Goal: Answer question/provide support: Share knowledge or assist other users

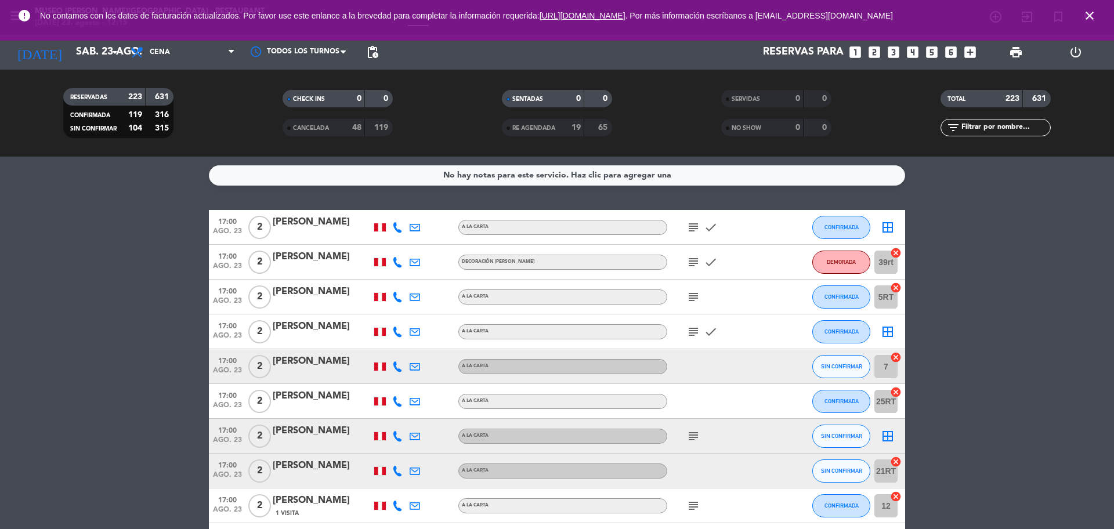
click at [694, 225] on icon "subject" at bounding box center [694, 228] width 14 height 14
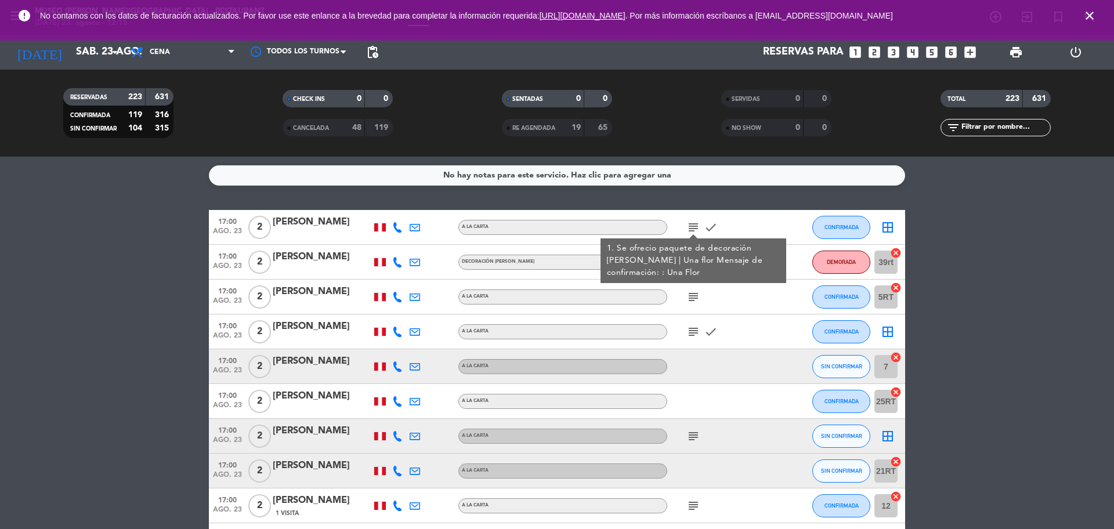
click at [699, 277] on div "1. Se ofrecio paquete de decoración [PERSON_NAME] | Una flor Mensaje de confirm…" at bounding box center [694, 261] width 174 height 37
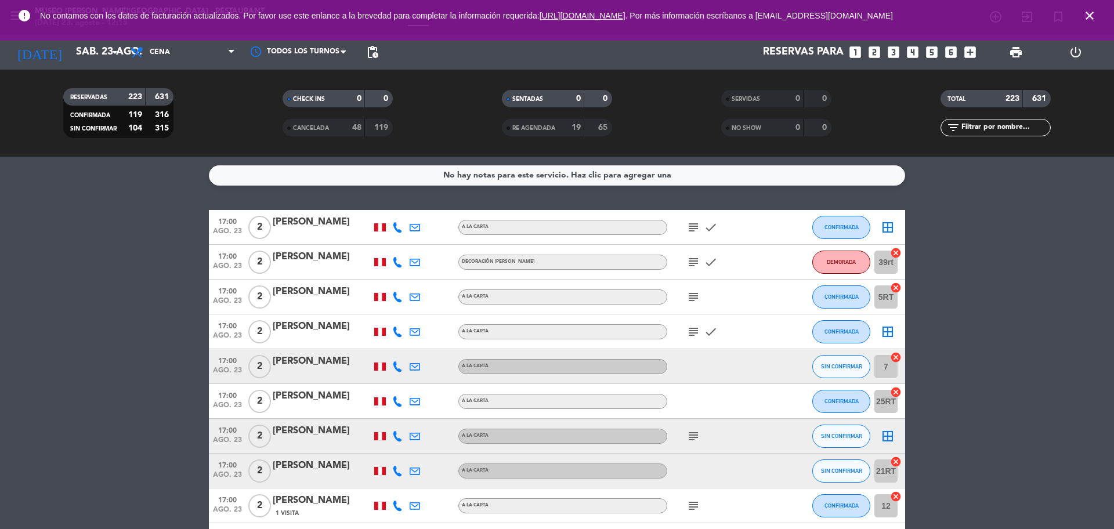
click at [657, 142] on div "SENTADAS 0 0 RE AGENDADA 19 65" at bounding box center [556, 113] width 219 height 64
click at [1016, 53] on span "print" at bounding box center [1016, 52] width 14 height 14
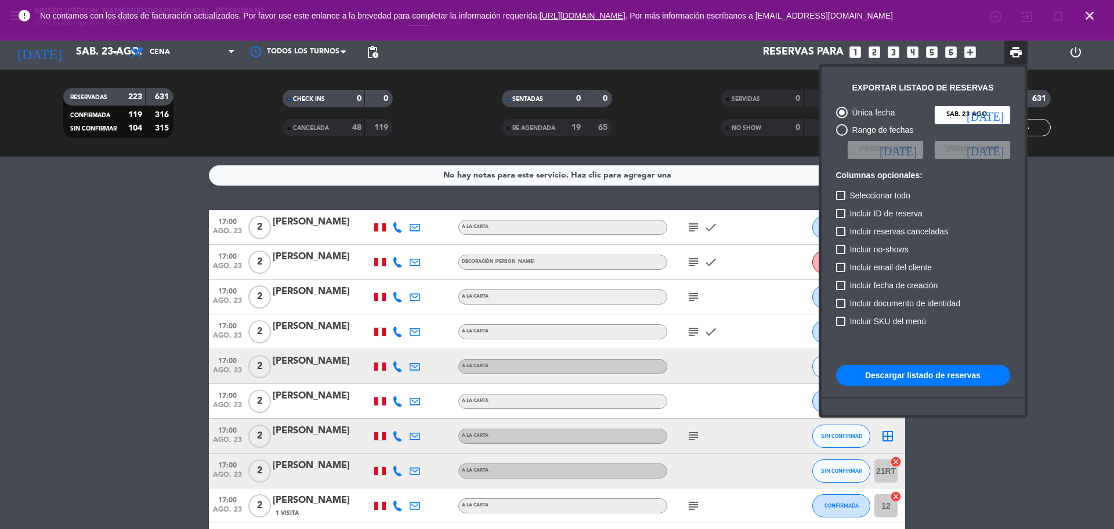
click at [921, 377] on button "Descargar listado de reservas" at bounding box center [923, 375] width 174 height 21
click at [758, 297] on div at bounding box center [557, 264] width 1114 height 529
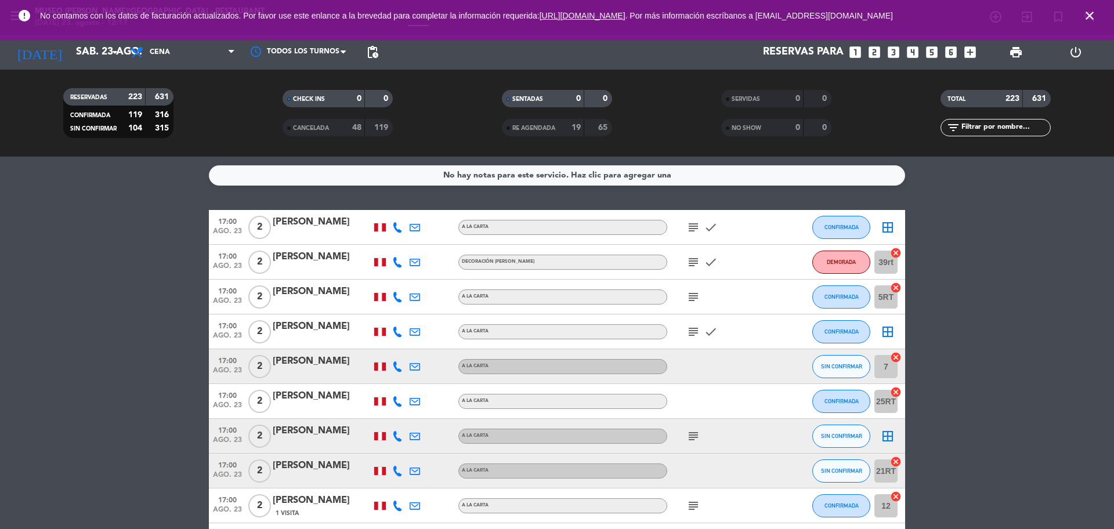
click at [700, 265] on icon "subject" at bounding box center [694, 262] width 14 height 14
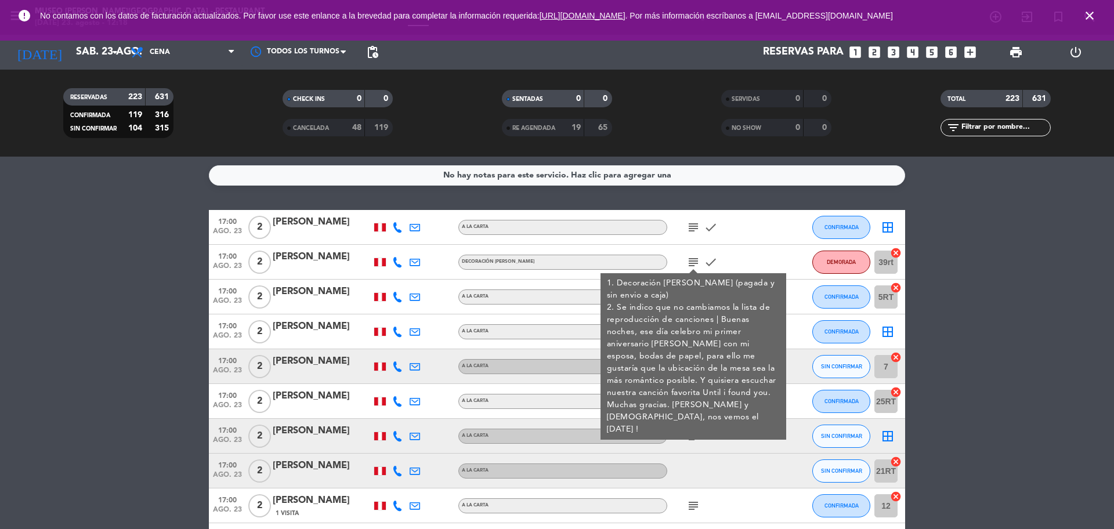
click at [707, 479] on div at bounding box center [719, 471] width 104 height 34
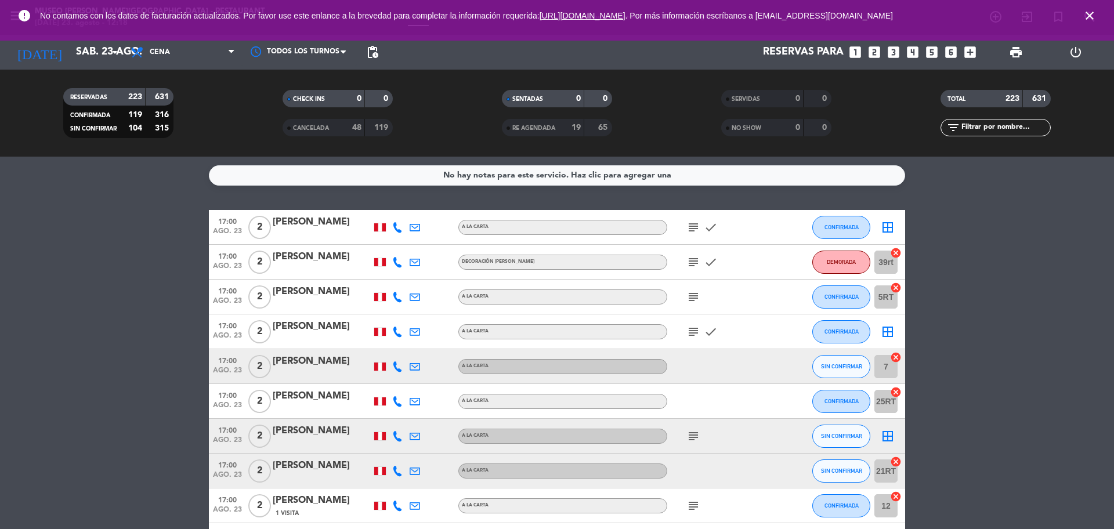
click at [699, 301] on icon "subject" at bounding box center [694, 297] width 14 height 14
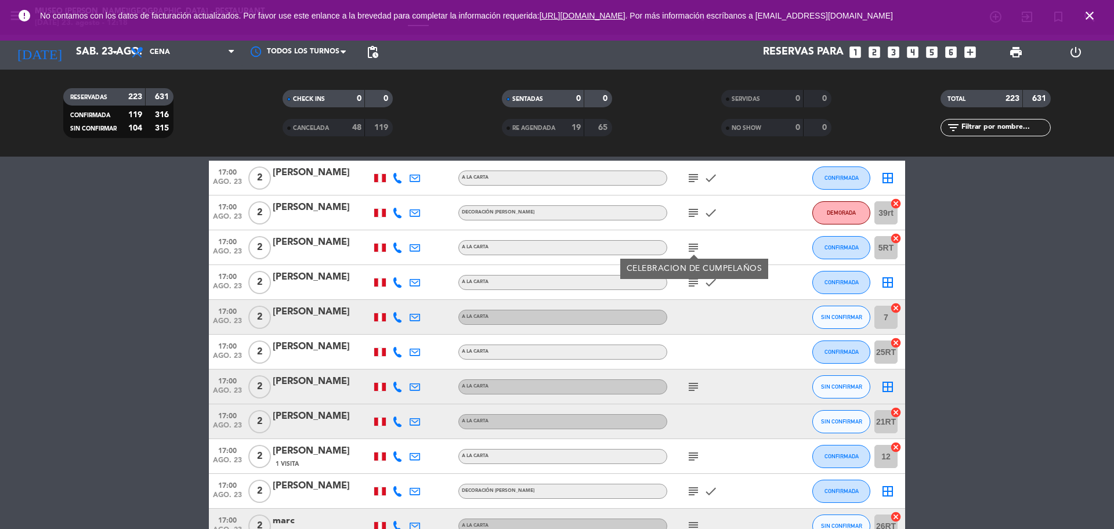
scroll to position [101, 0]
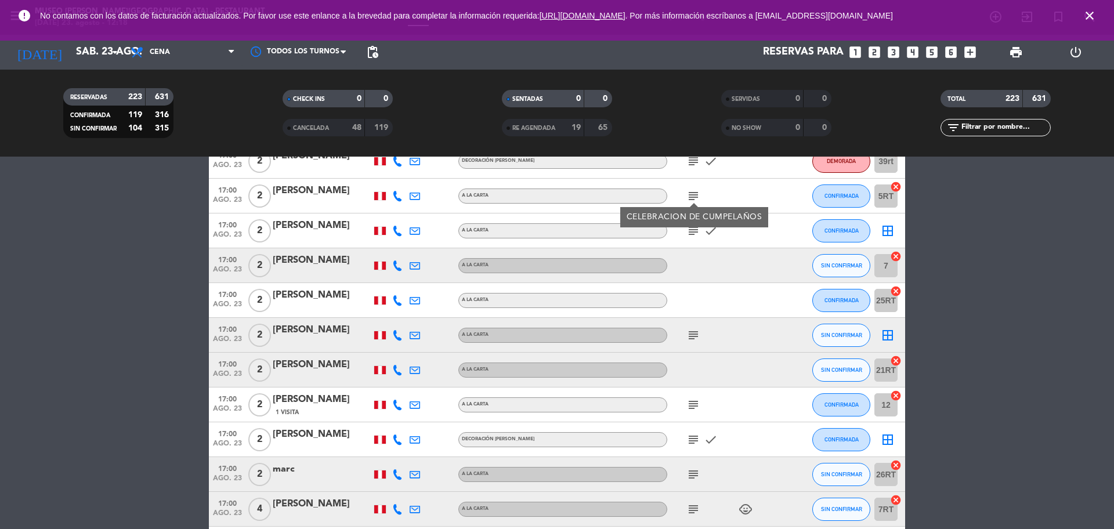
click at [691, 337] on icon "subject" at bounding box center [694, 335] width 14 height 14
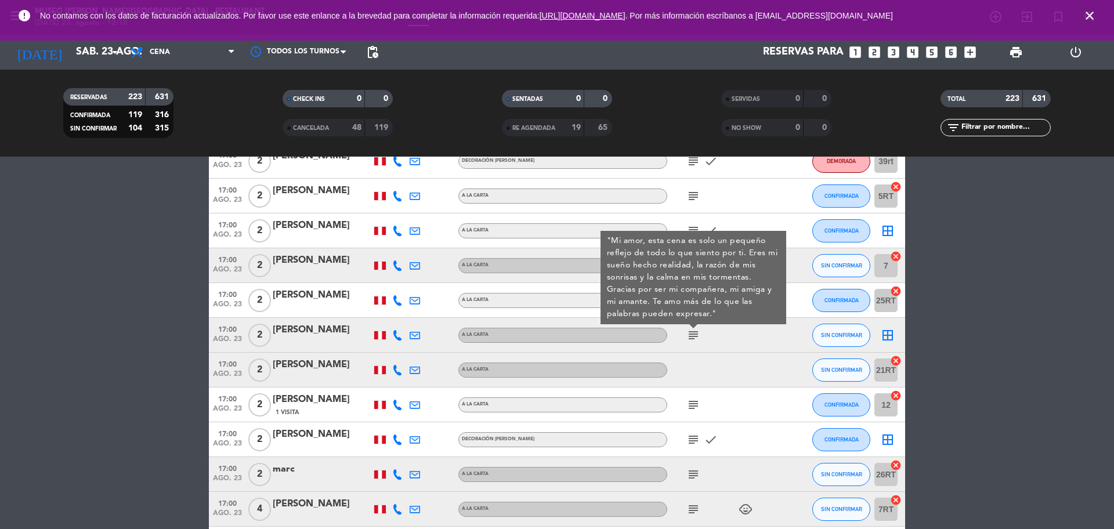
click at [696, 403] on icon "subject" at bounding box center [694, 405] width 14 height 14
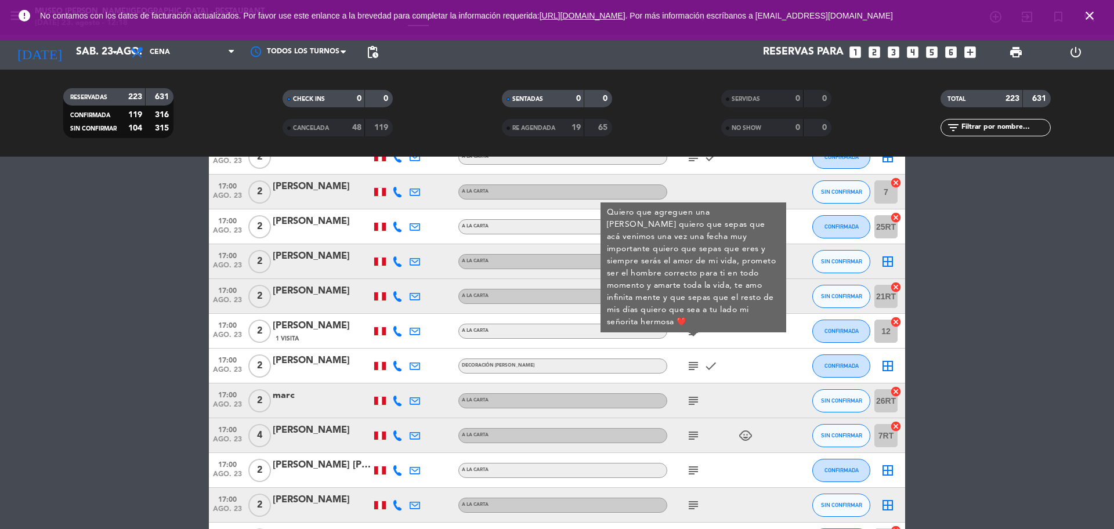
scroll to position [176, 0]
click at [692, 369] on icon "subject" at bounding box center [694, 365] width 14 height 14
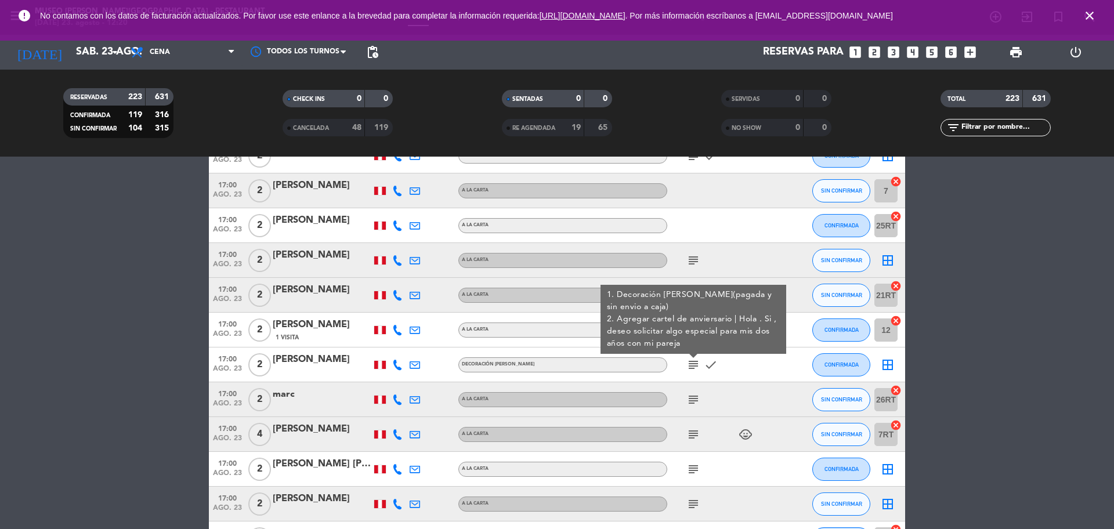
click at [695, 402] on icon "subject" at bounding box center [694, 400] width 14 height 14
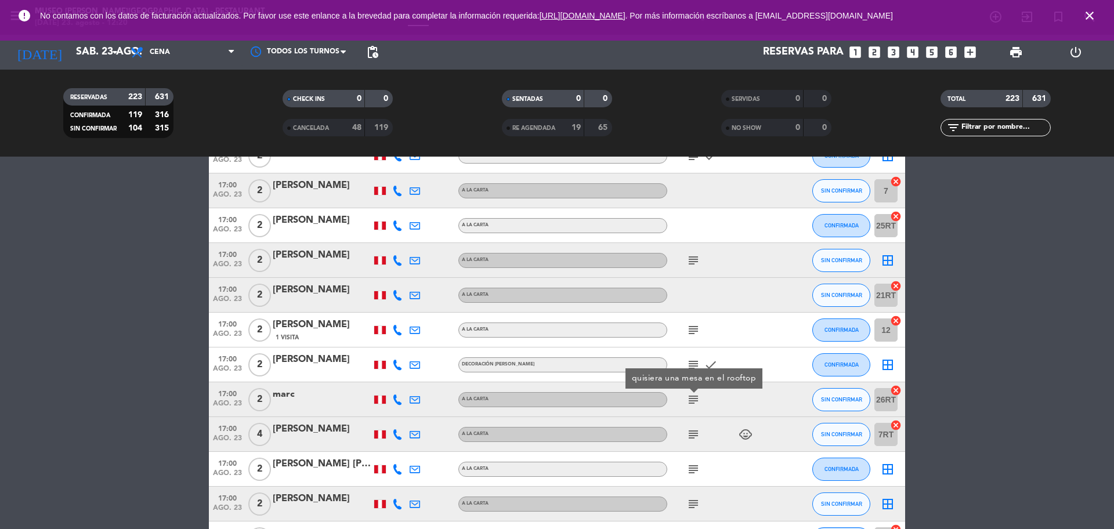
scroll to position [227, 0]
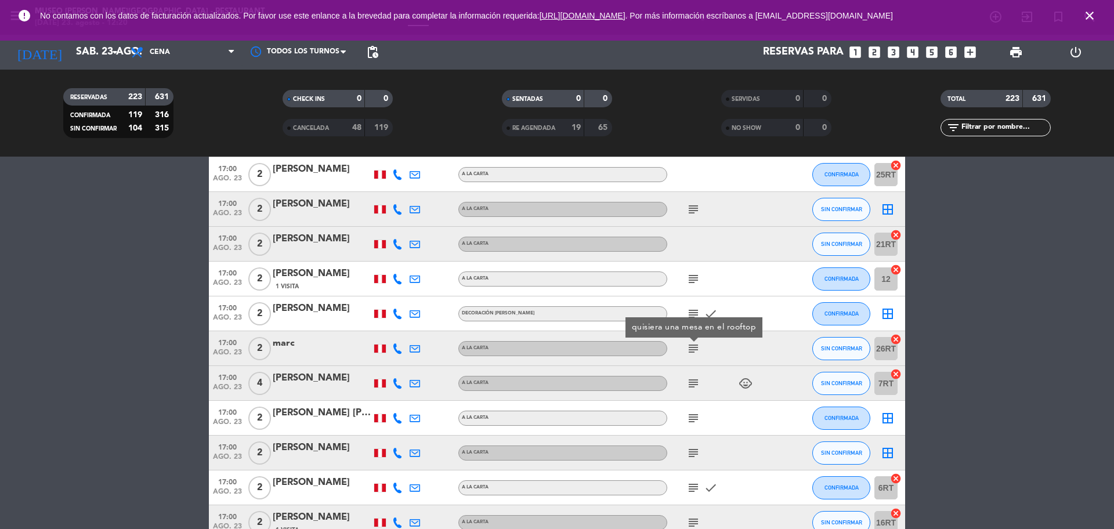
click at [694, 385] on icon "subject" at bounding box center [694, 384] width 14 height 14
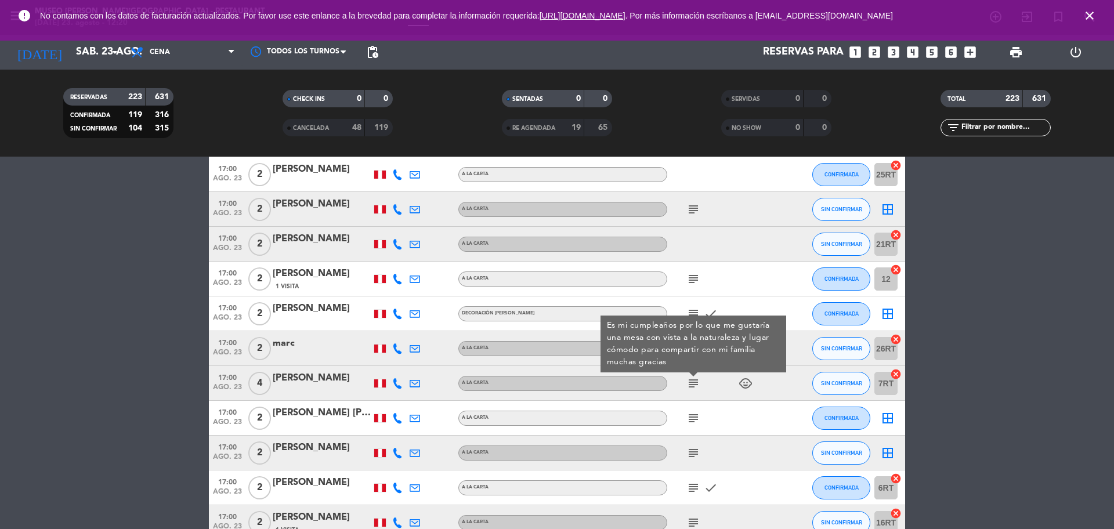
click at [692, 411] on icon "subject" at bounding box center [694, 418] width 14 height 14
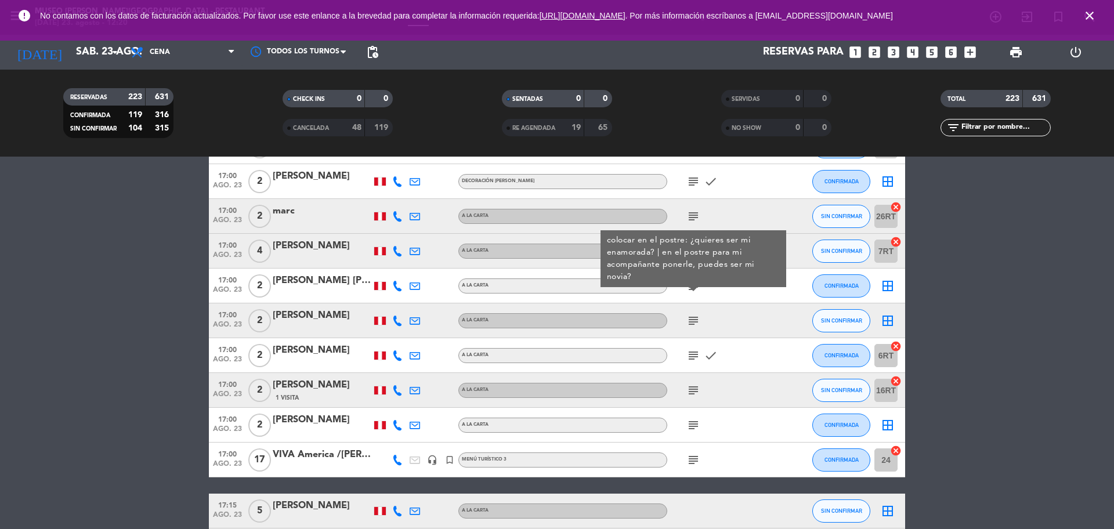
scroll to position [366, 0]
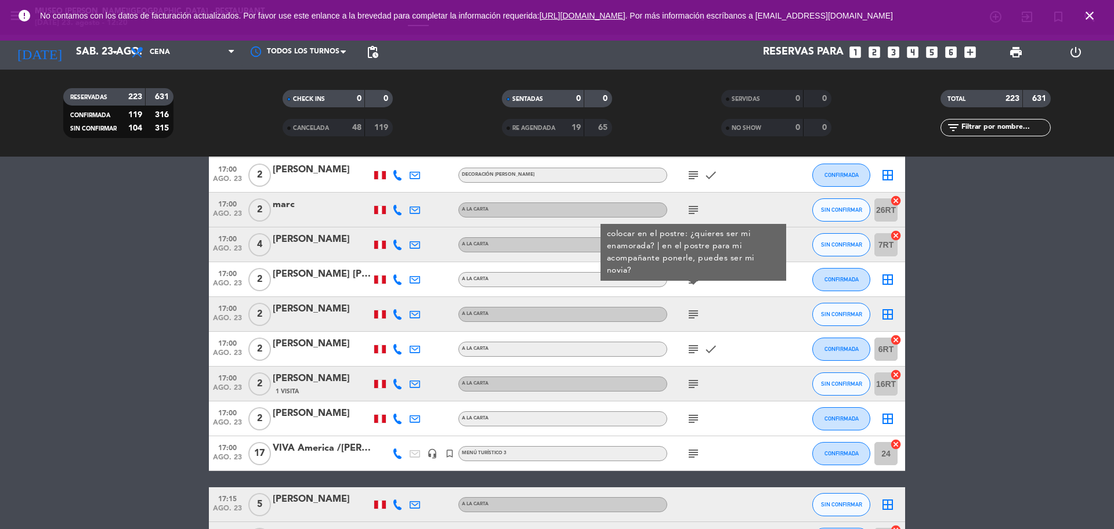
click at [691, 316] on icon "subject" at bounding box center [694, 315] width 14 height 14
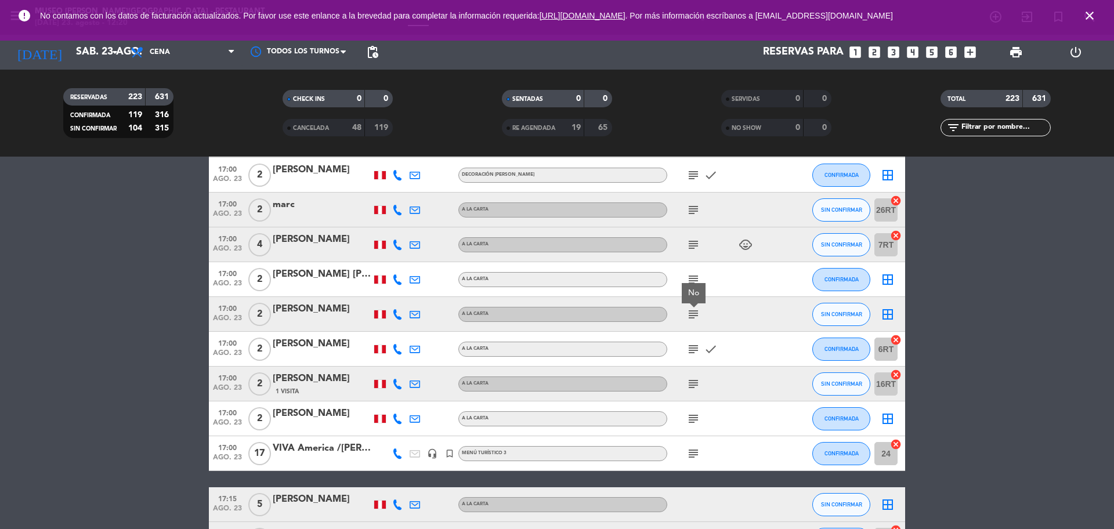
click at [692, 342] on icon "subject" at bounding box center [694, 349] width 14 height 14
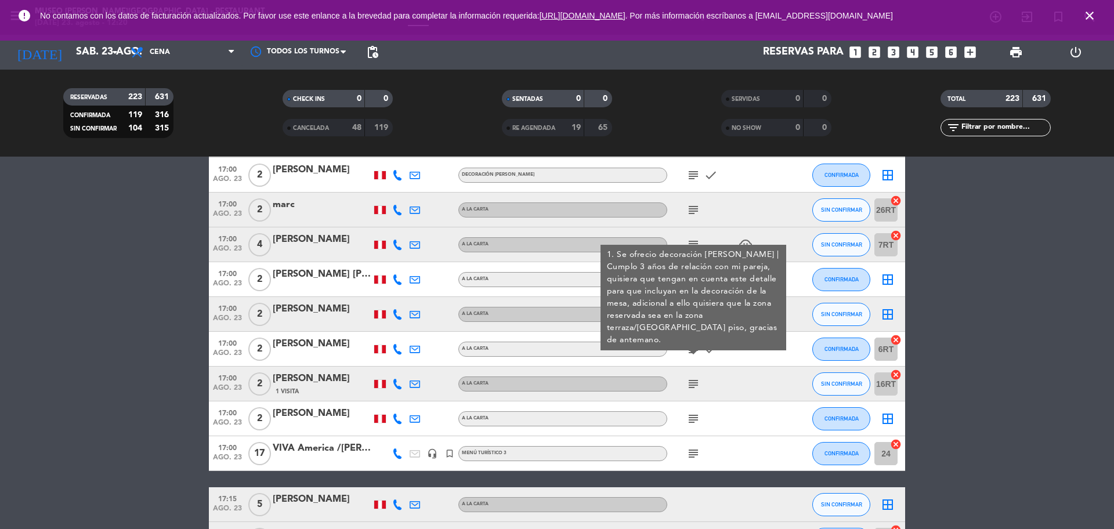
click at [694, 400] on div "subject" at bounding box center [719, 384] width 104 height 34
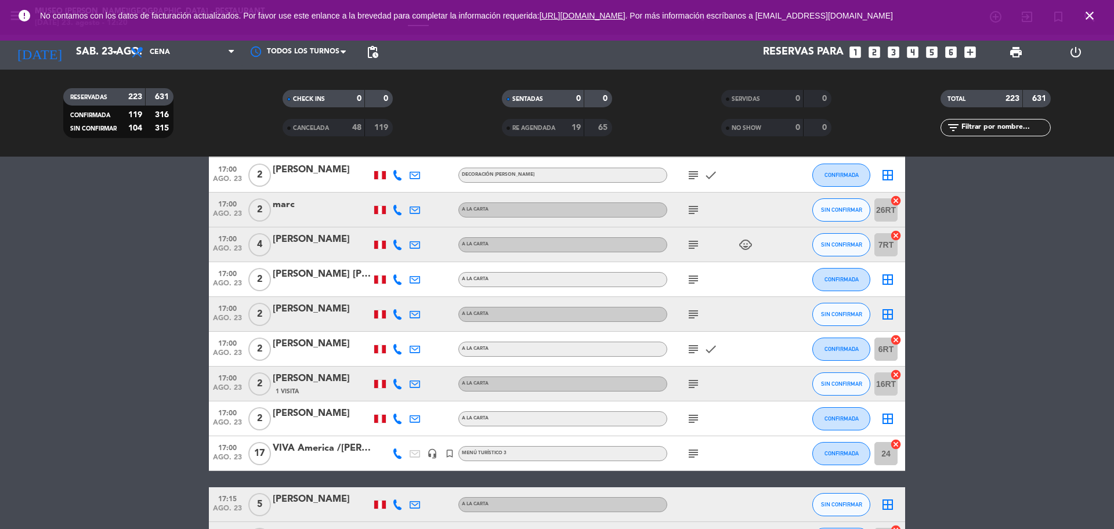
click at [690, 379] on icon "subject" at bounding box center [694, 384] width 14 height 14
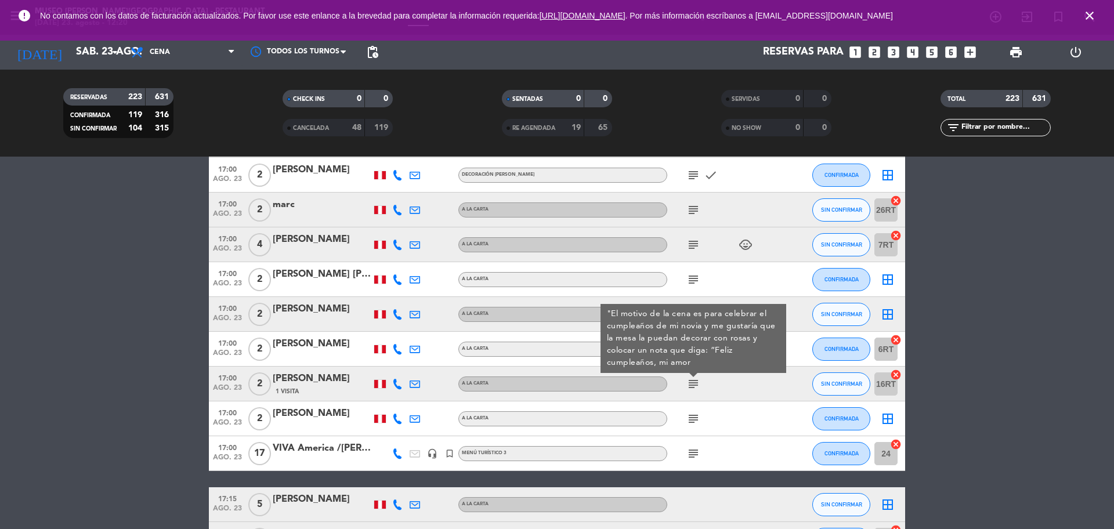
click at [698, 420] on icon "subject" at bounding box center [694, 419] width 14 height 14
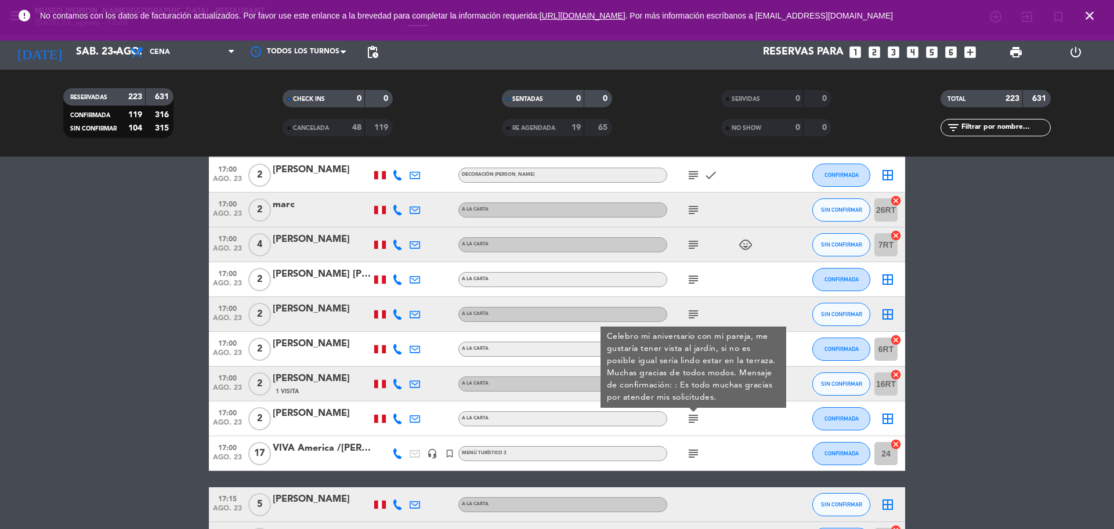
click at [692, 457] on icon "subject" at bounding box center [694, 454] width 14 height 14
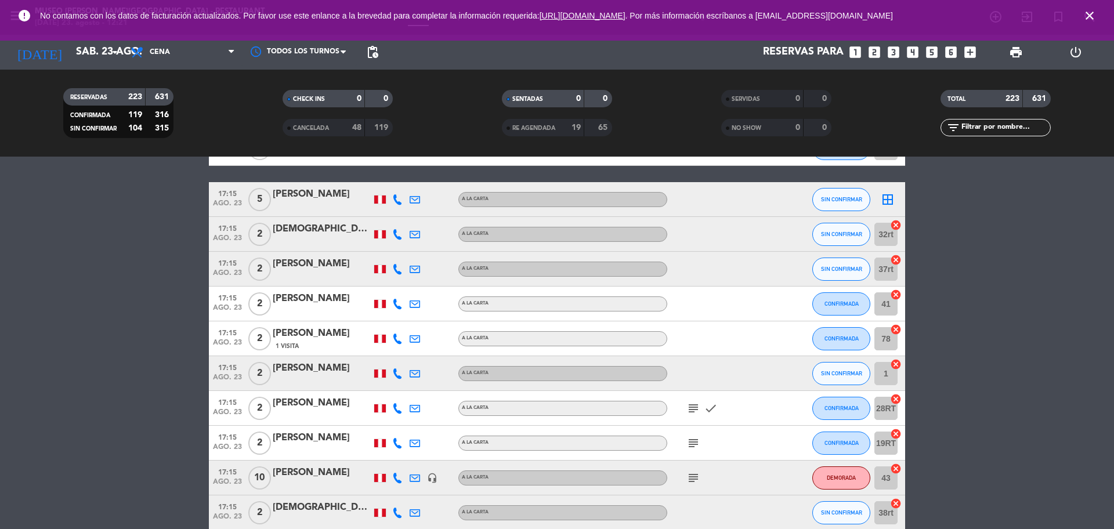
scroll to position [688, 0]
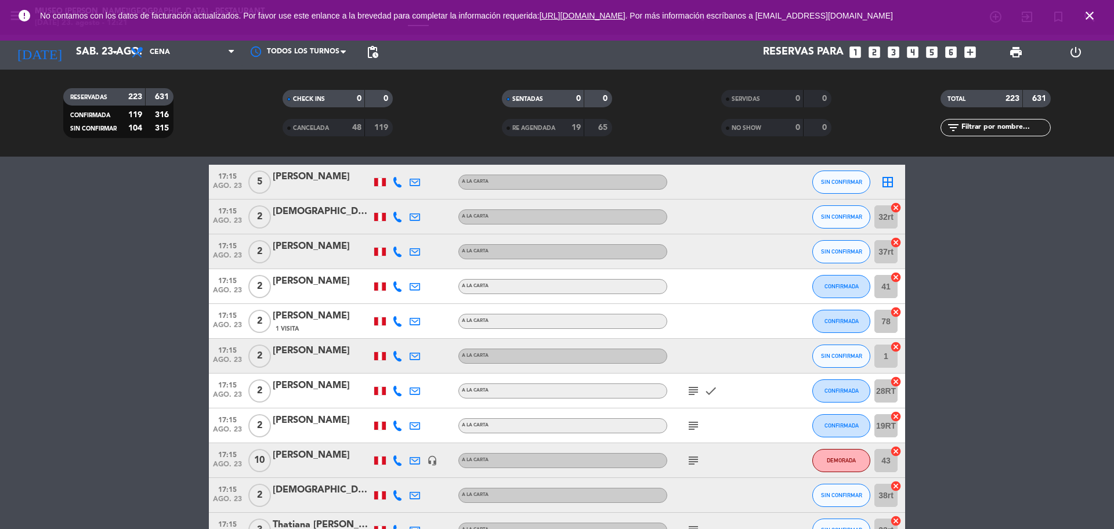
click at [688, 390] on icon "subject" at bounding box center [694, 391] width 14 height 14
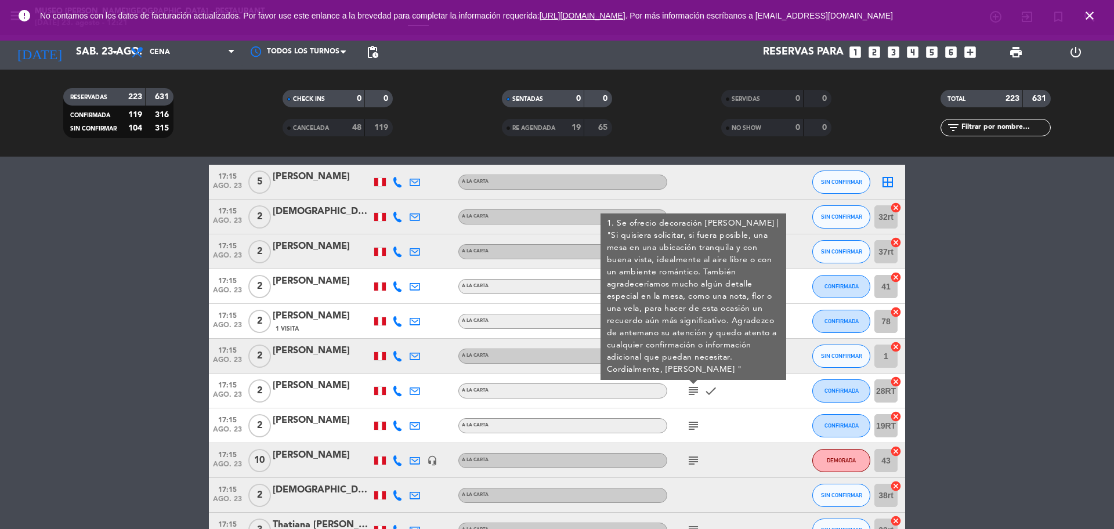
click at [698, 427] on icon "subject" at bounding box center [694, 426] width 14 height 14
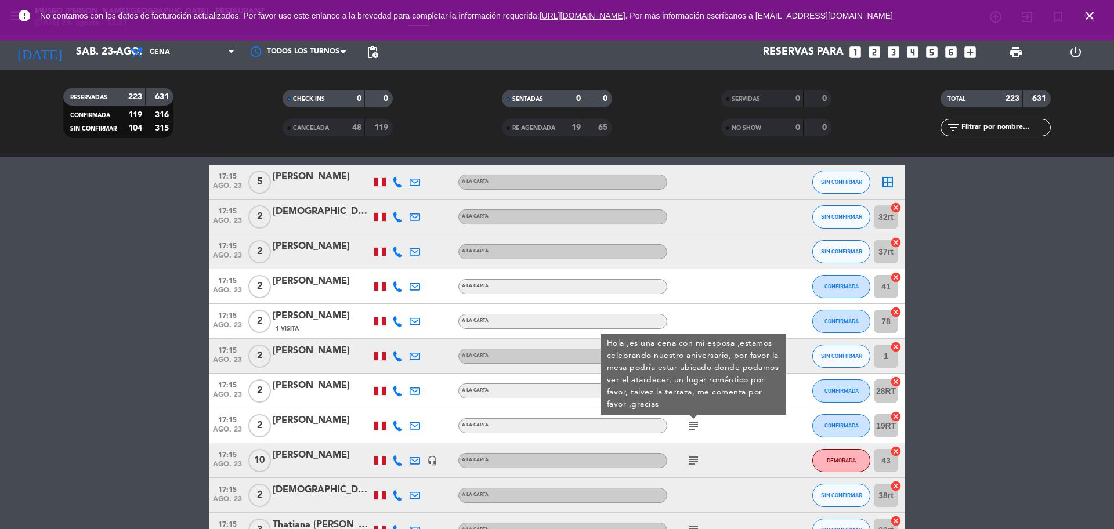
scroll to position [723, 0]
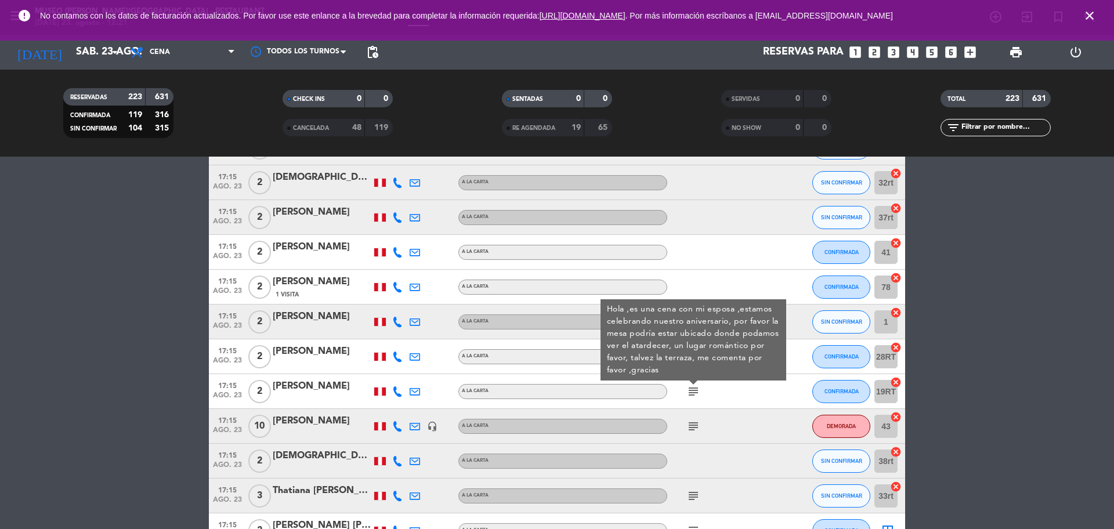
click at [694, 423] on icon "subject" at bounding box center [694, 427] width 14 height 14
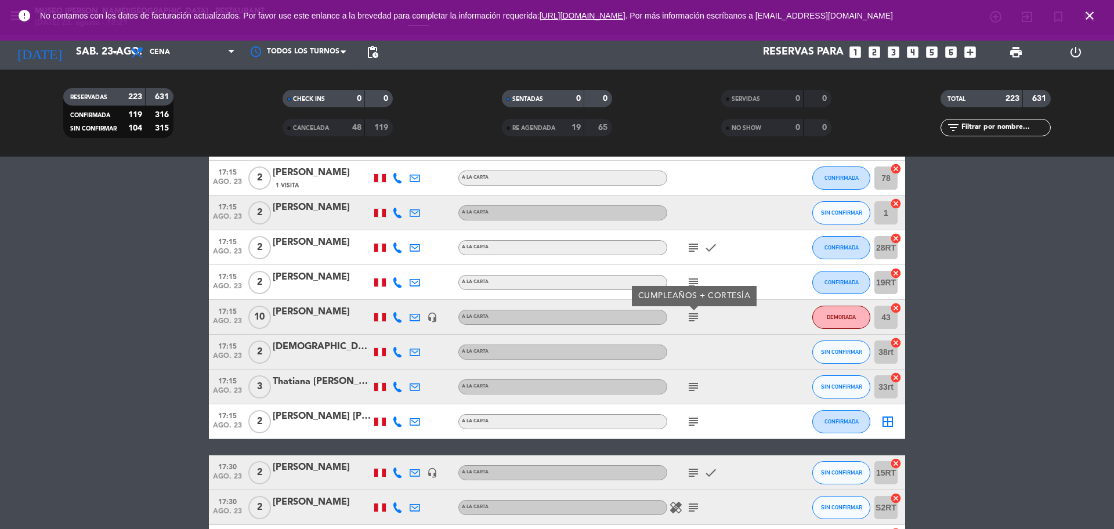
scroll to position [833, 0]
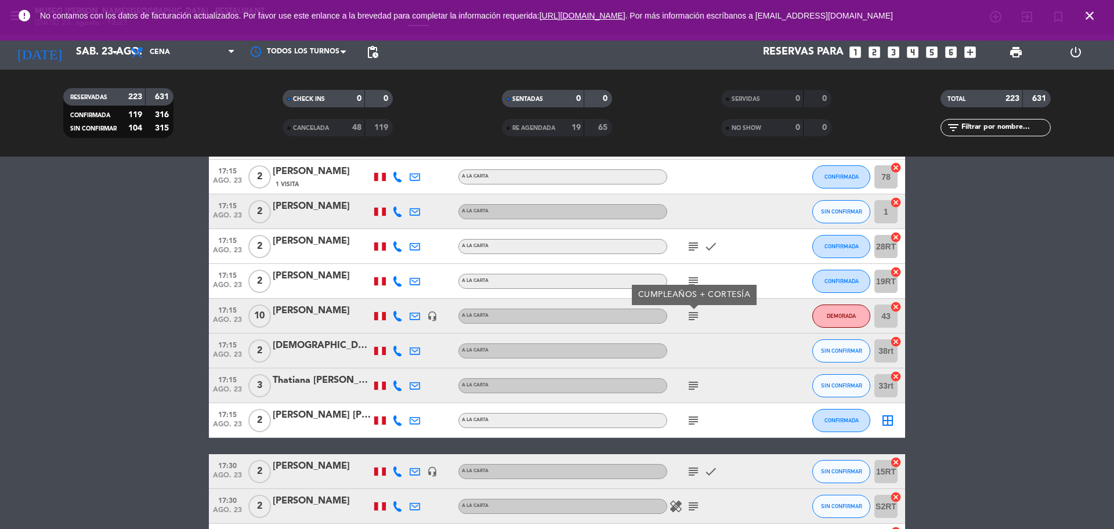
click at [691, 382] on icon "subject" at bounding box center [694, 386] width 14 height 14
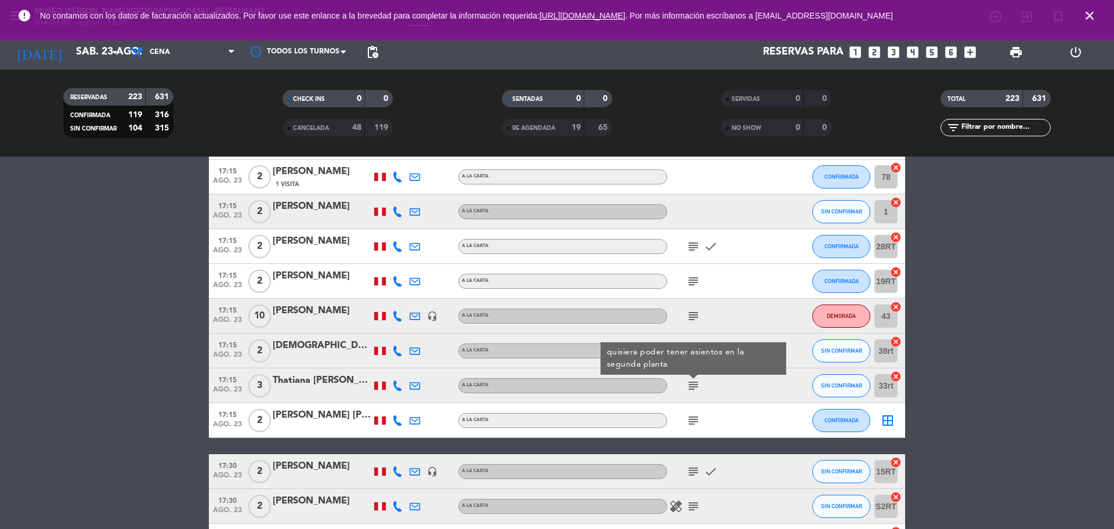
click at [698, 413] on div "subject" at bounding box center [719, 420] width 104 height 34
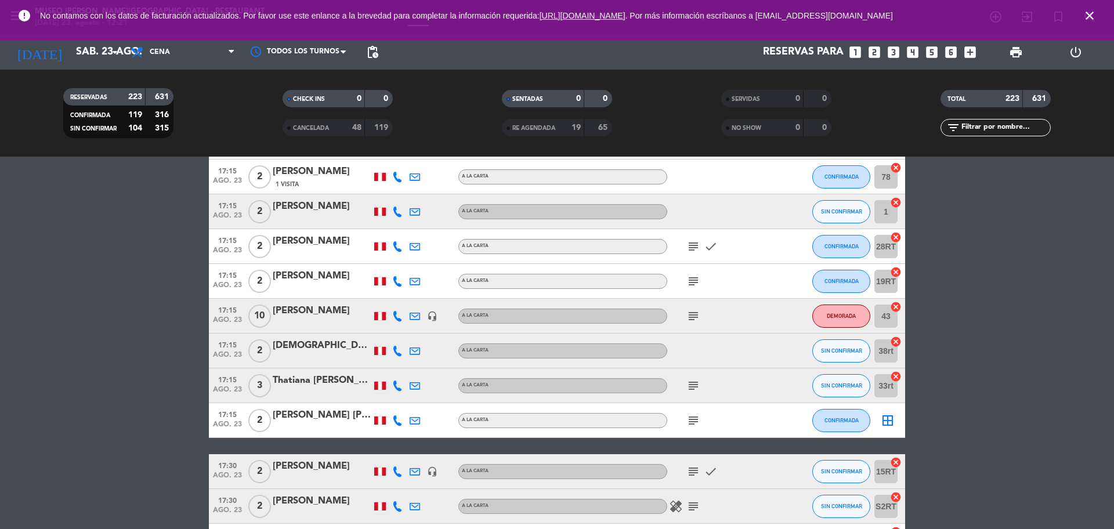
click at [698, 421] on icon "subject" at bounding box center [694, 421] width 14 height 14
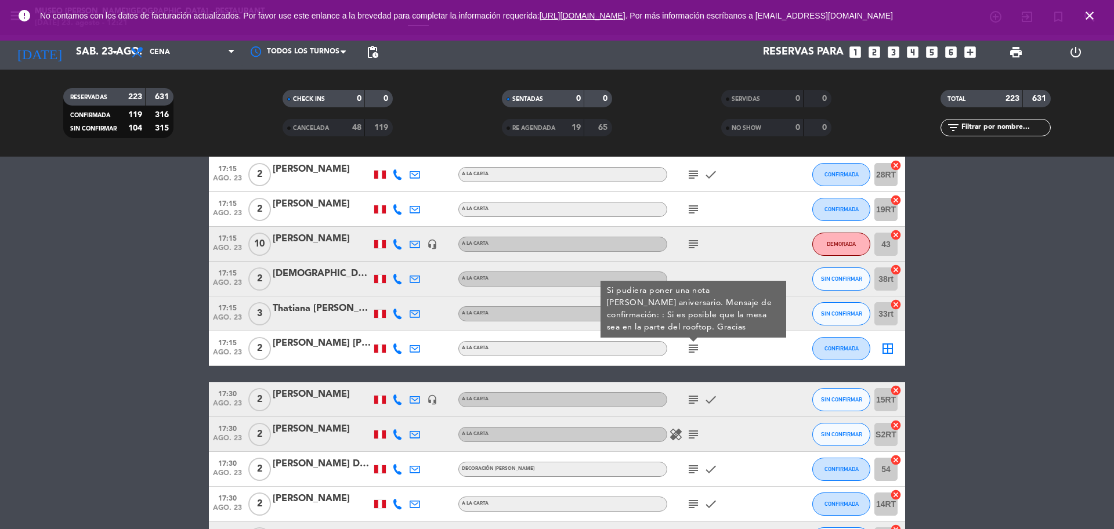
scroll to position [1012, 0]
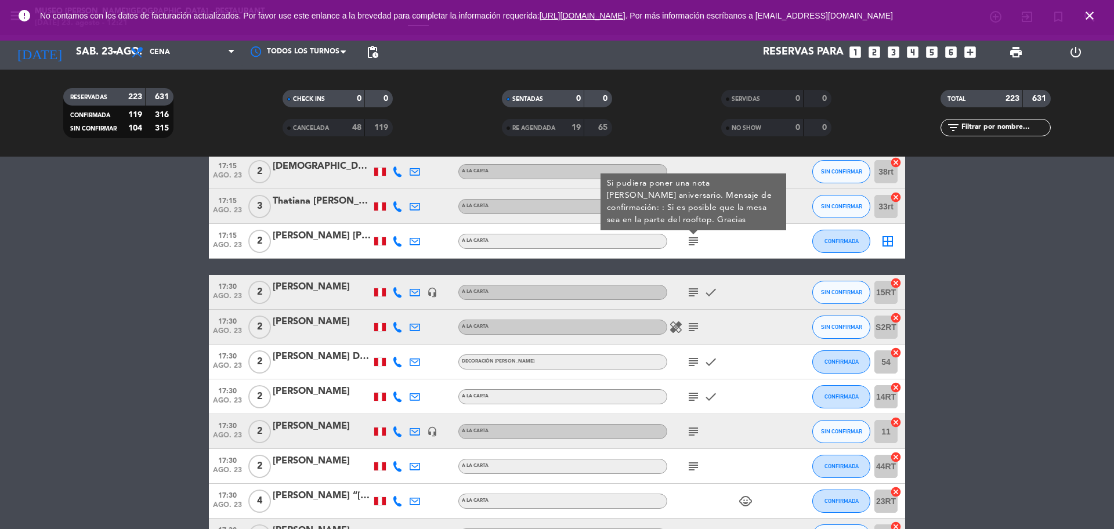
click at [694, 287] on icon "subject" at bounding box center [694, 293] width 14 height 14
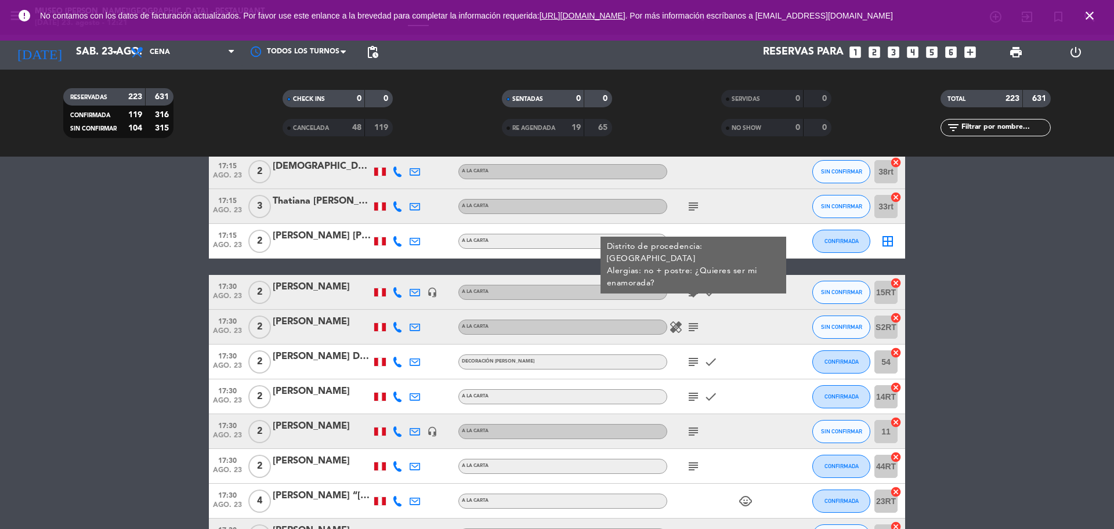
click at [694, 326] on icon "subject" at bounding box center [694, 327] width 14 height 14
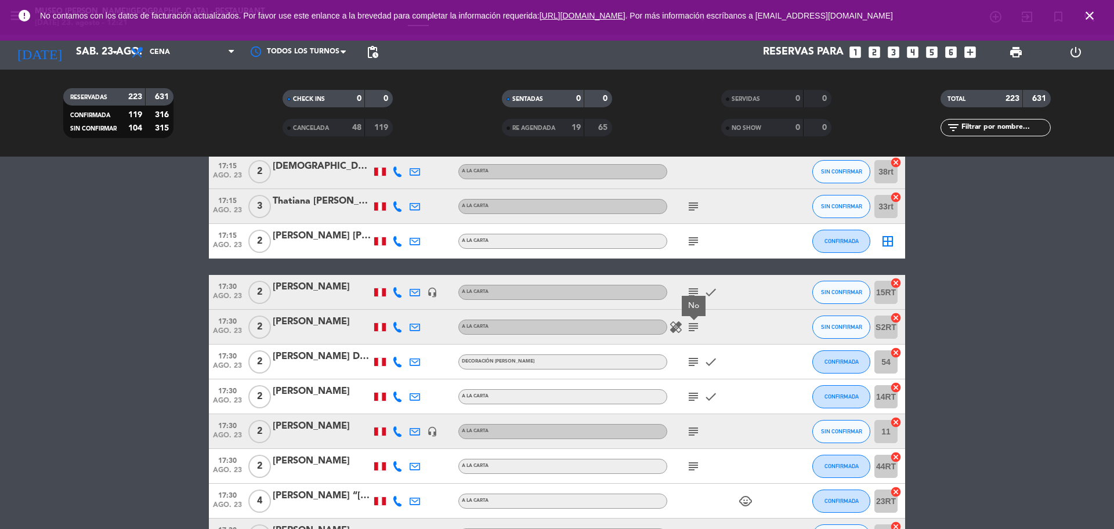
scroll to position [1076, 0]
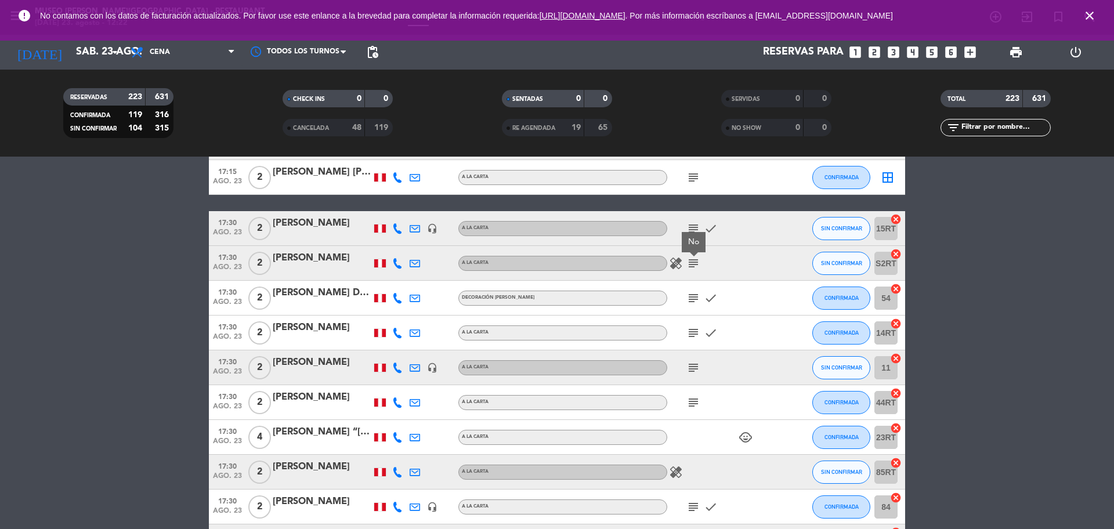
click at [692, 294] on icon "subject" at bounding box center [694, 298] width 14 height 14
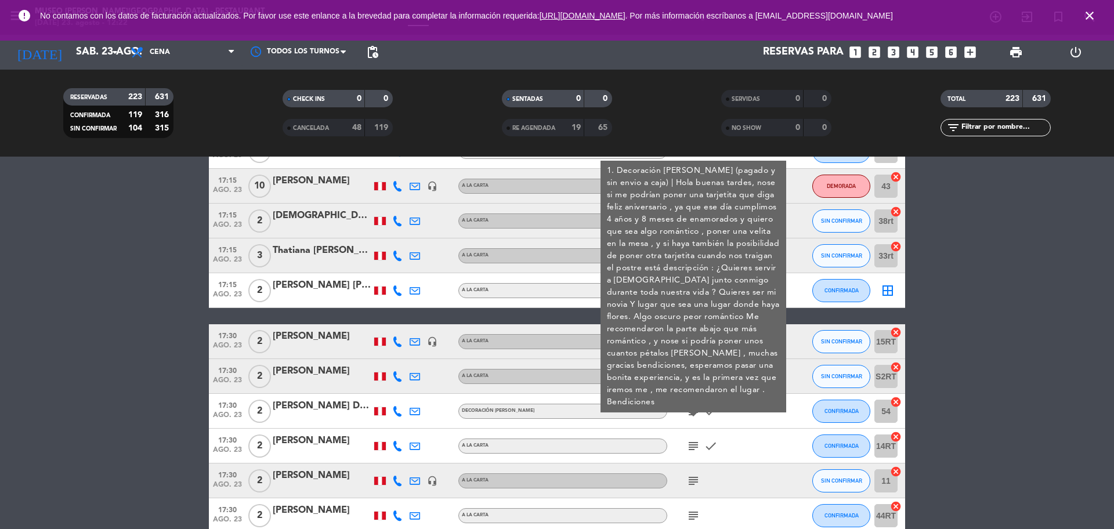
scroll to position [960, 0]
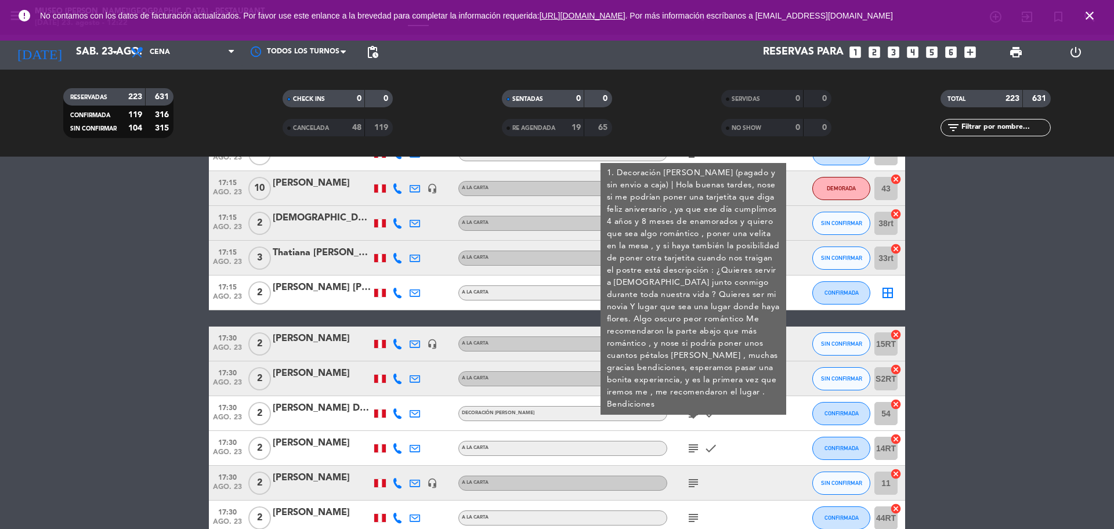
click at [319, 406] on div "[PERSON_NAME] De La [PERSON_NAME]" at bounding box center [322, 408] width 99 height 15
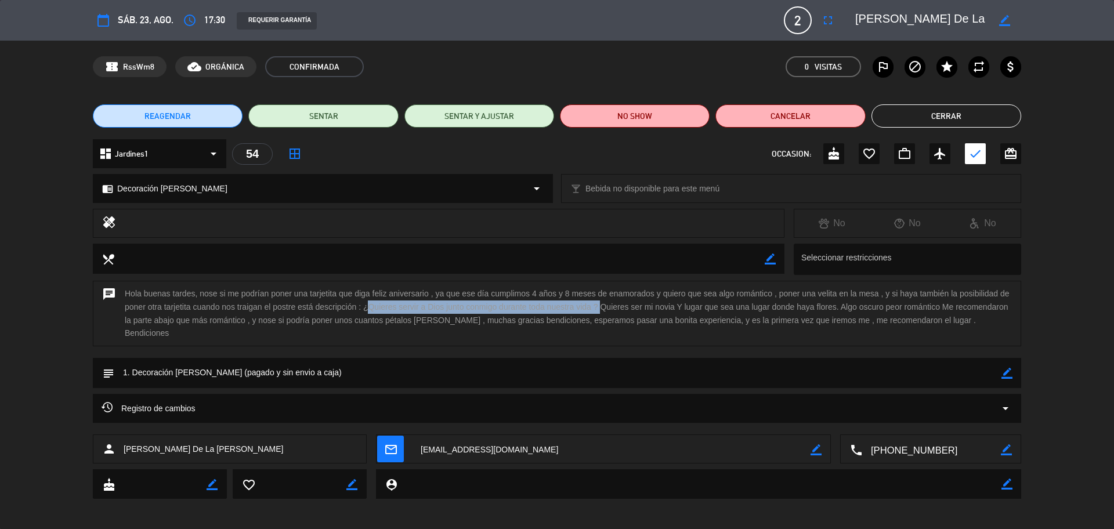
drag, startPoint x: 365, startPoint y: 305, endPoint x: 600, endPoint y: 307, distance: 235.0
click at [600, 307] on div "chat Hola buenas tardes, nose si me podrían poner una tarjetita que diga feliz …" at bounding box center [557, 314] width 929 height 66
copy div "¿Quieres servir a [DEMOGRAPHIC_DATA] junto conmigo durante toda nuestra vida ?"
click at [674, 309] on div "chat Hola buenas tardes, nose si me podrían poner una tarjetita que diga feliz …" at bounding box center [557, 314] width 929 height 66
drag, startPoint x: 676, startPoint y: 308, endPoint x: 363, endPoint y: 308, distance: 312.2
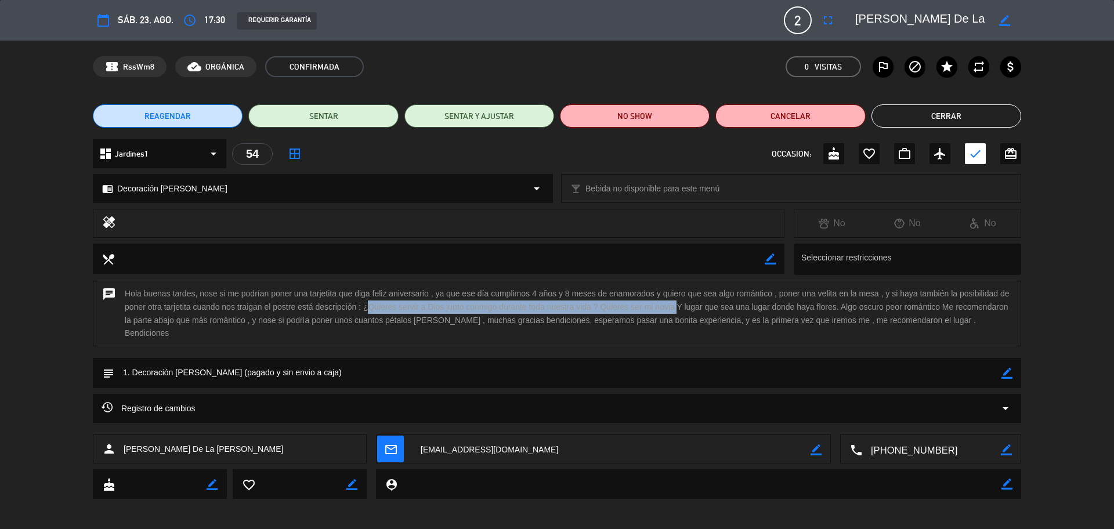
click at [363, 308] on div "chat Hola buenas tardes, nose si me podrían poner una tarjetita que diga feliz …" at bounding box center [557, 314] width 929 height 66
copy div "¿Quieres servir a [DEMOGRAPHIC_DATA] junto conmigo durante toda nuestra vida ? …"
click at [721, 148] on div "dashboard Jardines1 arrow_drop_down 54 border_all OCCASION: cake favorite_borde…" at bounding box center [557, 153] width 929 height 29
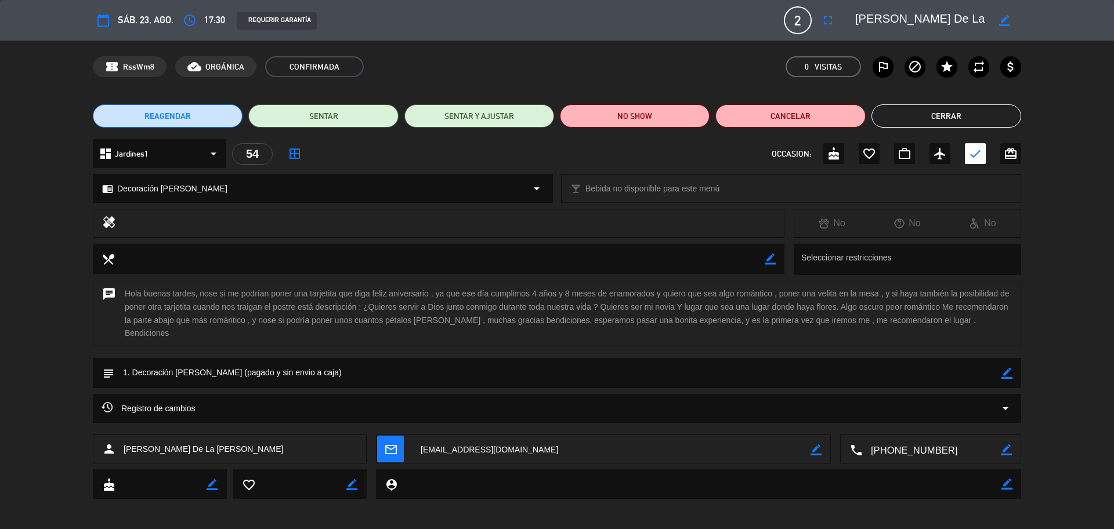
click at [678, 319] on div "chat Hola buenas tardes, nose si me podrían poner una tarjetita que diga feliz …" at bounding box center [557, 314] width 929 height 66
click at [950, 114] on button "Cerrar" at bounding box center [947, 115] width 150 height 23
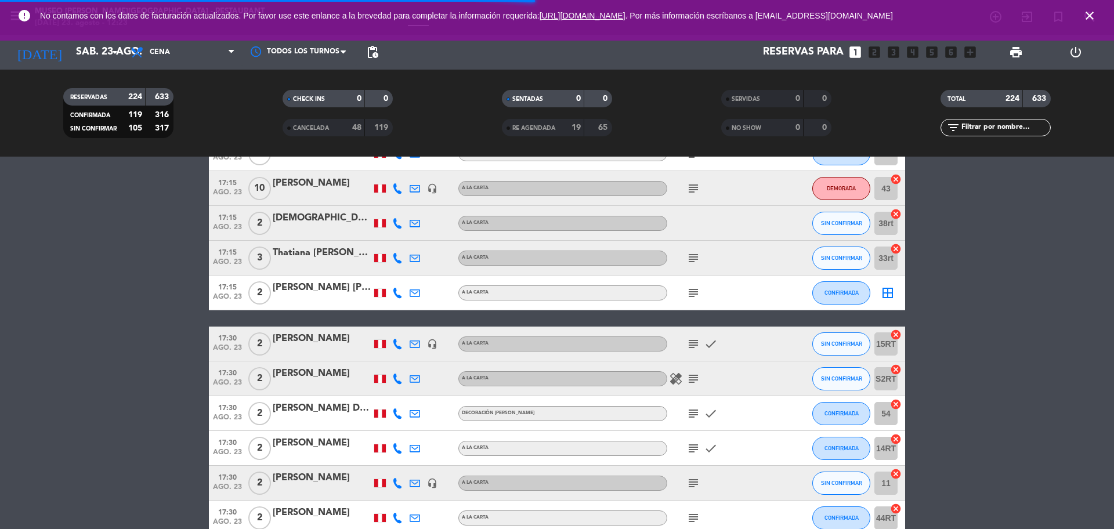
scroll to position [1017, 0]
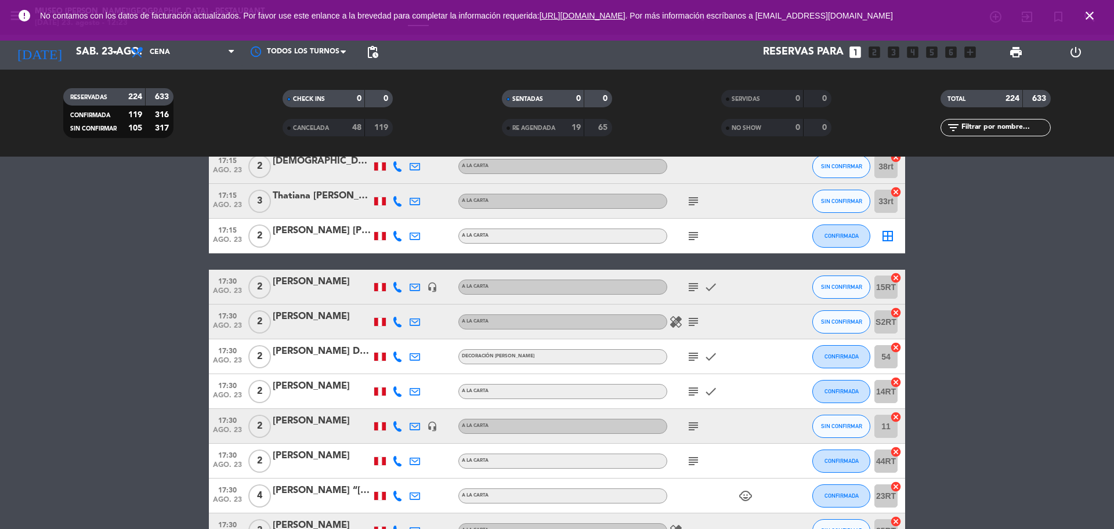
click at [693, 363] on icon "subject" at bounding box center [694, 357] width 14 height 14
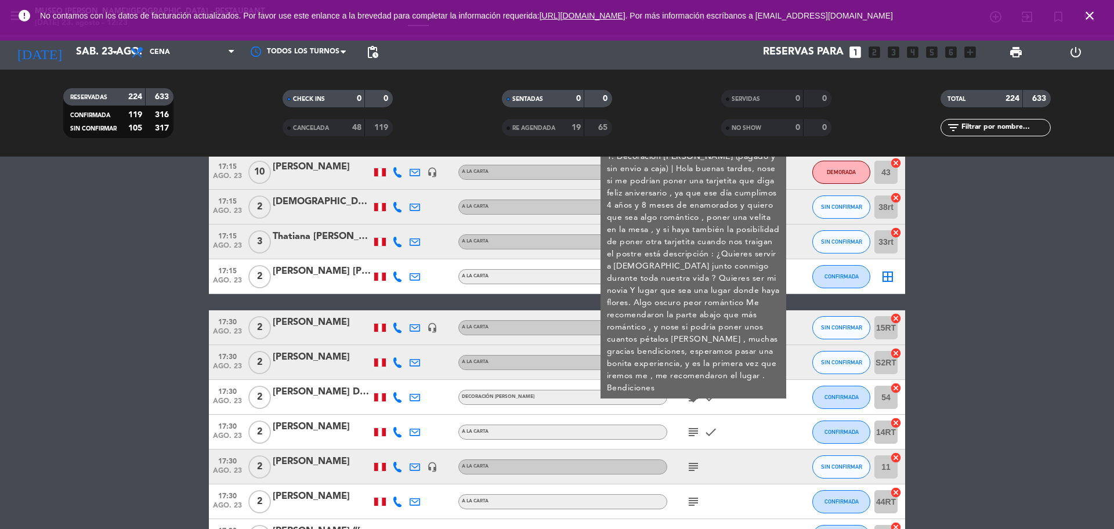
scroll to position [965, 0]
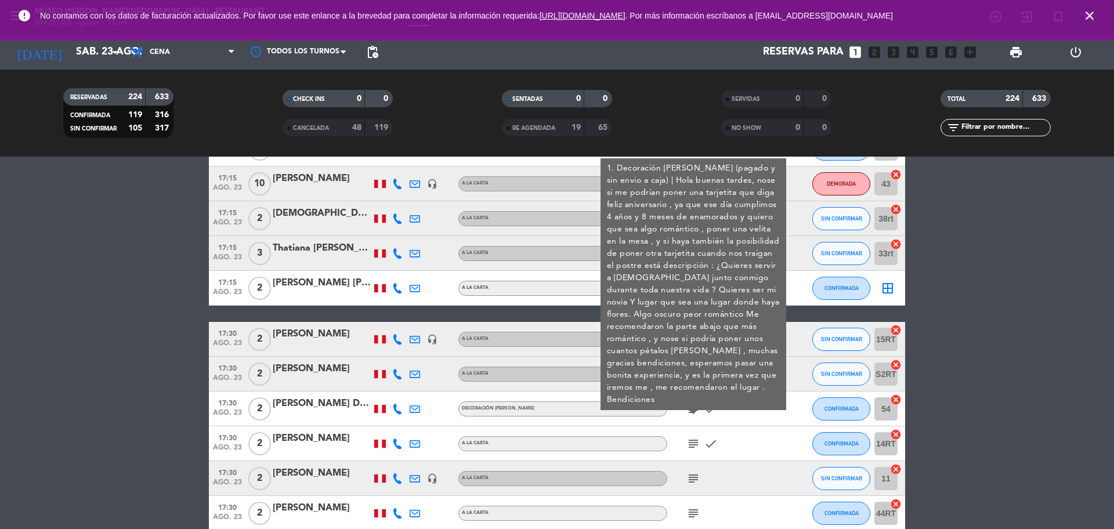
click at [322, 407] on div "[PERSON_NAME] De La [PERSON_NAME]" at bounding box center [322, 403] width 99 height 15
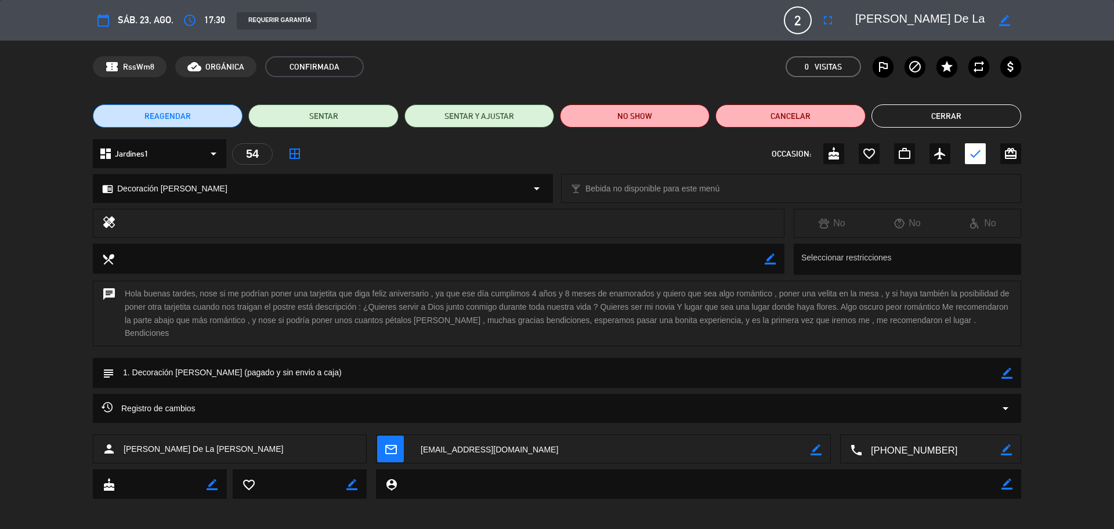
click at [949, 117] on button "Cerrar" at bounding box center [947, 115] width 150 height 23
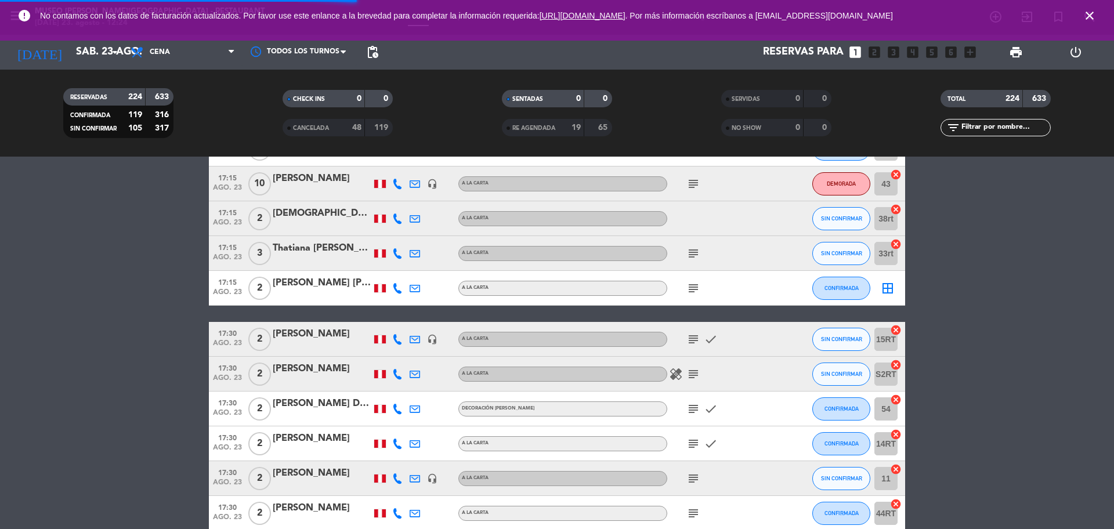
scroll to position [1005, 0]
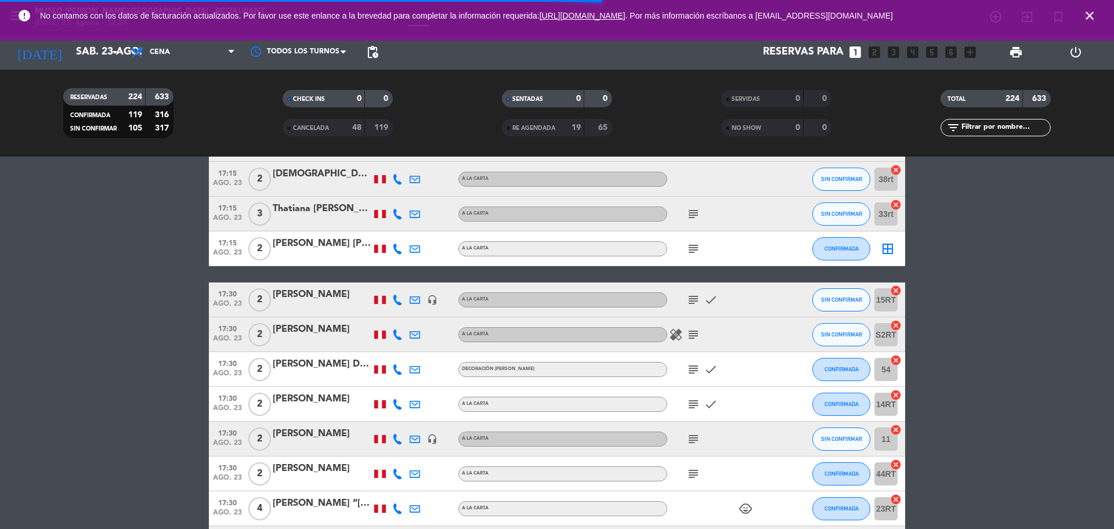
click at [695, 366] on icon "subject" at bounding box center [694, 370] width 14 height 14
click at [694, 399] on icon "subject" at bounding box center [694, 405] width 14 height 14
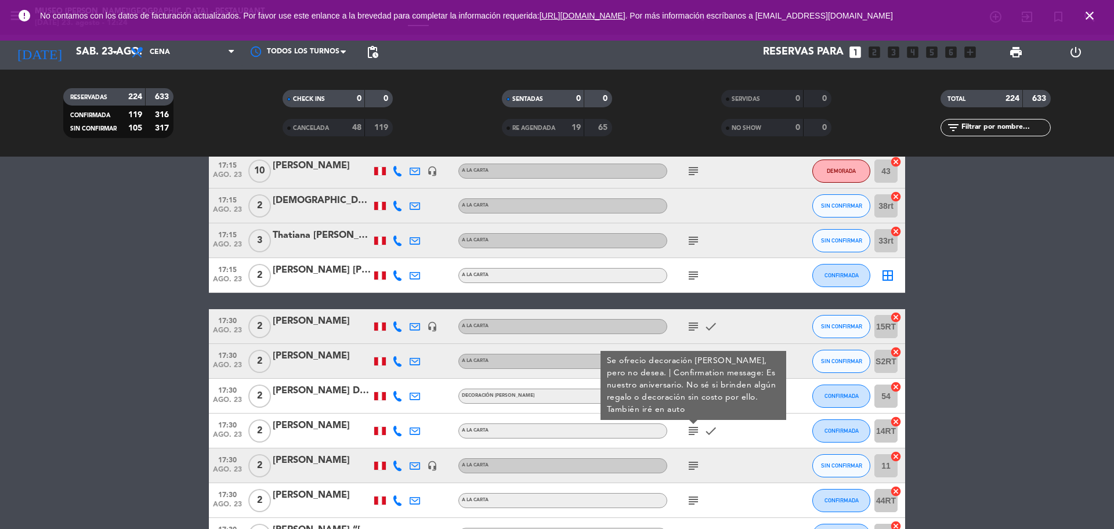
scroll to position [977, 0]
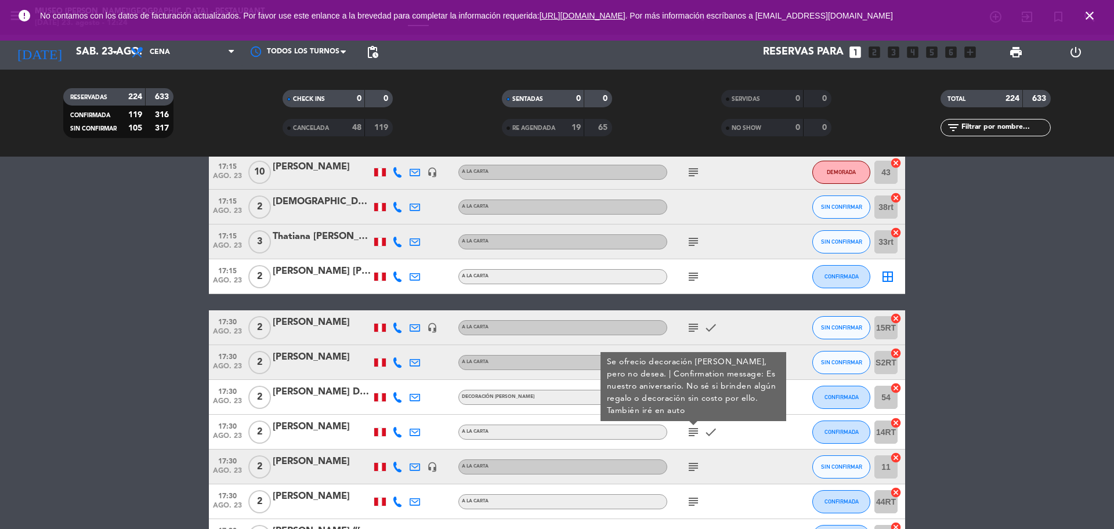
click at [695, 463] on icon "subject" at bounding box center [694, 467] width 14 height 14
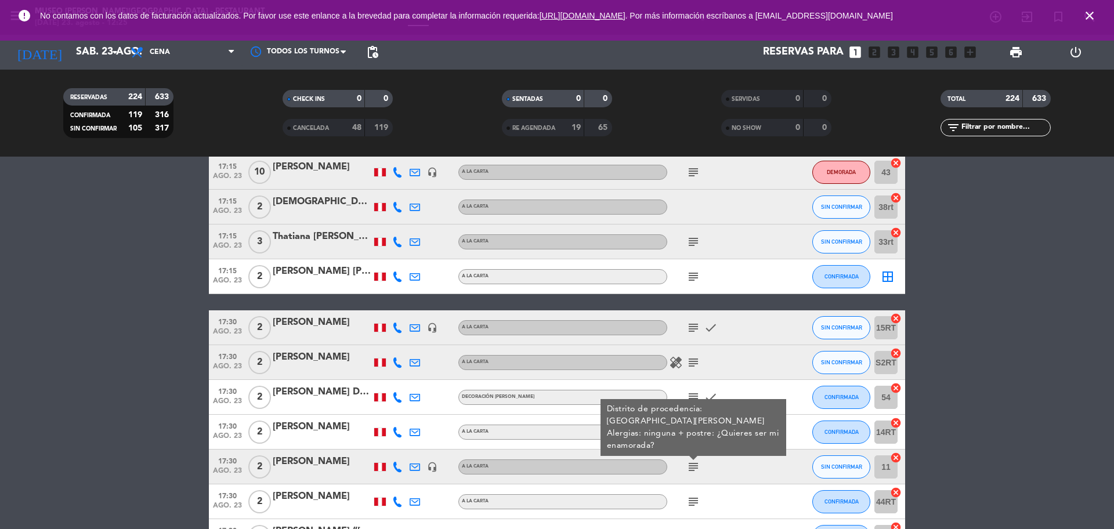
scroll to position [1035, 0]
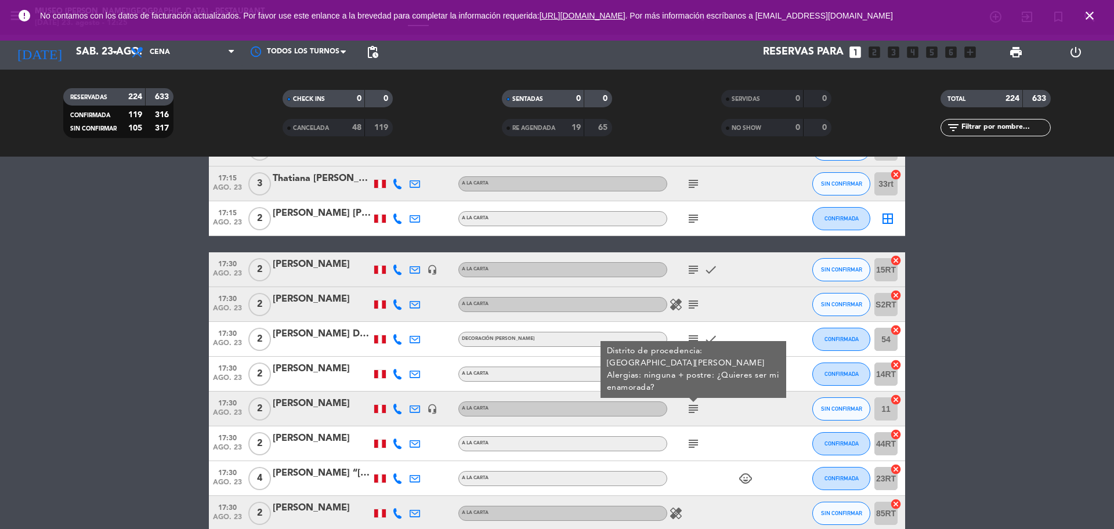
click at [692, 446] on icon "subject" at bounding box center [694, 444] width 14 height 14
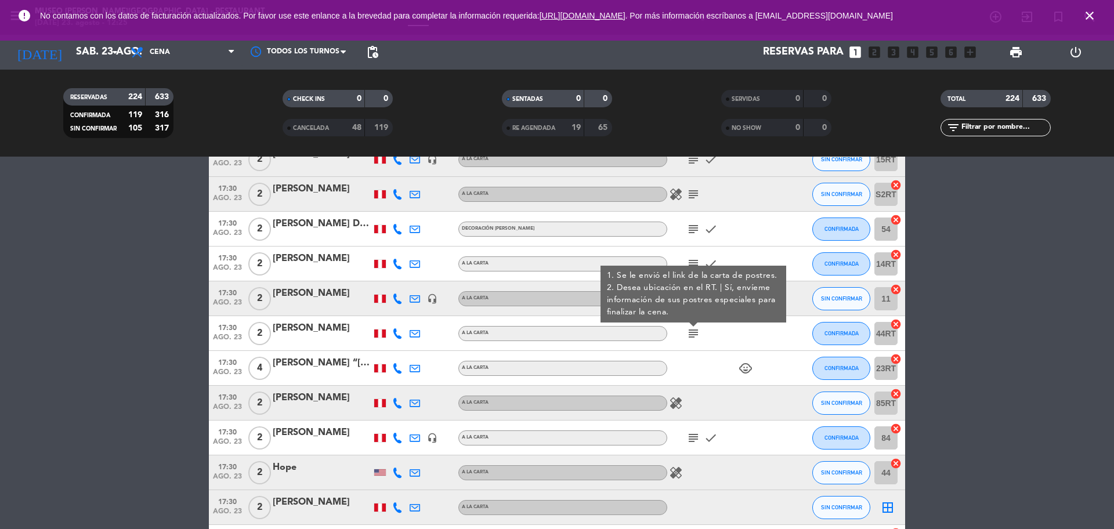
scroll to position [1146, 0]
click at [689, 443] on icon "subject" at bounding box center [694, 438] width 14 height 14
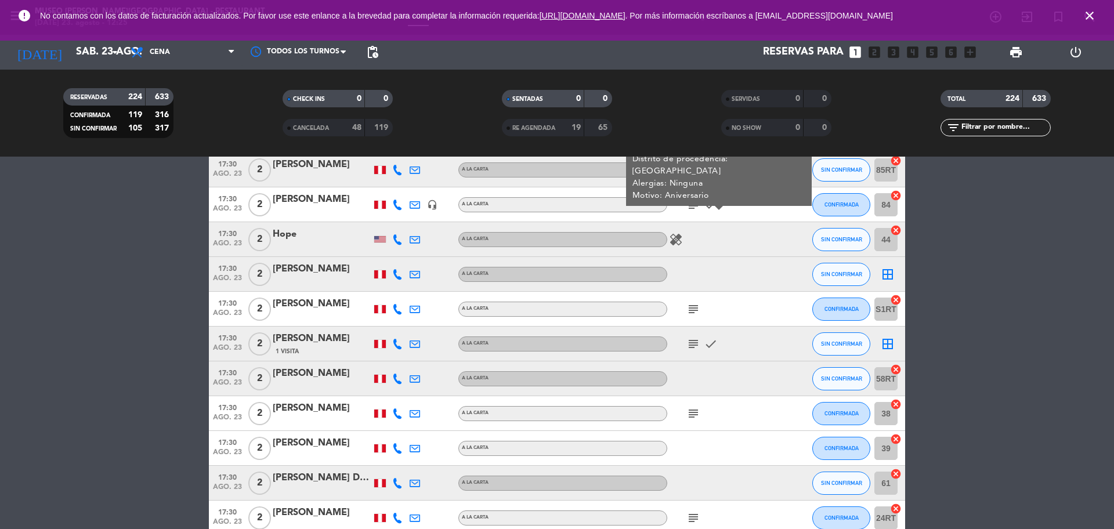
scroll to position [1378, 0]
click at [693, 310] on icon "subject" at bounding box center [694, 310] width 14 height 14
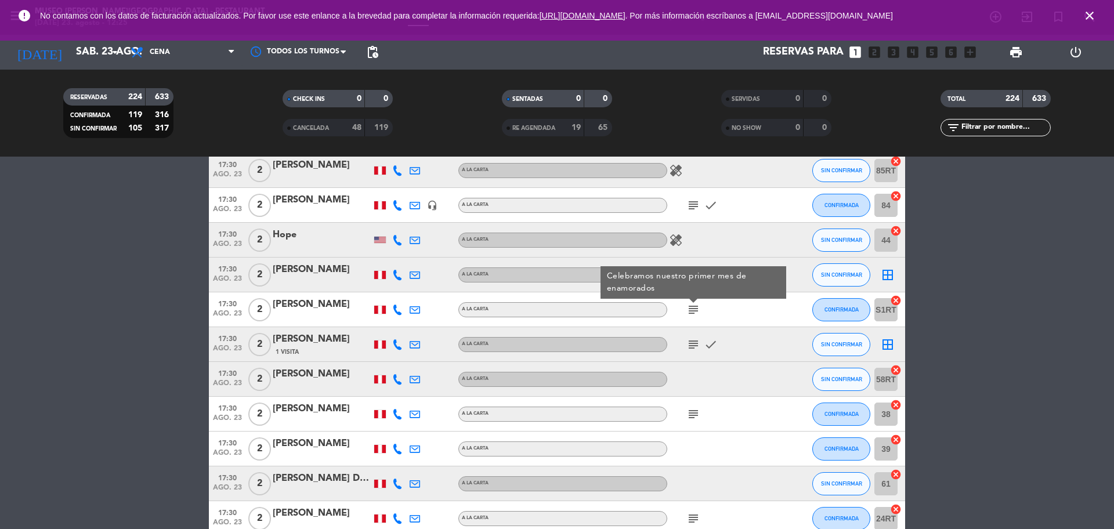
click at [694, 349] on icon "subject" at bounding box center [694, 345] width 14 height 14
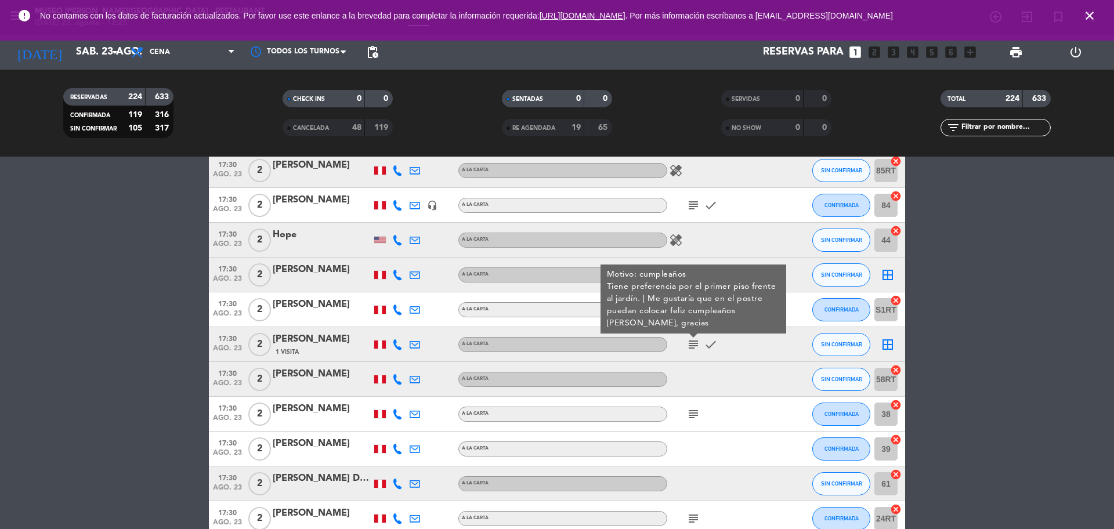
click at [306, 337] on div "[PERSON_NAME]" at bounding box center [322, 339] width 99 height 15
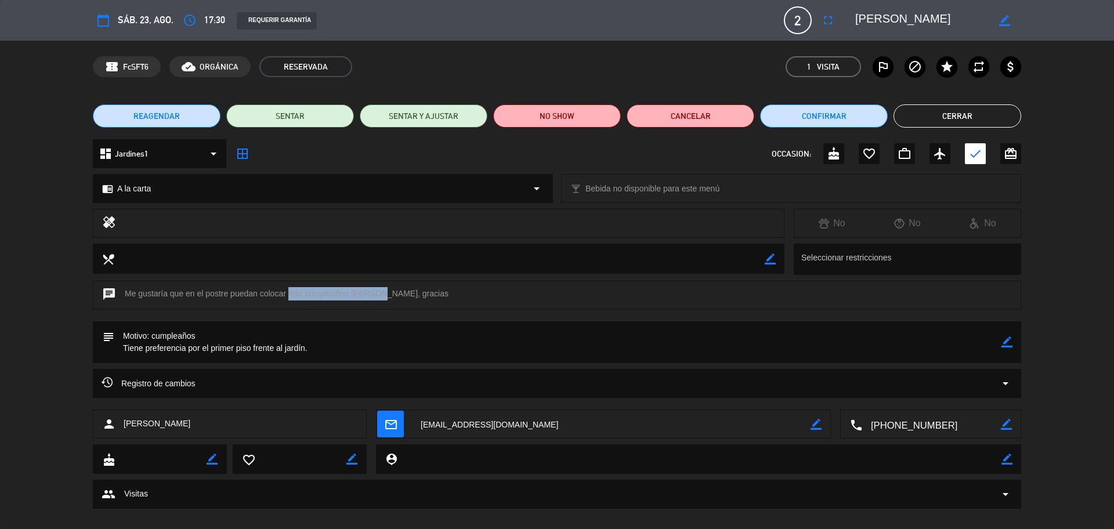
drag, startPoint x: 286, startPoint y: 291, endPoint x: 370, endPoint y: 297, distance: 83.8
click at [370, 297] on div "chat Me gustaría que en el postre puedan colocar feliz cumpleaños [PERSON_NAME]…" at bounding box center [557, 295] width 929 height 29
copy div "feliz cumpleaños [PERSON_NAME]"
click at [971, 110] on button "Cerrar" at bounding box center [958, 115] width 128 height 23
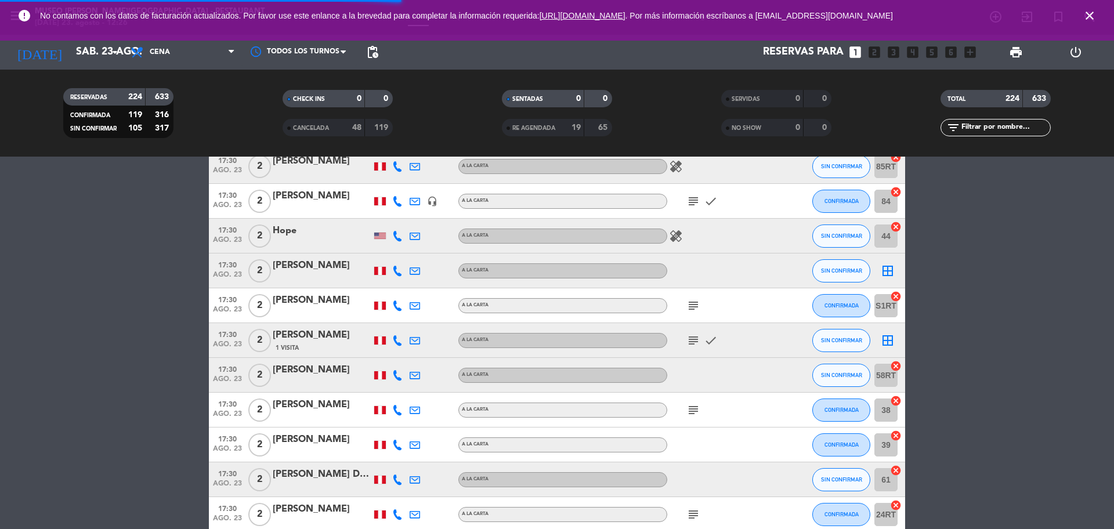
scroll to position [1407, 0]
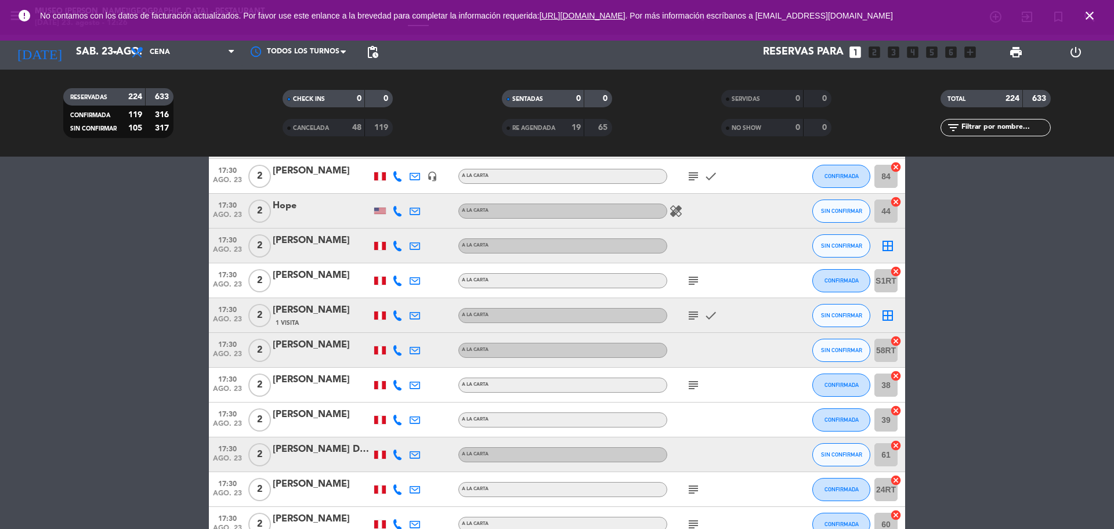
click at [691, 390] on icon "subject" at bounding box center [694, 385] width 14 height 14
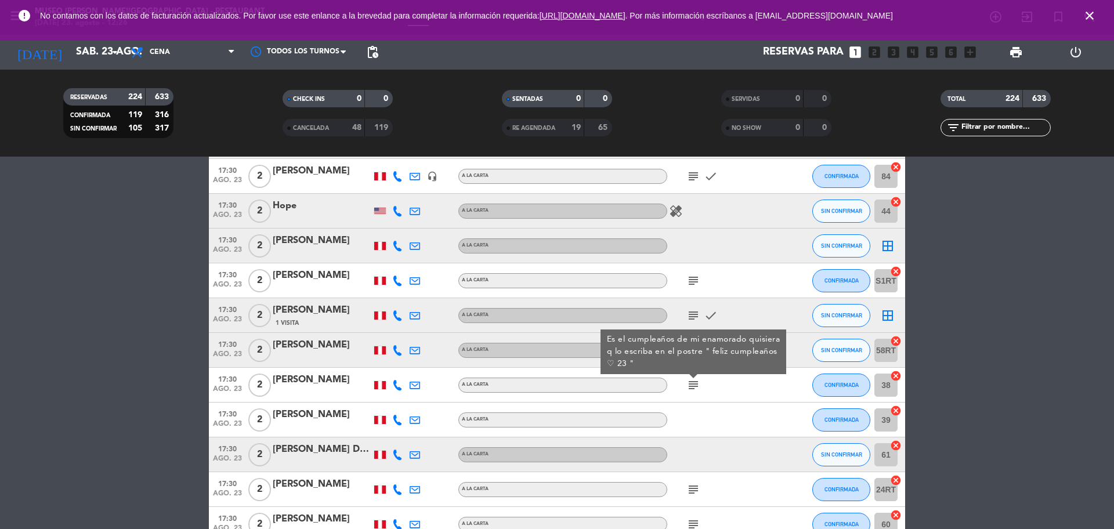
click at [284, 380] on div "[PERSON_NAME]" at bounding box center [322, 380] width 99 height 15
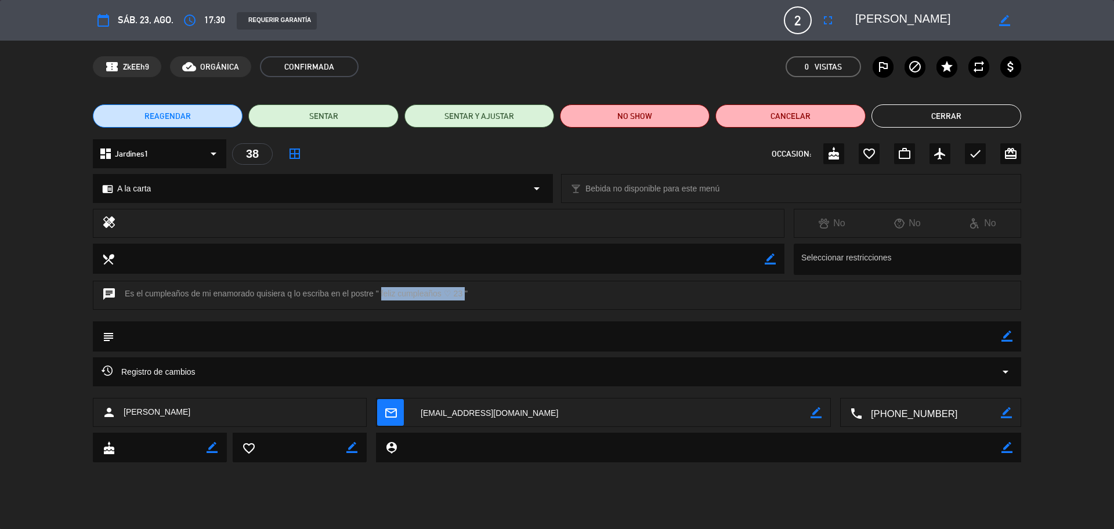
drag, startPoint x: 378, startPoint y: 296, endPoint x: 461, endPoint y: 293, distance: 82.5
click at [461, 293] on div "chat Es el cumpleaños de mi enamorado quisiera q lo escriba en el postre " feli…" at bounding box center [557, 295] width 929 height 29
copy div "feliz cumpleaños ♡ 23"
click at [973, 113] on button "Cerrar" at bounding box center [947, 115] width 150 height 23
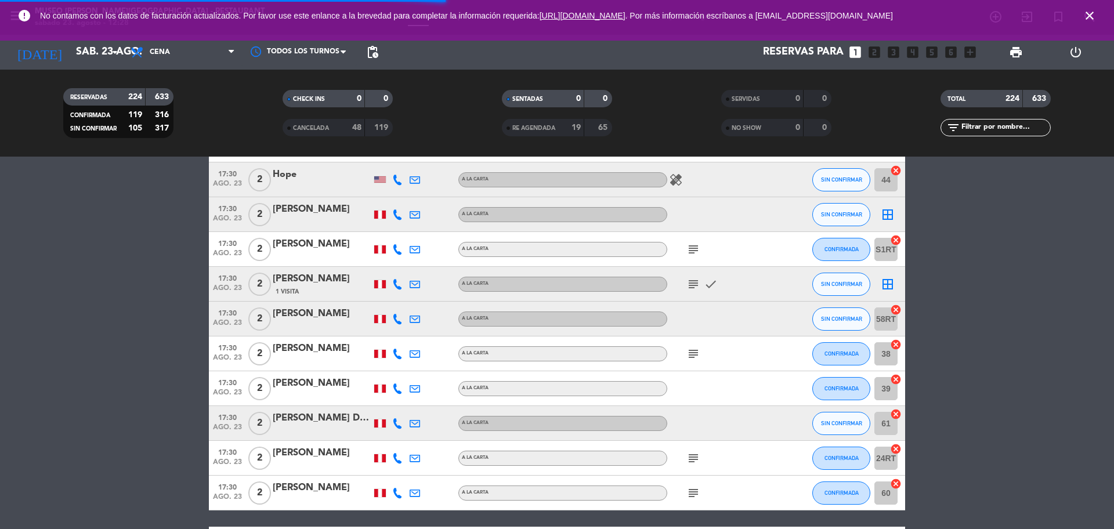
scroll to position [1502, 0]
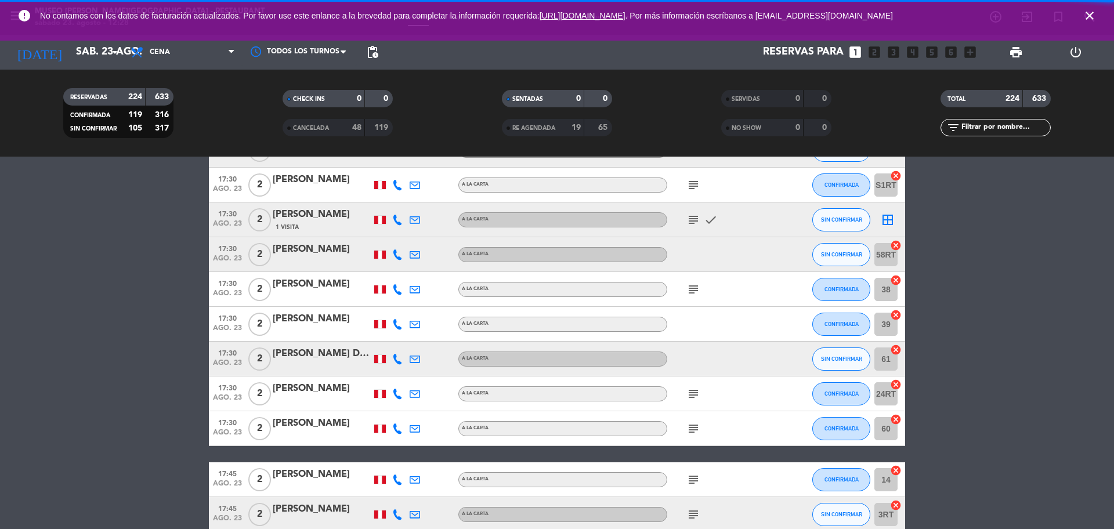
click at [692, 390] on icon "subject" at bounding box center [694, 394] width 14 height 14
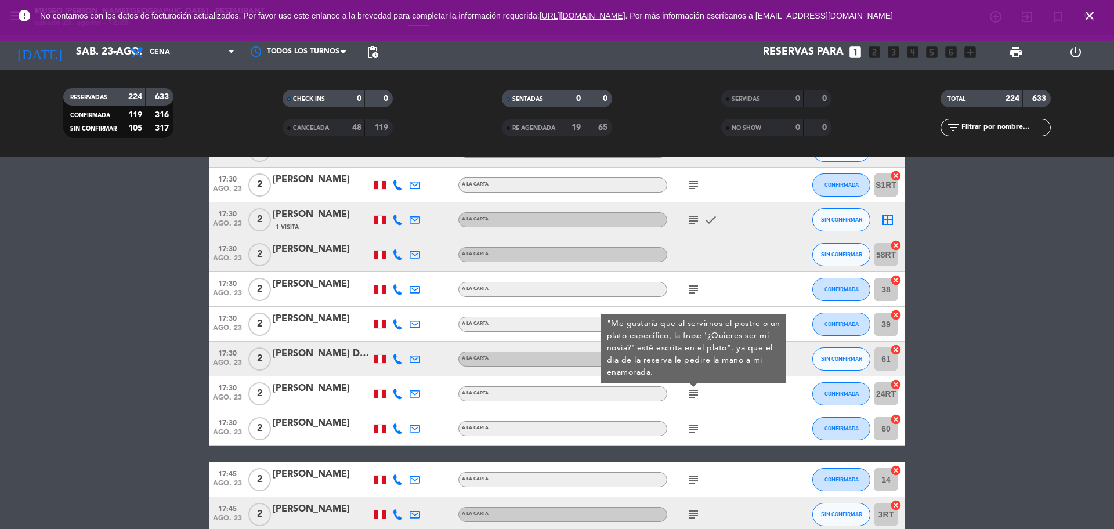
scroll to position [1569, 0]
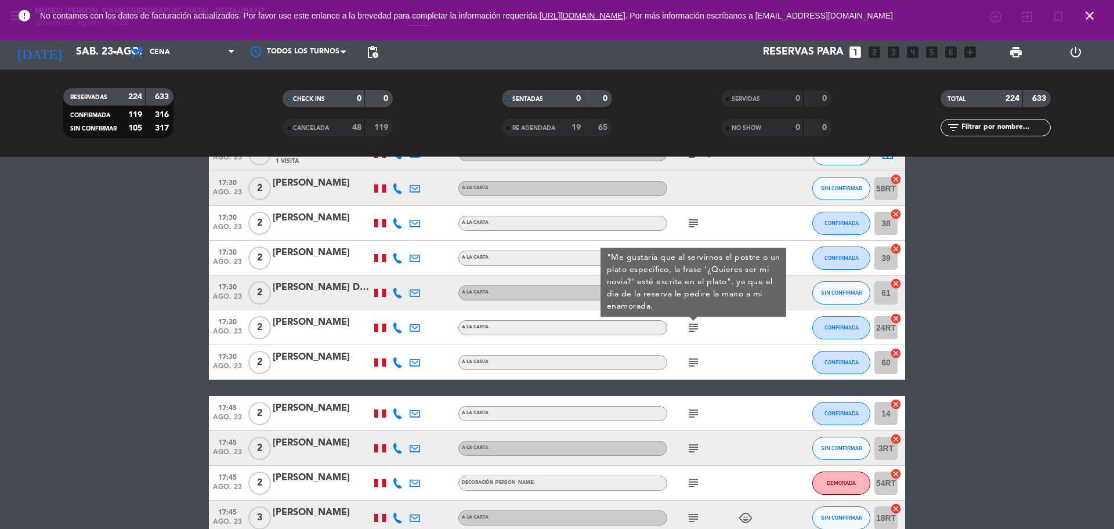
click at [692, 360] on icon "subject" at bounding box center [694, 363] width 14 height 14
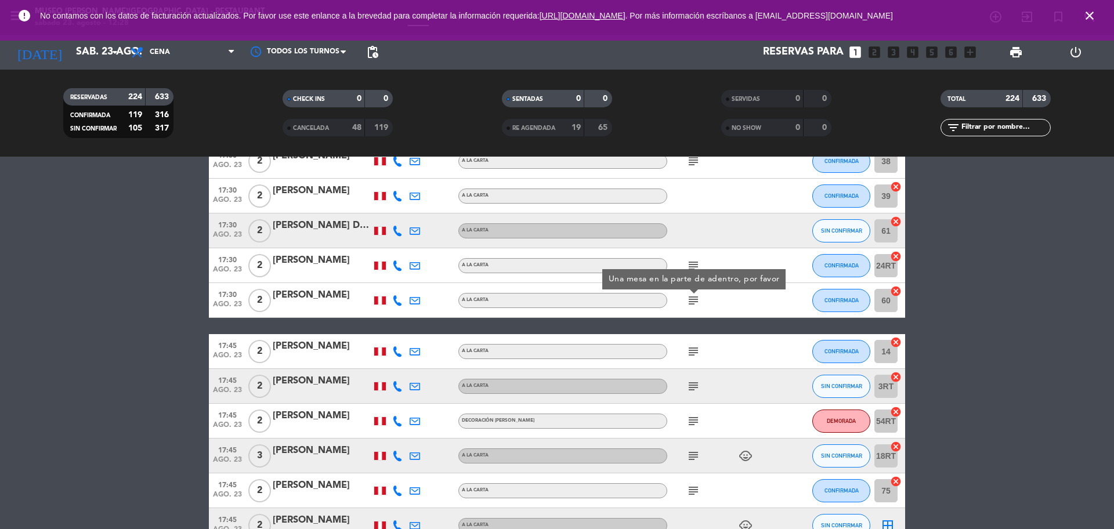
scroll to position [1655, 0]
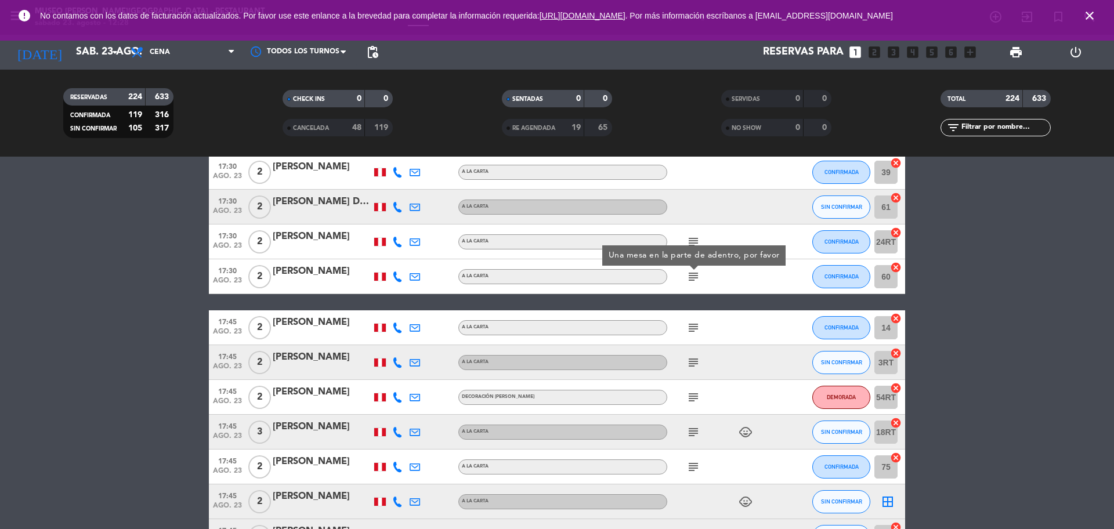
click at [690, 327] on icon "subject" at bounding box center [694, 328] width 14 height 14
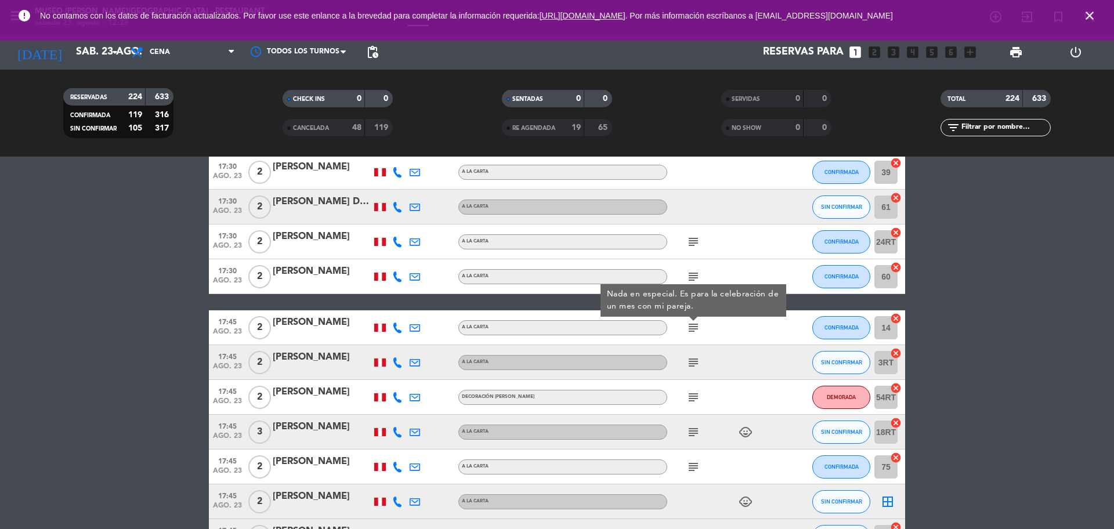
click at [695, 363] on icon "subject" at bounding box center [694, 363] width 14 height 14
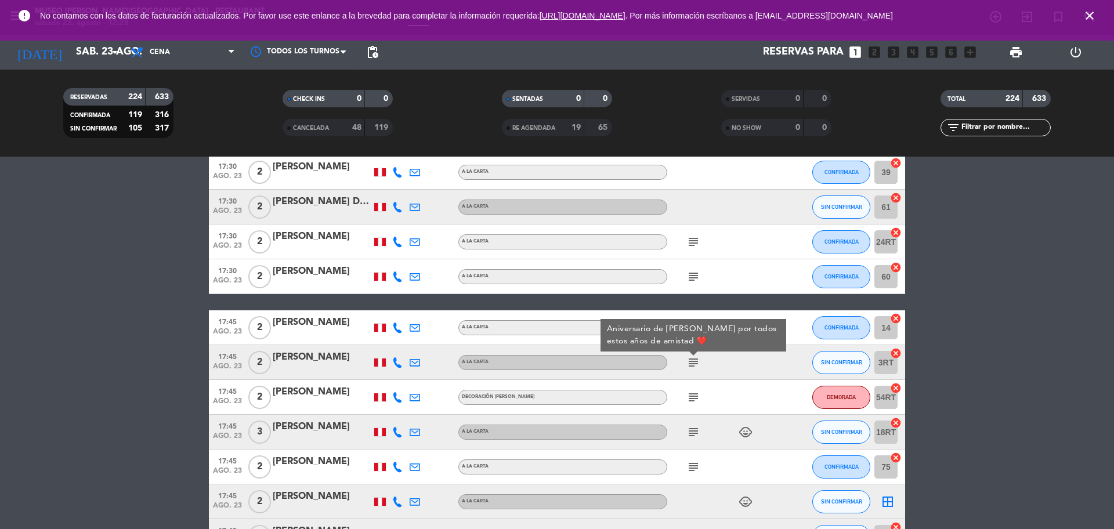
click at [331, 362] on div "[PERSON_NAME]" at bounding box center [322, 357] width 99 height 15
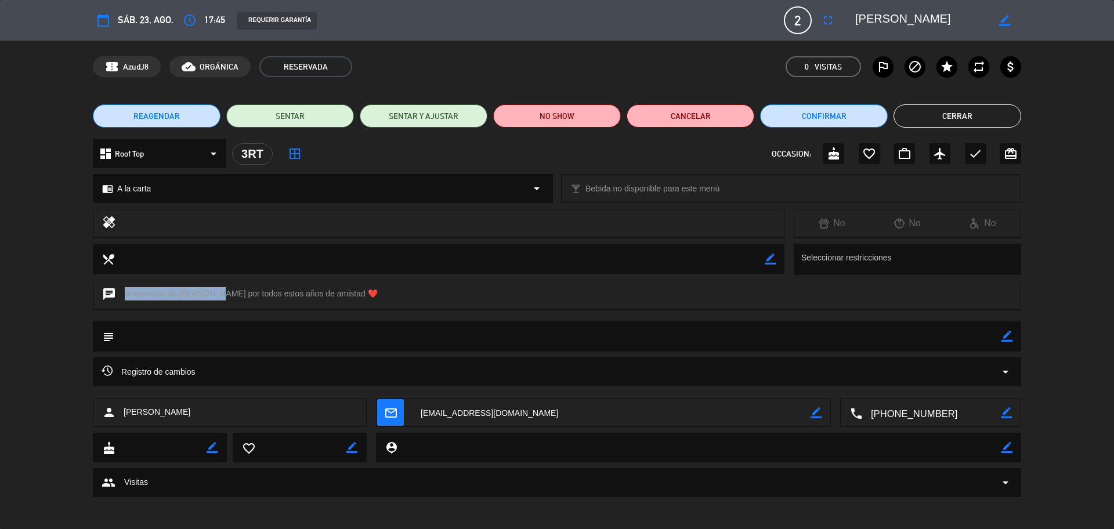
drag, startPoint x: 210, startPoint y: 291, endPoint x: 348, endPoint y: 284, distance: 138.3
click at [348, 284] on div "chat Aniversario de [PERSON_NAME] por todos estos años de amistad ❤️" at bounding box center [557, 295] width 929 height 29
click at [196, 301] on div "chat Aniversario de [PERSON_NAME] por todos estos años de amistad ❤️" at bounding box center [557, 295] width 929 height 29
drag, startPoint x: 212, startPoint y: 294, endPoint x: 369, endPoint y: 296, distance: 156.7
click at [369, 296] on div "chat Aniversario de [PERSON_NAME] por todos estos años de amistad ❤️" at bounding box center [557, 295] width 929 height 29
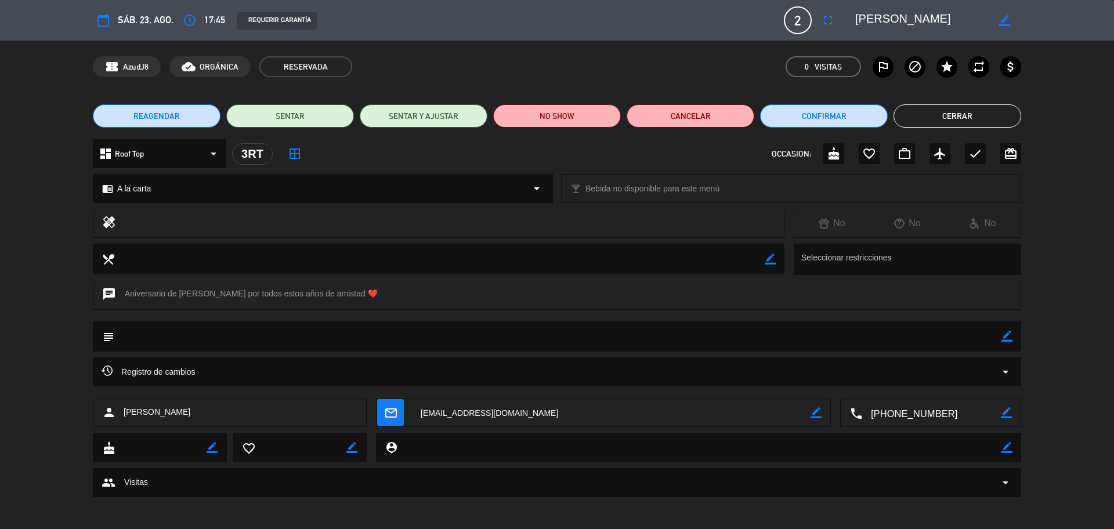
copy div "Gracias por todos estos años de amistad ❤️"
click at [953, 115] on button "Cerrar" at bounding box center [958, 115] width 128 height 23
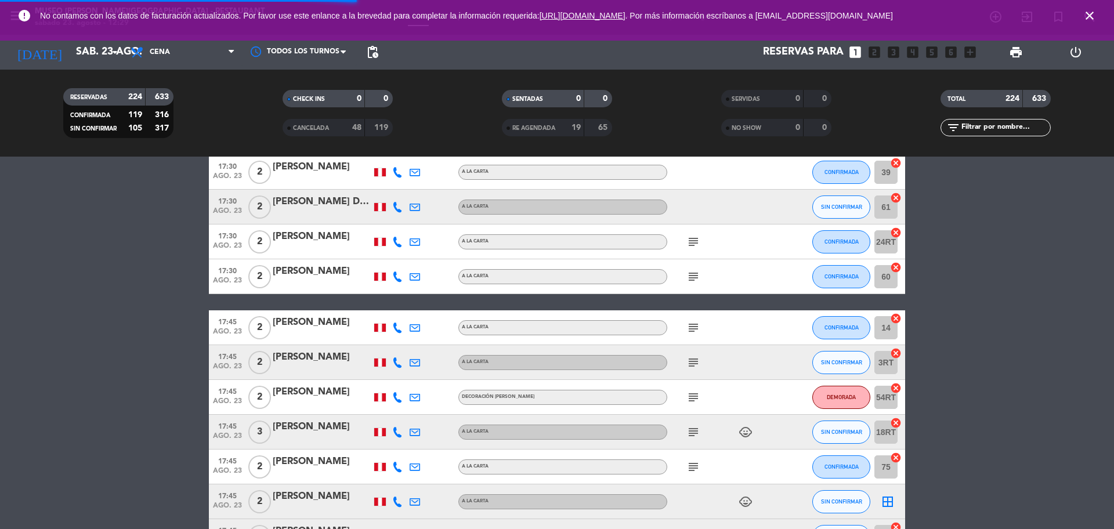
scroll to position [1683, 0]
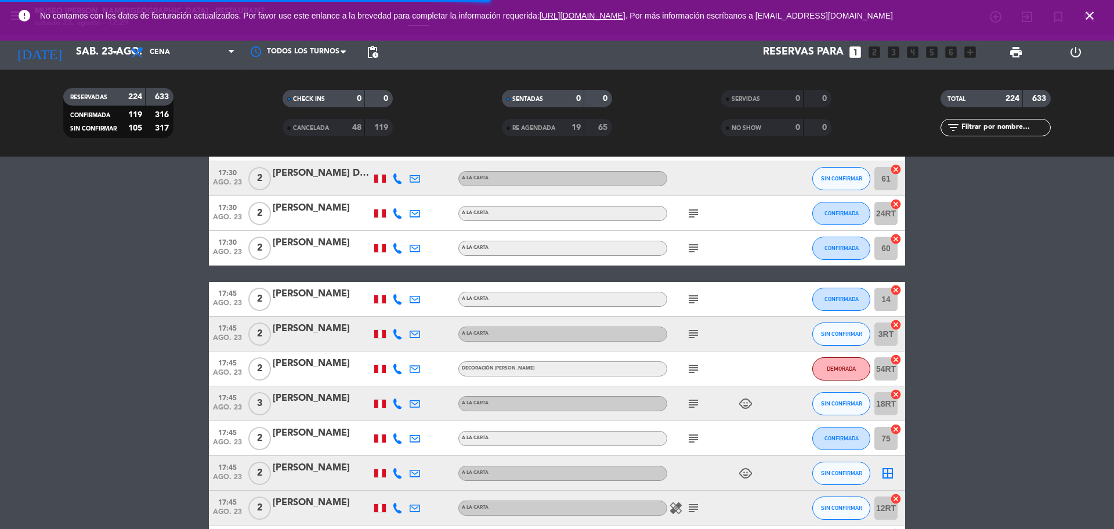
click at [698, 373] on icon "subject" at bounding box center [694, 369] width 14 height 14
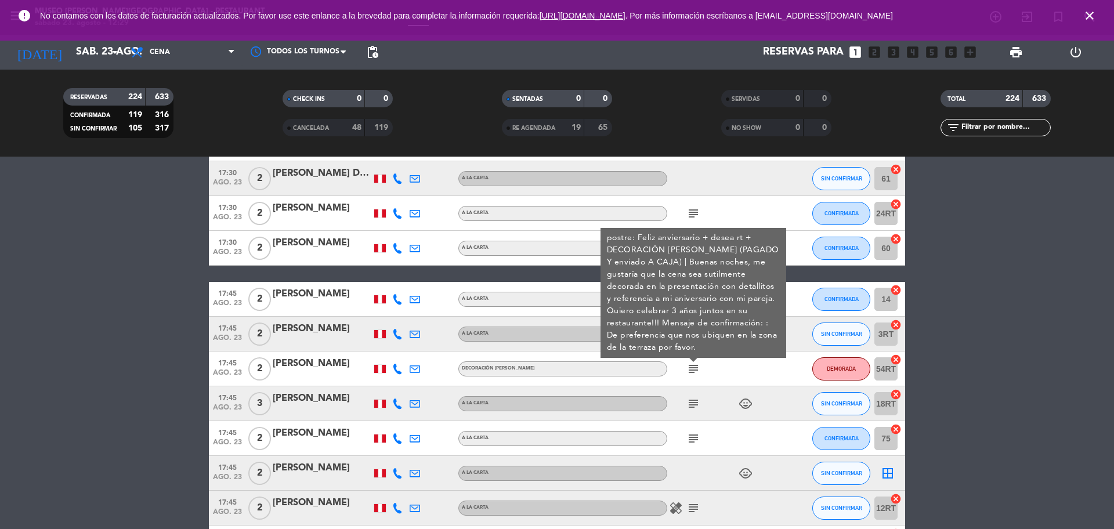
click at [702, 405] on div "subject child_care" at bounding box center [719, 404] width 104 height 34
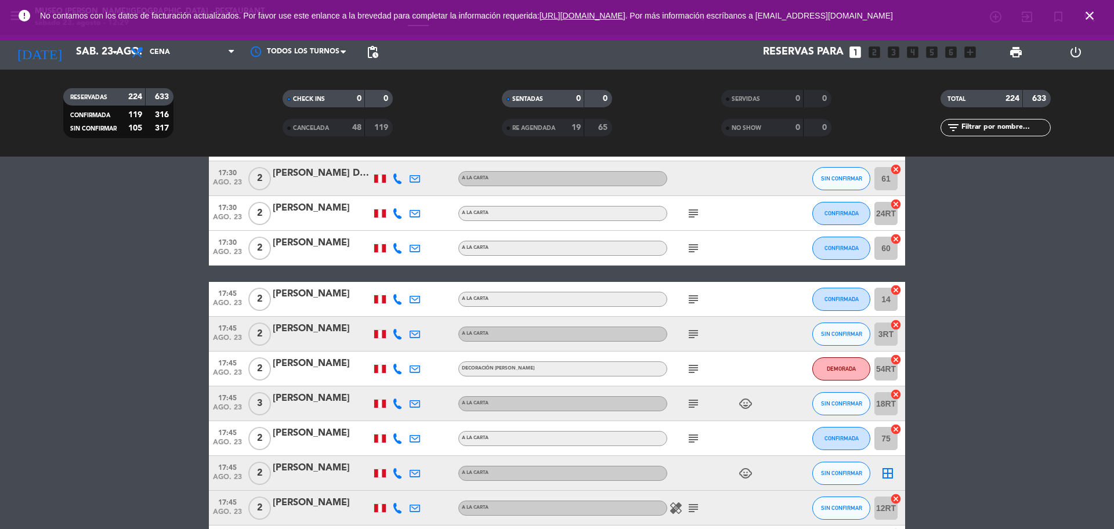
click at [696, 404] on icon "subject" at bounding box center [694, 404] width 14 height 14
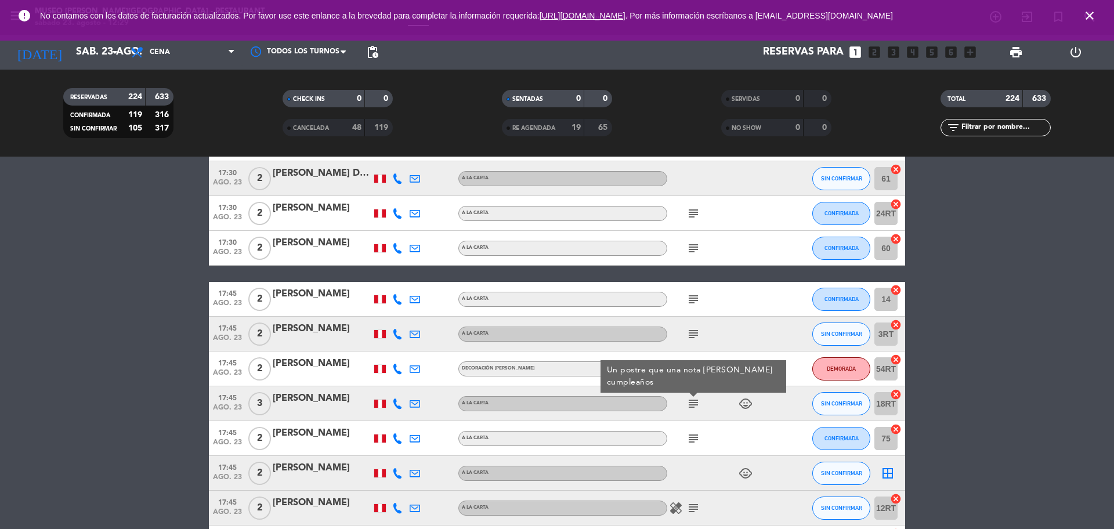
scroll to position [1732, 0]
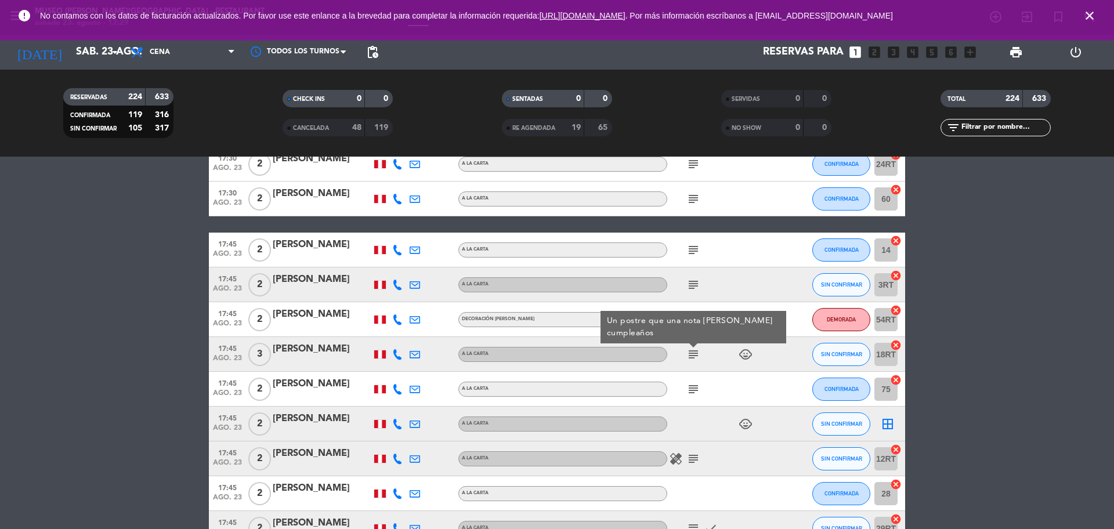
click at [690, 391] on icon "subject" at bounding box center [694, 389] width 14 height 14
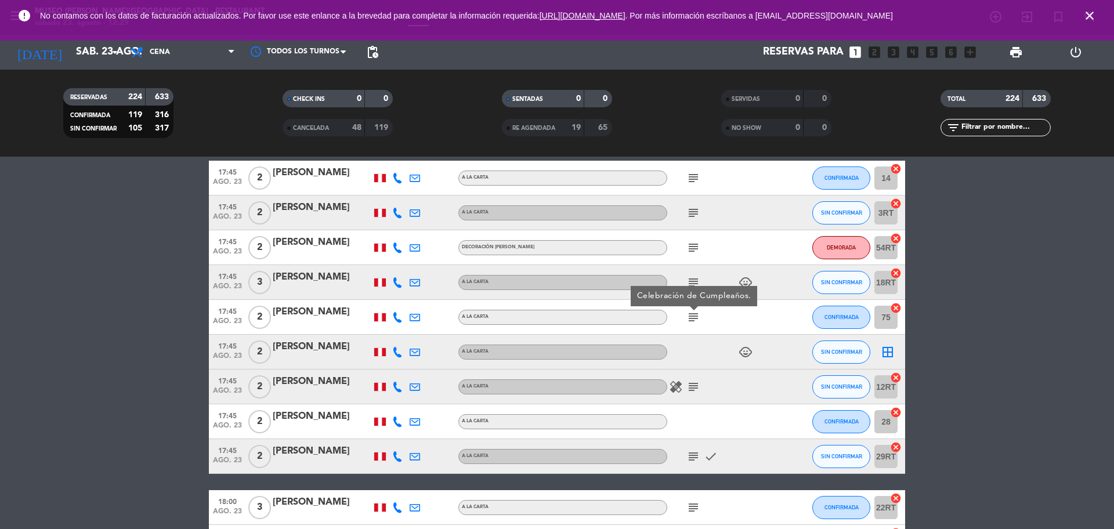
scroll to position [1805, 0]
click at [696, 385] on icon "subject" at bounding box center [694, 387] width 14 height 14
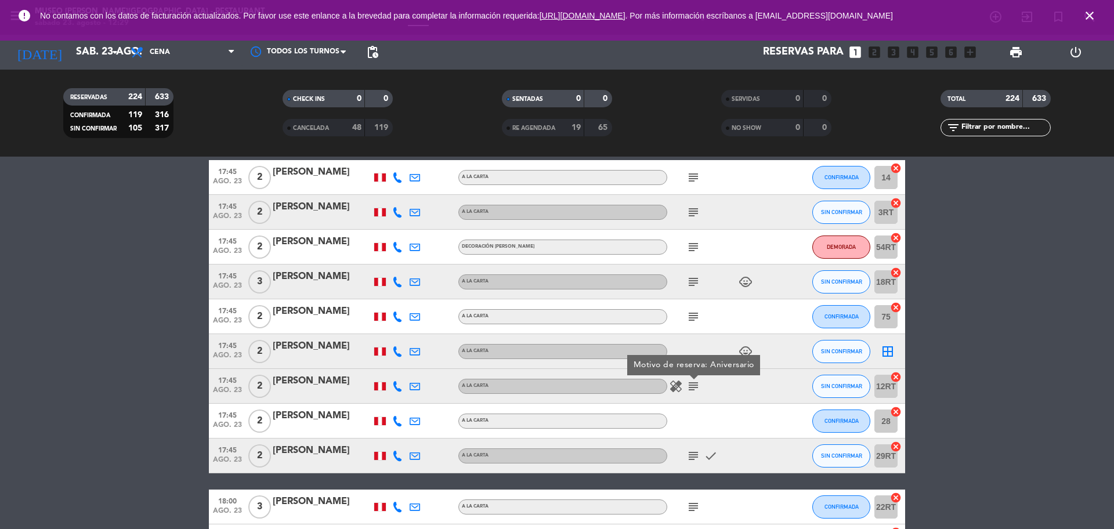
scroll to position [1880, 0]
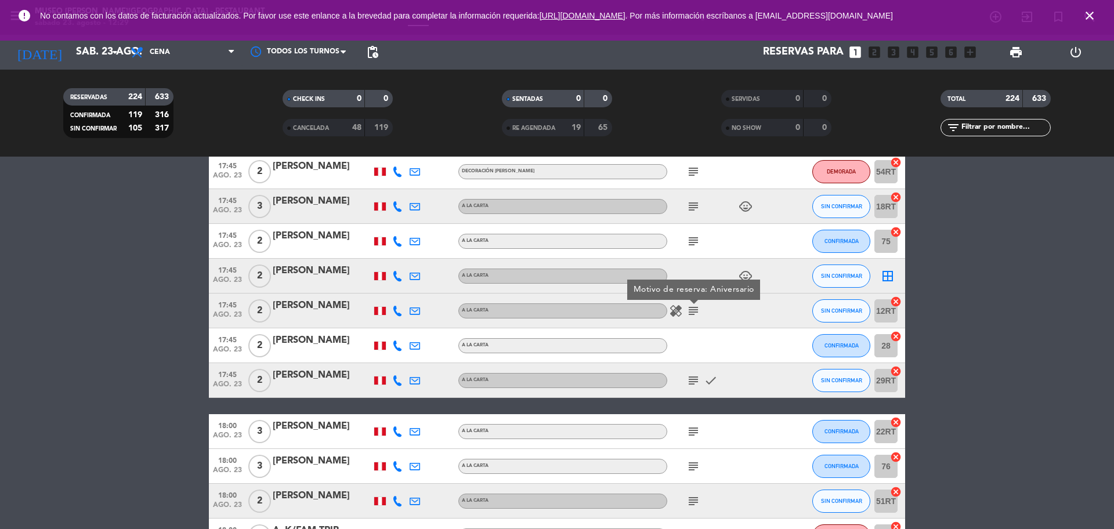
click at [696, 385] on icon "subject" at bounding box center [694, 381] width 14 height 14
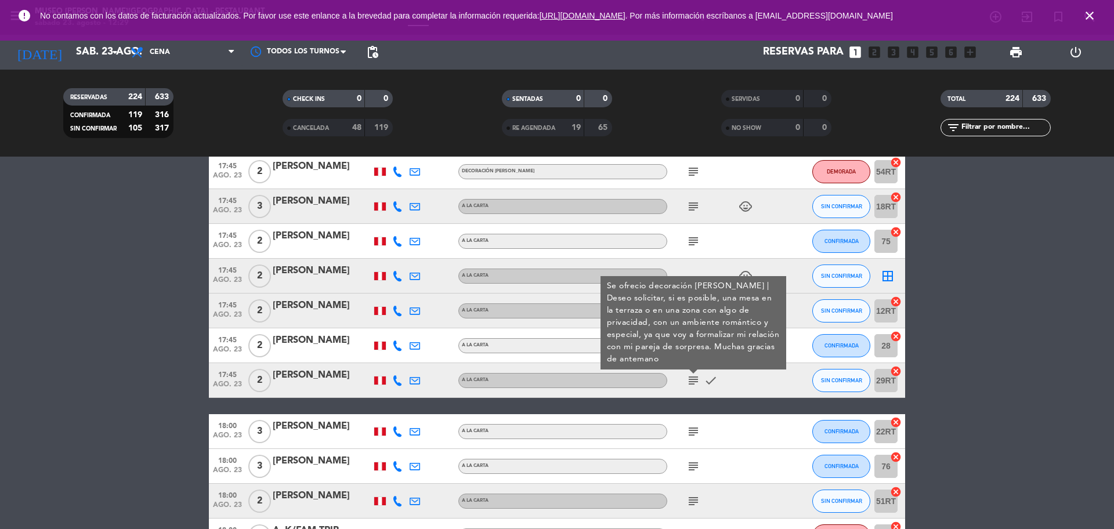
click at [696, 385] on icon "subject" at bounding box center [694, 381] width 14 height 14
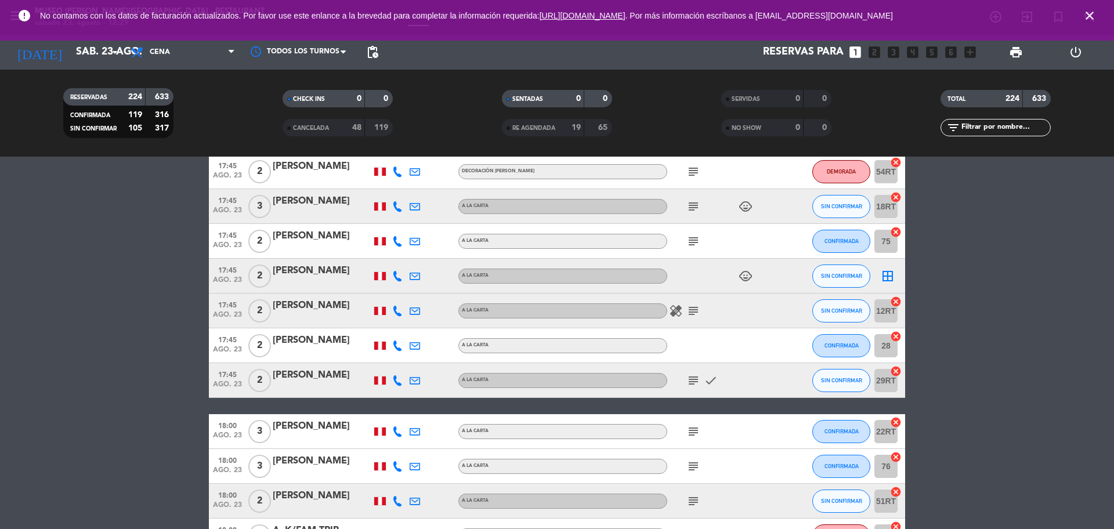
scroll to position [2049, 0]
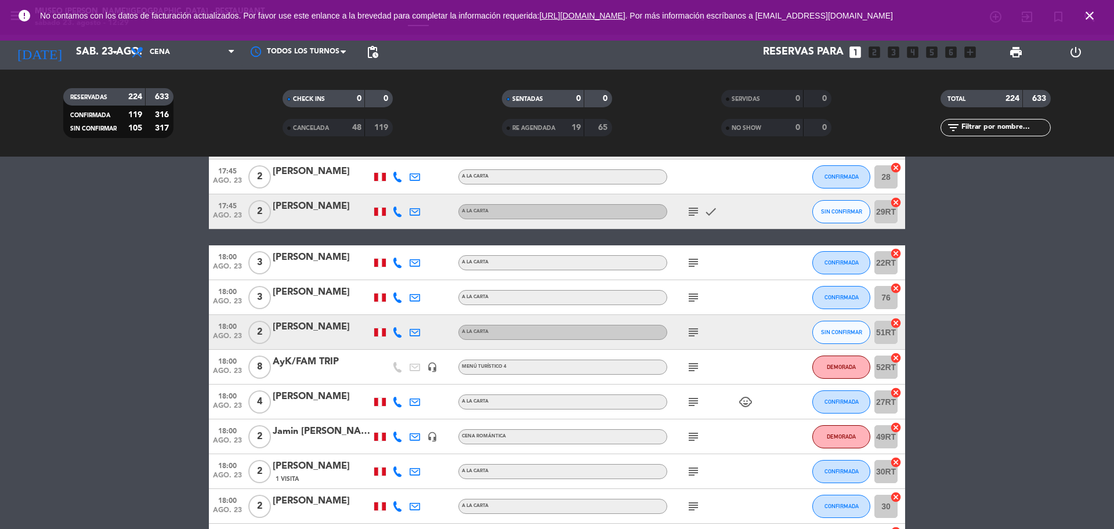
click at [694, 264] on icon "subject" at bounding box center [694, 263] width 14 height 14
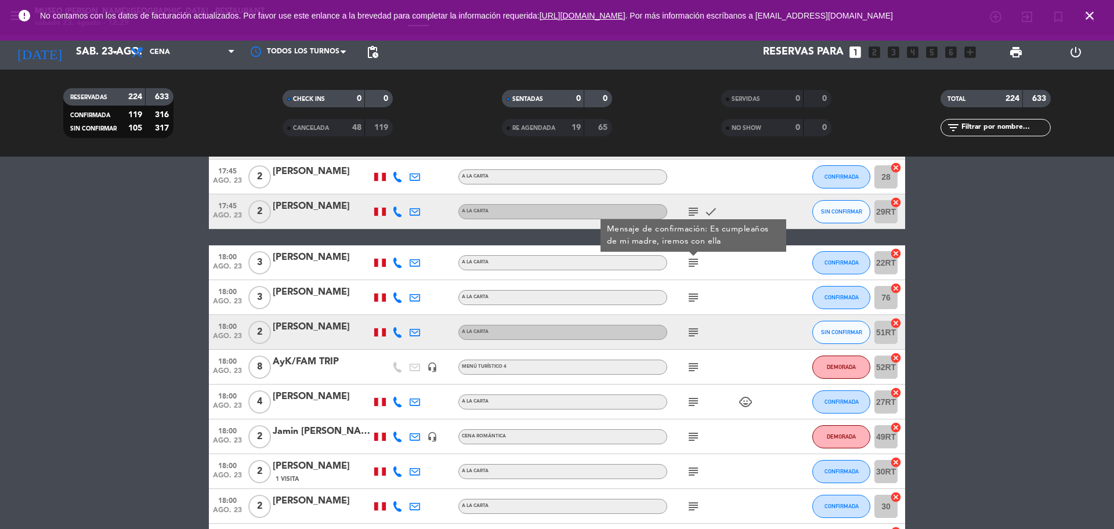
click at [693, 295] on icon "subject" at bounding box center [694, 298] width 14 height 14
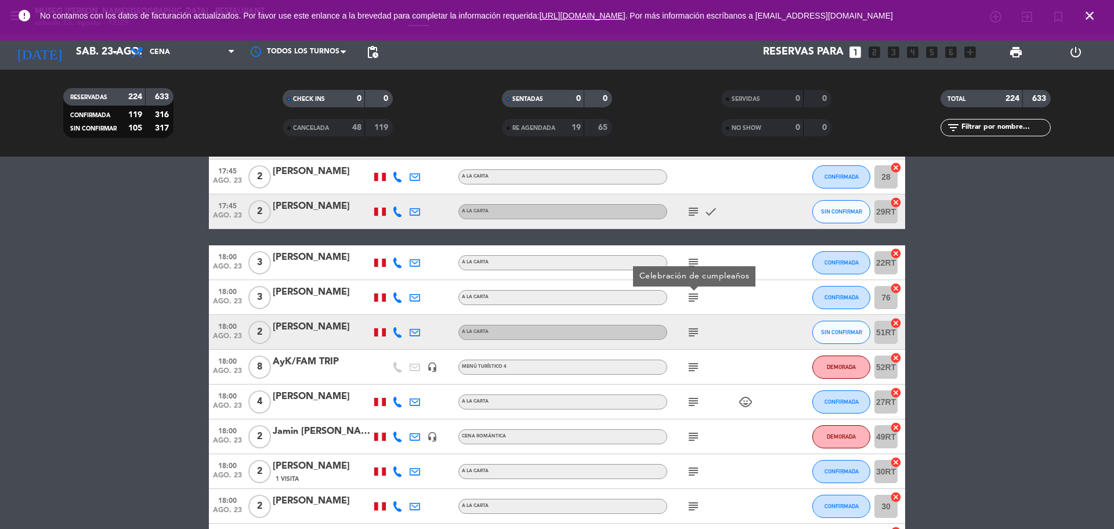
click at [691, 331] on icon "subject" at bounding box center [694, 333] width 14 height 14
click at [694, 371] on icon "subject" at bounding box center [694, 367] width 14 height 14
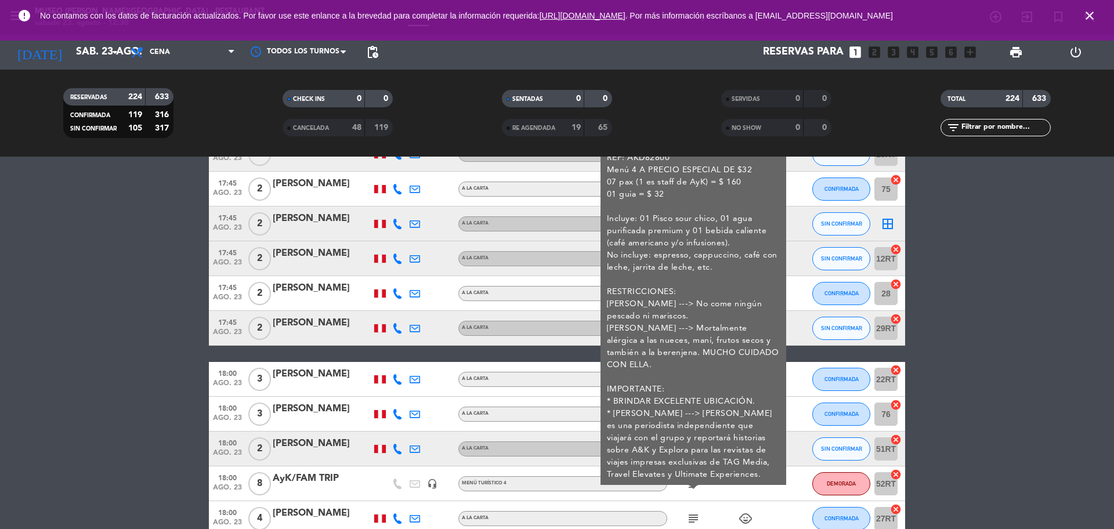
scroll to position [2094, 0]
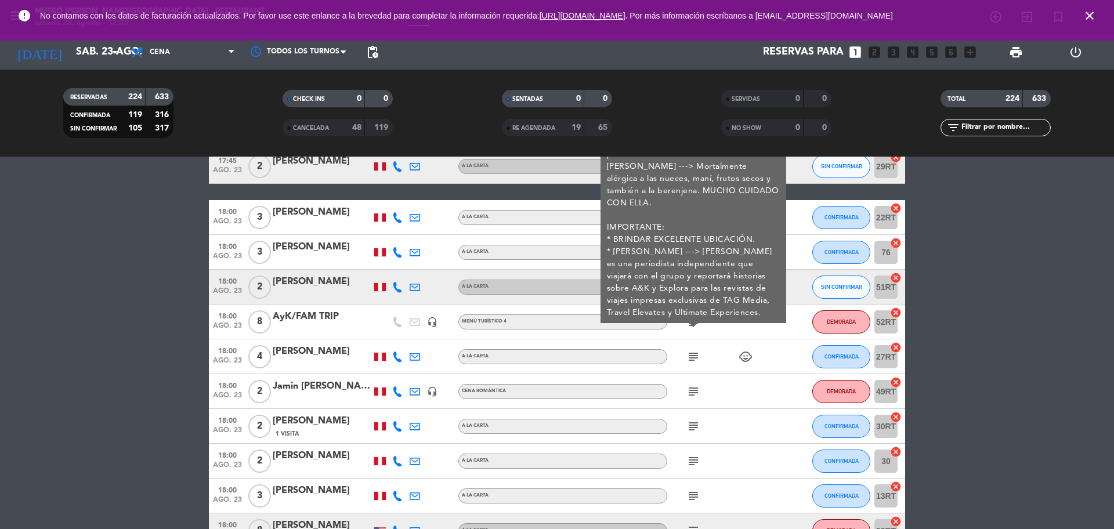
click at [689, 360] on icon "subject" at bounding box center [694, 357] width 14 height 14
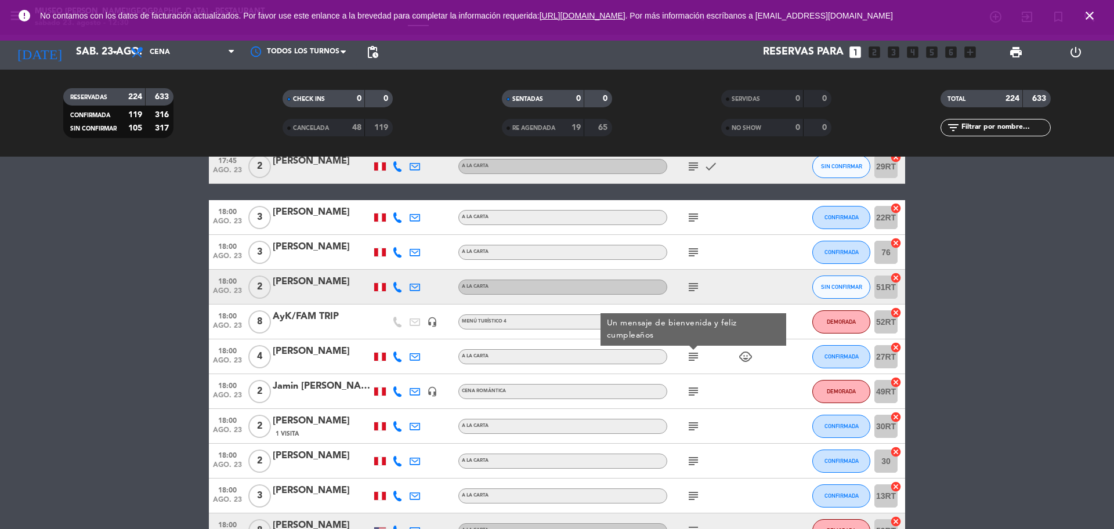
scroll to position [2115, 0]
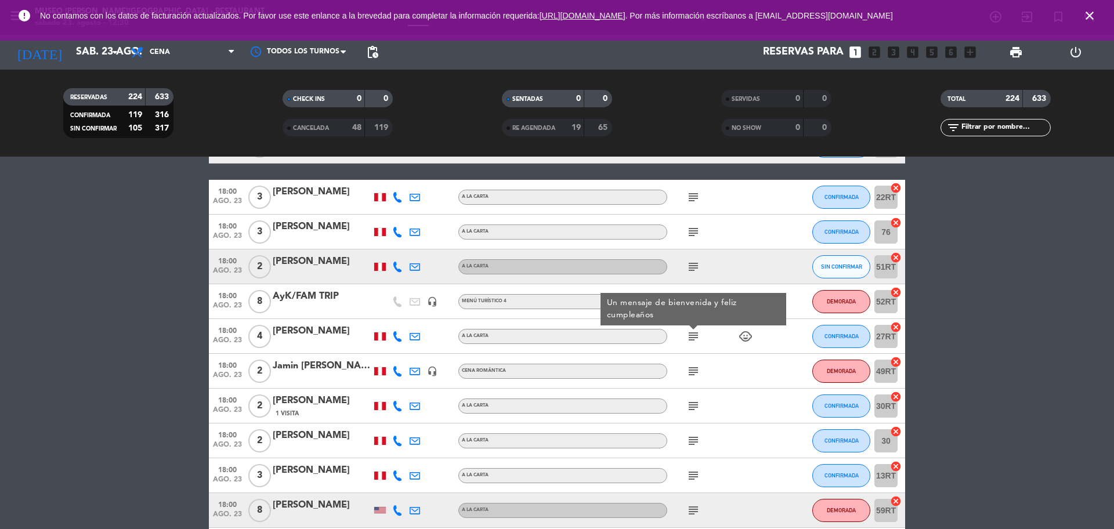
click at [696, 378] on div "subject" at bounding box center [719, 371] width 104 height 34
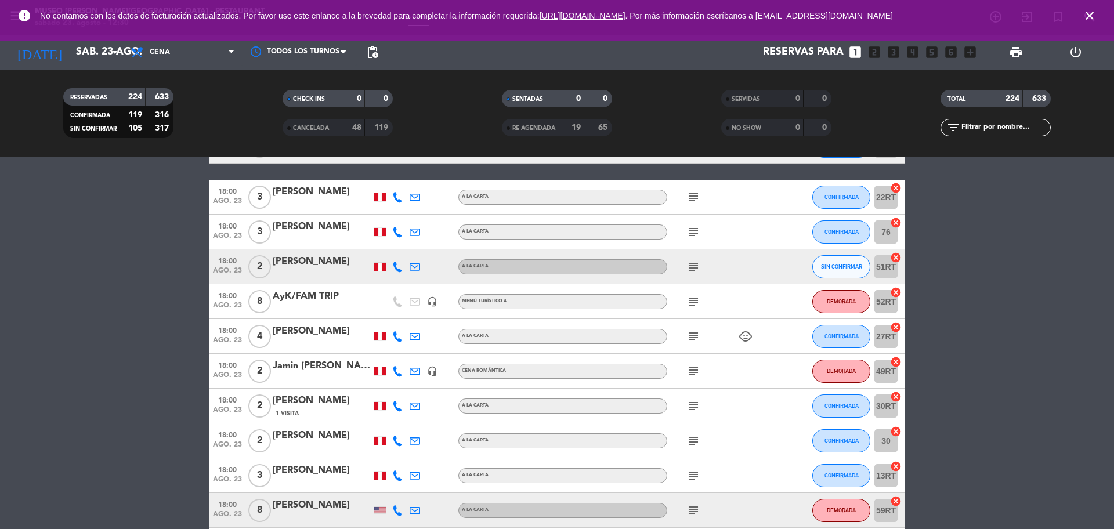
click at [691, 370] on icon "subject" at bounding box center [694, 371] width 14 height 14
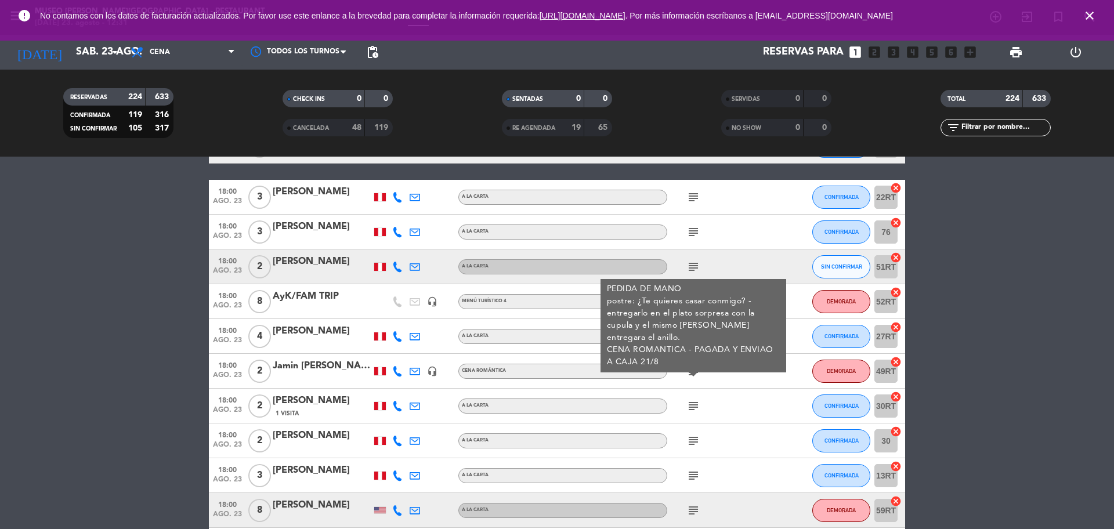
click at [700, 412] on span "subject" at bounding box center [693, 406] width 17 height 14
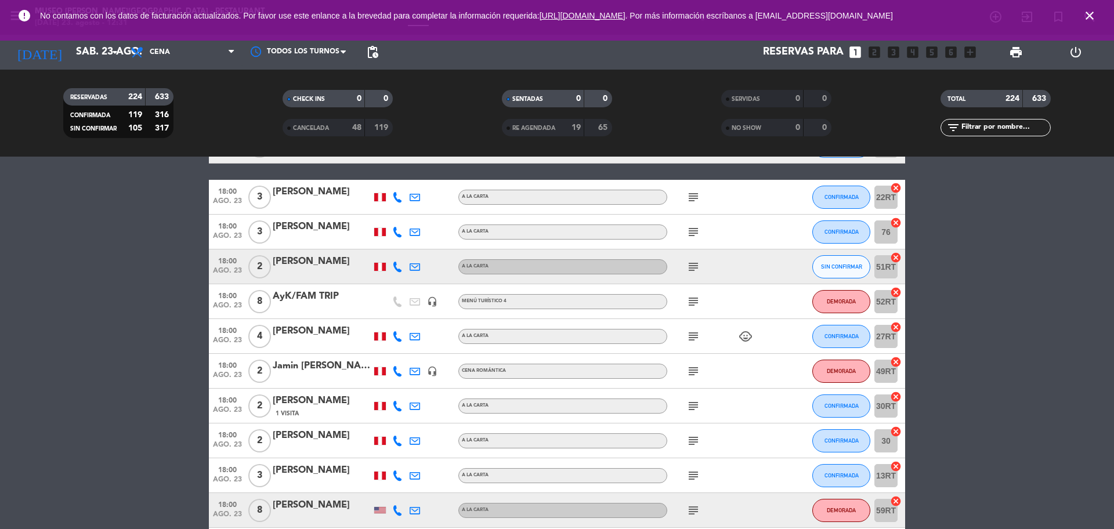
click at [695, 410] on icon "subject" at bounding box center [694, 406] width 14 height 14
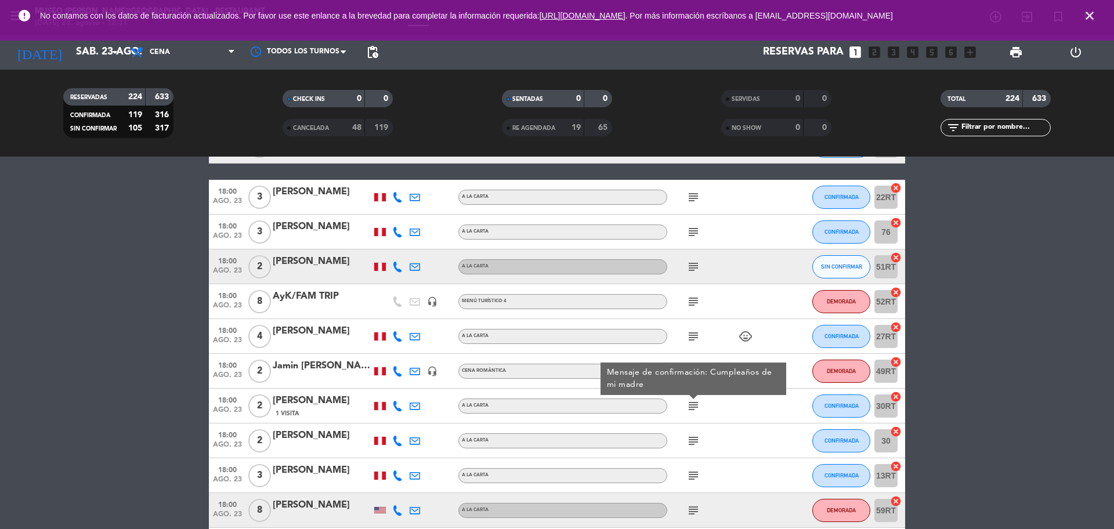
click at [694, 446] on icon "subject" at bounding box center [694, 441] width 14 height 14
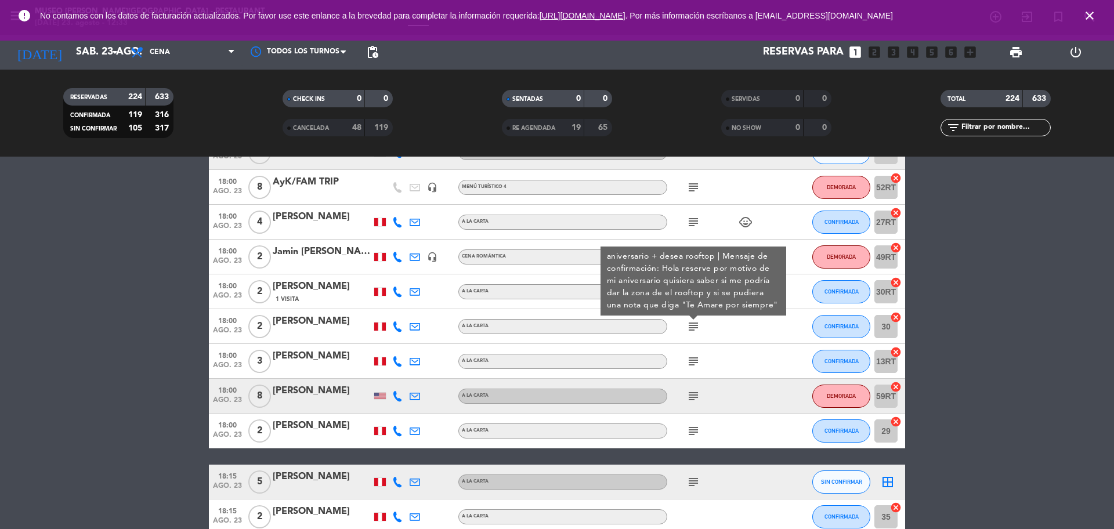
scroll to position [2231, 0]
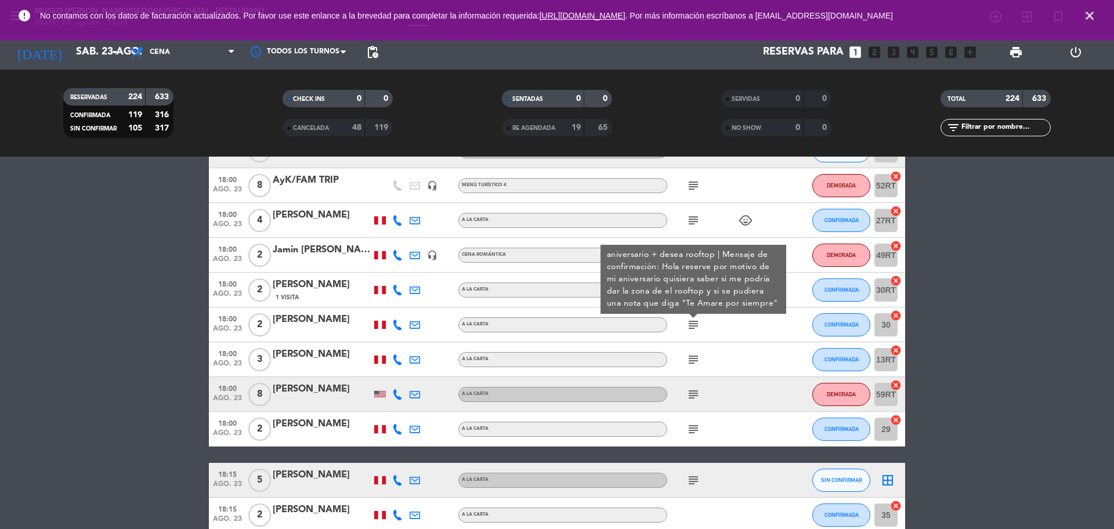
click at [291, 318] on div "[PERSON_NAME]" at bounding box center [322, 319] width 99 height 15
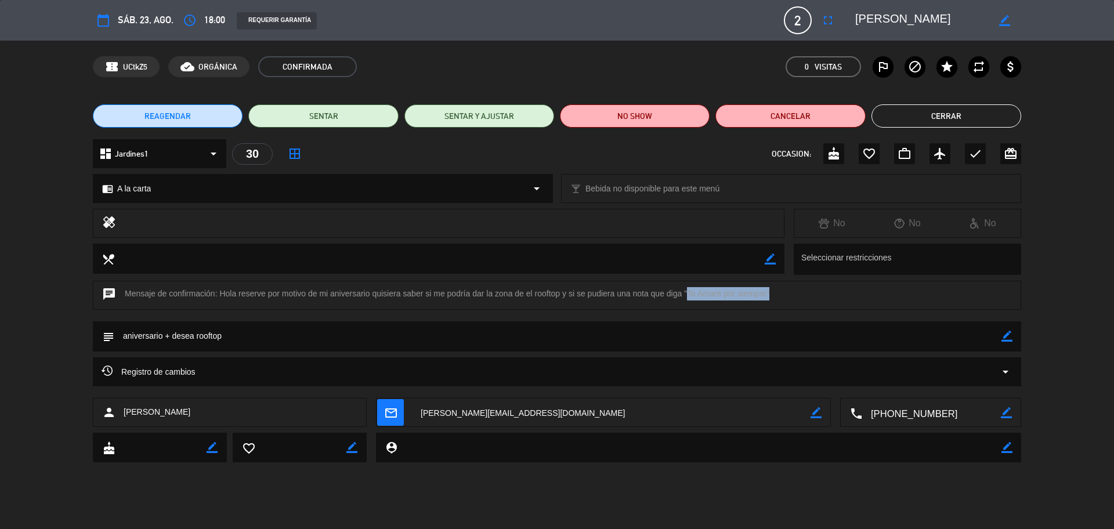
drag, startPoint x: 685, startPoint y: 294, endPoint x: 768, endPoint y: 290, distance: 82.5
click at [768, 290] on div "chat Mensaje de confirmación: Hola reserve por motivo de mi aniversario quisier…" at bounding box center [557, 295] width 929 height 29
copy div ""Te Amare por siempre"
click at [951, 114] on button "Cerrar" at bounding box center [947, 115] width 150 height 23
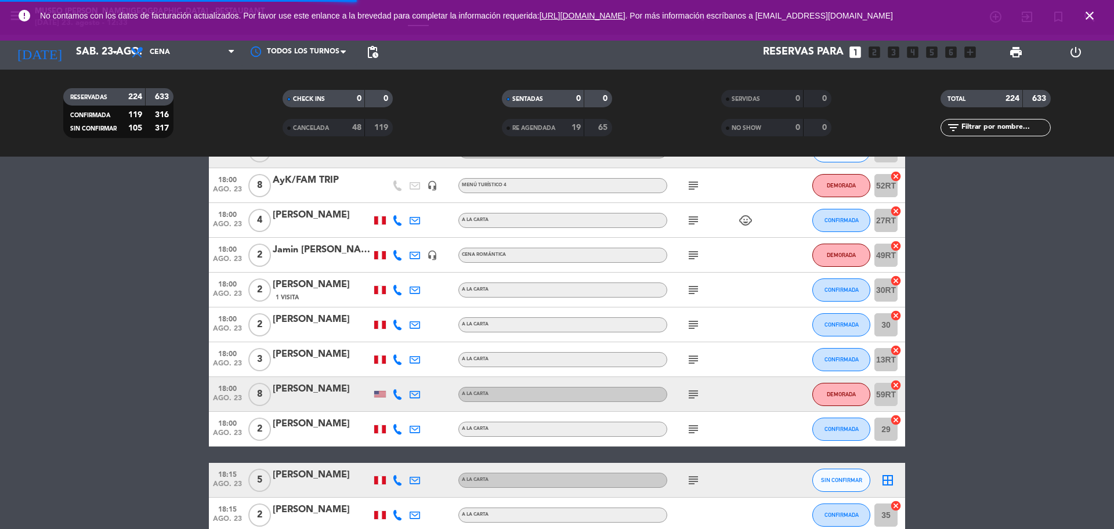
scroll to position [2265, 0]
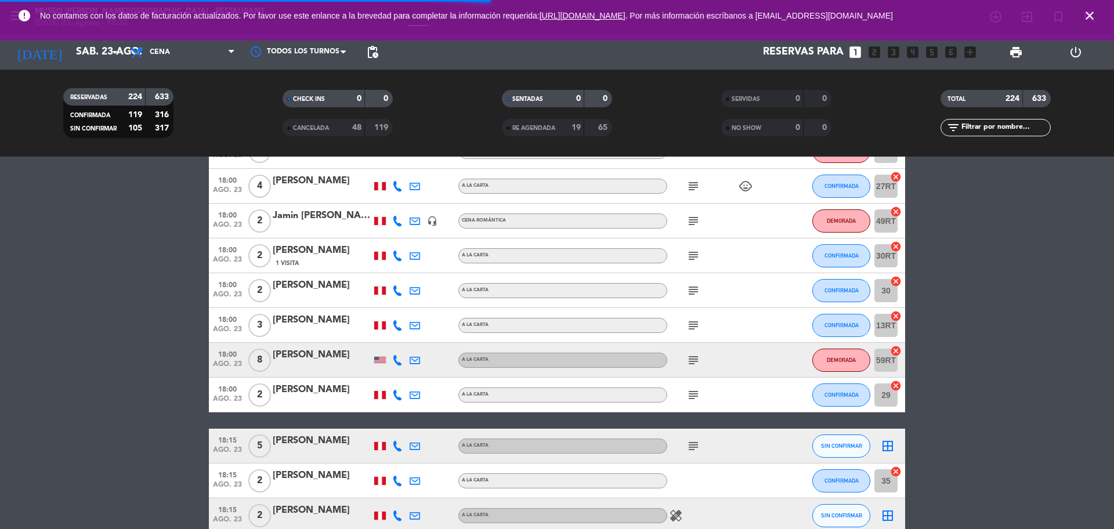
click at [695, 320] on icon "subject" at bounding box center [694, 326] width 14 height 14
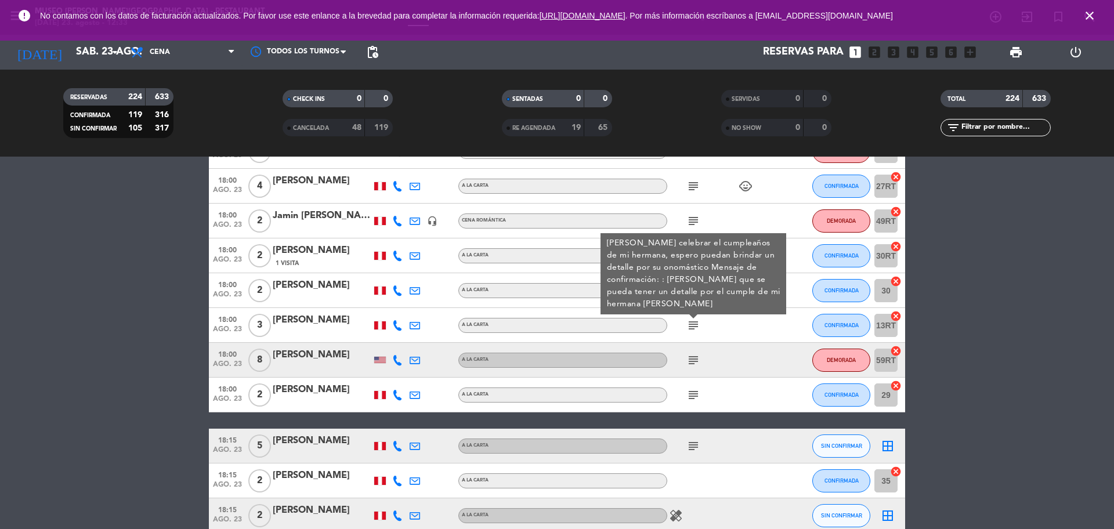
click at [694, 354] on icon "subject" at bounding box center [694, 360] width 14 height 14
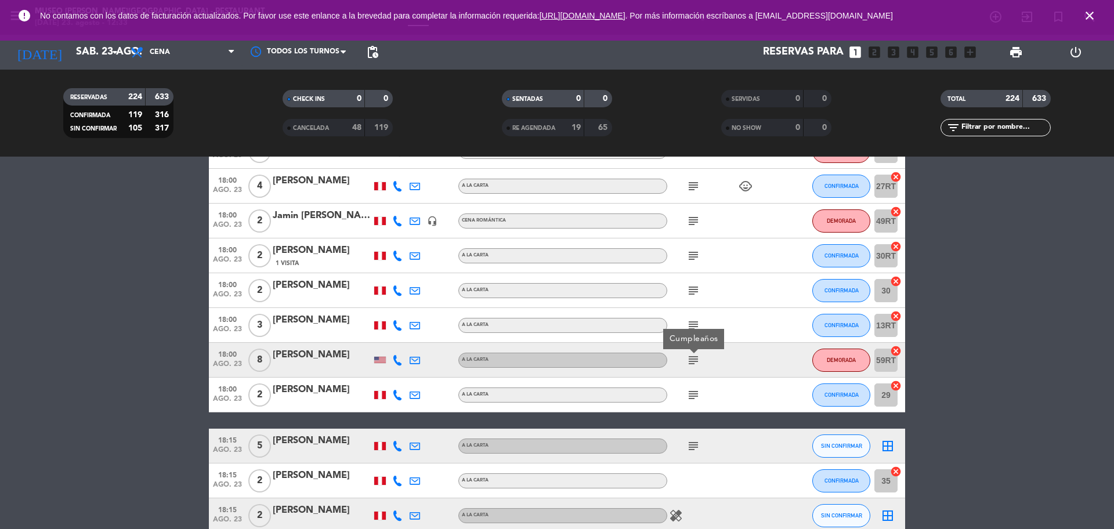
click at [696, 403] on div "subject" at bounding box center [719, 395] width 104 height 34
click at [689, 400] on icon "subject" at bounding box center [694, 395] width 14 height 14
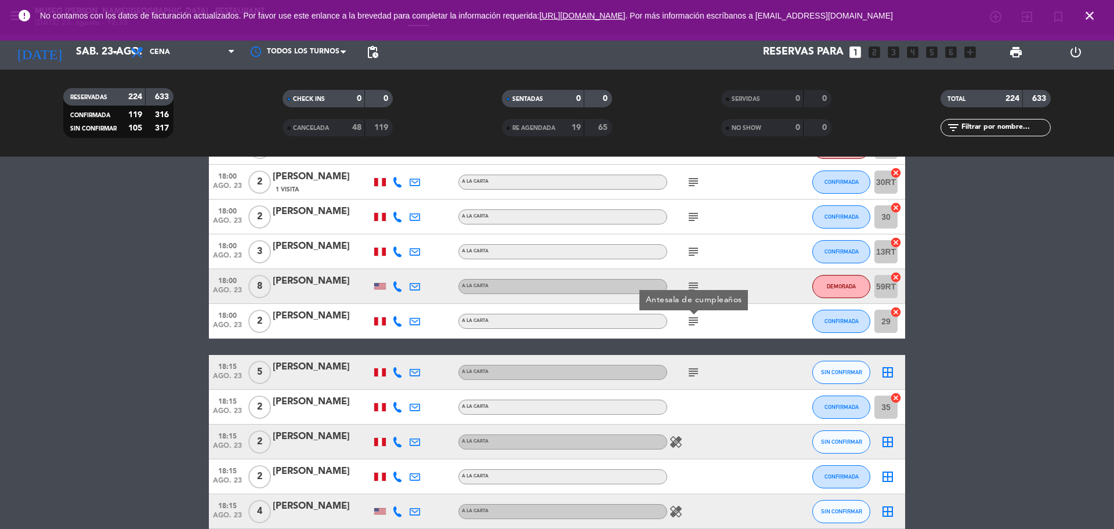
click at [692, 374] on icon "subject" at bounding box center [694, 373] width 14 height 14
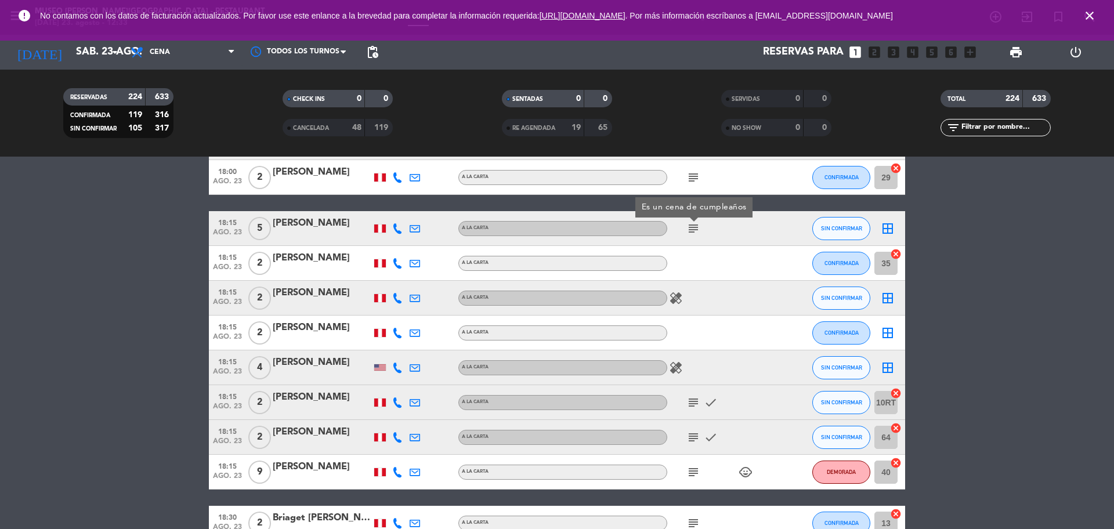
scroll to position [2484, 0]
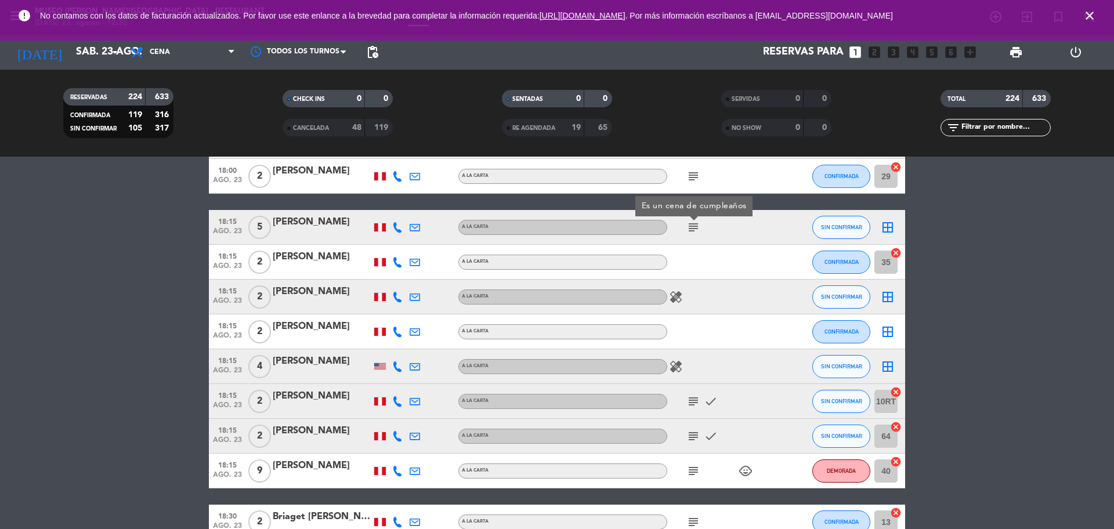
click at [697, 403] on icon "subject" at bounding box center [694, 402] width 14 height 14
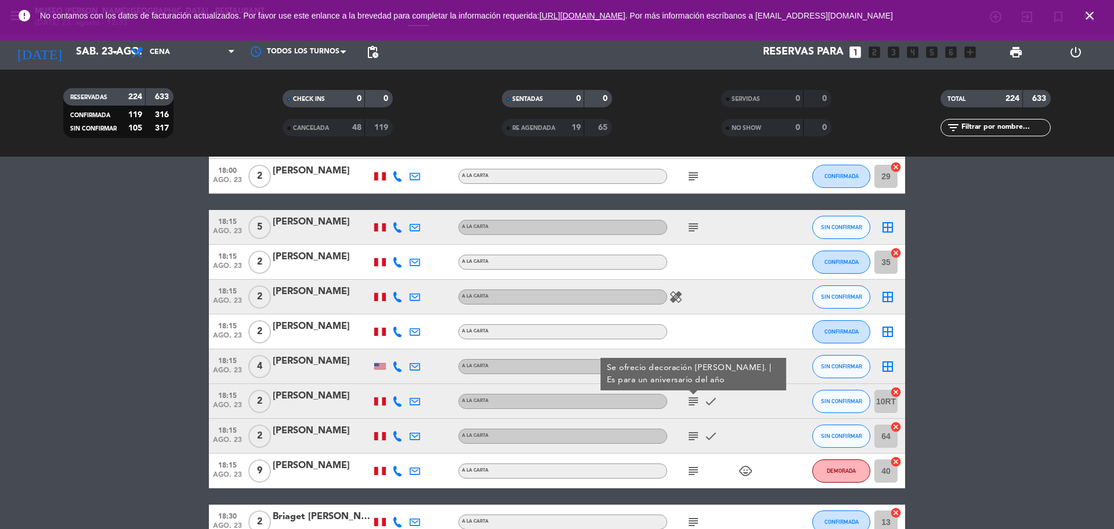
click at [698, 439] on icon "subject" at bounding box center [694, 436] width 14 height 14
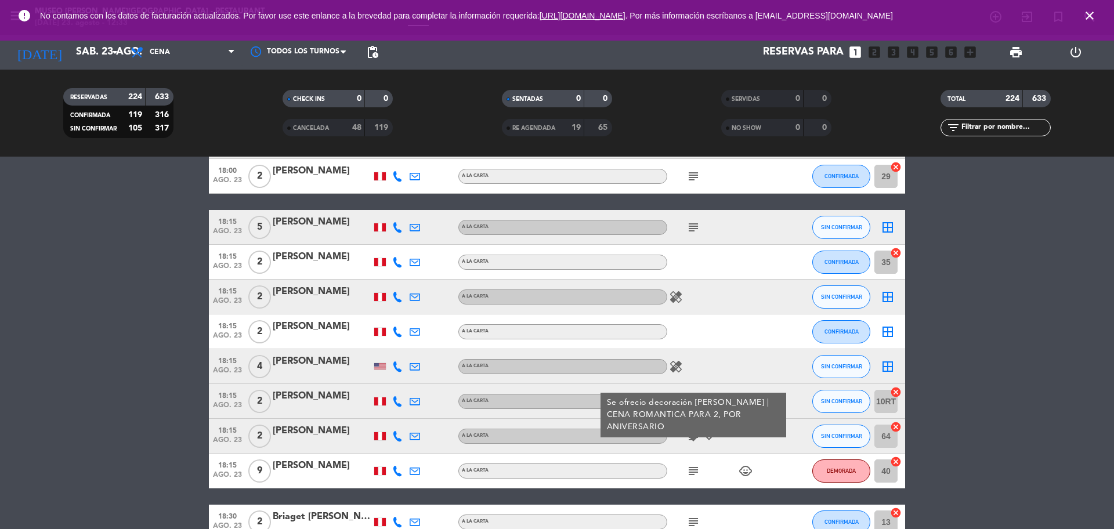
click at [696, 471] on icon "subject" at bounding box center [694, 471] width 14 height 14
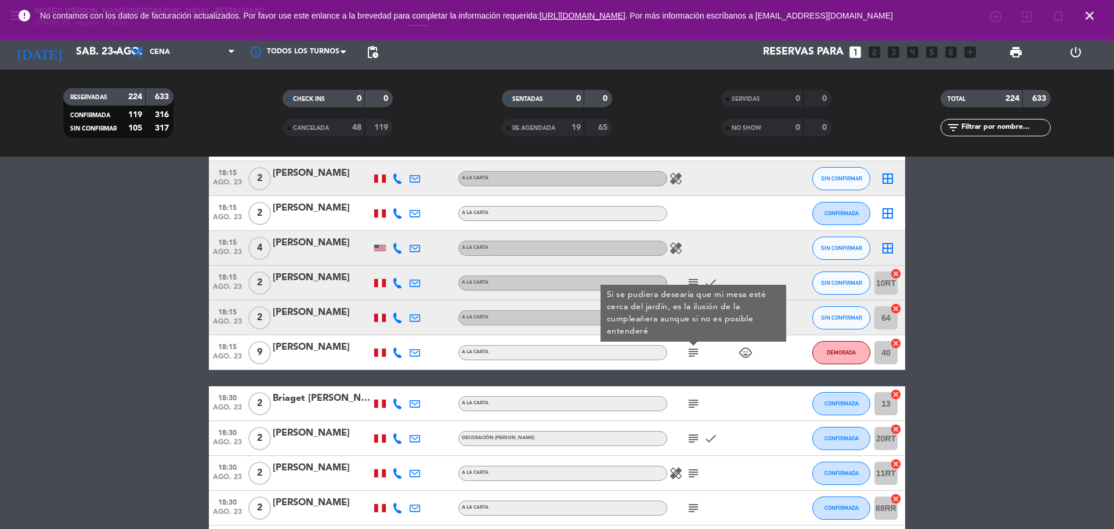
scroll to position [2605, 0]
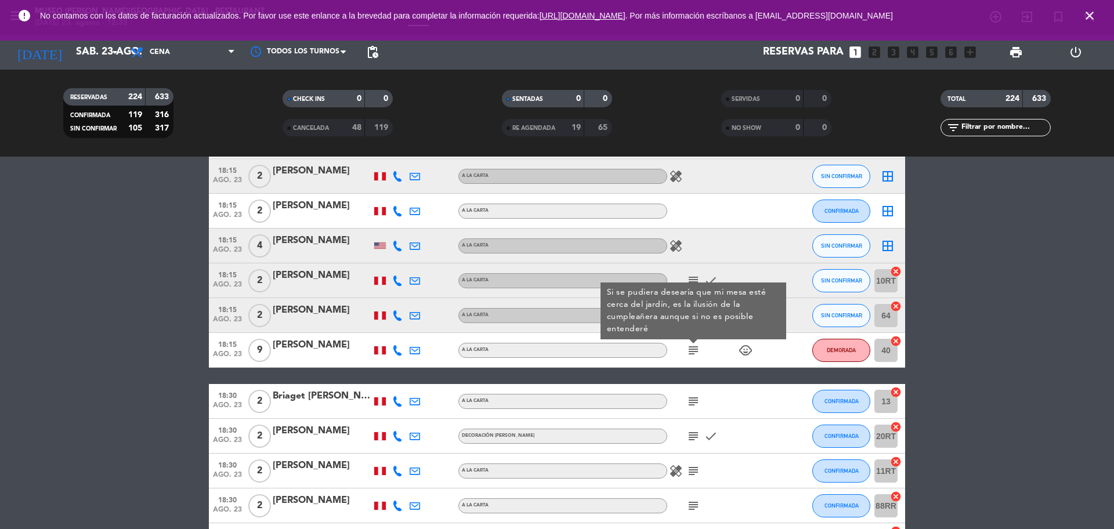
click at [695, 403] on icon "subject" at bounding box center [694, 402] width 14 height 14
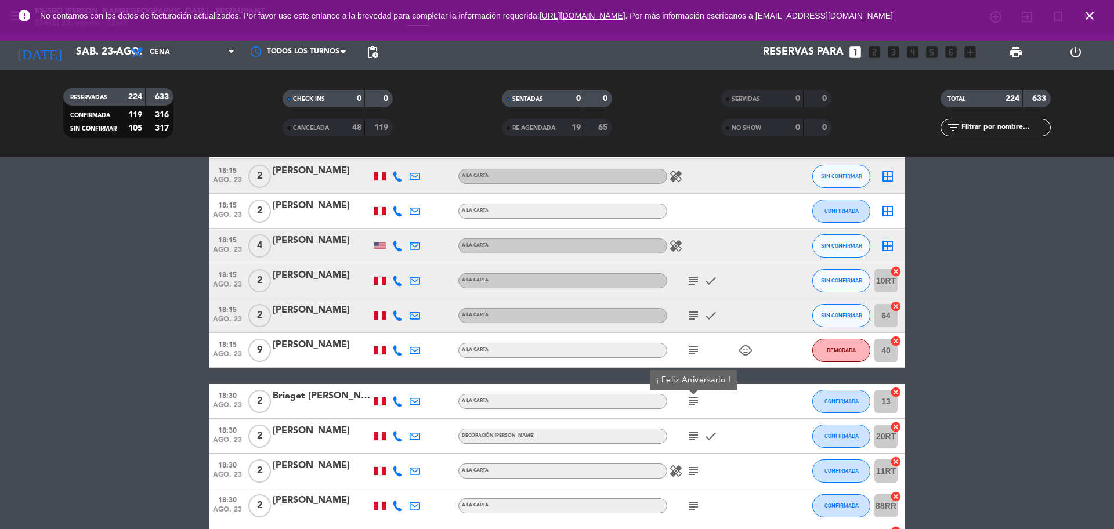
scroll to position [2672, 0]
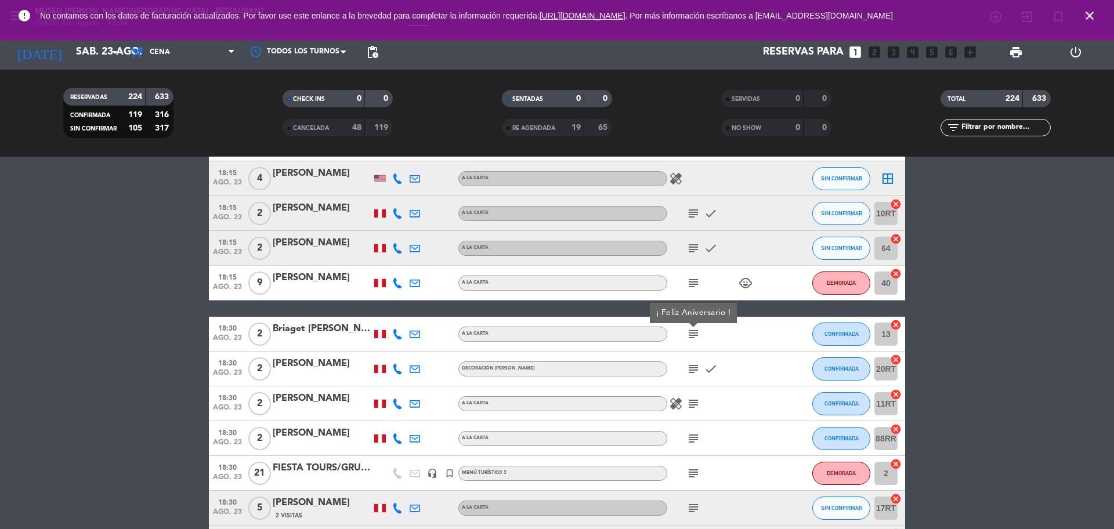
click at [693, 371] on icon "subject" at bounding box center [694, 369] width 14 height 14
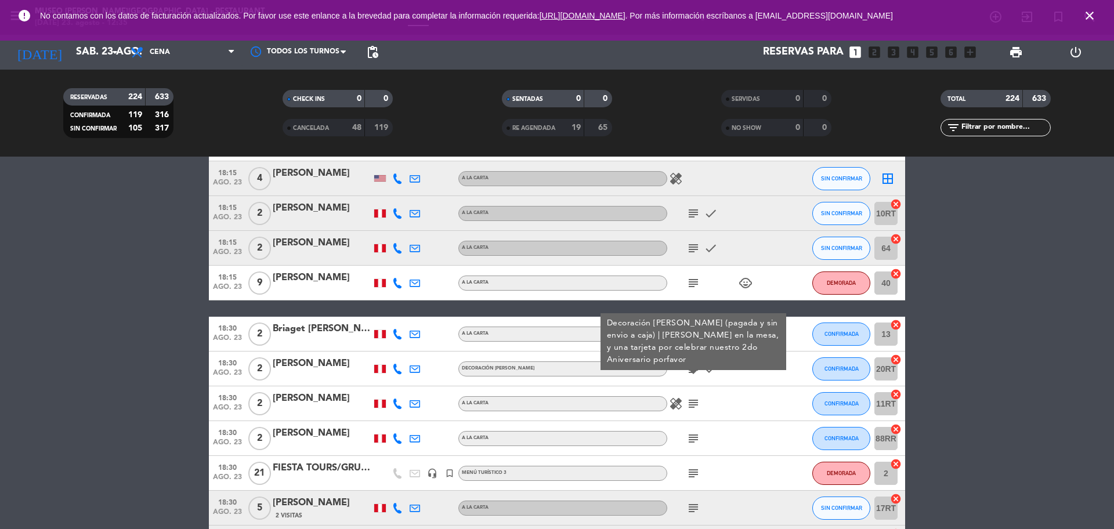
click at [692, 409] on icon "subject" at bounding box center [694, 404] width 14 height 14
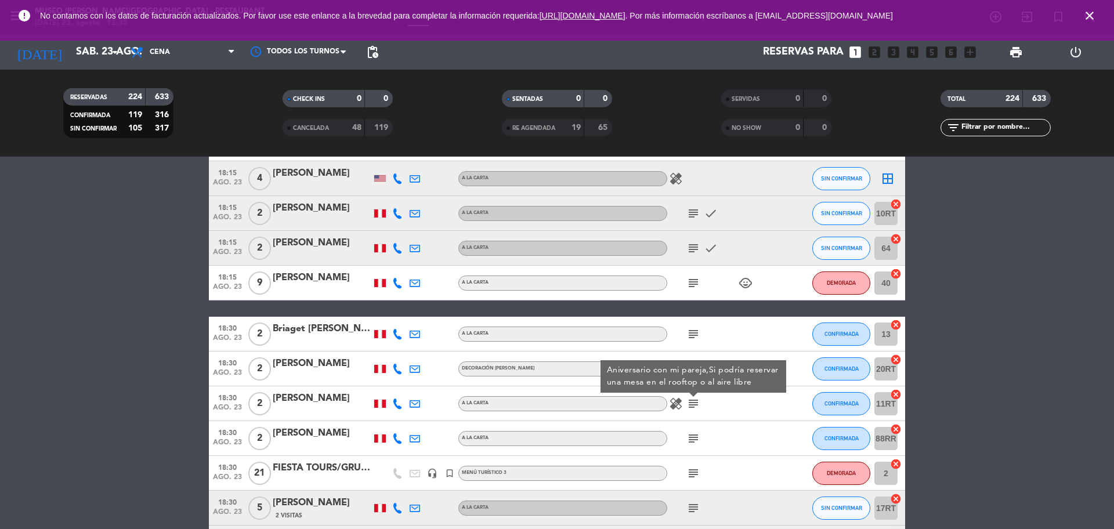
click at [694, 446] on div "subject" at bounding box center [719, 438] width 104 height 34
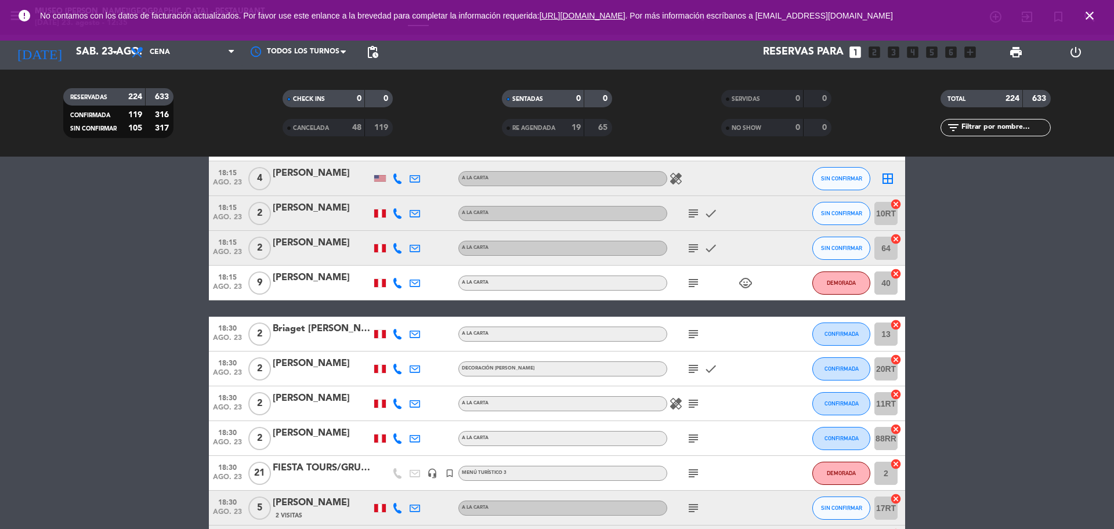
click at [694, 404] on icon "subject" at bounding box center [694, 404] width 14 height 14
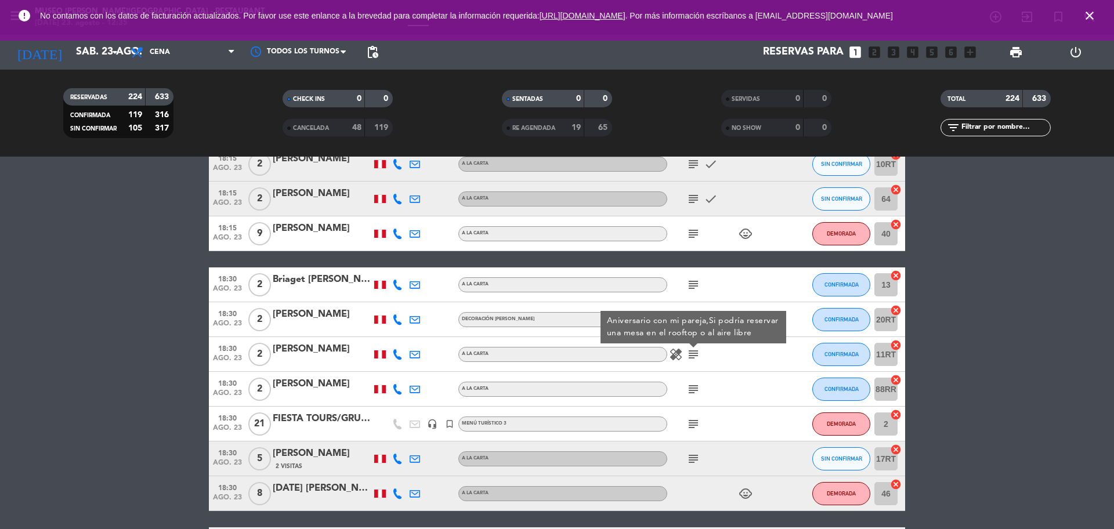
scroll to position [2740, 0]
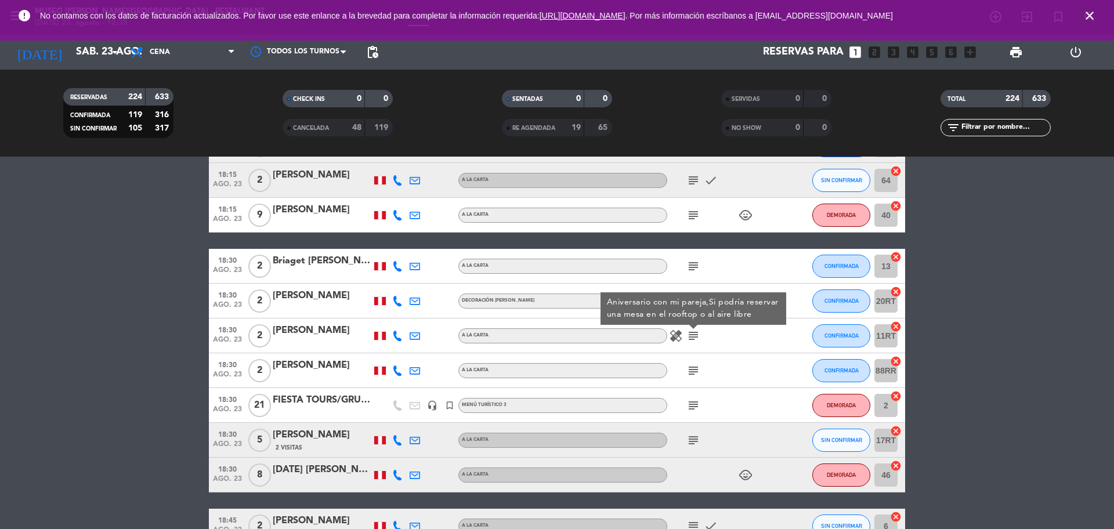
click at [689, 376] on icon "subject" at bounding box center [694, 371] width 14 height 14
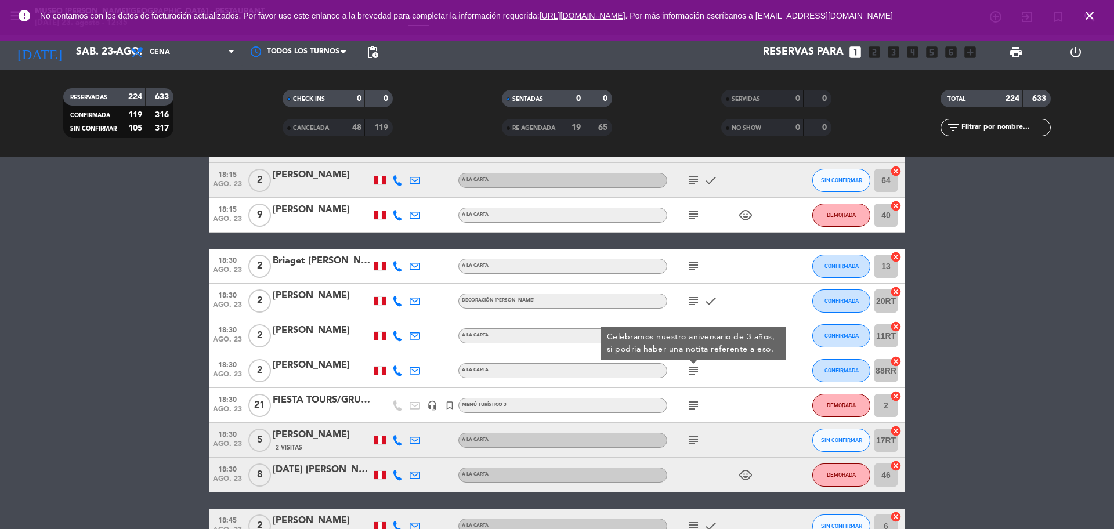
click at [694, 405] on icon "subject" at bounding box center [694, 406] width 14 height 14
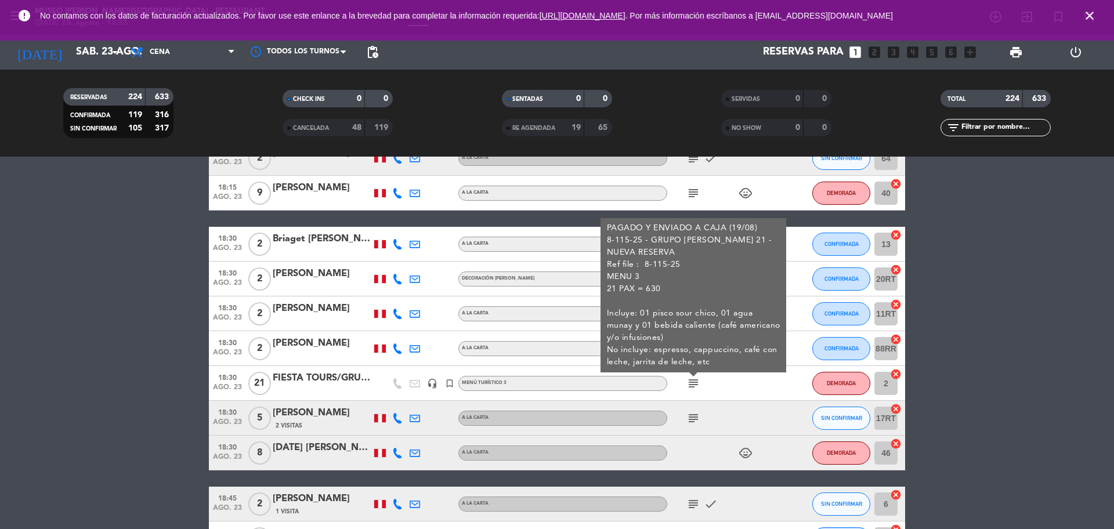
scroll to position [2763, 0]
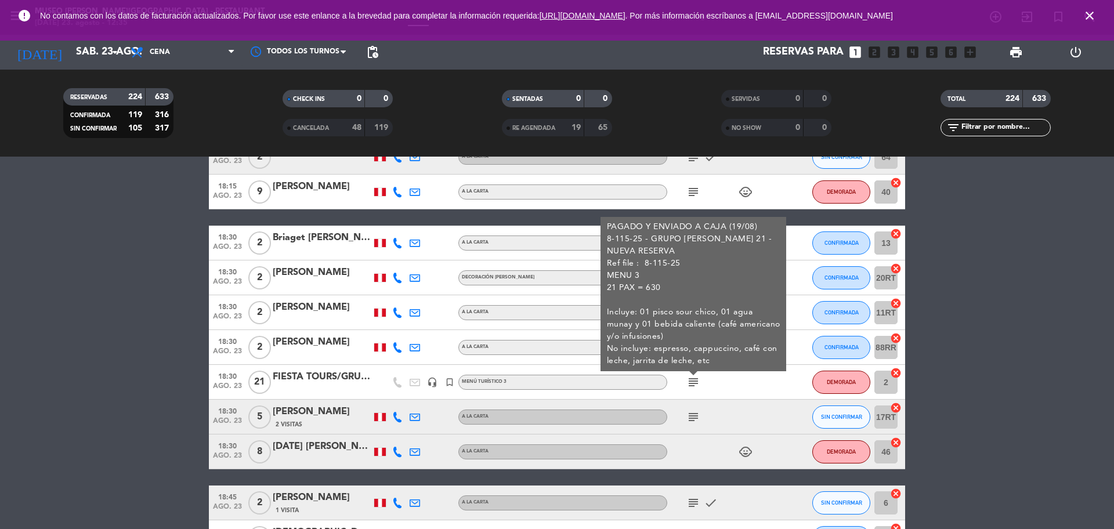
click at [692, 414] on icon "subject" at bounding box center [694, 417] width 14 height 14
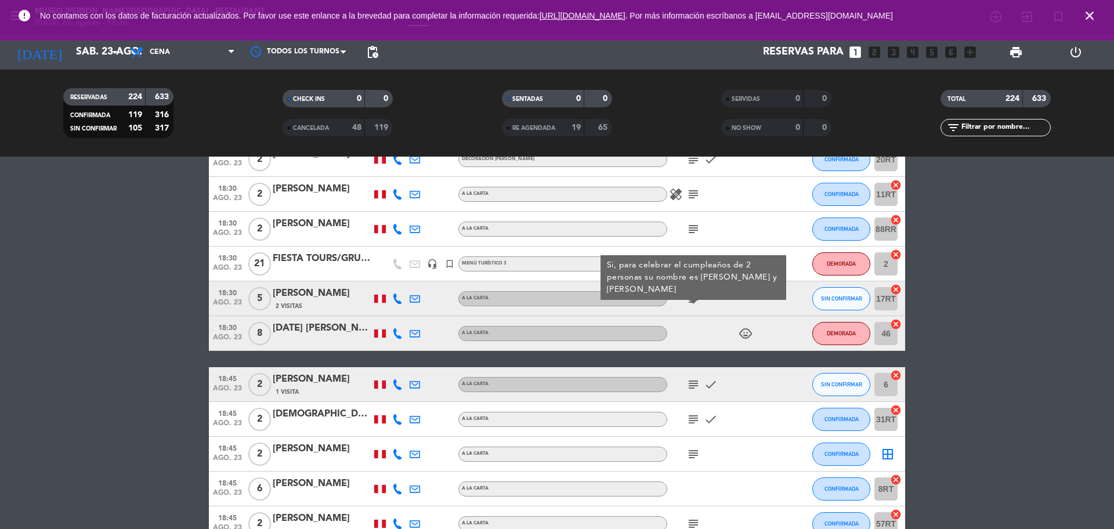
scroll to position [2888, 0]
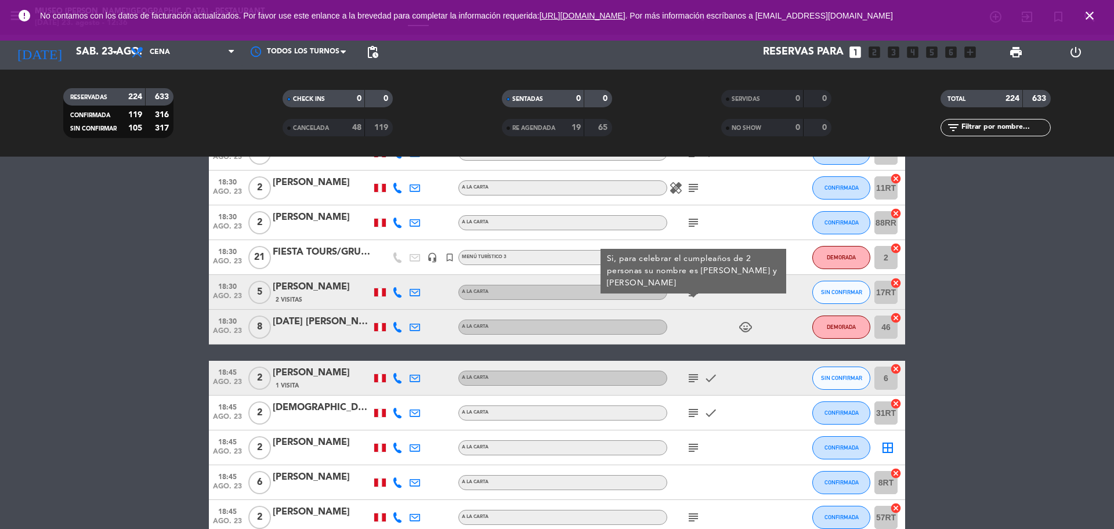
click at [693, 378] on icon "subject" at bounding box center [694, 378] width 14 height 14
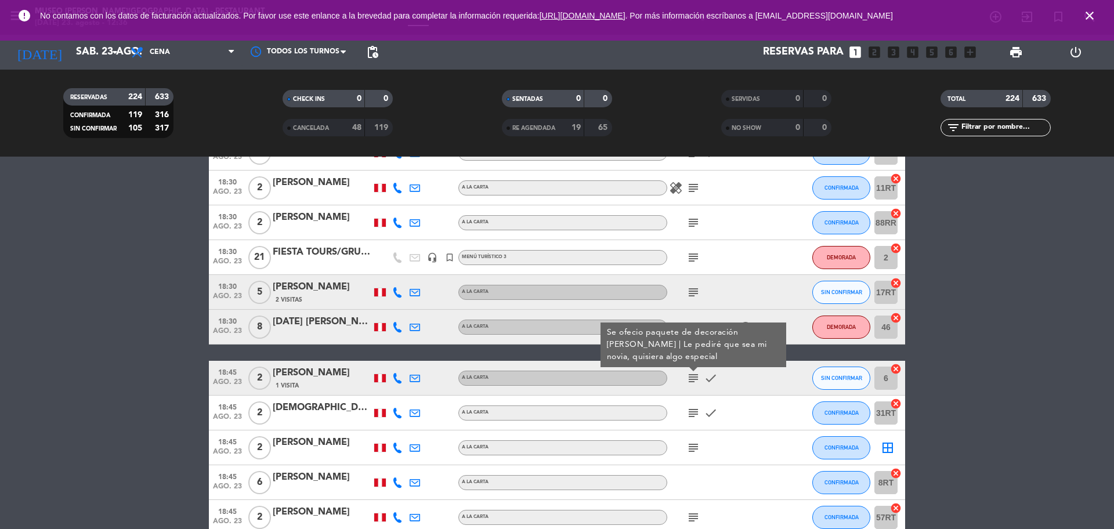
click at [740, 295] on div "subject" at bounding box center [719, 292] width 104 height 34
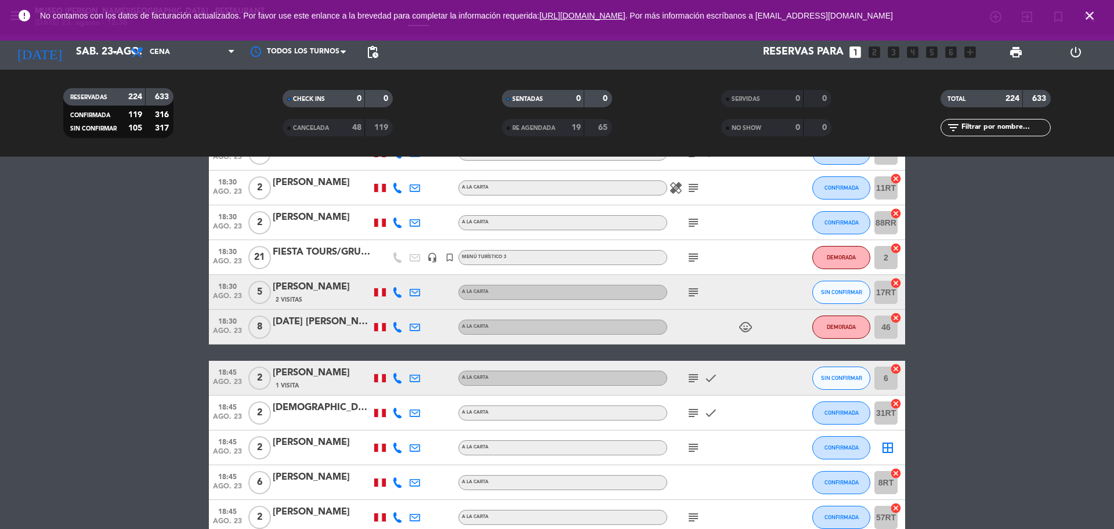
click at [696, 376] on icon "subject" at bounding box center [694, 378] width 14 height 14
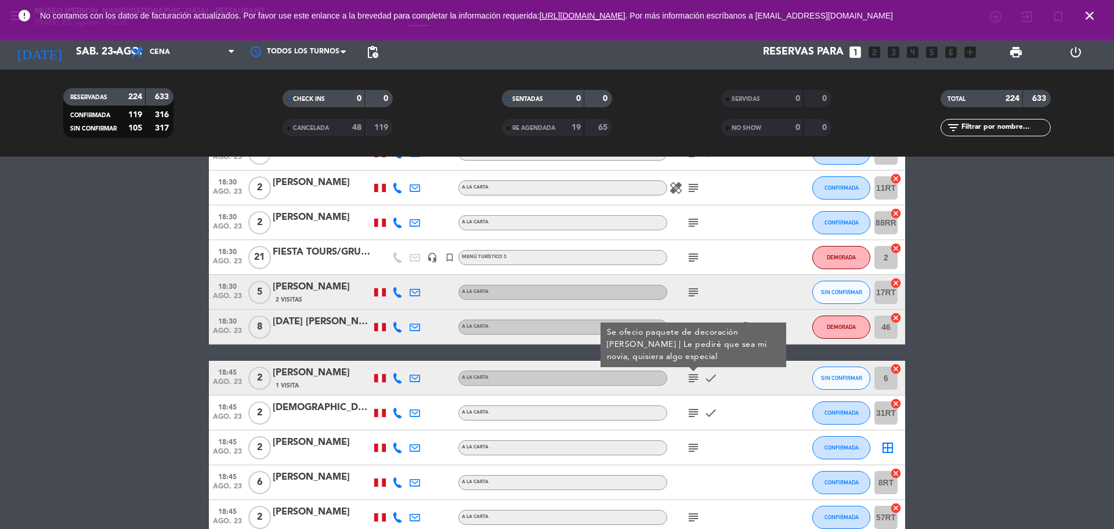
click at [692, 414] on icon "subject" at bounding box center [694, 413] width 14 height 14
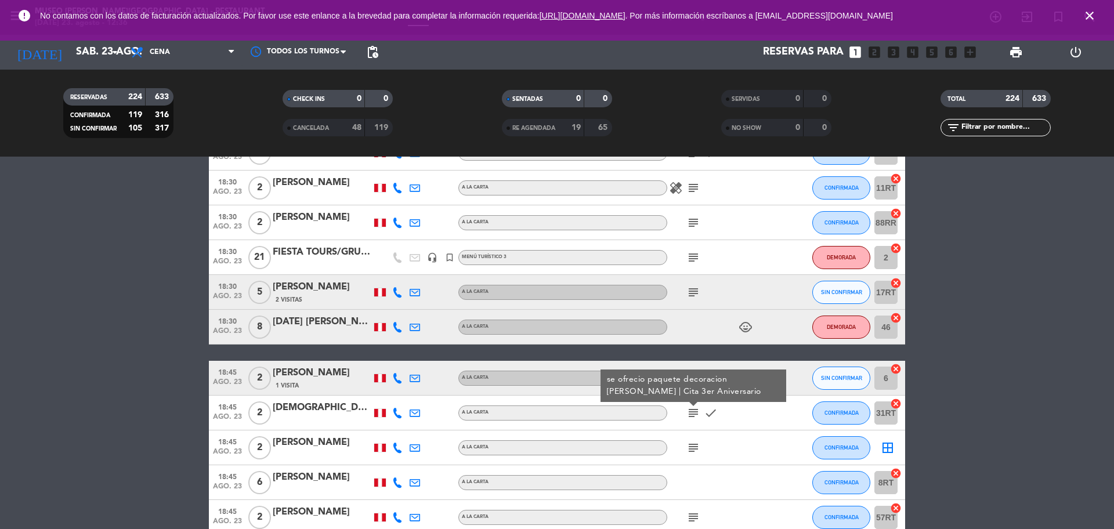
click at [694, 443] on icon "subject" at bounding box center [694, 448] width 14 height 14
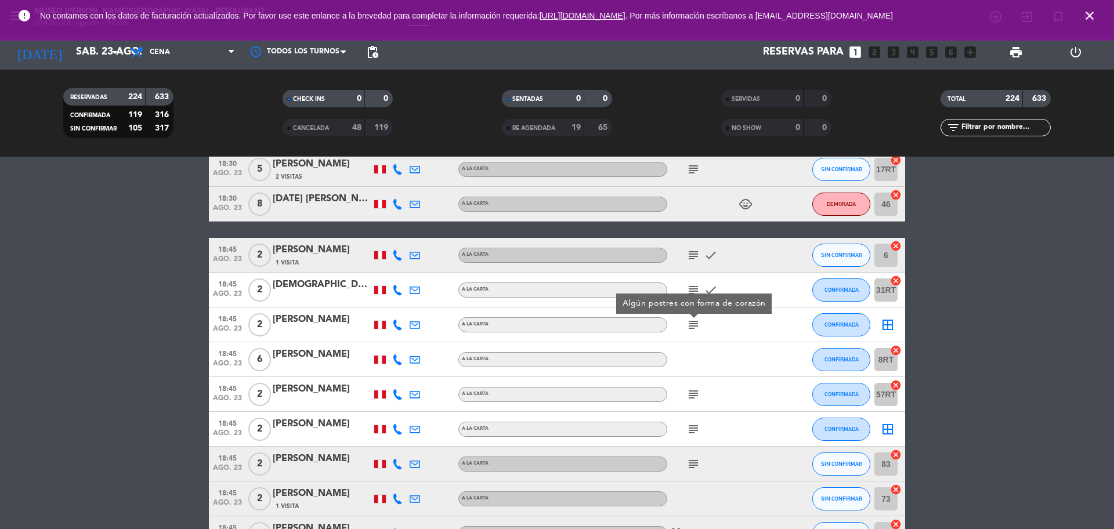
scroll to position [3046, 0]
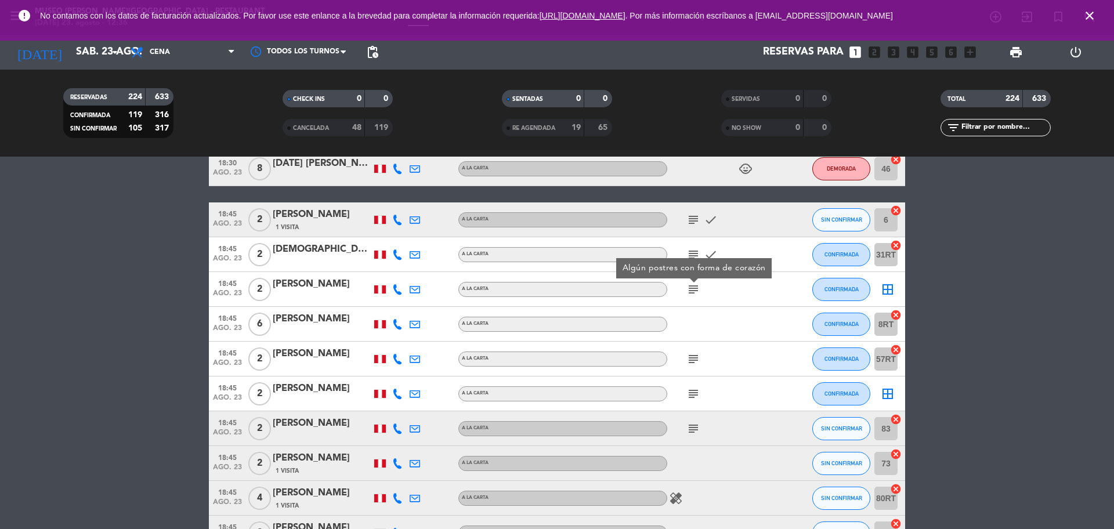
click at [688, 355] on icon "subject" at bounding box center [694, 359] width 14 height 14
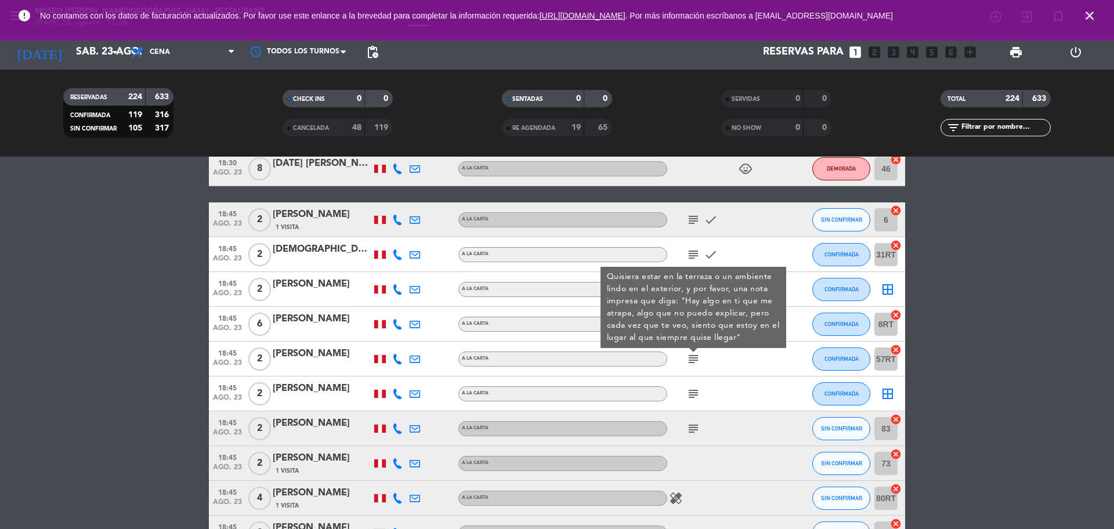
click at [330, 353] on div "[PERSON_NAME]" at bounding box center [322, 353] width 99 height 15
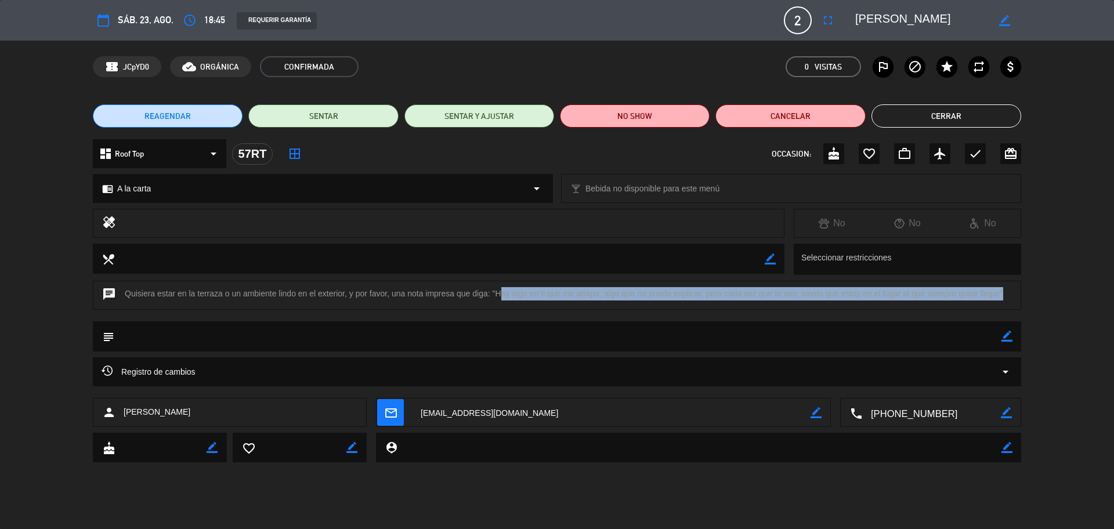
drag, startPoint x: 495, startPoint y: 291, endPoint x: 1001, endPoint y: 292, distance: 506.1
click at [1001, 292] on div "chat Quisiera estar en la terraza o un ambiente lindo en el exterior, y por fav…" at bounding box center [557, 295] width 929 height 29
copy div "Hay algo en ti que me atrapa, algo que no puedo explicar, pero cada vez que te …"
click at [931, 117] on button "Cerrar" at bounding box center [947, 115] width 150 height 23
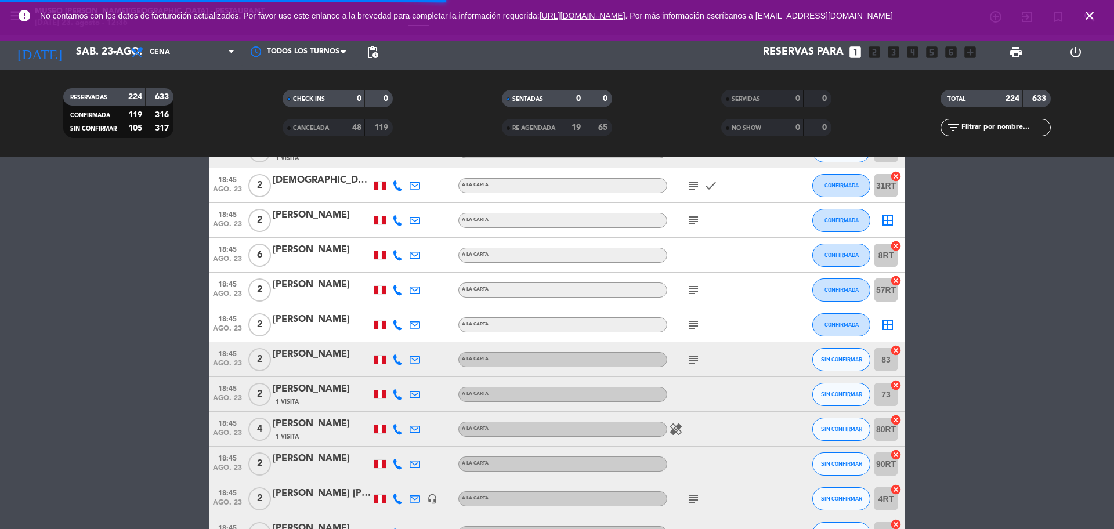
scroll to position [3116, 0]
click at [692, 322] on icon "subject" at bounding box center [694, 324] width 14 height 14
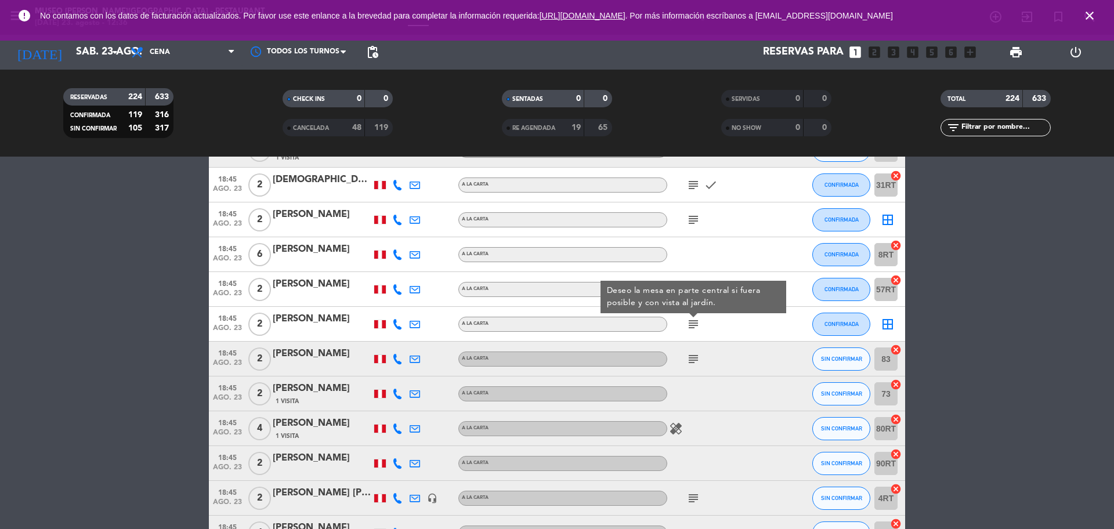
click at [694, 360] on icon "subject" at bounding box center [694, 359] width 14 height 14
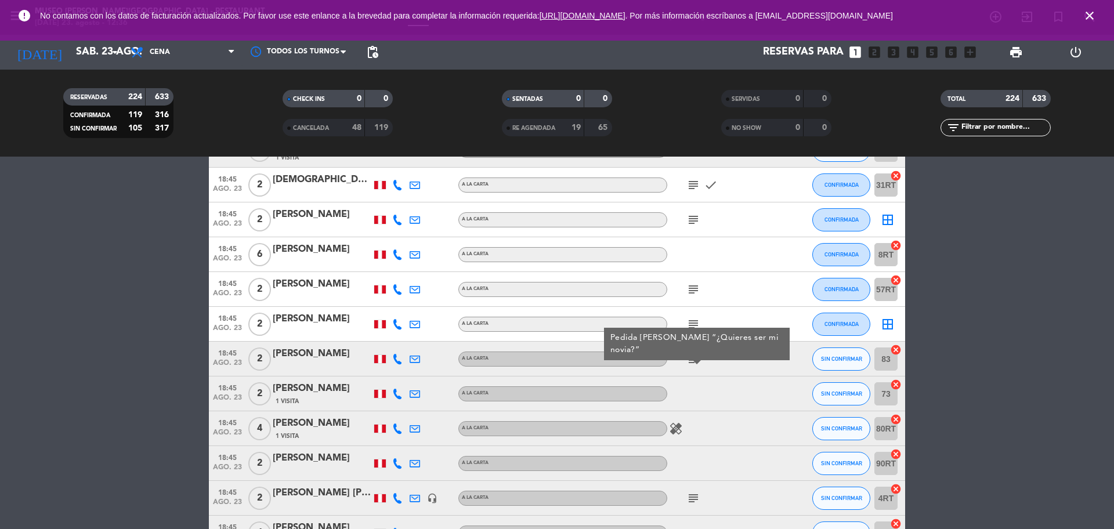
scroll to position [3207, 0]
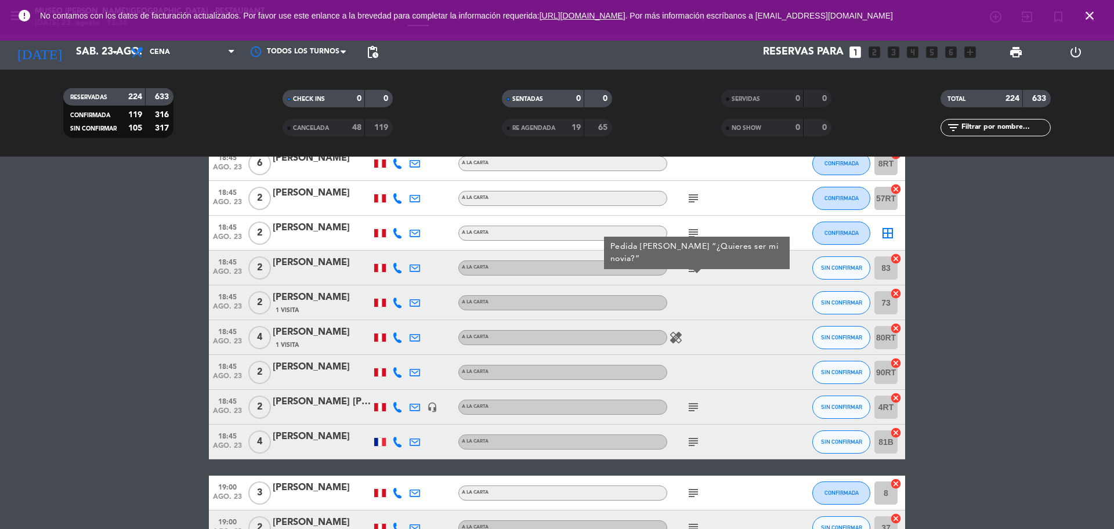
click at [693, 414] on icon "subject" at bounding box center [694, 407] width 14 height 14
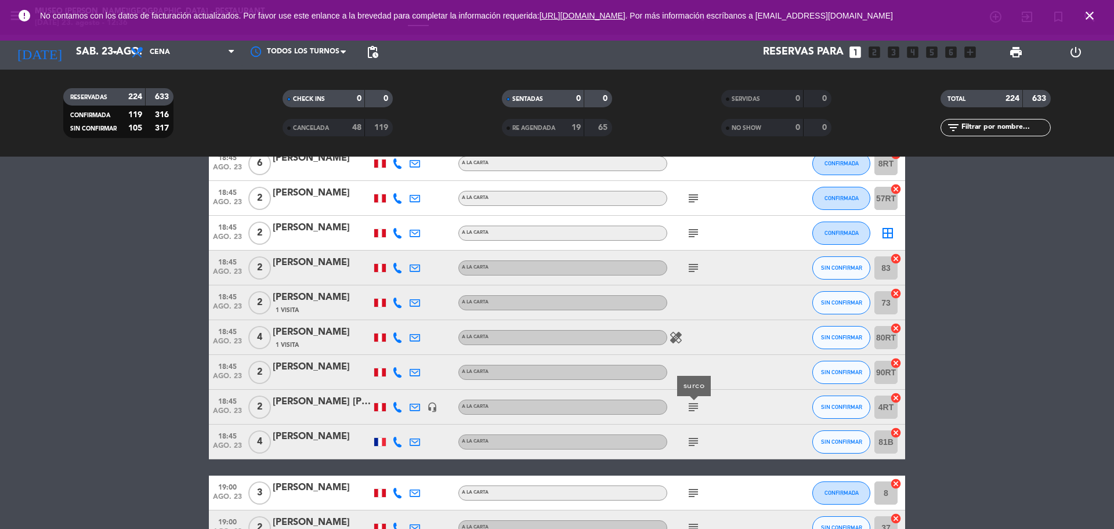
click at [694, 445] on icon "subject" at bounding box center [694, 442] width 14 height 14
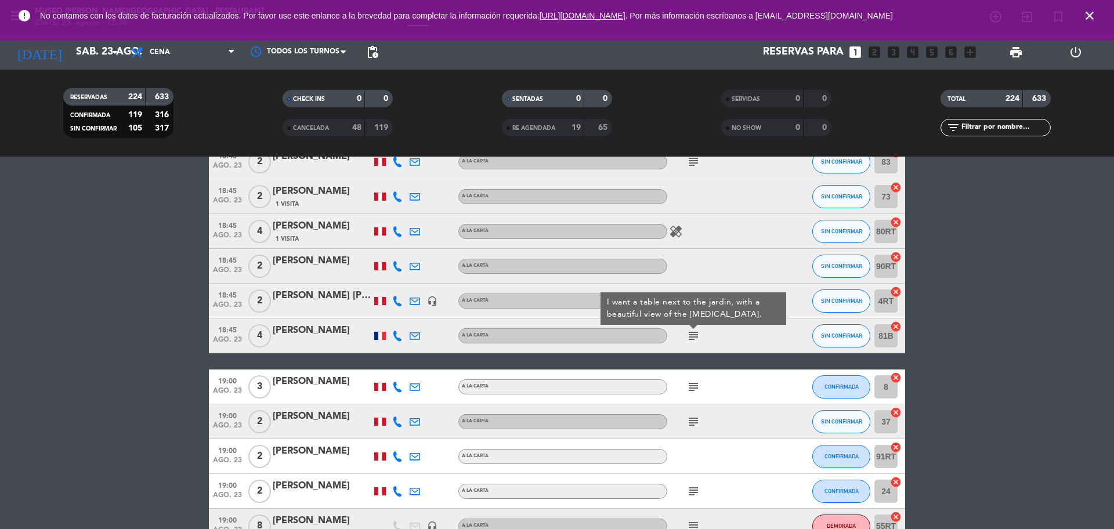
scroll to position [3357, 0]
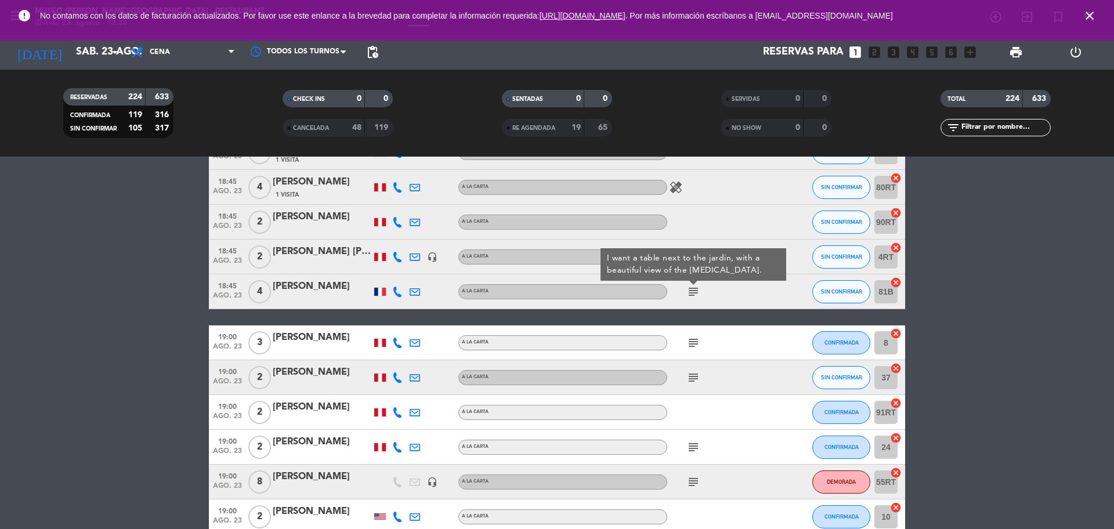
click at [693, 345] on icon "subject" at bounding box center [694, 343] width 14 height 14
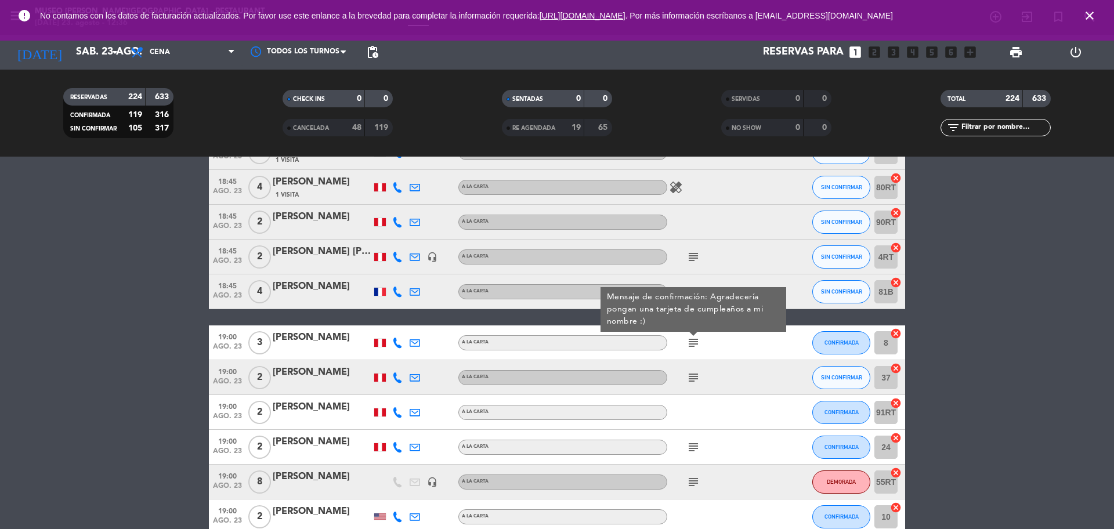
scroll to position [3441, 0]
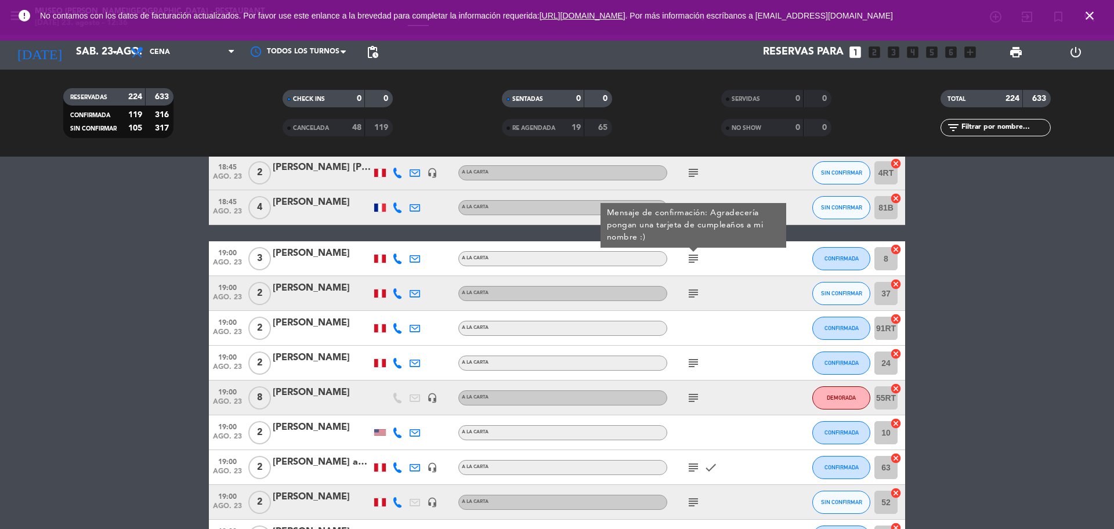
click at [689, 297] on icon "subject" at bounding box center [694, 294] width 14 height 14
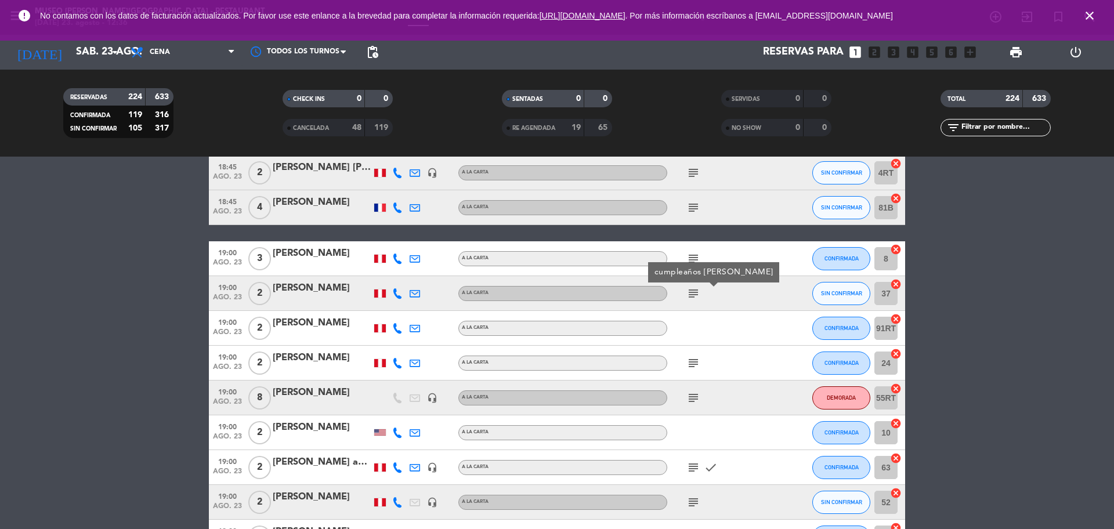
scroll to position [3546, 0]
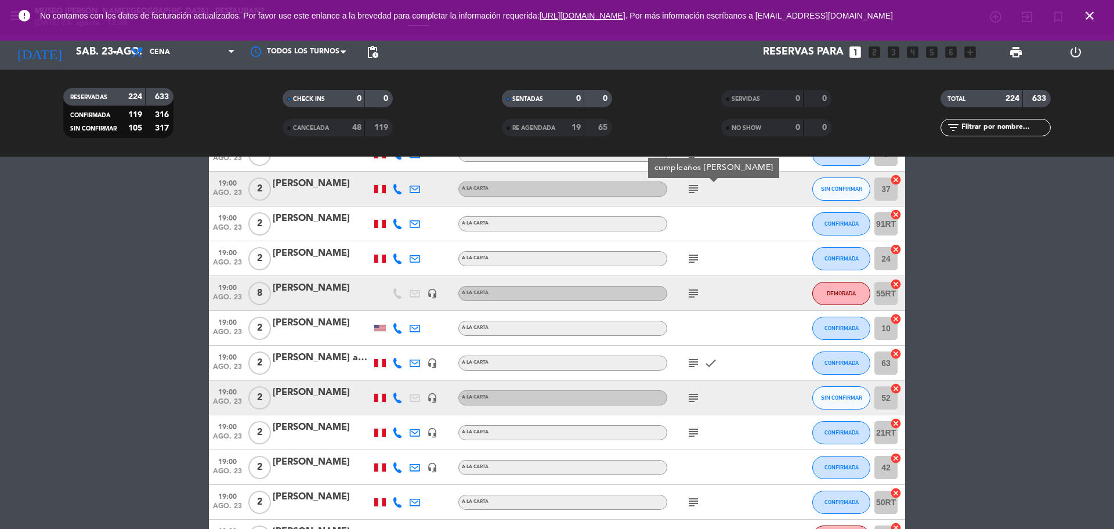
click at [689, 252] on icon "subject" at bounding box center [694, 259] width 14 height 14
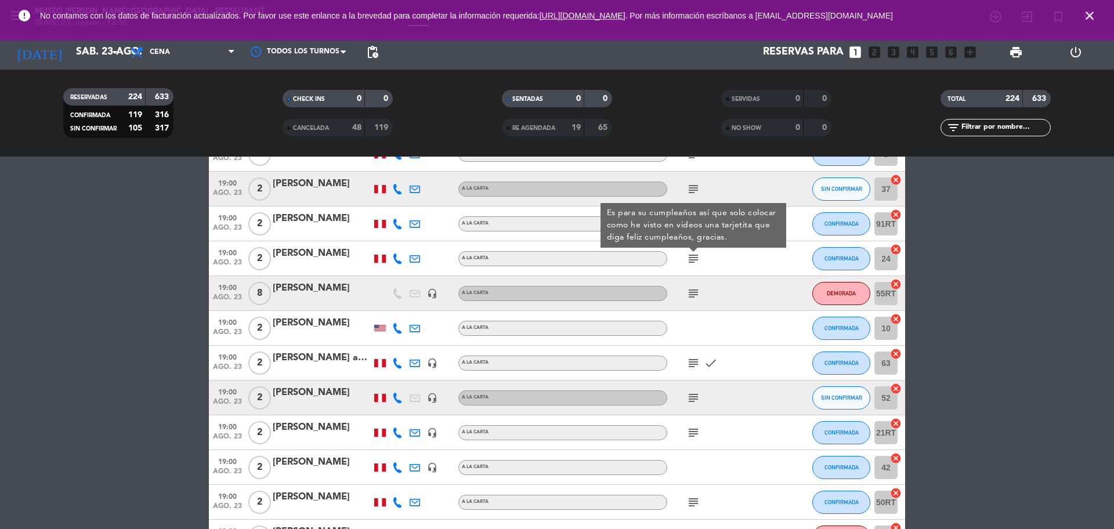
click at [694, 309] on div "subject" at bounding box center [719, 293] width 104 height 34
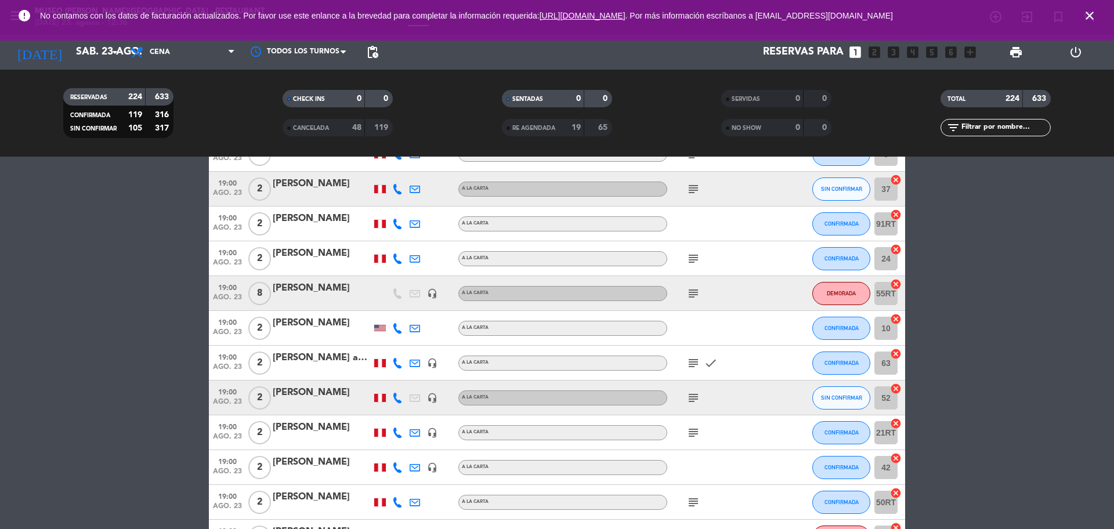
click at [692, 298] on icon "subject" at bounding box center [694, 294] width 14 height 14
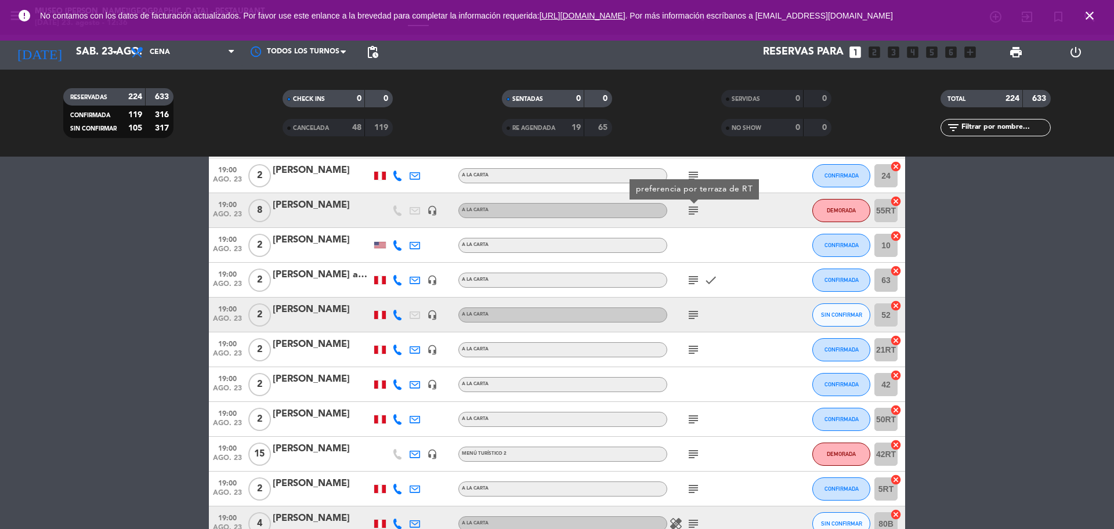
click at [690, 268] on div "subject check" at bounding box center [719, 280] width 104 height 34
click at [694, 285] on icon "subject" at bounding box center [694, 280] width 14 height 14
click at [699, 313] on icon "subject" at bounding box center [694, 315] width 14 height 14
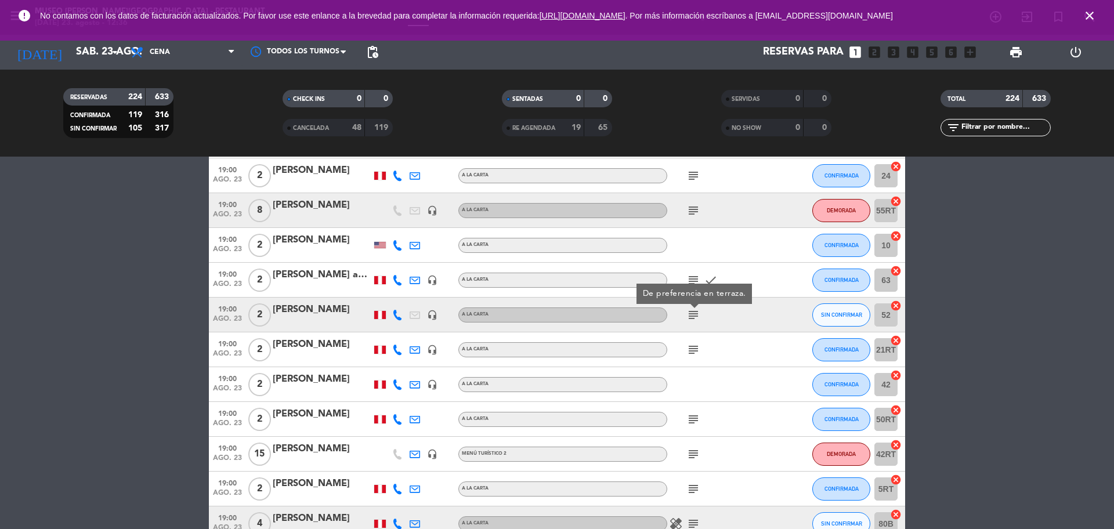
click at [694, 359] on div "subject" at bounding box center [719, 350] width 104 height 34
click at [694, 348] on icon "subject" at bounding box center [694, 350] width 14 height 14
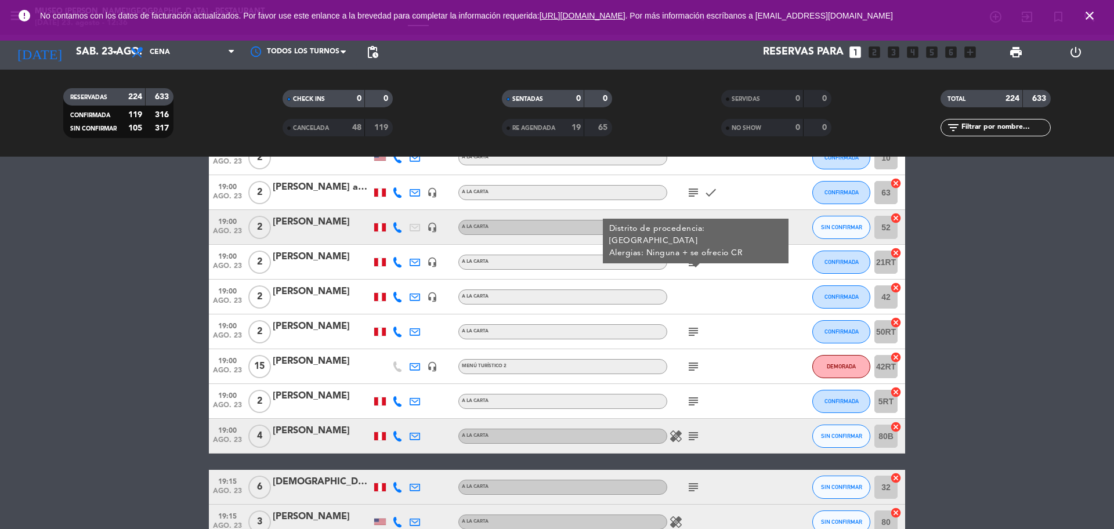
scroll to position [3743, 0]
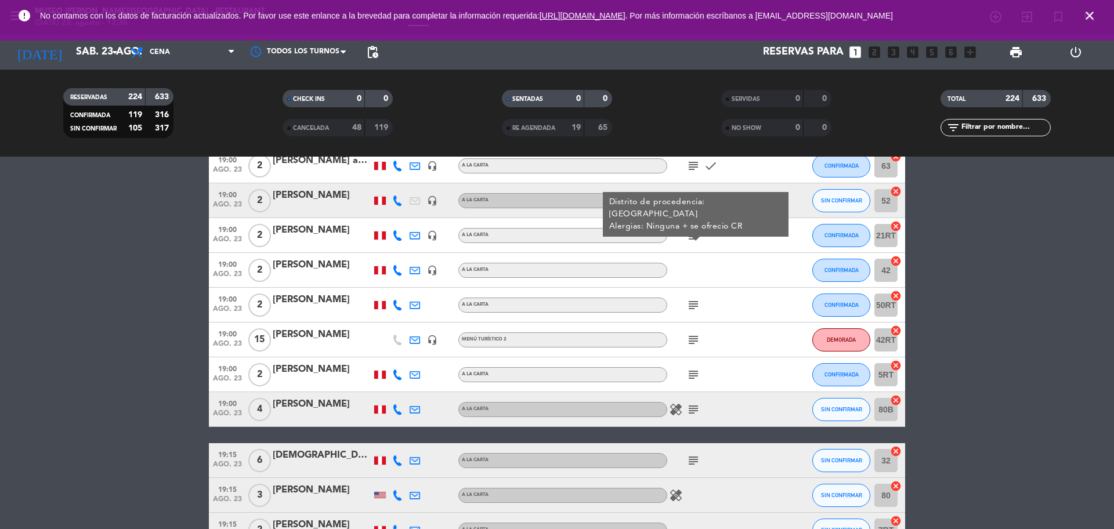
click at [695, 308] on icon "subject" at bounding box center [694, 305] width 14 height 14
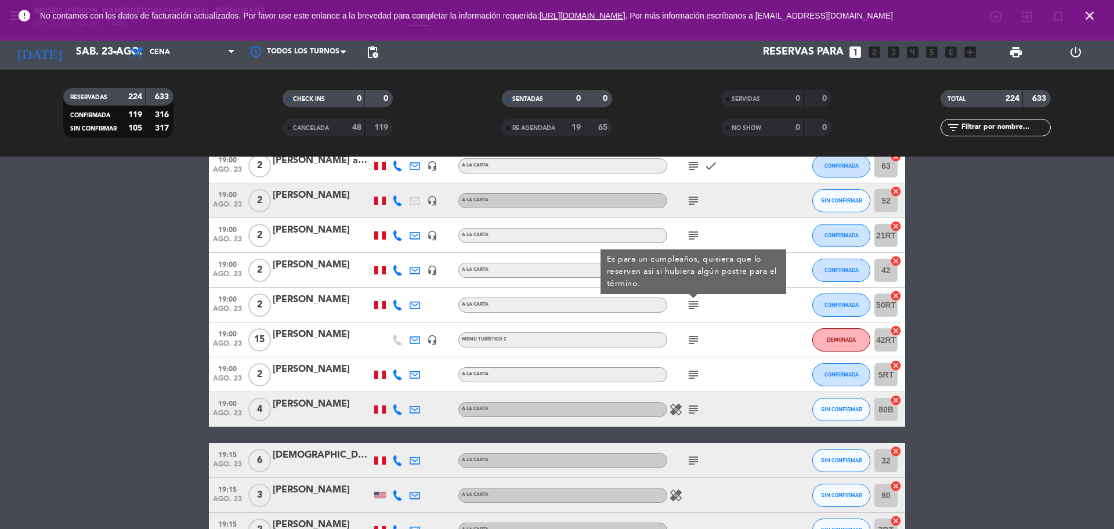
click at [695, 338] on icon "subject" at bounding box center [694, 340] width 14 height 14
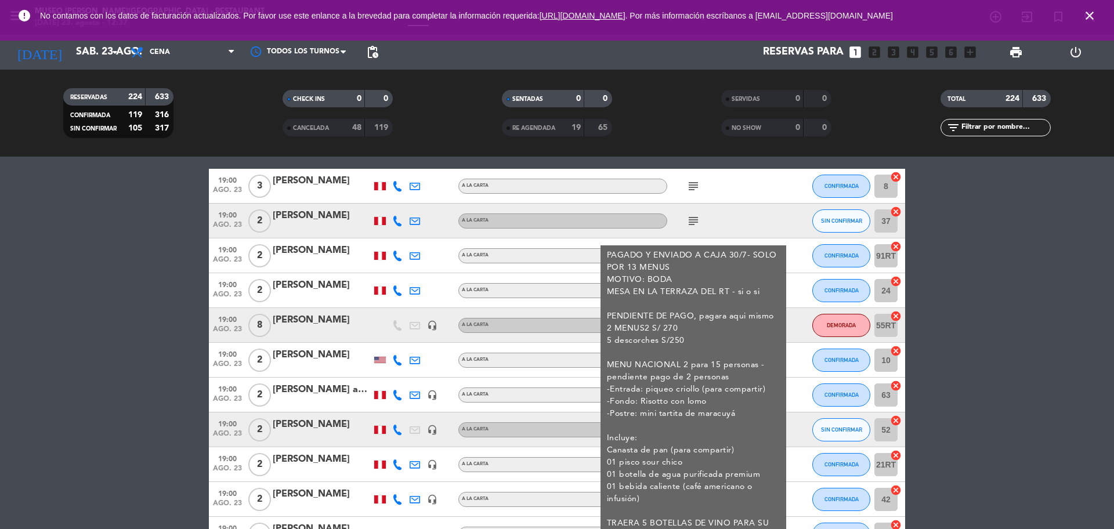
scroll to position [3646, 0]
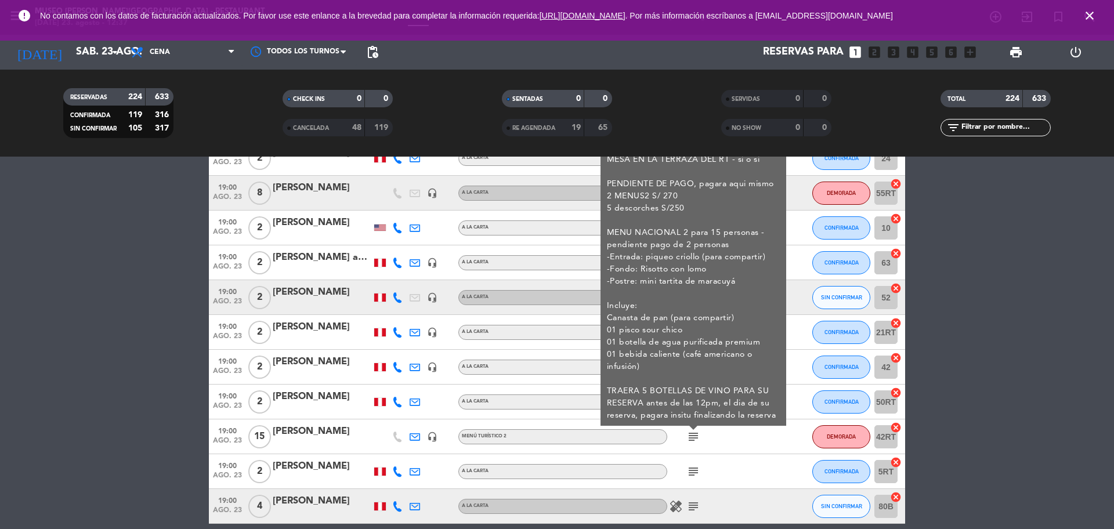
click at [691, 445] on div "subject PAGADO Y ENVIADO A CAJA 30/7- SOLO POR 13 MENUS MOTIVO: BODA MESA EN LA…" at bounding box center [719, 437] width 104 height 34
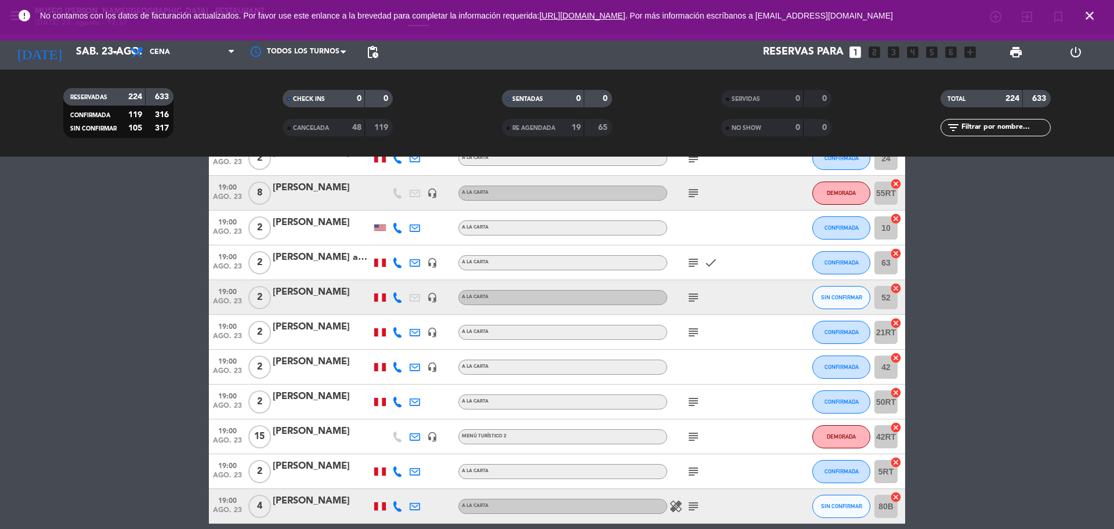
click at [290, 436] on div "[PERSON_NAME]" at bounding box center [322, 431] width 99 height 15
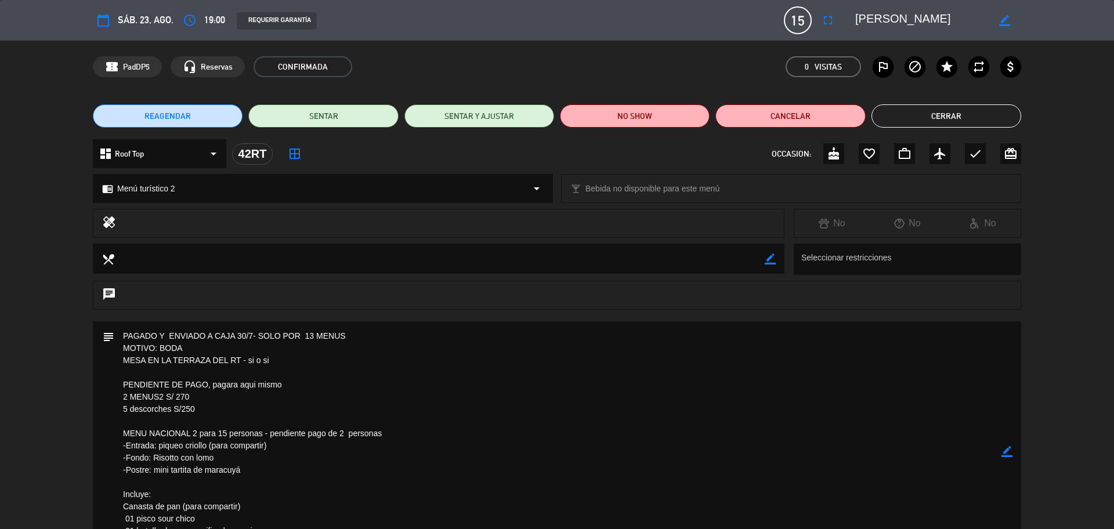
click at [937, 122] on button "Cerrar" at bounding box center [947, 115] width 150 height 23
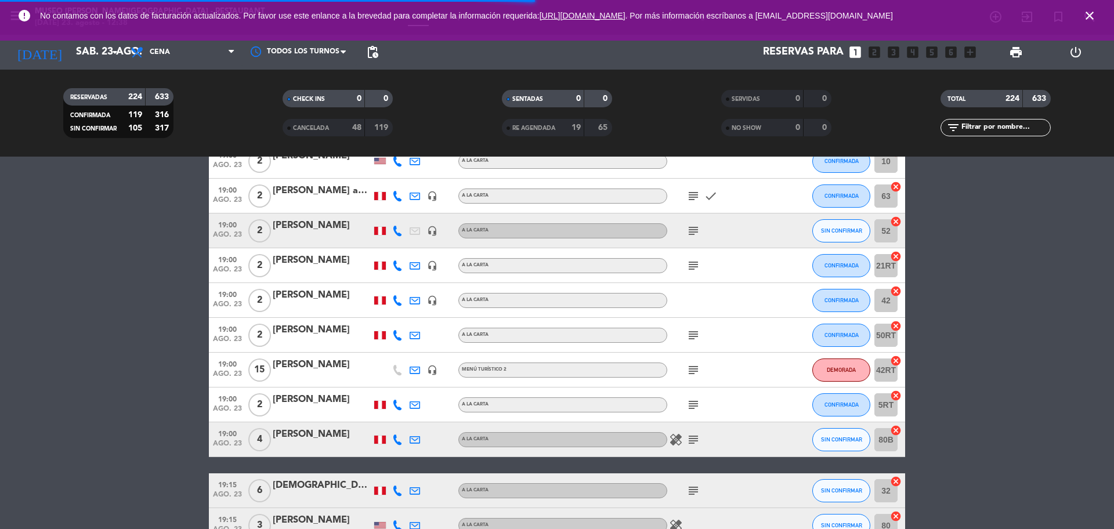
scroll to position [3742, 0]
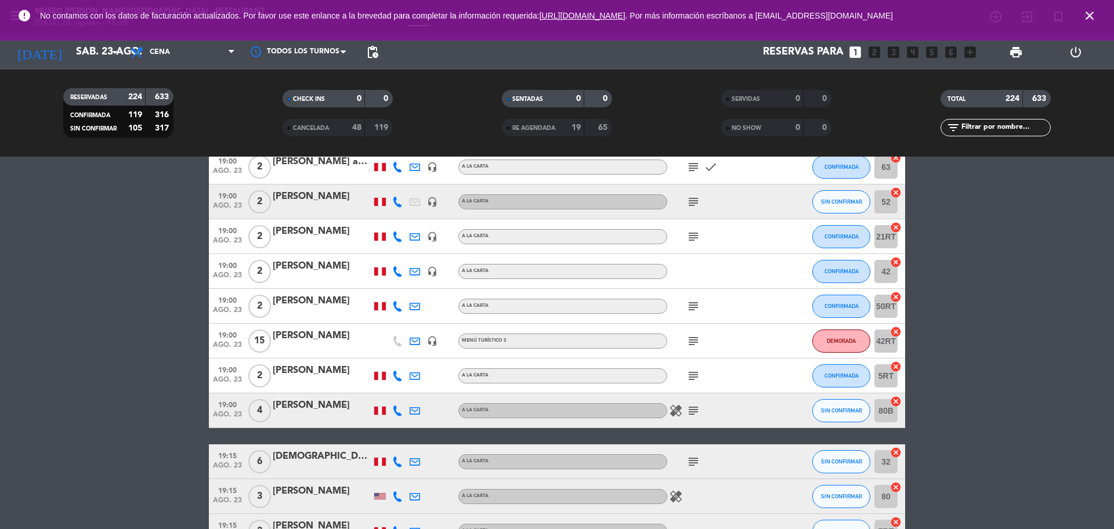
click at [694, 373] on icon "subject" at bounding box center [694, 376] width 14 height 14
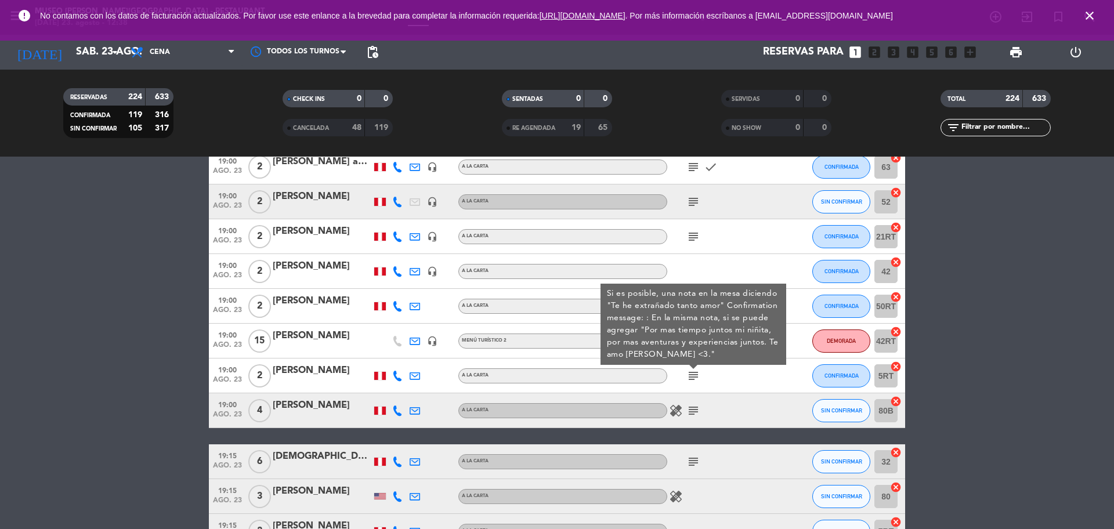
click at [304, 368] on div "[PERSON_NAME]" at bounding box center [322, 370] width 99 height 15
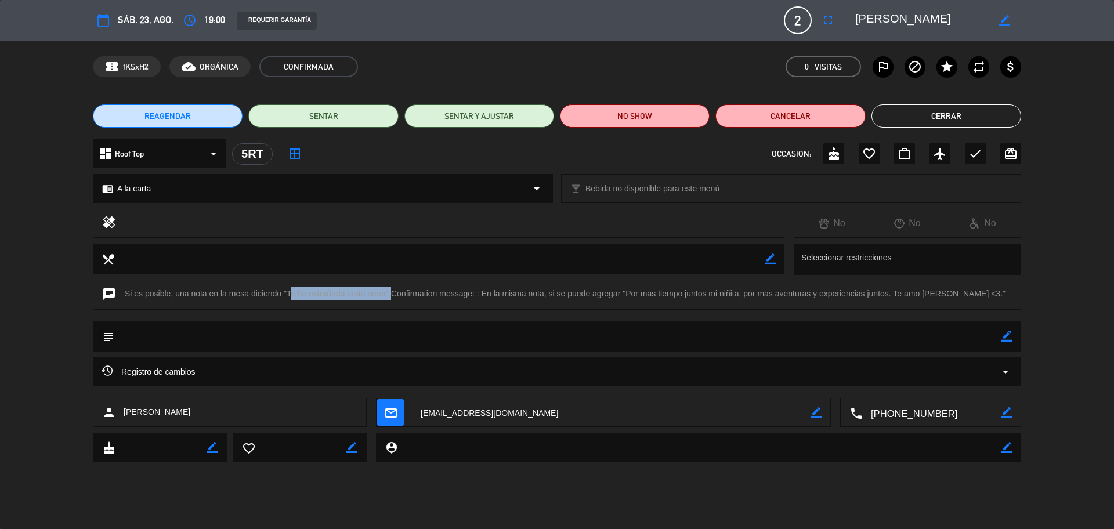
drag, startPoint x: 286, startPoint y: 293, endPoint x: 388, endPoint y: 294, distance: 102.7
click at [388, 294] on div "chat Si es posible, una nota en la mesa diciendo "Te he extrañado tanto amor" C…" at bounding box center [557, 295] width 929 height 29
copy div "Te he extrañado tanto amor""
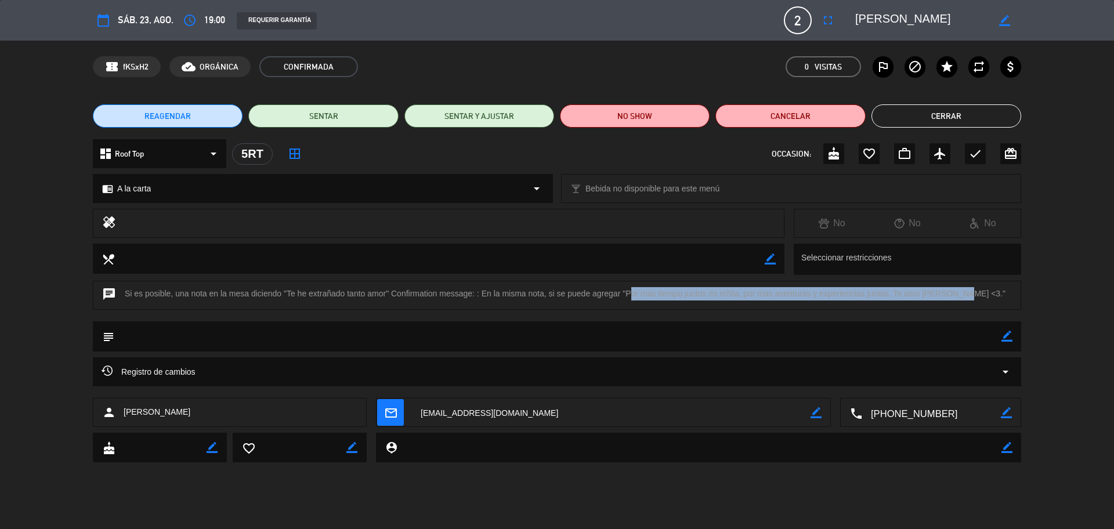
drag, startPoint x: 626, startPoint y: 291, endPoint x: 953, endPoint y: 292, distance: 327.9
click at [953, 292] on div "chat Si es posible, una nota en la mesa diciendo "Te he extrañado tanto amor" C…" at bounding box center [557, 295] width 929 height 29
copy div "Por mas tiempo juntos mi niñita, por mas aventuras y experiencias juntos. Te am…"
click at [978, 111] on button "Cerrar" at bounding box center [947, 115] width 150 height 23
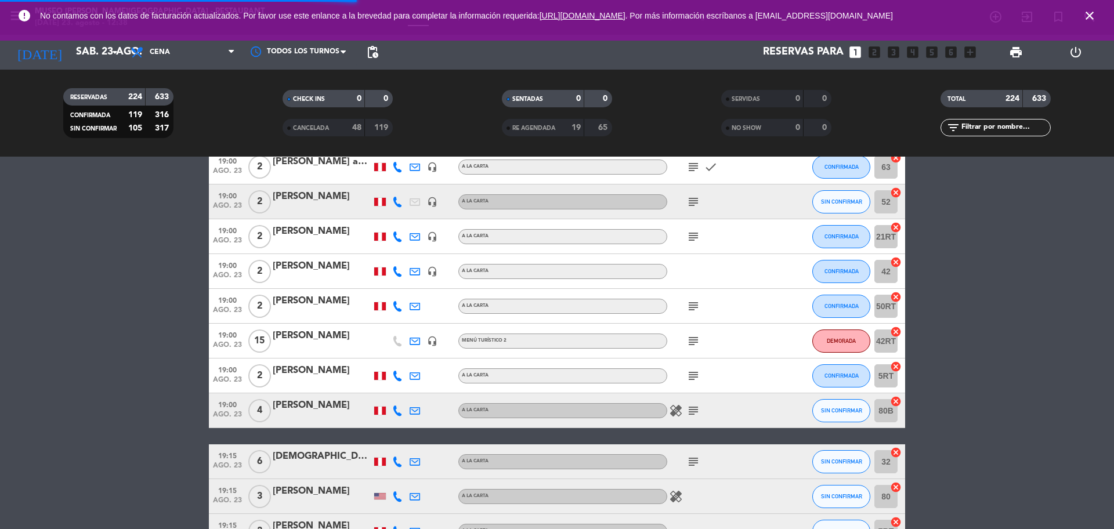
scroll to position [3846, 0]
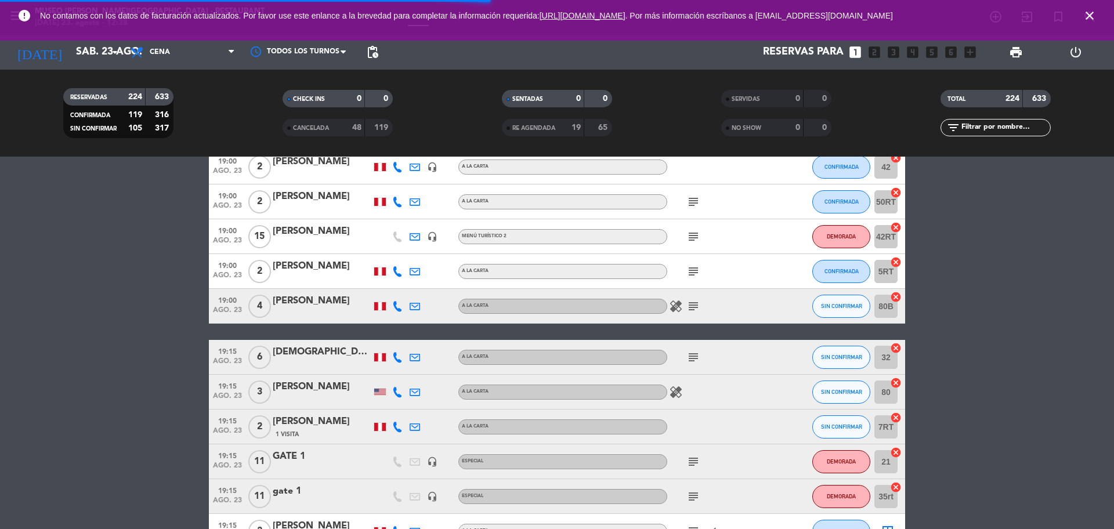
click at [697, 306] on icon "subject" at bounding box center [694, 306] width 14 height 14
click at [692, 291] on div "healing subject" at bounding box center [719, 306] width 104 height 34
click at [692, 305] on icon "subject" at bounding box center [694, 306] width 14 height 14
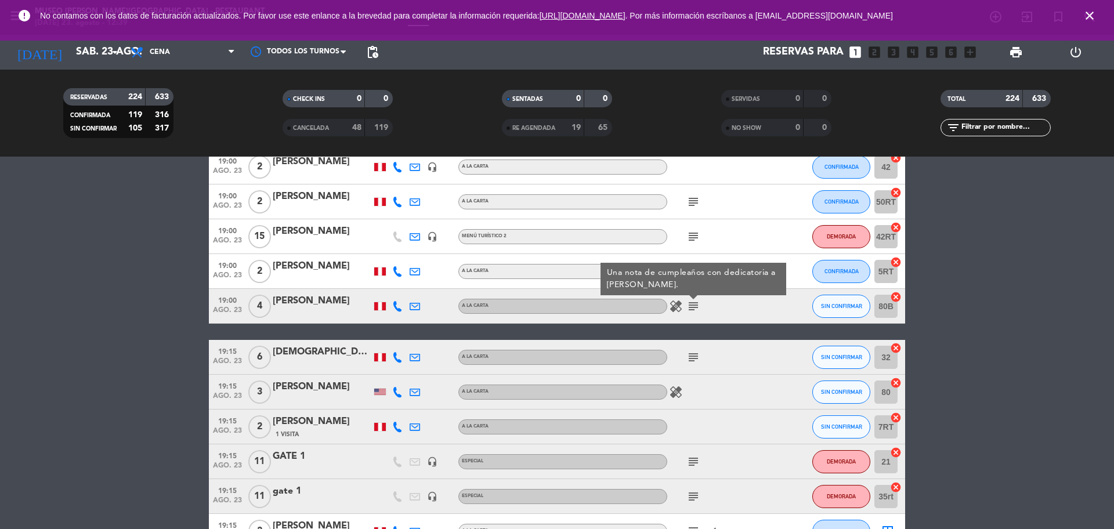
click at [689, 237] on icon "subject" at bounding box center [694, 237] width 14 height 14
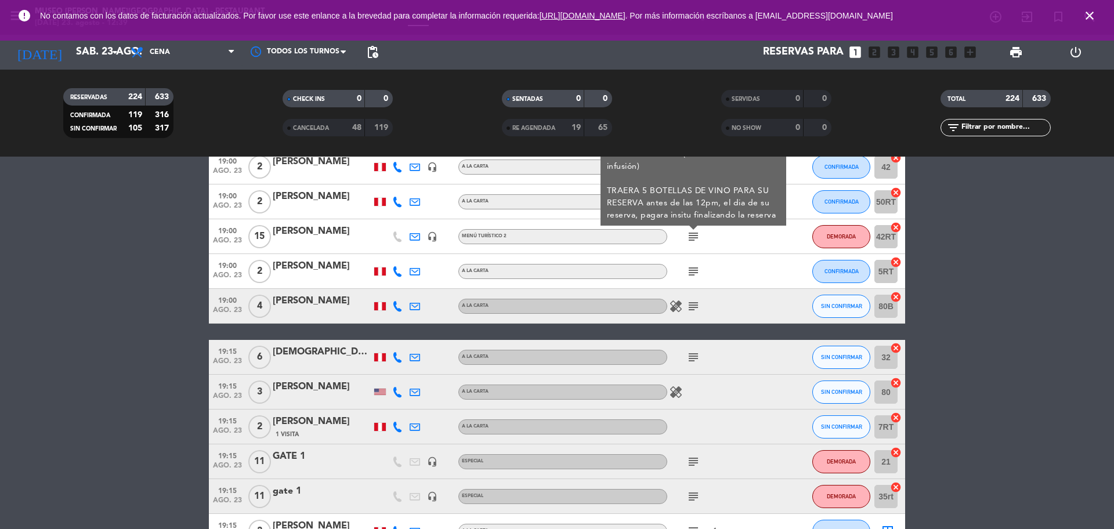
click at [695, 265] on icon "subject" at bounding box center [694, 272] width 14 height 14
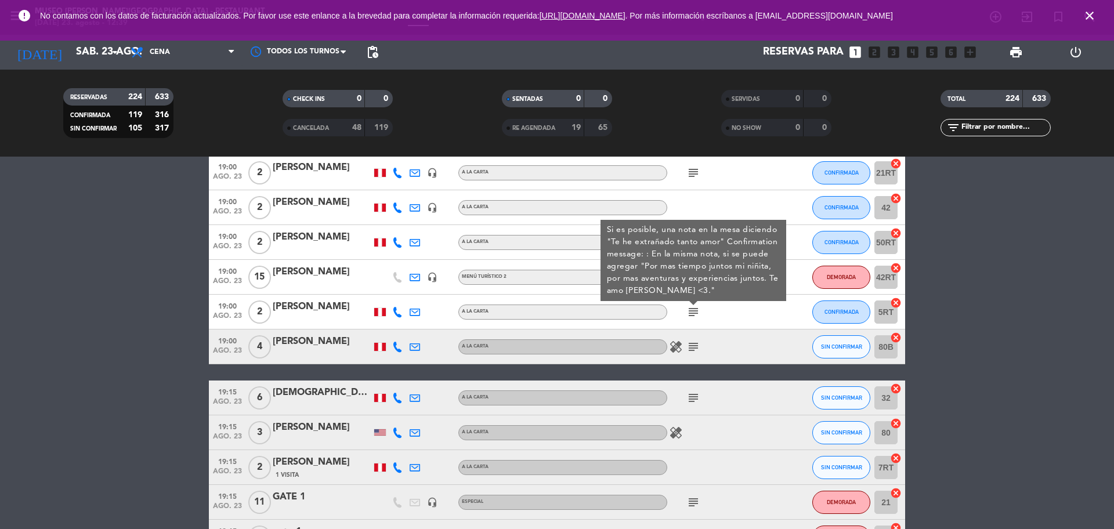
scroll to position [3902, 0]
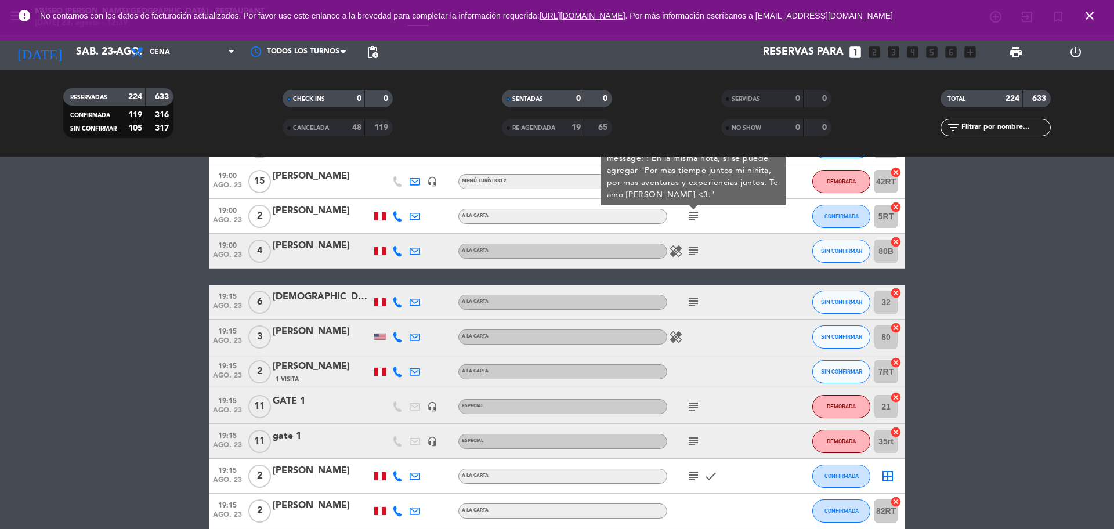
click at [694, 297] on icon "subject" at bounding box center [694, 302] width 14 height 14
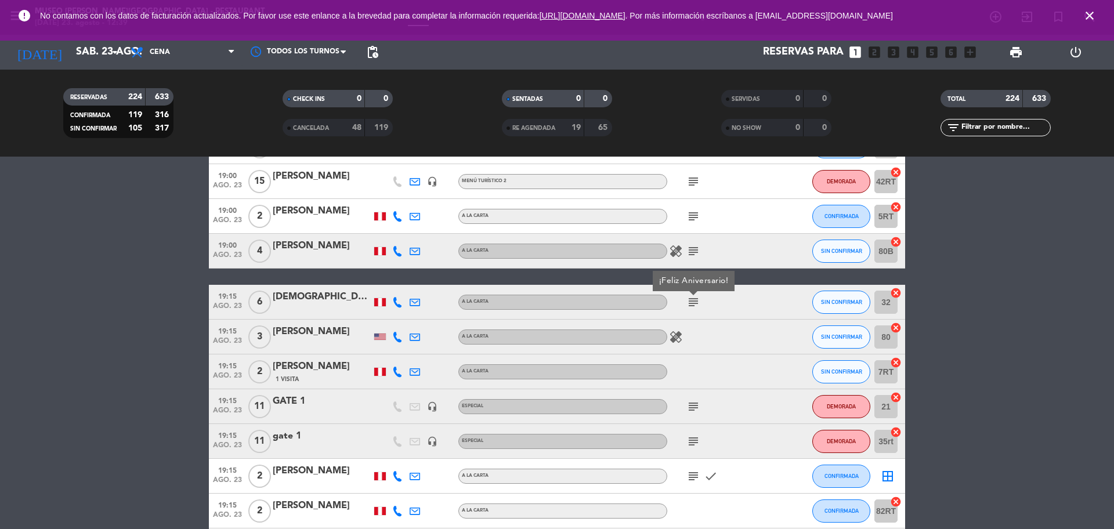
click at [690, 408] on icon "subject" at bounding box center [694, 407] width 14 height 14
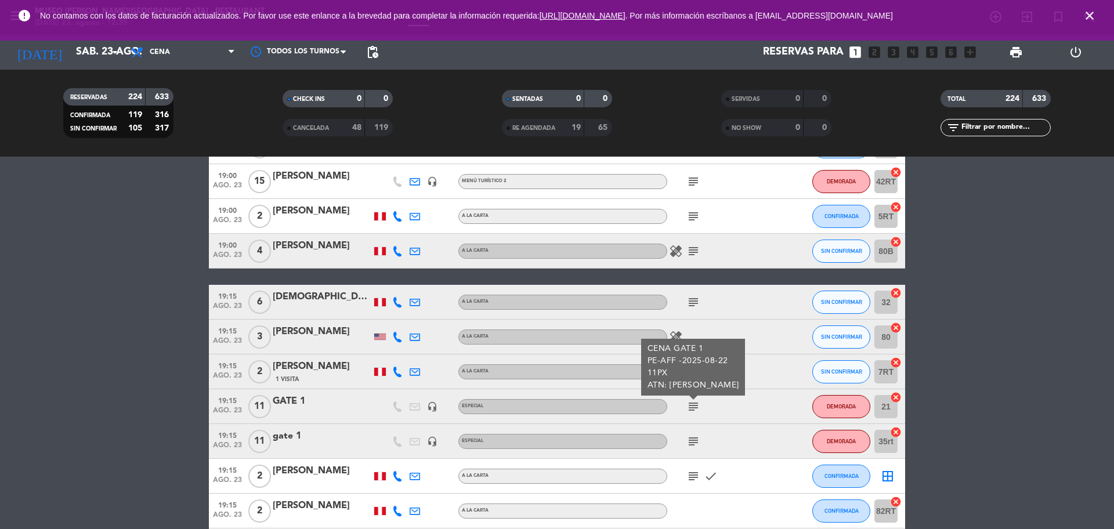
scroll to position [3923, 0]
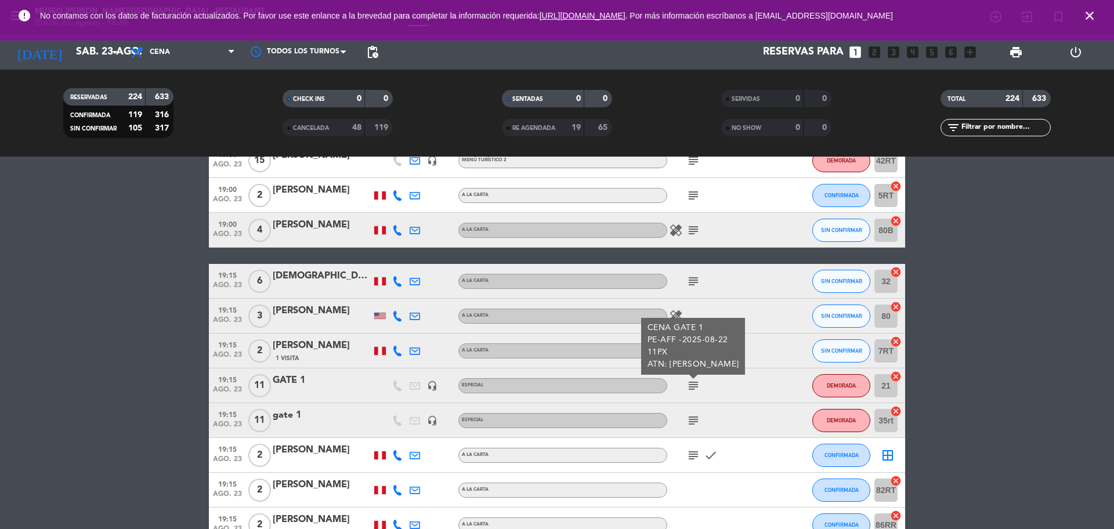
click at [691, 413] on div "subject" at bounding box center [719, 420] width 104 height 34
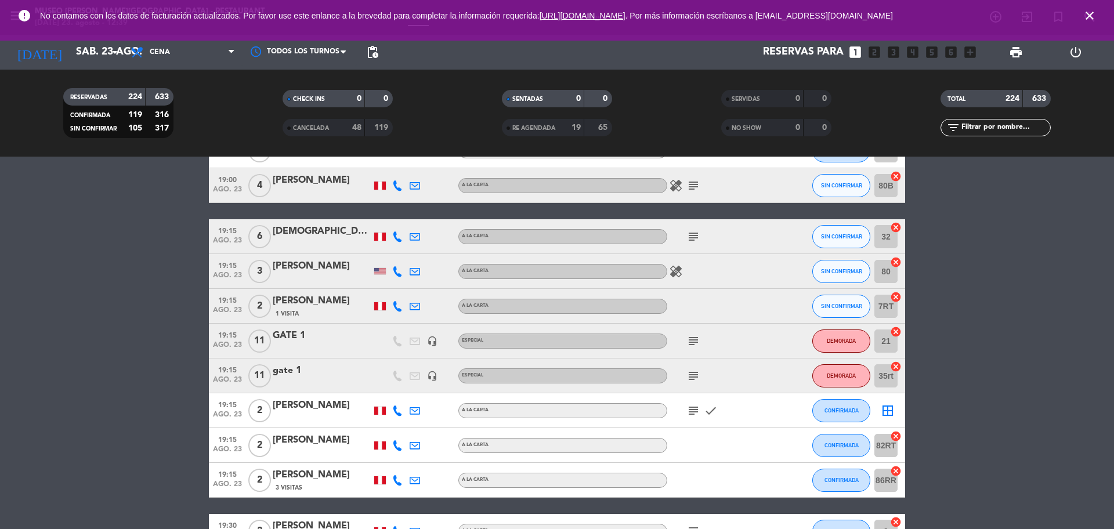
scroll to position [3968, 0]
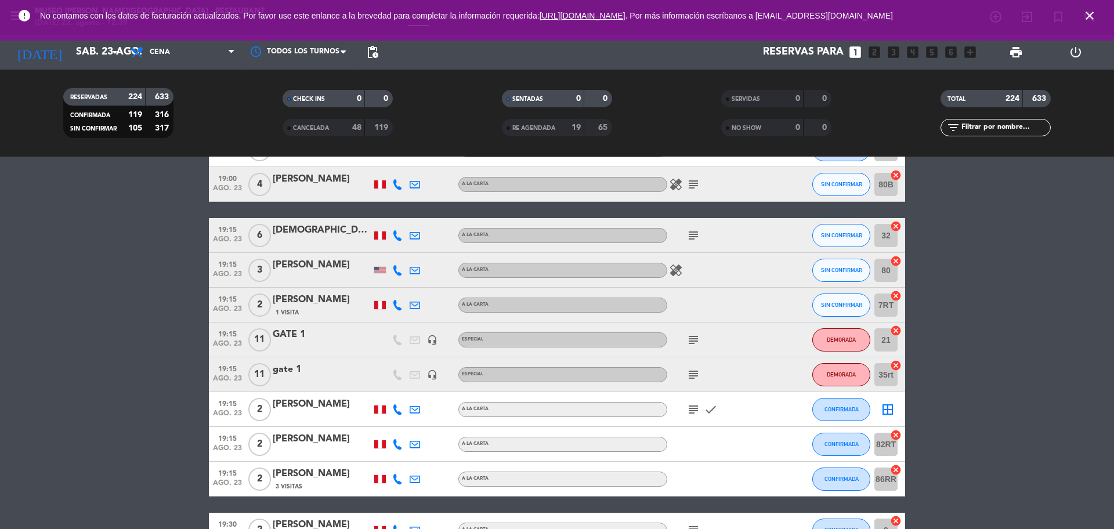
click at [692, 370] on icon "subject" at bounding box center [694, 375] width 14 height 14
click at [694, 410] on icon "subject" at bounding box center [694, 410] width 14 height 14
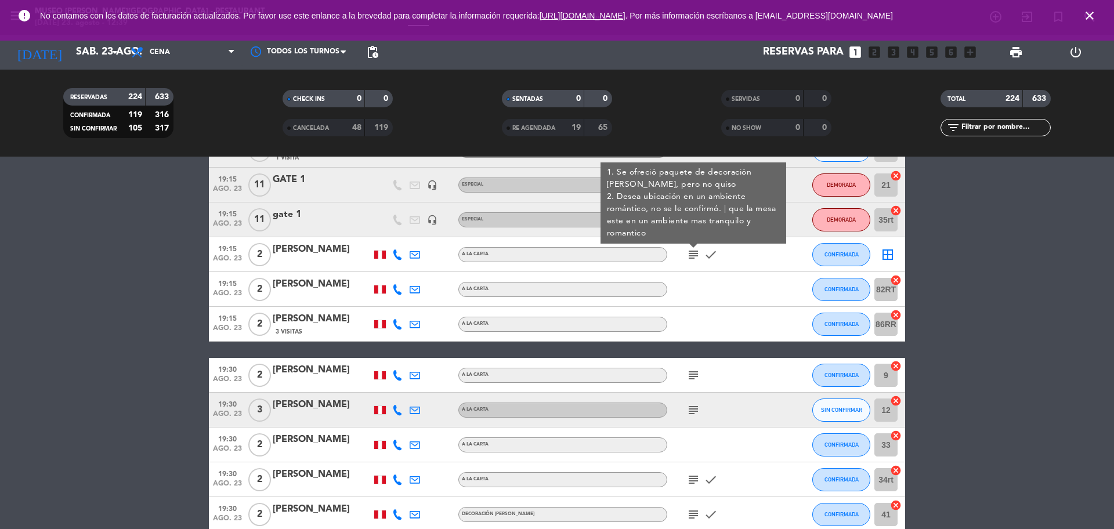
scroll to position [4145, 0]
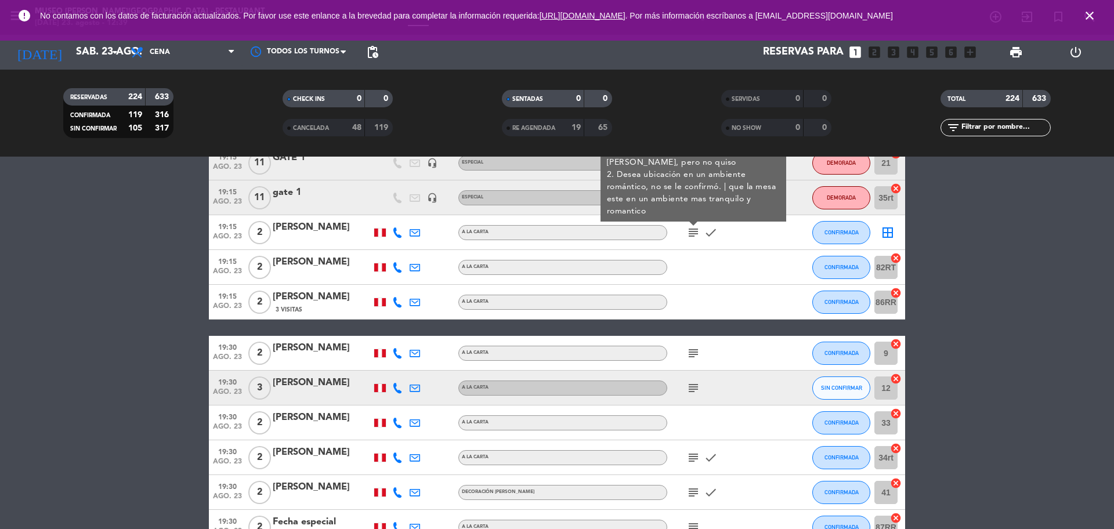
click at [690, 352] on icon "subject" at bounding box center [694, 353] width 14 height 14
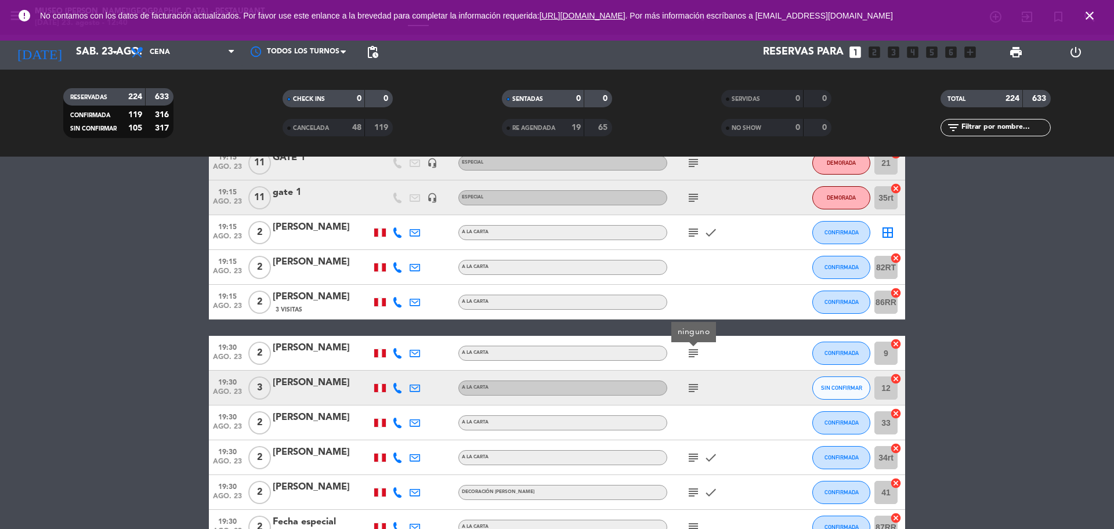
click at [694, 396] on div "subject" at bounding box center [719, 388] width 104 height 34
click at [693, 391] on icon "subject" at bounding box center [694, 388] width 14 height 14
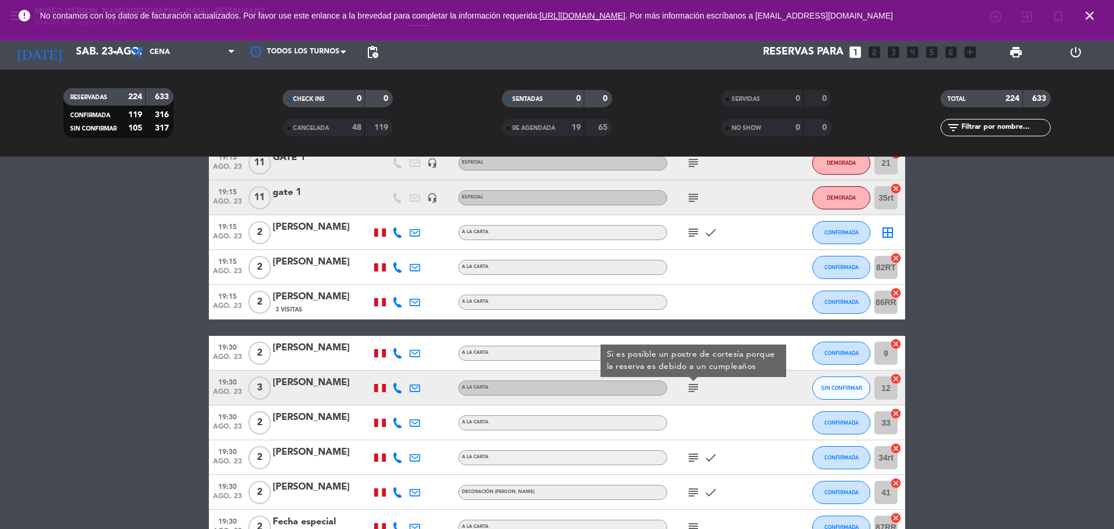
scroll to position [4193, 0]
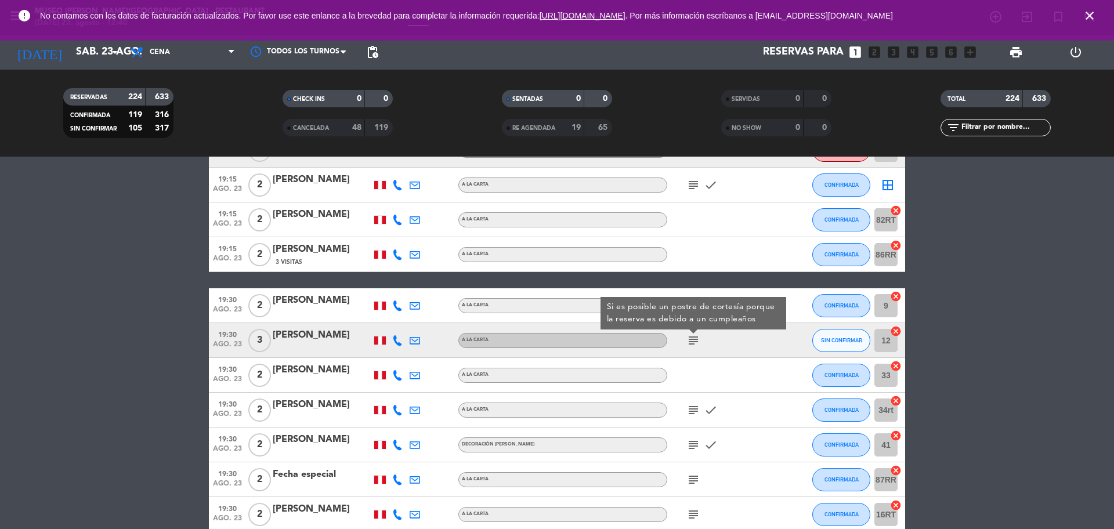
click at [691, 406] on icon "subject" at bounding box center [694, 410] width 14 height 14
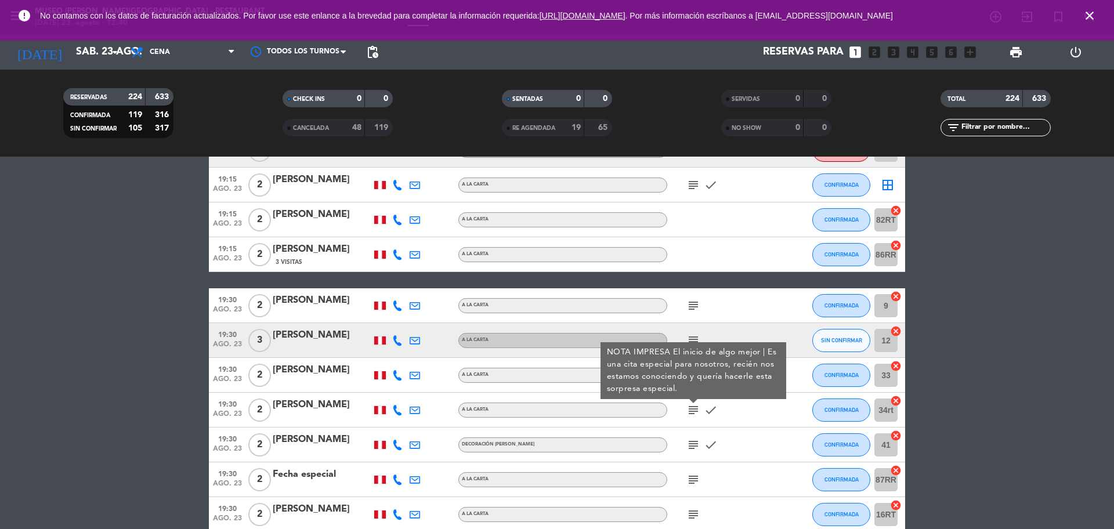
click at [338, 412] on div "[PERSON_NAME]" at bounding box center [322, 405] width 99 height 15
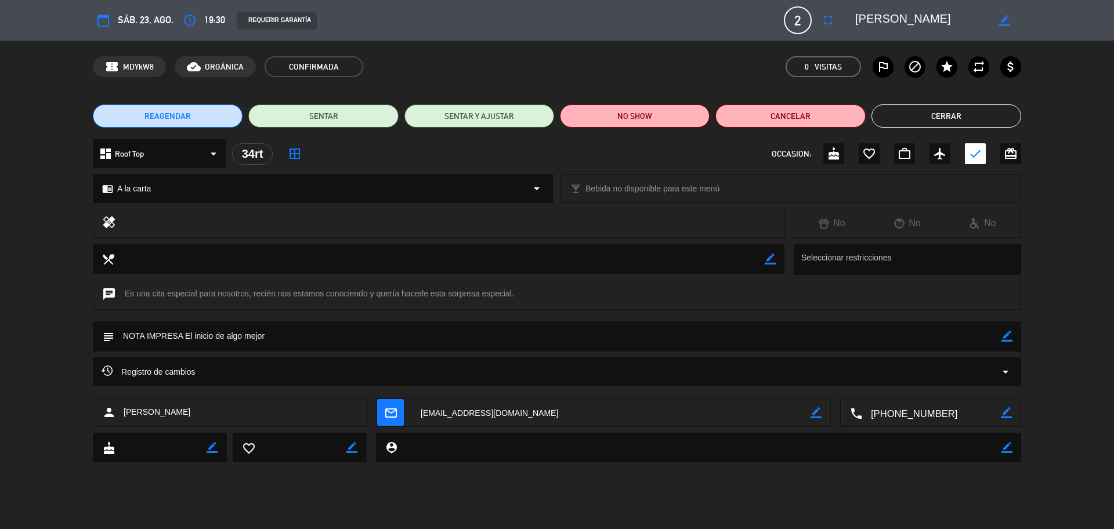
drag, startPoint x: 186, startPoint y: 341, endPoint x: 279, endPoint y: 338, distance: 92.9
click at [279, 338] on textarea at bounding box center [557, 337] width 887 height 30
click at [915, 108] on button "Cerrar" at bounding box center [947, 115] width 150 height 23
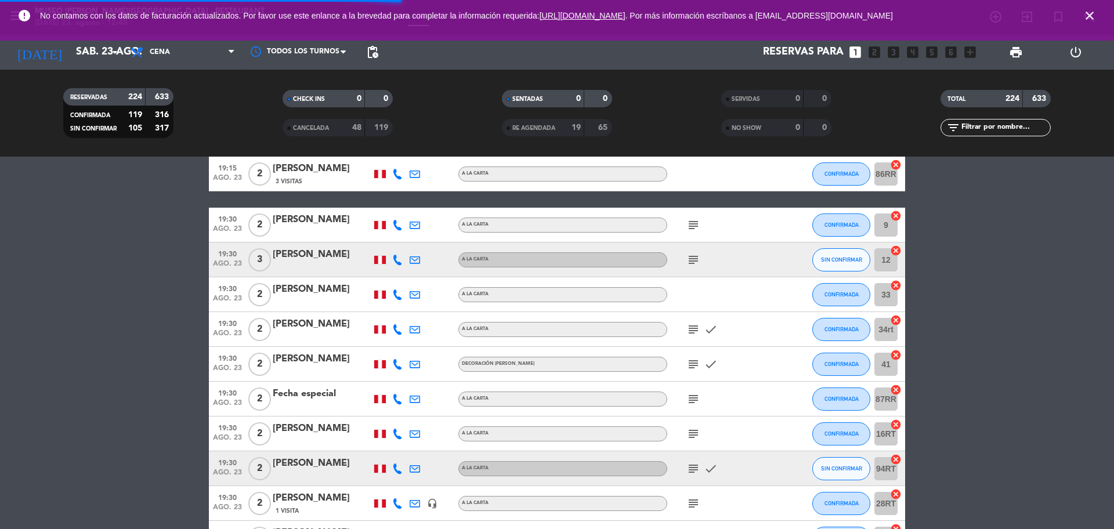
scroll to position [4335, 0]
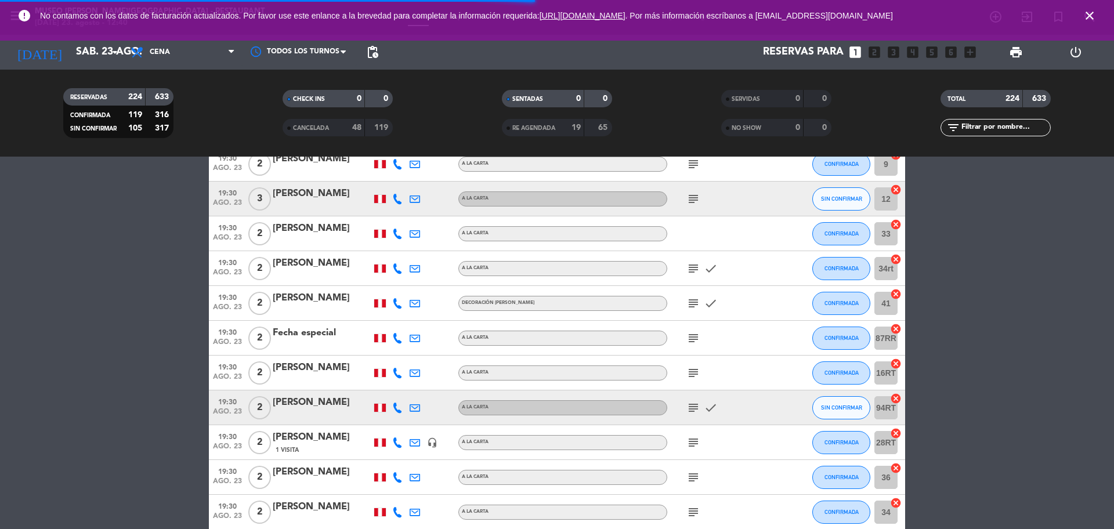
click at [683, 297] on div "subject check" at bounding box center [719, 303] width 104 height 34
click at [693, 308] on icon "subject" at bounding box center [694, 304] width 14 height 14
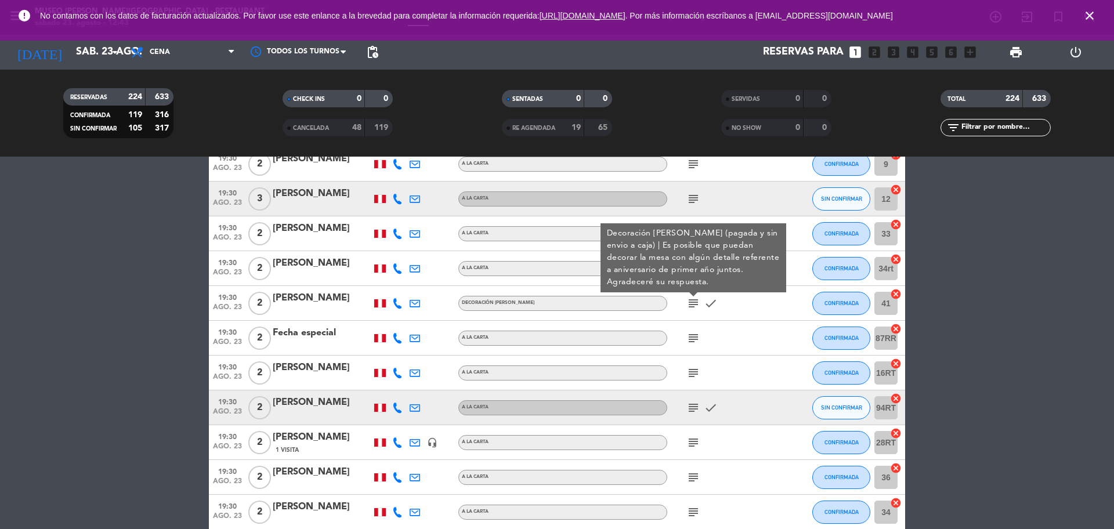
click at [692, 339] on icon "subject" at bounding box center [694, 338] width 14 height 14
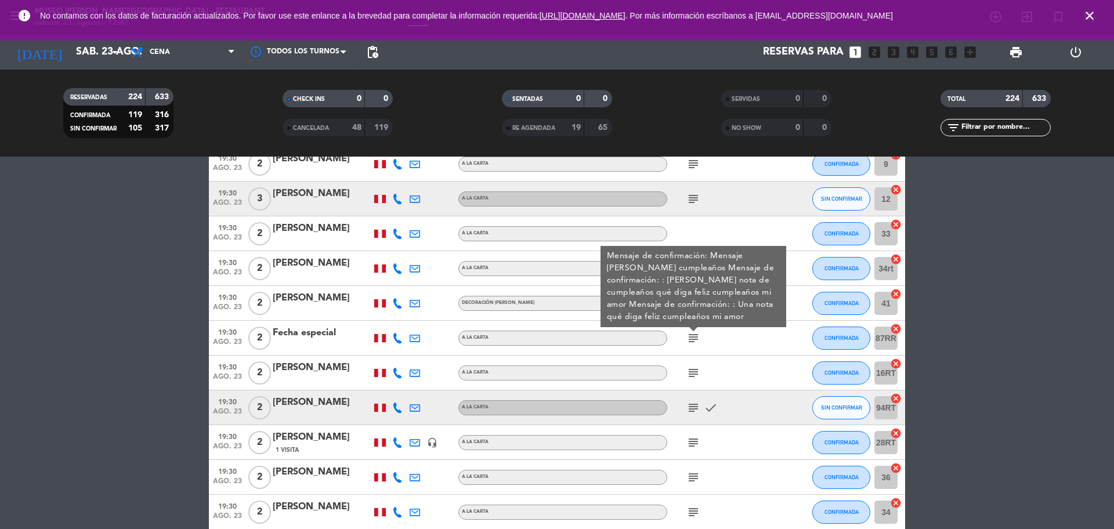
click at [299, 337] on div "Fecha especial" at bounding box center [322, 333] width 99 height 15
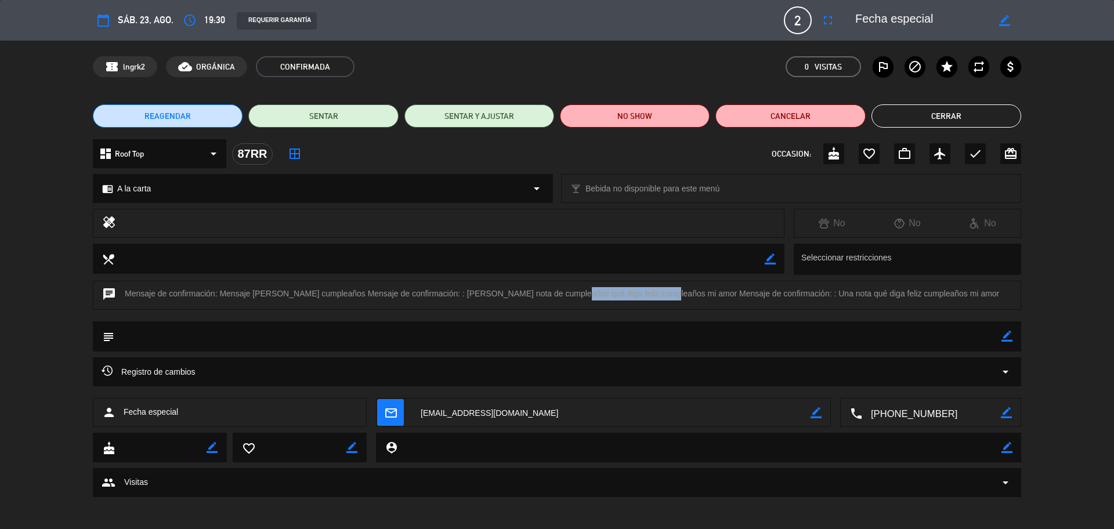
drag, startPoint x: 553, startPoint y: 294, endPoint x: 644, endPoint y: 297, distance: 91.1
click at [644, 297] on div "chat Mensaje de confirmación: Mensaje [PERSON_NAME] cumpleaños Mensaje de confi…" at bounding box center [557, 295] width 929 height 29
copy div "feliz cumpleaños mi amor"
click at [594, 326] on textarea at bounding box center [557, 337] width 887 height 30
drag, startPoint x: 551, startPoint y: 294, endPoint x: 643, endPoint y: 295, distance: 92.3
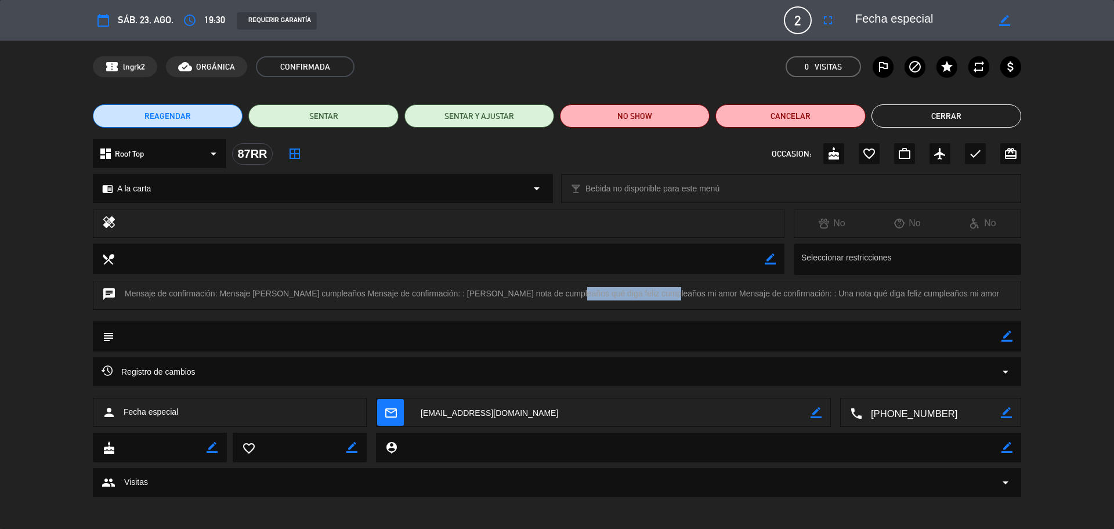
click at [643, 295] on div "chat Mensaje de confirmación: Mensaje [PERSON_NAME] cumpleaños Mensaje de confi…" at bounding box center [557, 295] width 929 height 29
click at [965, 110] on button "Cerrar" at bounding box center [947, 115] width 150 height 23
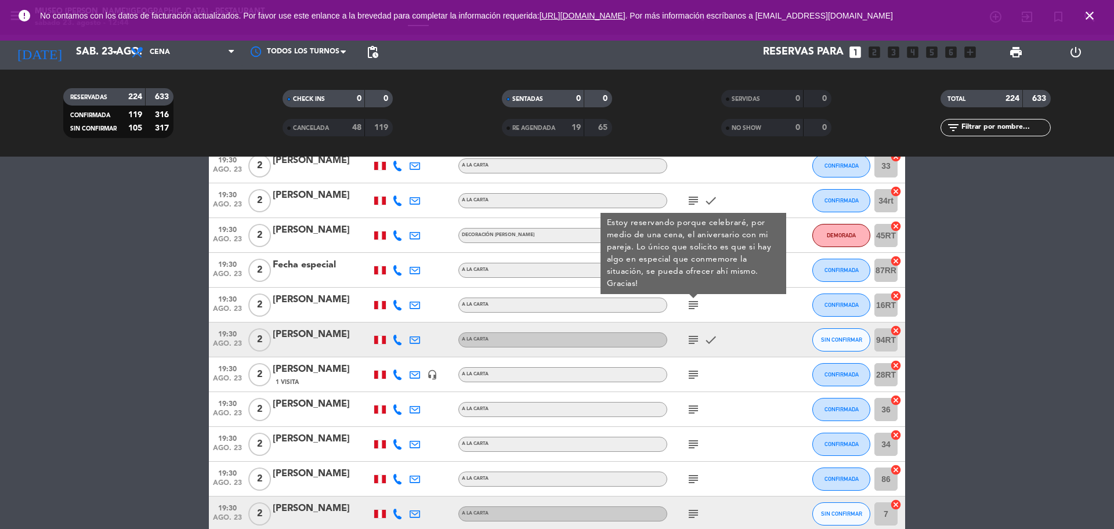
scroll to position [4404, 0]
click at [696, 336] on icon "subject" at bounding box center [694, 339] width 14 height 14
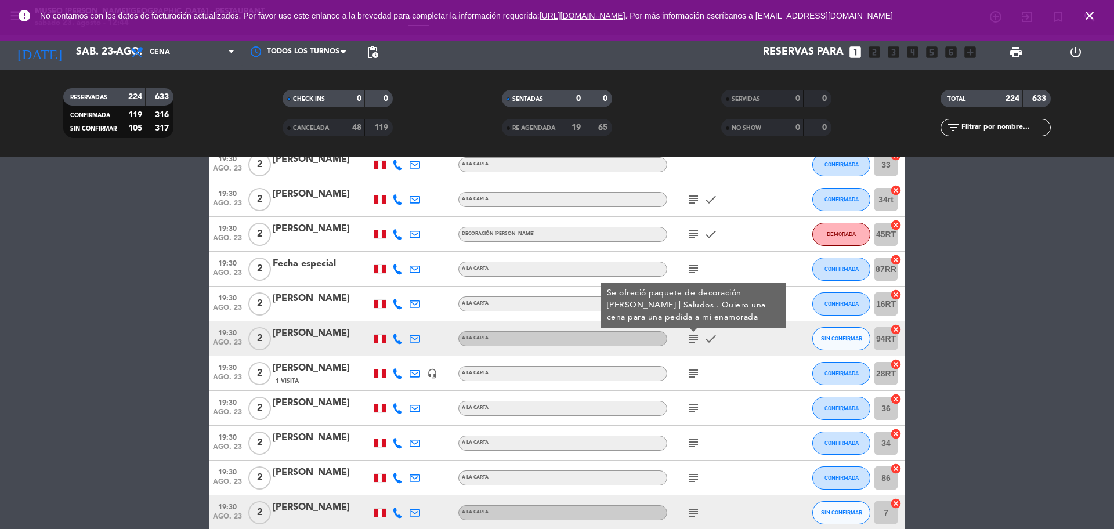
click at [698, 372] on icon "subject" at bounding box center [694, 374] width 14 height 14
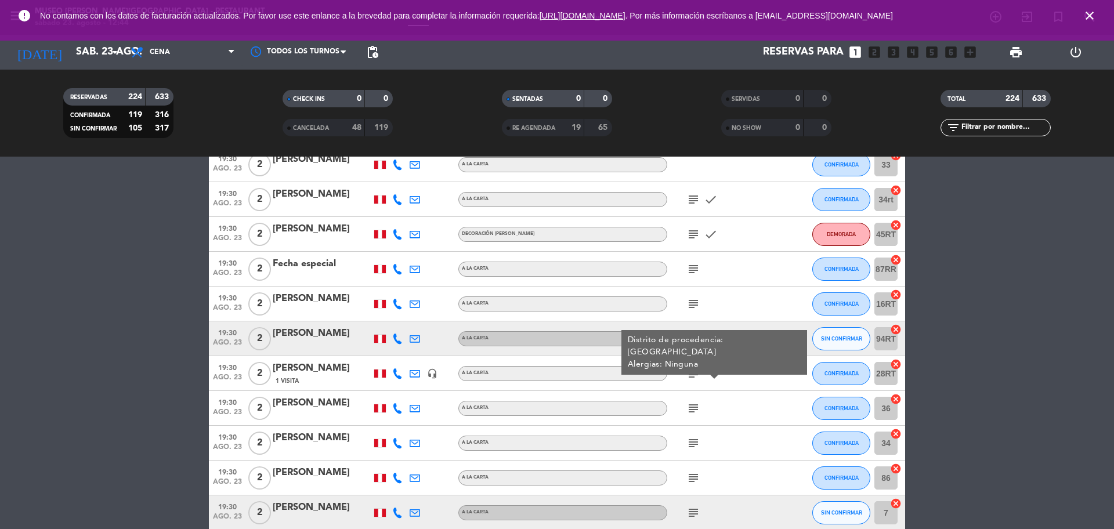
scroll to position [4436, 0]
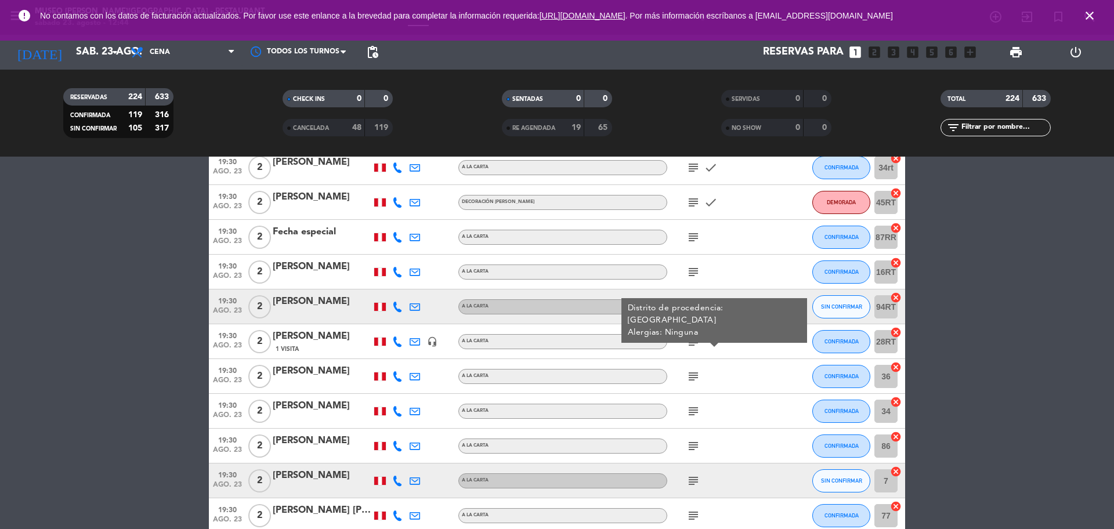
click at [692, 374] on icon "subject" at bounding box center [694, 377] width 14 height 14
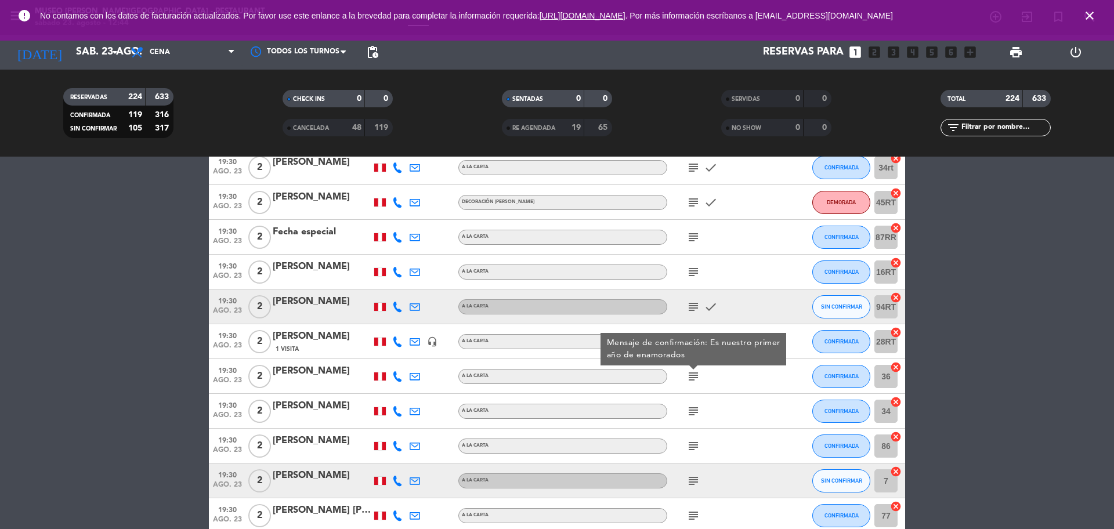
click at [694, 410] on icon "subject" at bounding box center [694, 411] width 14 height 14
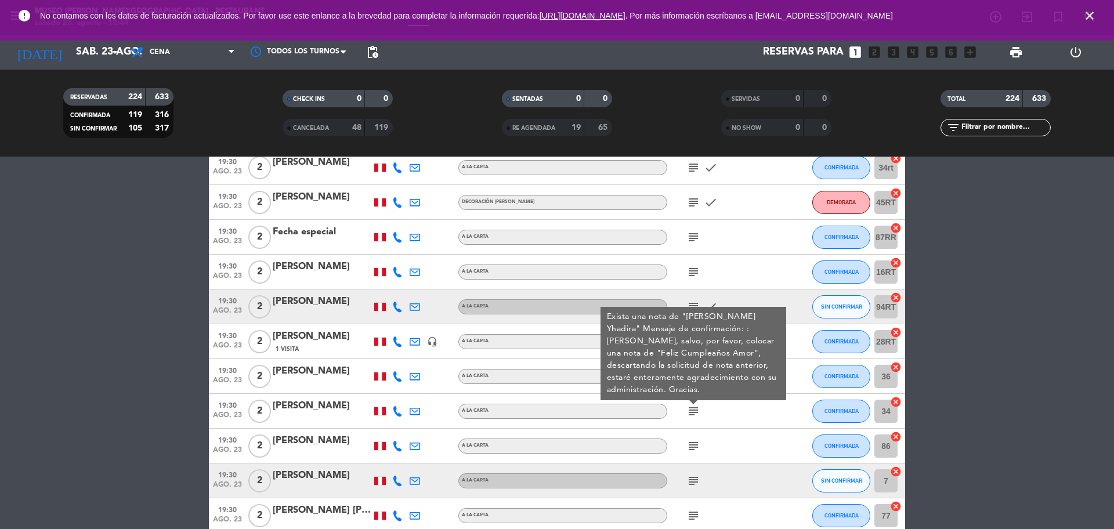
click at [320, 400] on div "[PERSON_NAME]" at bounding box center [322, 406] width 99 height 15
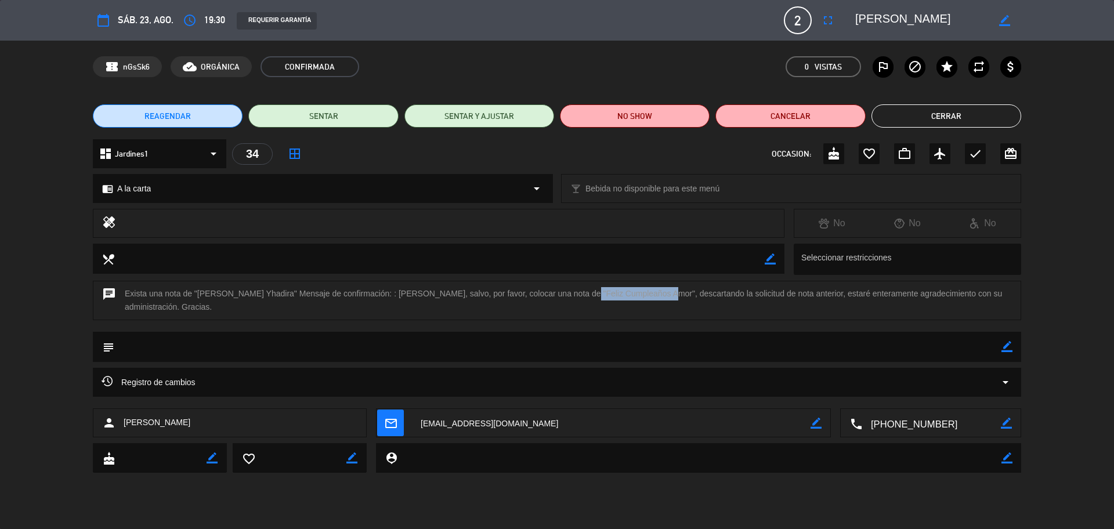
drag, startPoint x: 566, startPoint y: 291, endPoint x: 652, endPoint y: 292, distance: 86.5
click at [652, 292] on div "chat Exista una nota de "[PERSON_NAME] [DEMOGRAPHIC_DATA]" Mensaje de confirmac…" at bounding box center [557, 300] width 929 height 39
drag, startPoint x: 657, startPoint y: 291, endPoint x: 565, endPoint y: 292, distance: 91.7
click at [565, 292] on div "chat Exista una nota de "[PERSON_NAME] [DEMOGRAPHIC_DATA]" Mensaje de confirmac…" at bounding box center [557, 300] width 929 height 39
click at [934, 116] on button "Cerrar" at bounding box center [947, 115] width 150 height 23
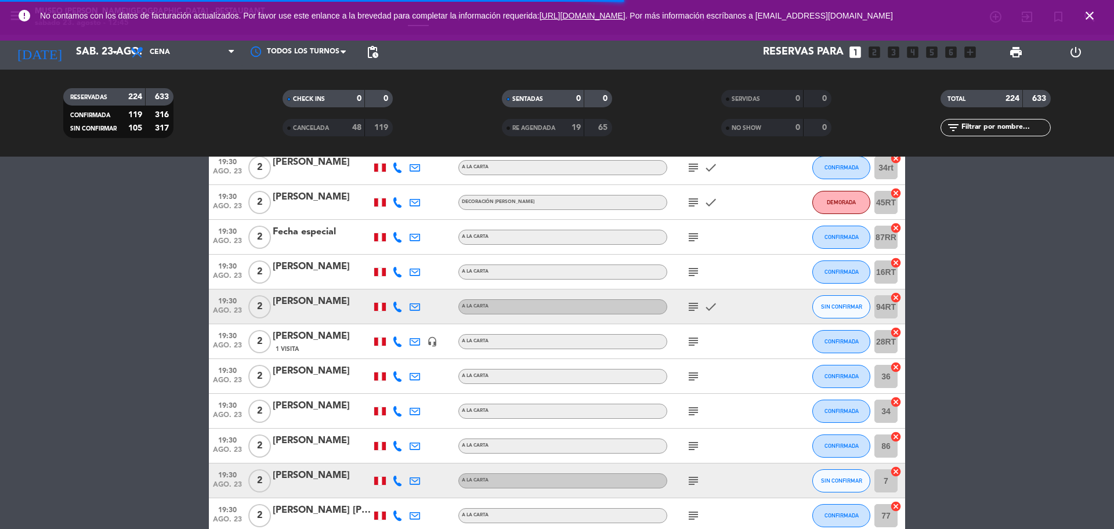
click at [690, 453] on icon "subject" at bounding box center [694, 446] width 14 height 14
click at [693, 379] on icon "subject" at bounding box center [694, 377] width 14 height 14
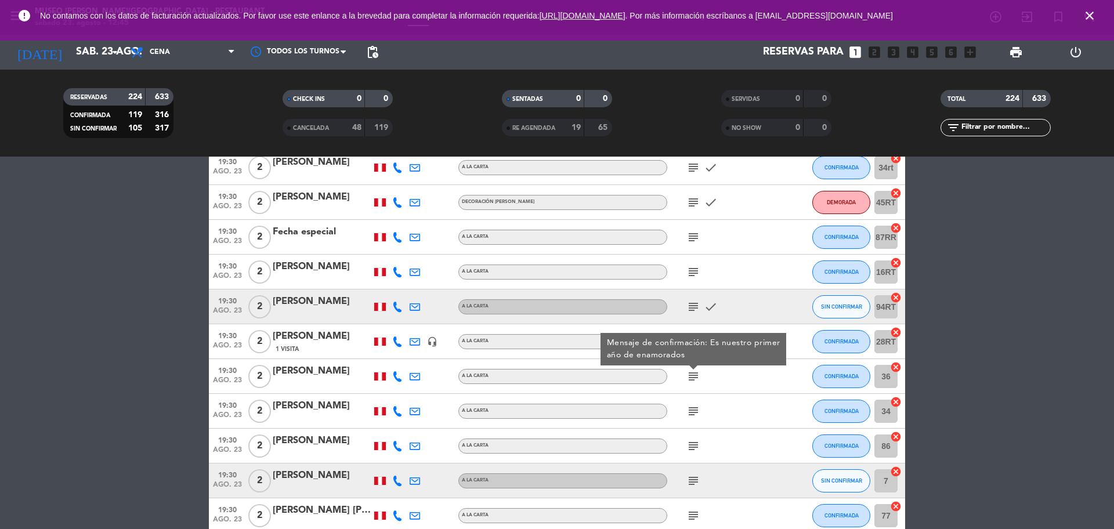
click at [695, 413] on icon "subject" at bounding box center [694, 411] width 14 height 14
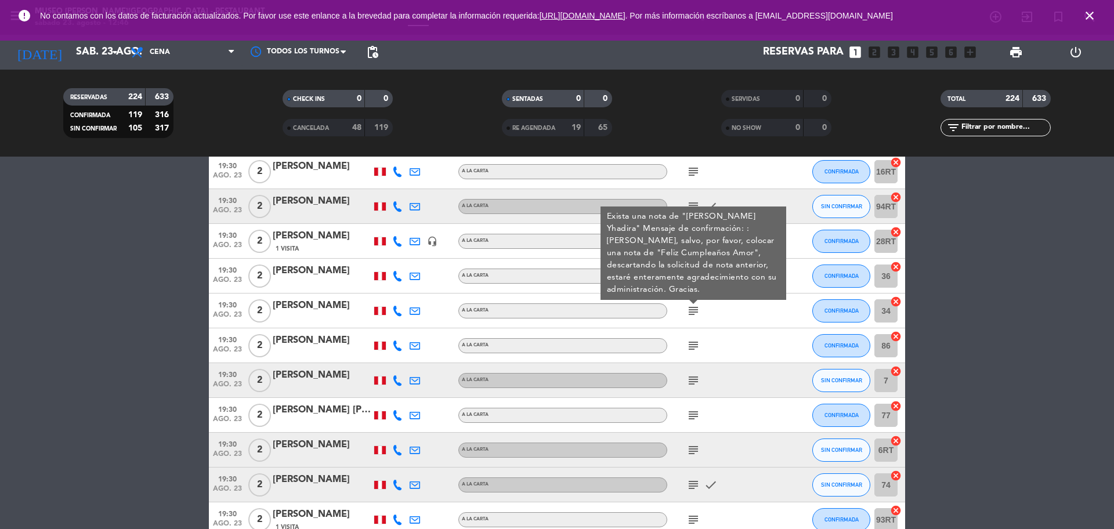
scroll to position [4538, 0]
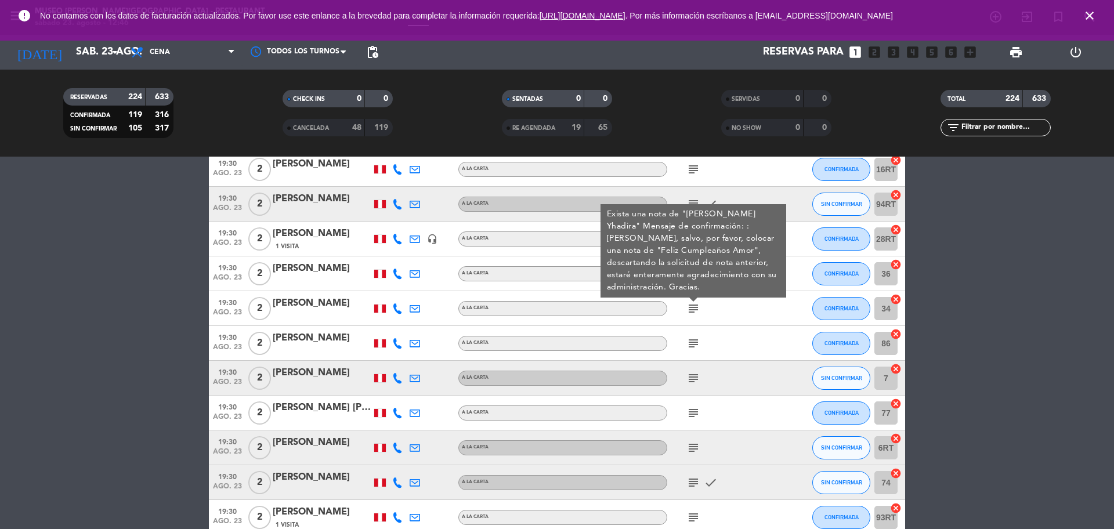
click at [691, 349] on icon "subject" at bounding box center [694, 344] width 14 height 14
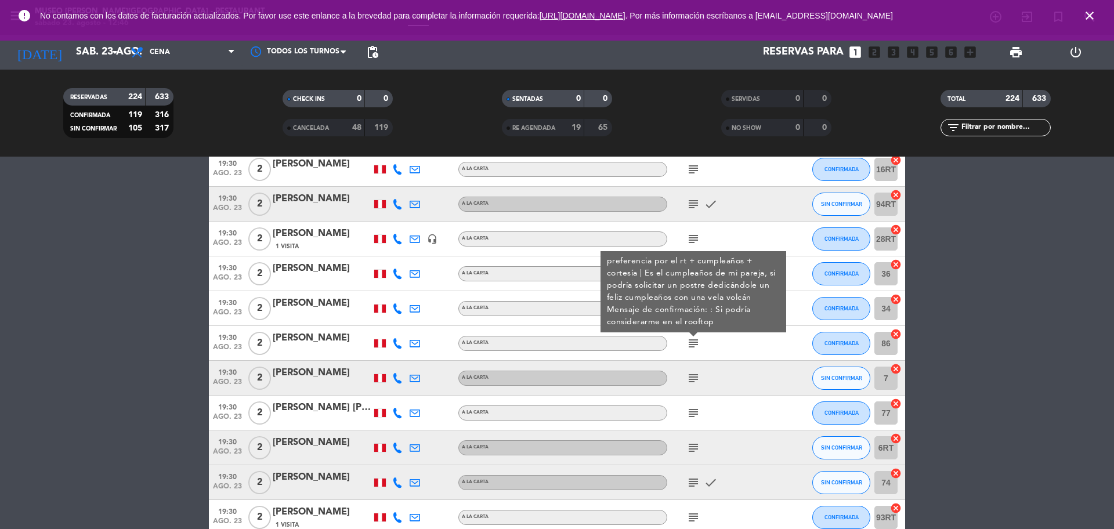
click at [693, 380] on icon "subject" at bounding box center [694, 378] width 14 height 14
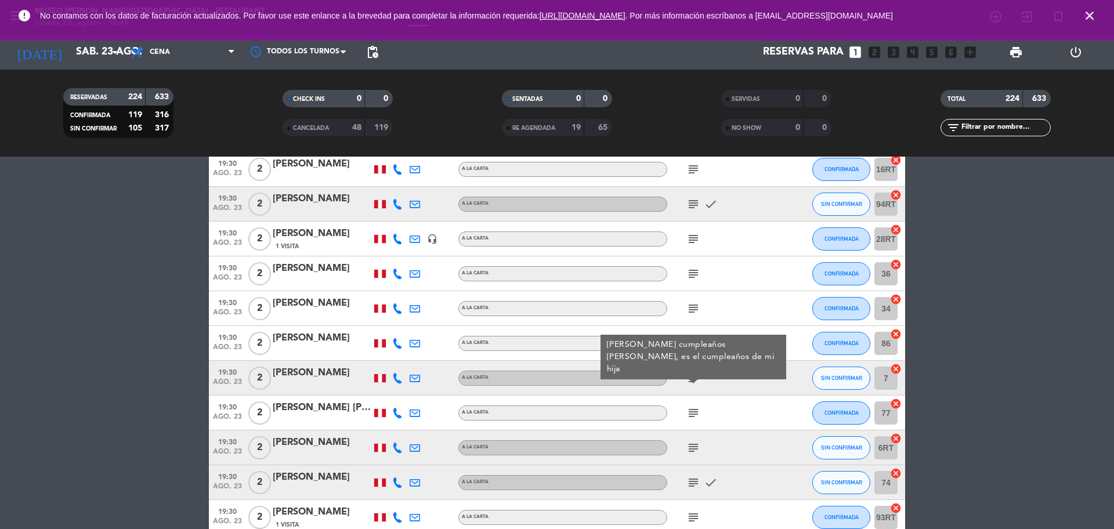
click at [689, 416] on icon "subject" at bounding box center [694, 413] width 14 height 14
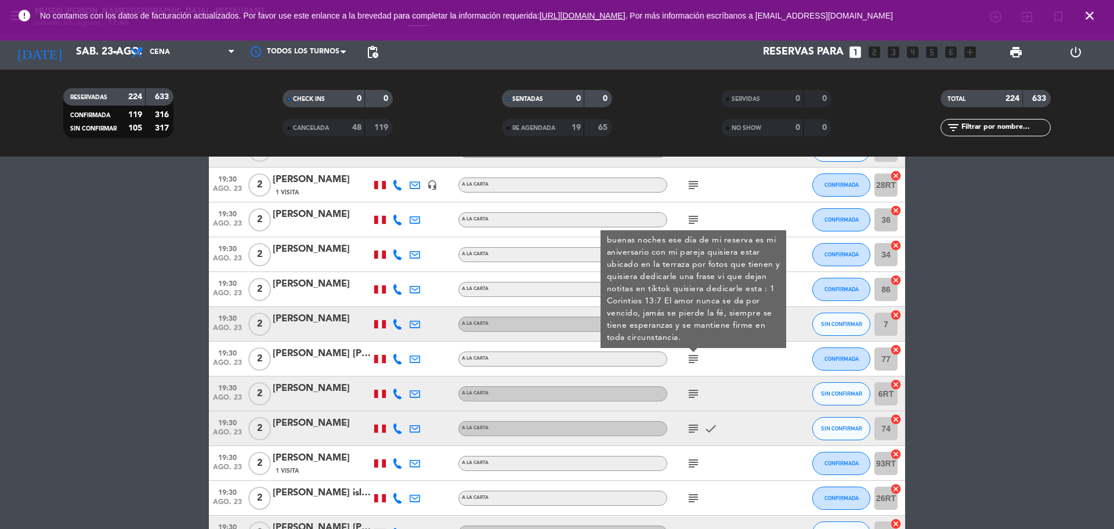
scroll to position [4593, 0]
click at [342, 355] on div "[PERSON_NAME] [PERSON_NAME]" at bounding box center [322, 353] width 99 height 15
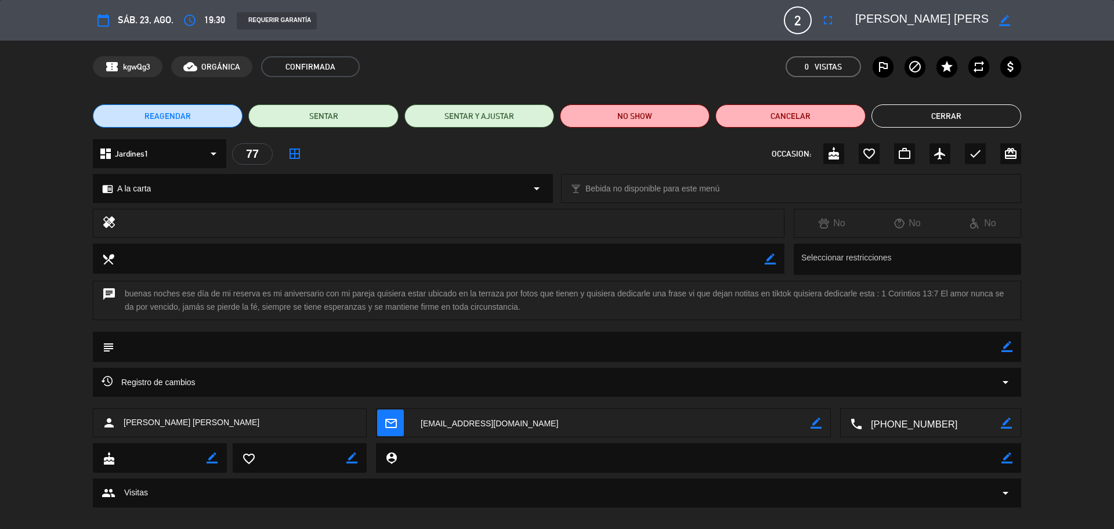
drag, startPoint x: 881, startPoint y: 294, endPoint x: 617, endPoint y: 341, distance: 267.6
click at [617, 341] on div "calendar_today sáb. 23, ago. access_time 19:30 REQUERIR GARANTÍA 2 [PERSON_NAME…" at bounding box center [557, 264] width 1114 height 529
click at [952, 112] on button "Cerrar" at bounding box center [947, 115] width 150 height 23
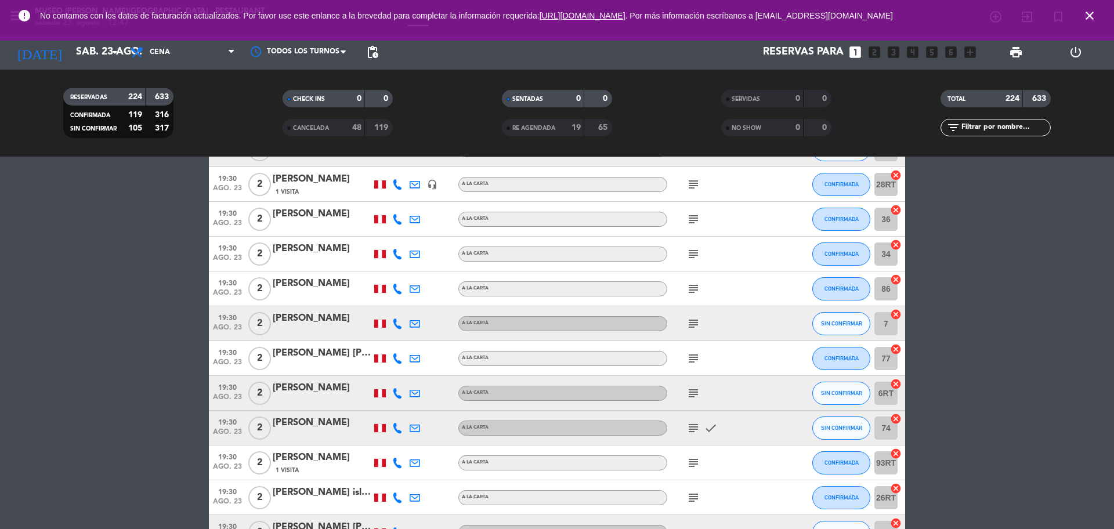
click at [694, 252] on icon "subject" at bounding box center [694, 254] width 14 height 14
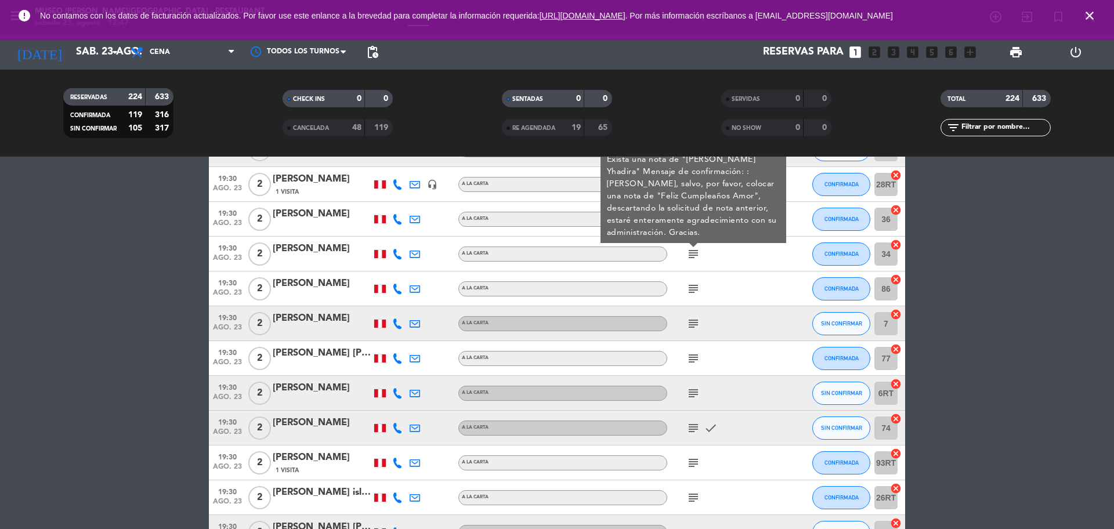
click at [694, 290] on icon "subject" at bounding box center [694, 289] width 14 height 14
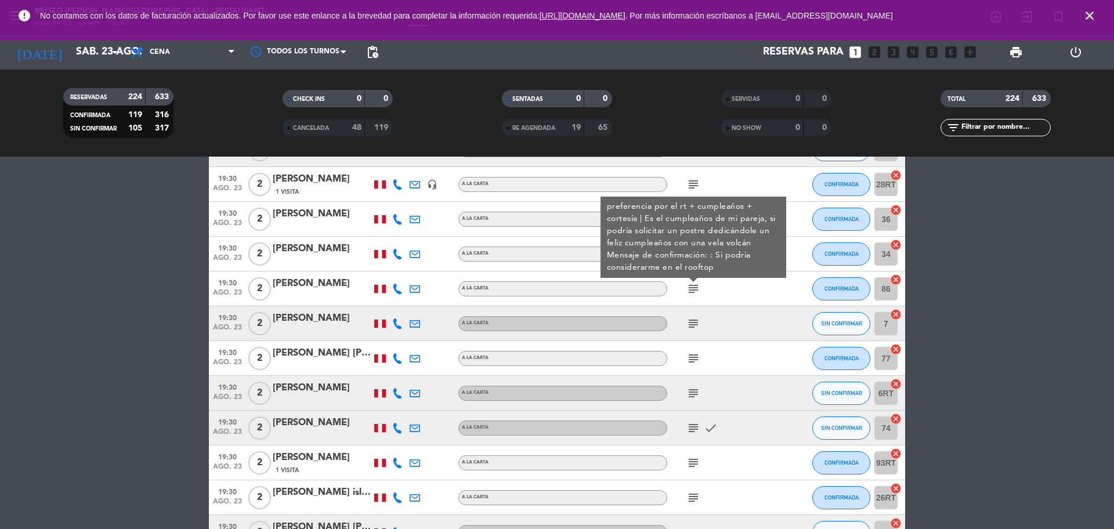
click at [694, 355] on icon "subject" at bounding box center [694, 359] width 14 height 14
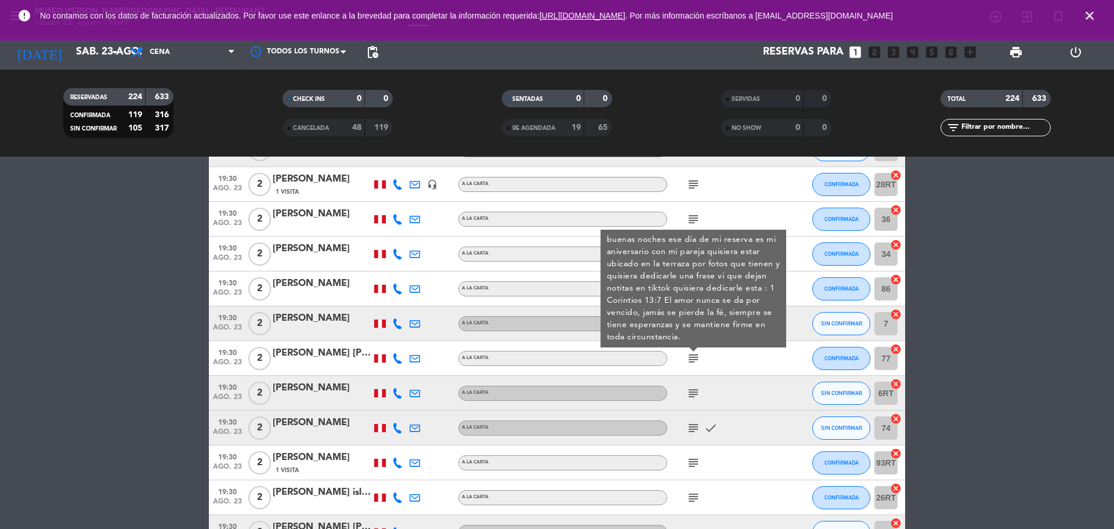
click at [696, 391] on icon "subject" at bounding box center [694, 394] width 14 height 14
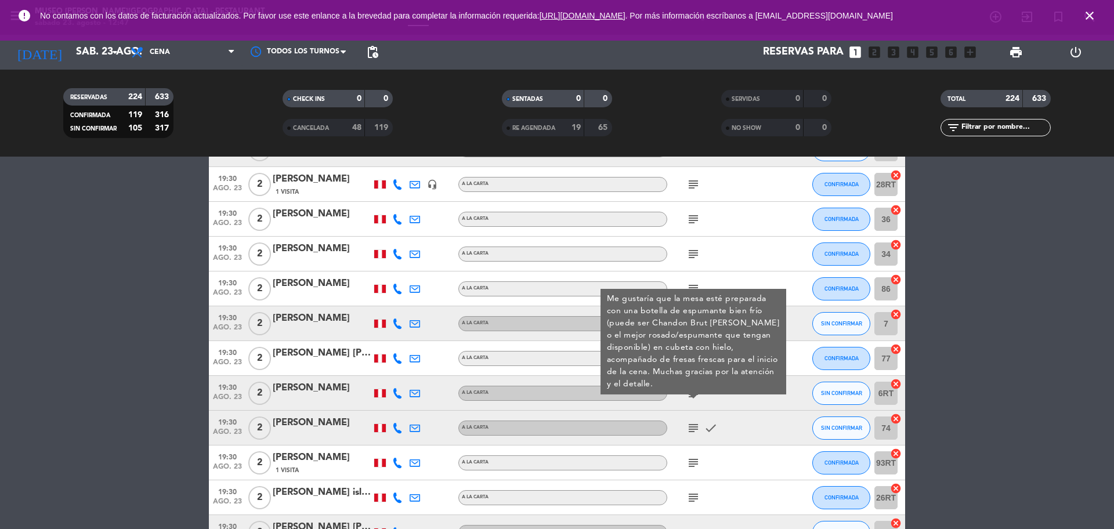
click at [688, 429] on icon "subject" at bounding box center [694, 428] width 14 height 14
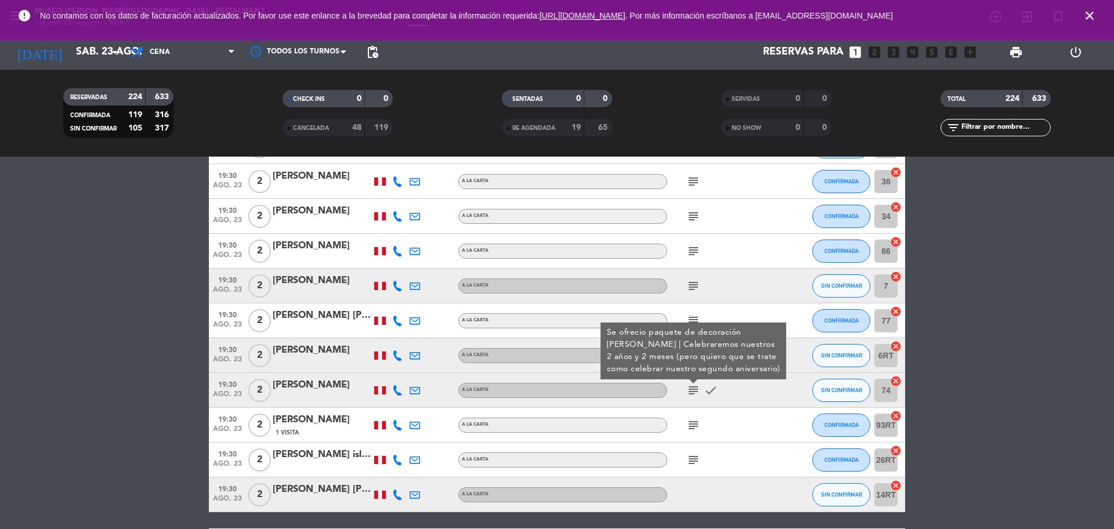
scroll to position [4671, 0]
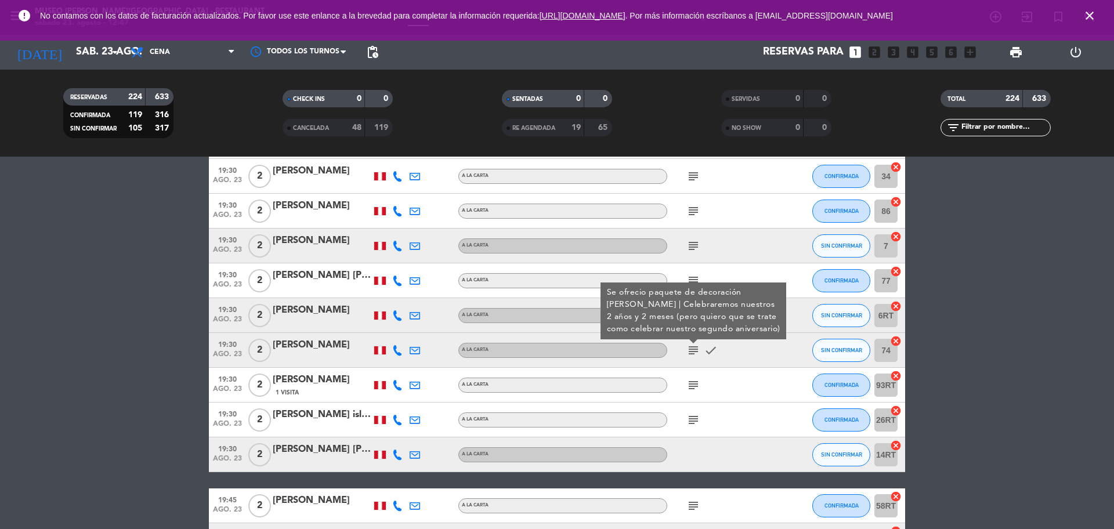
click at [691, 388] on icon "subject" at bounding box center [694, 385] width 14 height 14
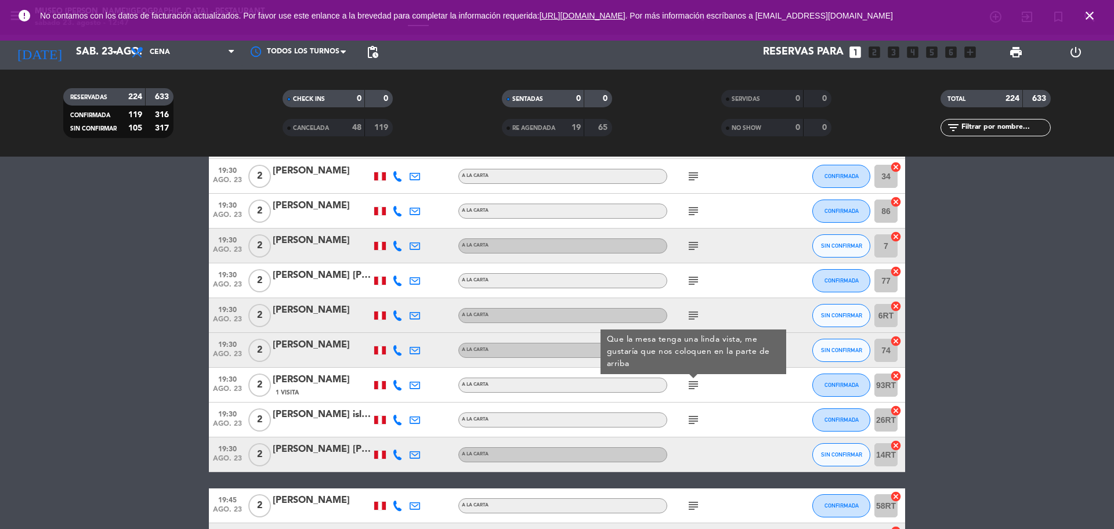
click at [695, 418] on icon "subject" at bounding box center [694, 420] width 14 height 14
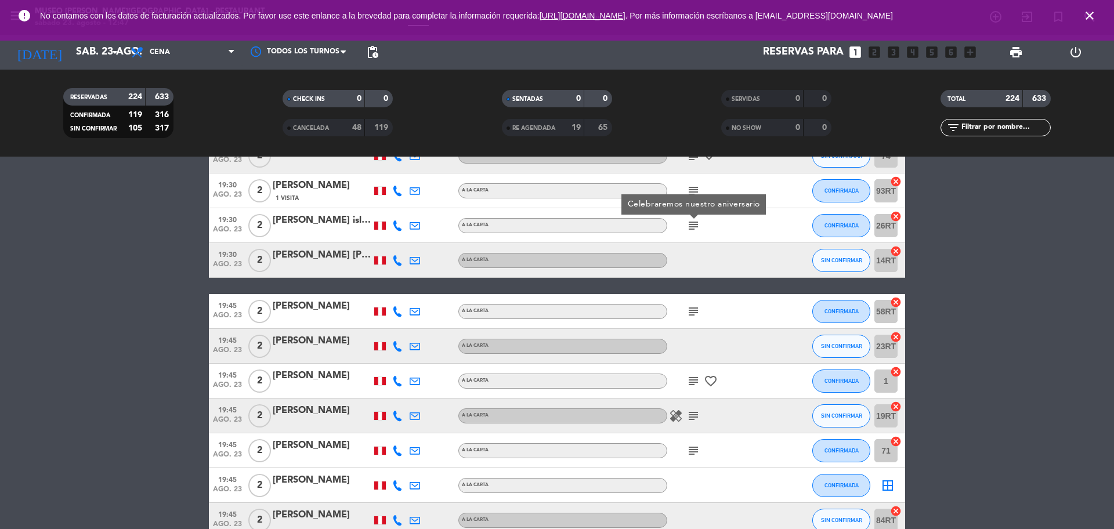
scroll to position [4924, 0]
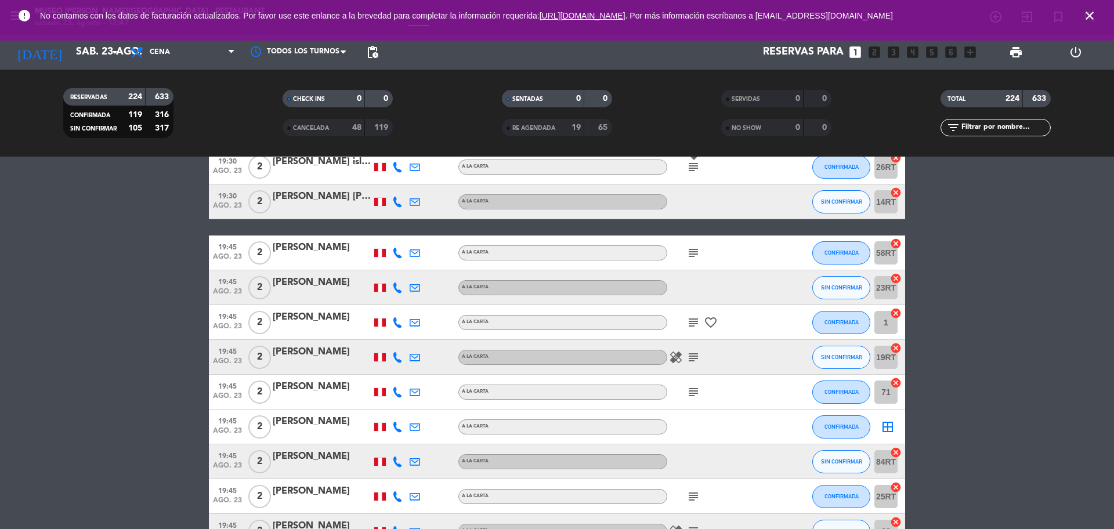
click at [688, 257] on icon "subject" at bounding box center [694, 253] width 14 height 14
click at [694, 322] on icon "subject" at bounding box center [694, 323] width 14 height 14
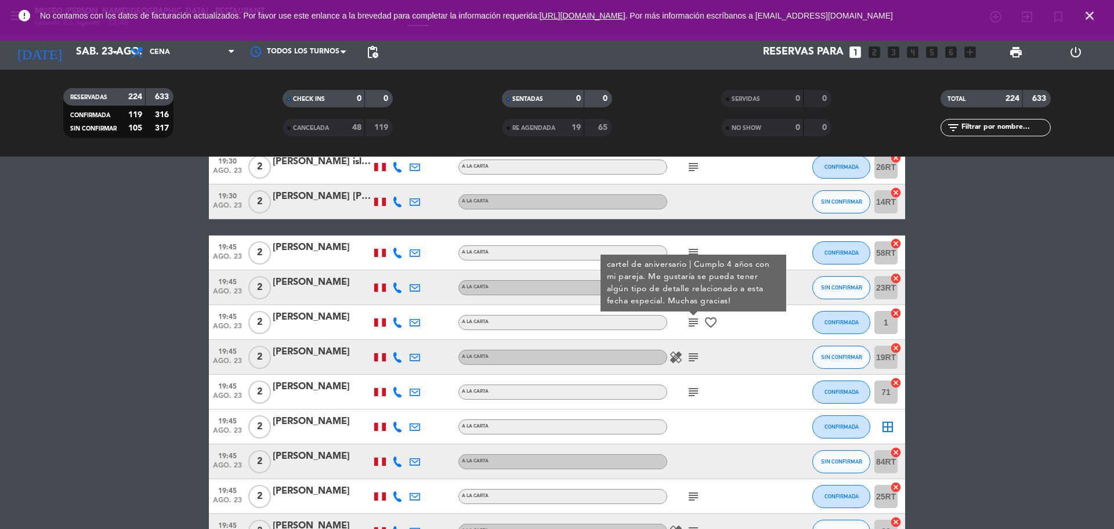
click at [697, 358] on icon "subject" at bounding box center [694, 358] width 14 height 14
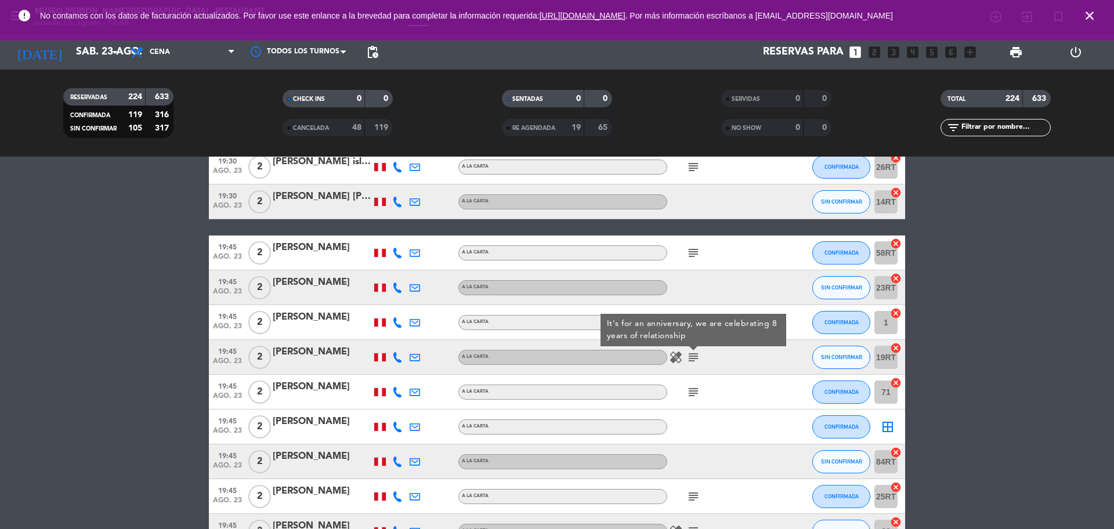
click at [696, 389] on icon "subject" at bounding box center [694, 392] width 14 height 14
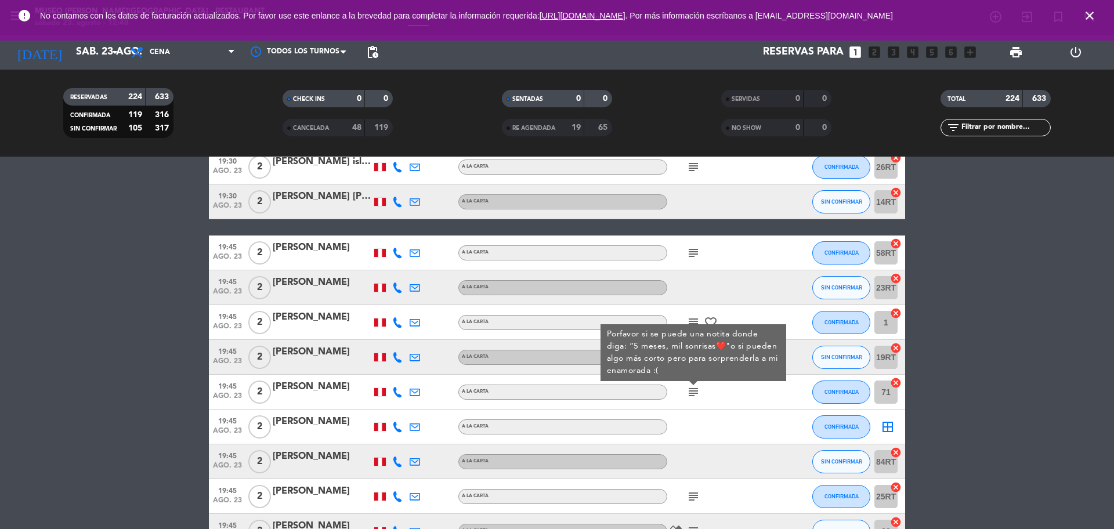
scroll to position [4935, 0]
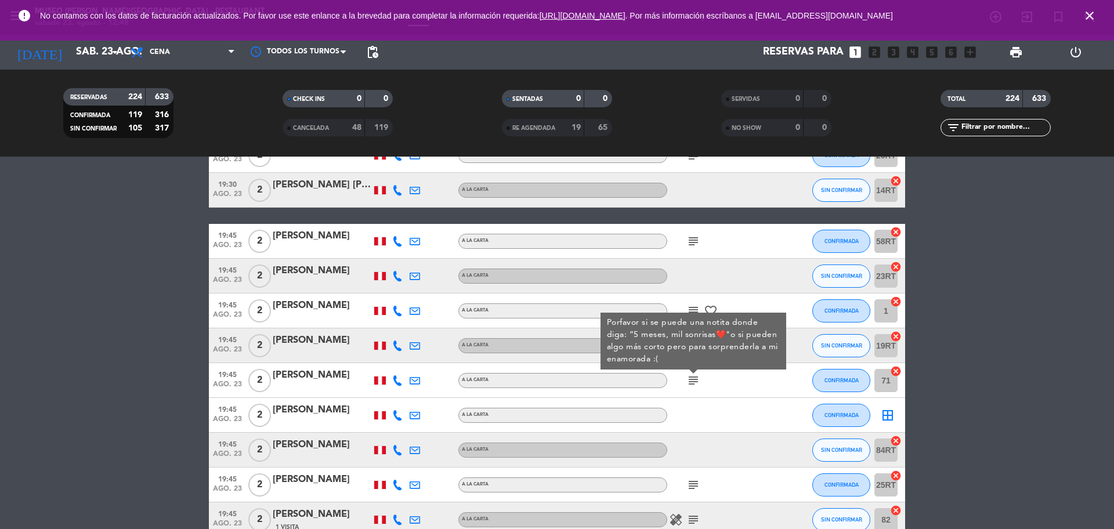
click at [304, 373] on div "[PERSON_NAME]" at bounding box center [322, 375] width 99 height 15
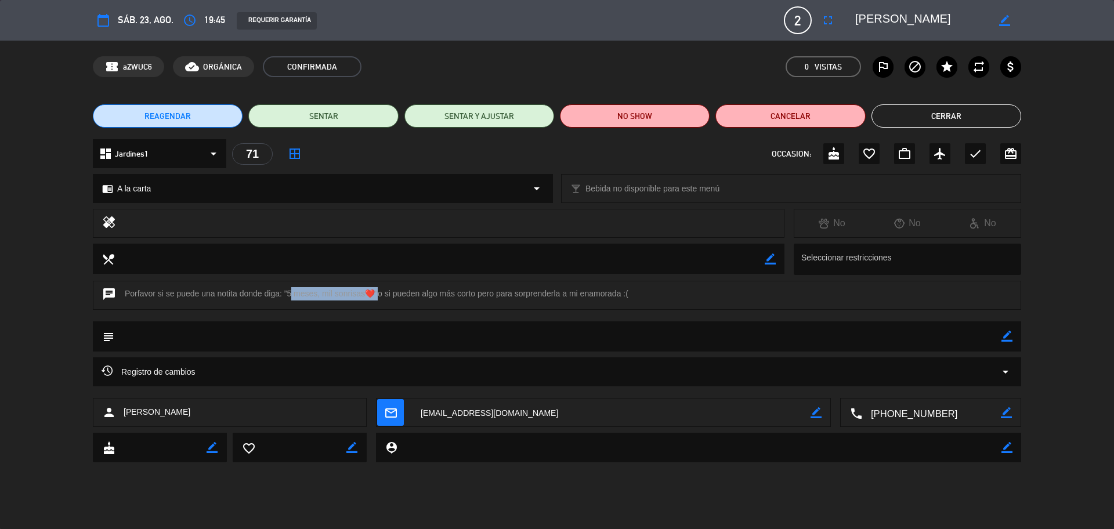
drag, startPoint x: 289, startPoint y: 295, endPoint x: 375, endPoint y: 294, distance: 86.5
click at [375, 294] on div "chat Porfavor si se puede una notita donde diga: ”5 meses, mil sonrisas❤️"o si …" at bounding box center [557, 295] width 929 height 29
click at [974, 120] on button "Cerrar" at bounding box center [947, 115] width 150 height 23
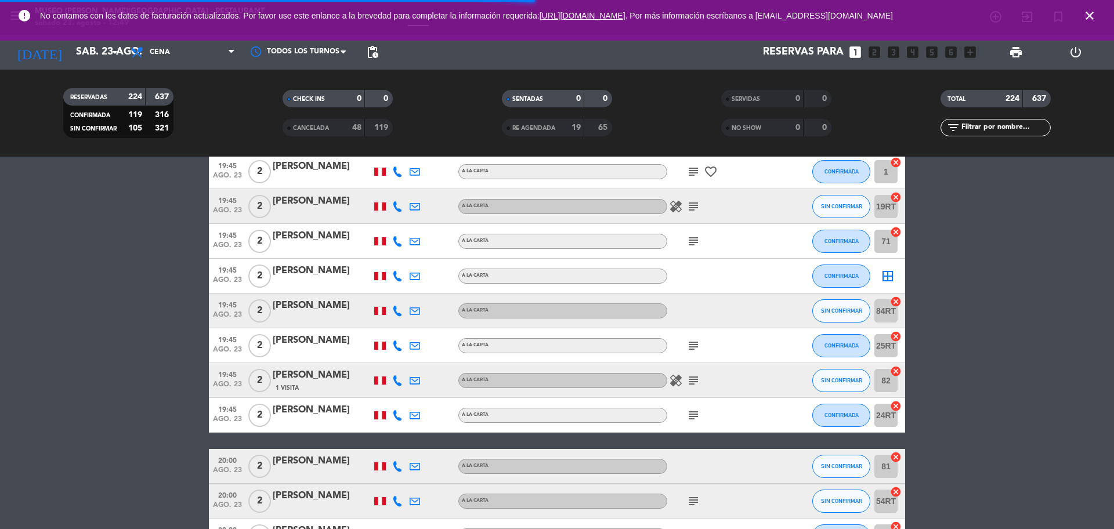
scroll to position [5118, 0]
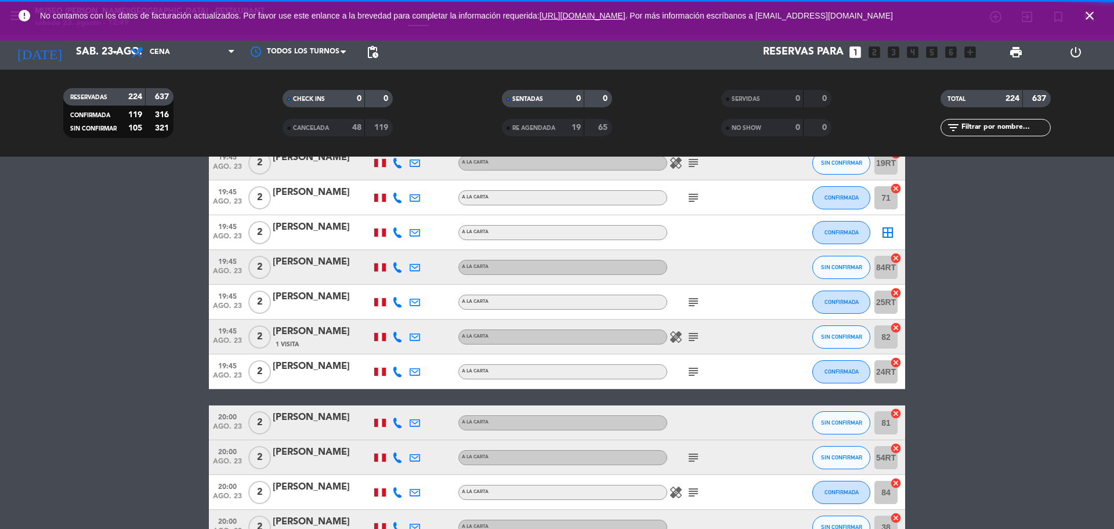
click at [686, 308] on span "subject" at bounding box center [693, 302] width 17 height 14
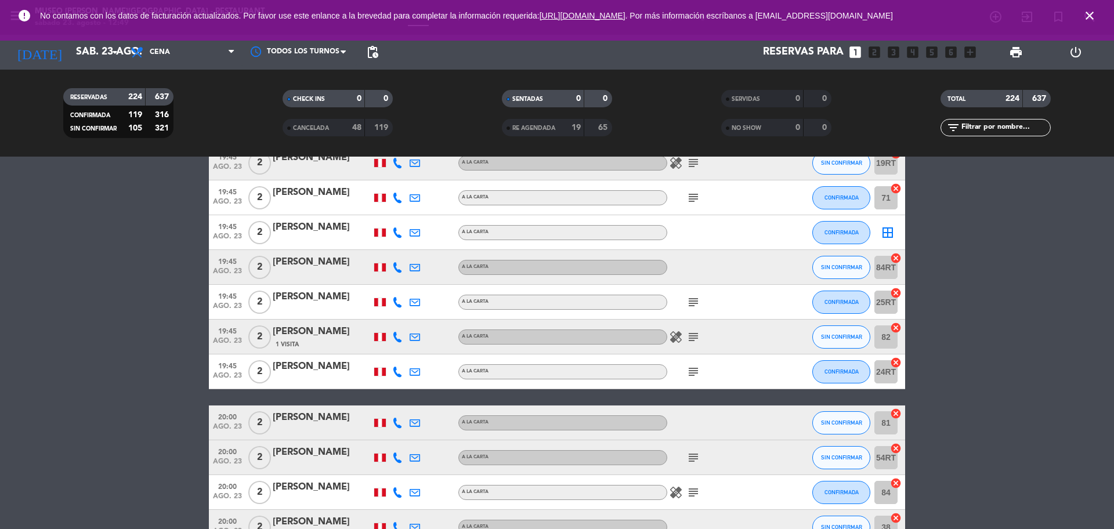
click at [690, 302] on icon "subject" at bounding box center [694, 302] width 14 height 14
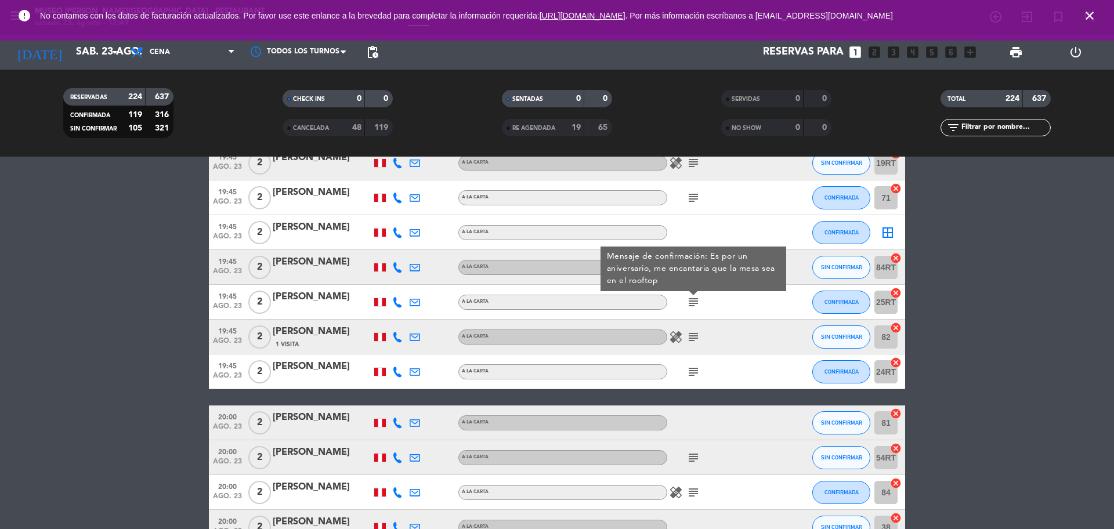
click at [692, 337] on icon "subject" at bounding box center [694, 337] width 14 height 14
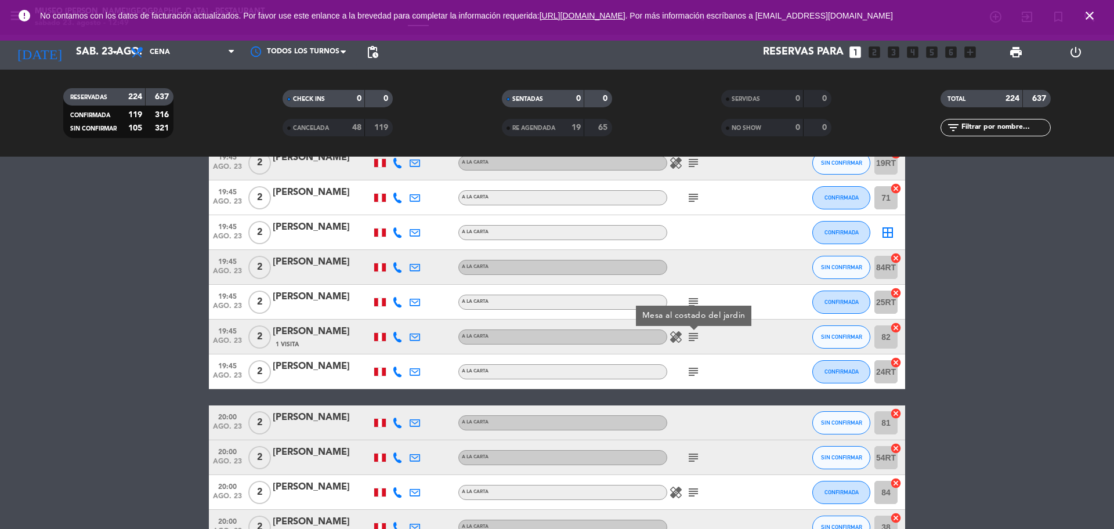
click at [696, 371] on icon "subject" at bounding box center [694, 372] width 14 height 14
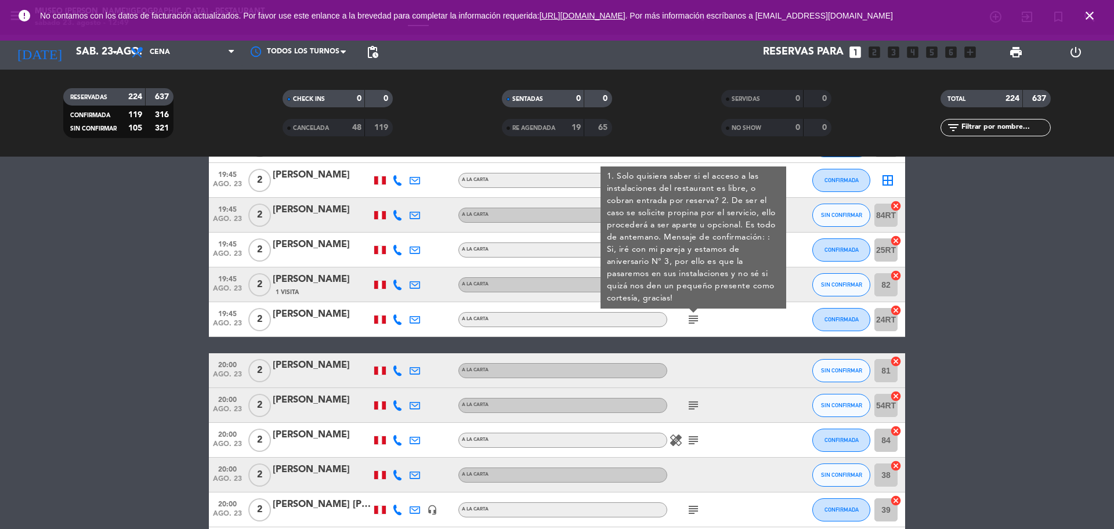
scroll to position [5211, 0]
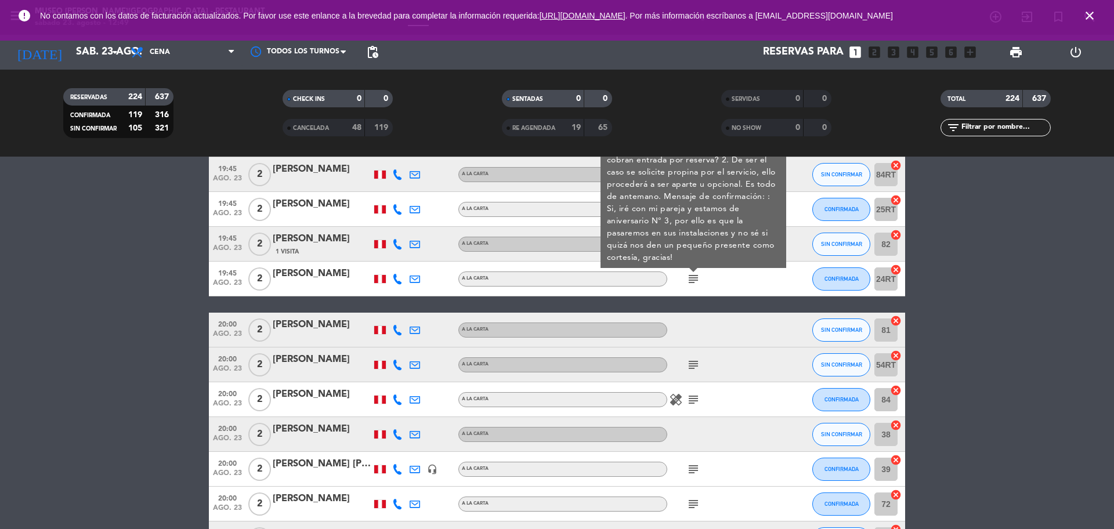
click at [696, 369] on icon "subject" at bounding box center [694, 365] width 14 height 14
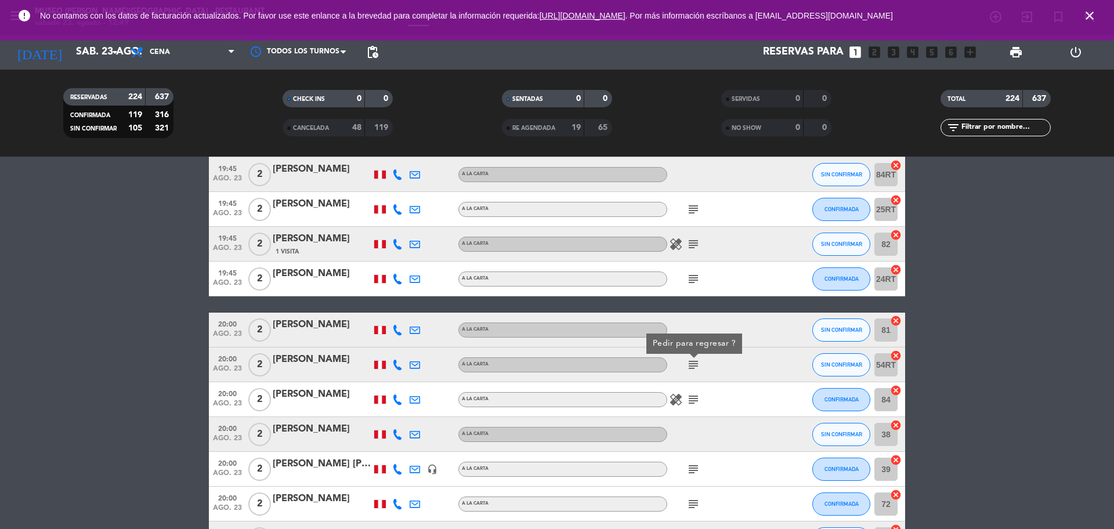
scroll to position [5245, 0]
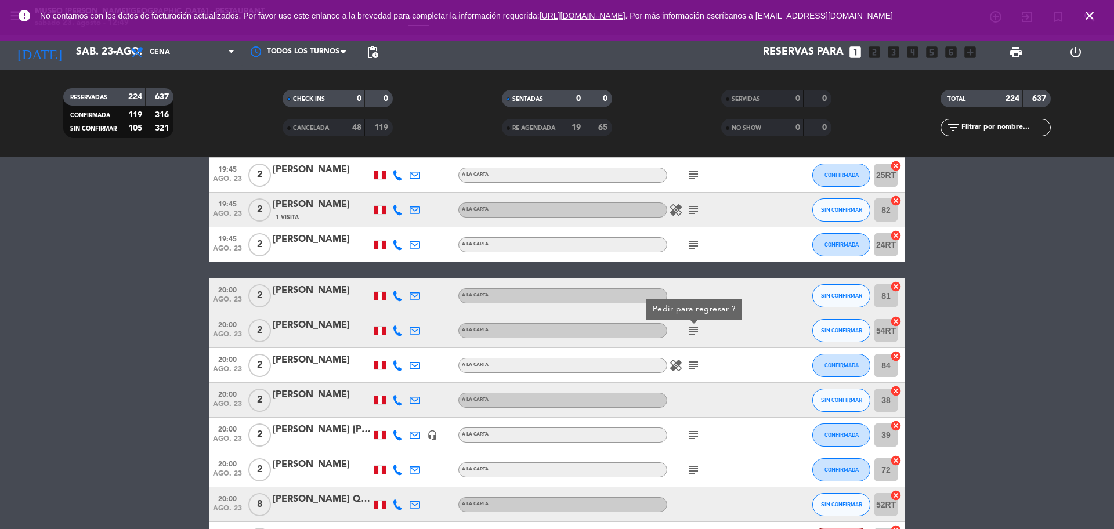
click at [695, 367] on icon "subject" at bounding box center [694, 366] width 14 height 14
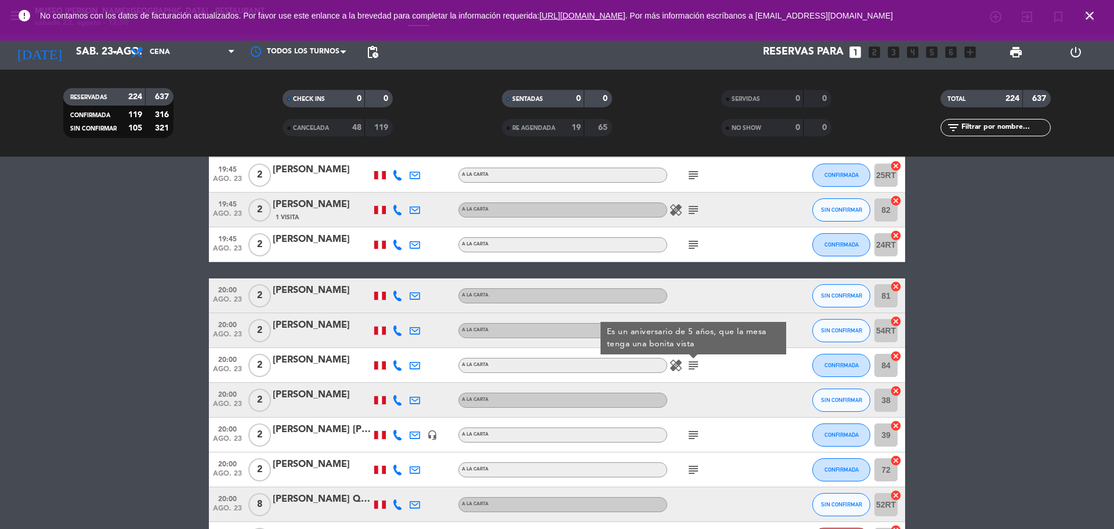
click at [694, 433] on icon "subject" at bounding box center [694, 435] width 14 height 14
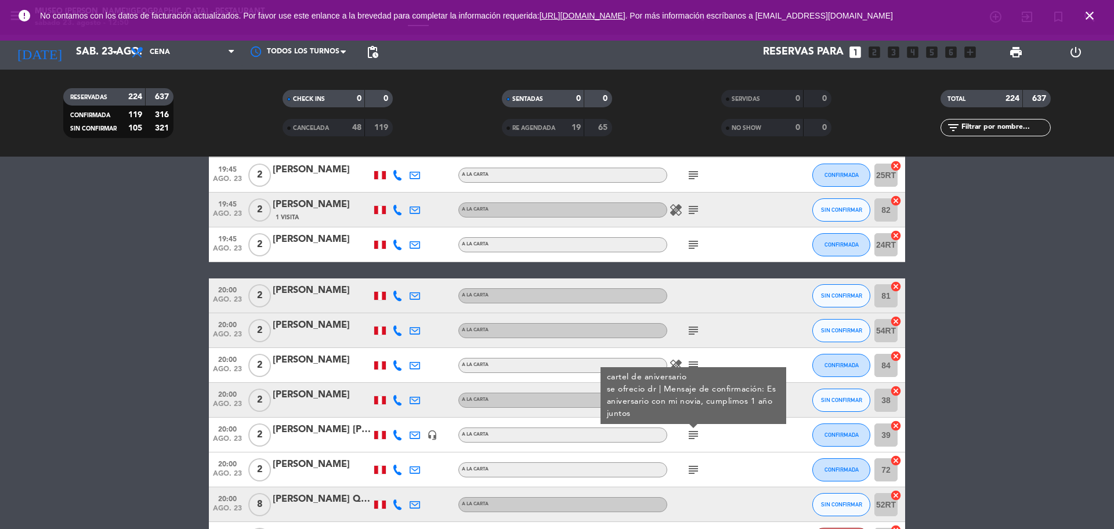
click at [699, 469] on icon "subject" at bounding box center [694, 470] width 14 height 14
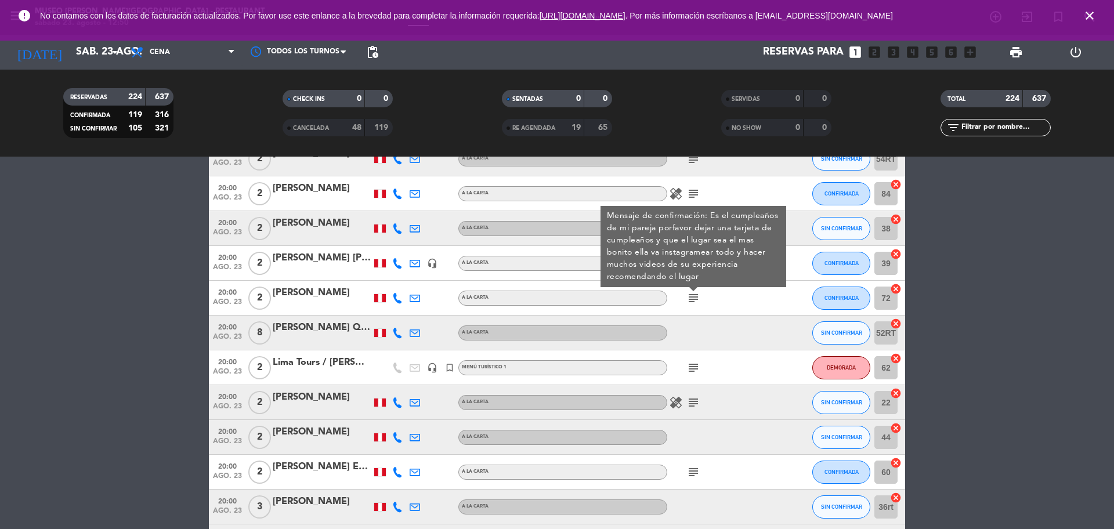
scroll to position [5427, 0]
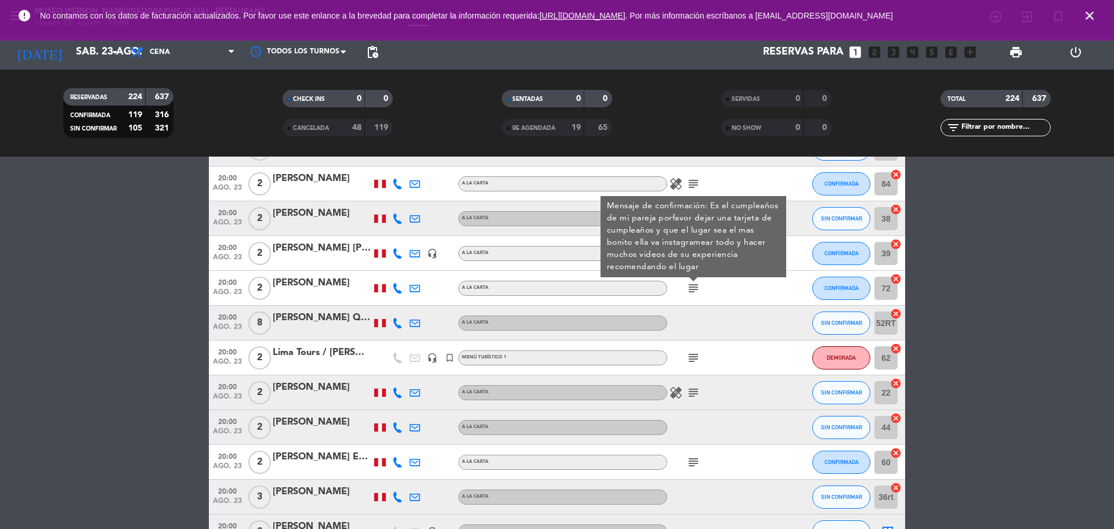
click at [693, 359] on icon "subject" at bounding box center [694, 358] width 14 height 14
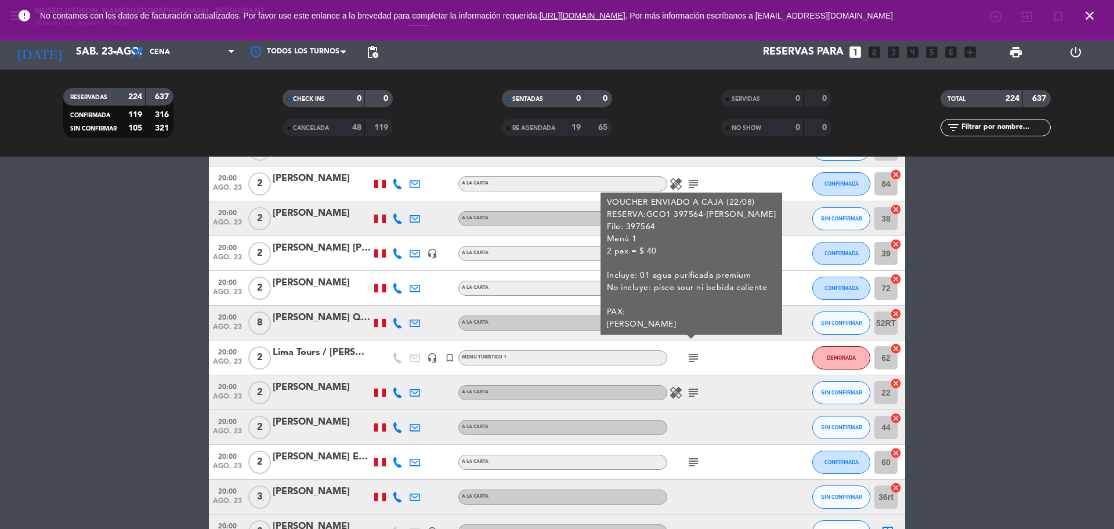
click at [692, 395] on icon "subject" at bounding box center [694, 393] width 14 height 14
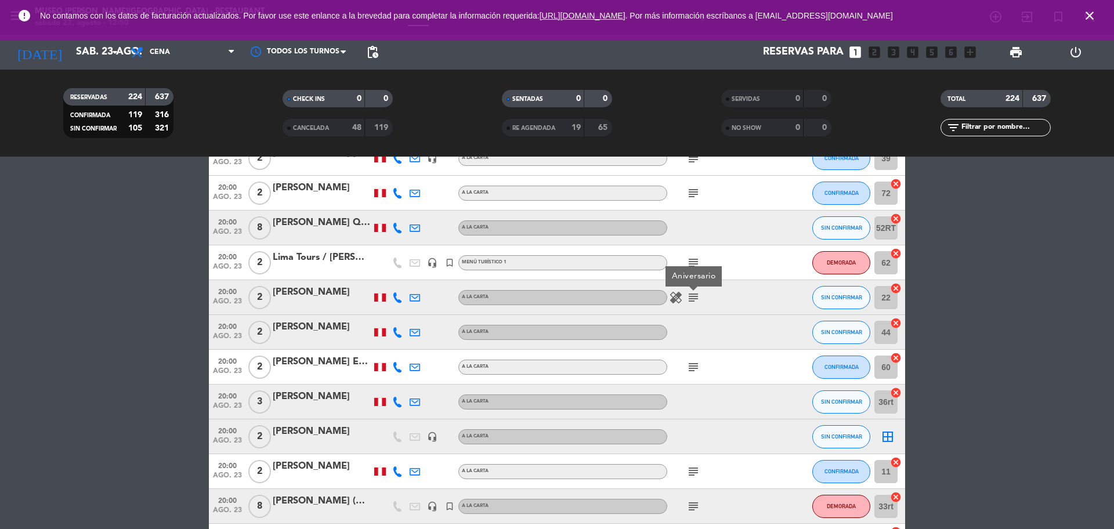
scroll to position [5524, 0]
click at [692, 370] on icon "subject" at bounding box center [694, 366] width 14 height 14
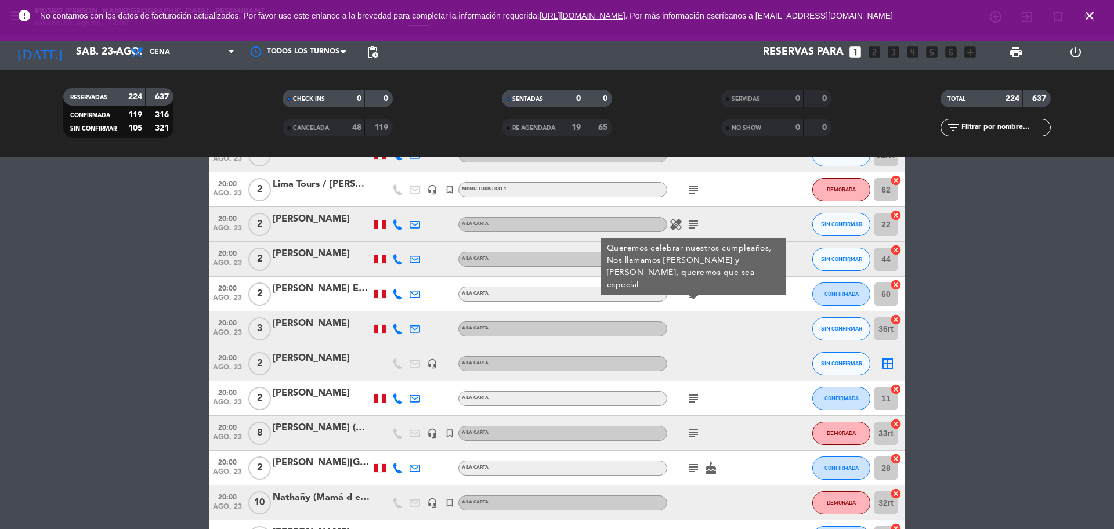
scroll to position [5610, 0]
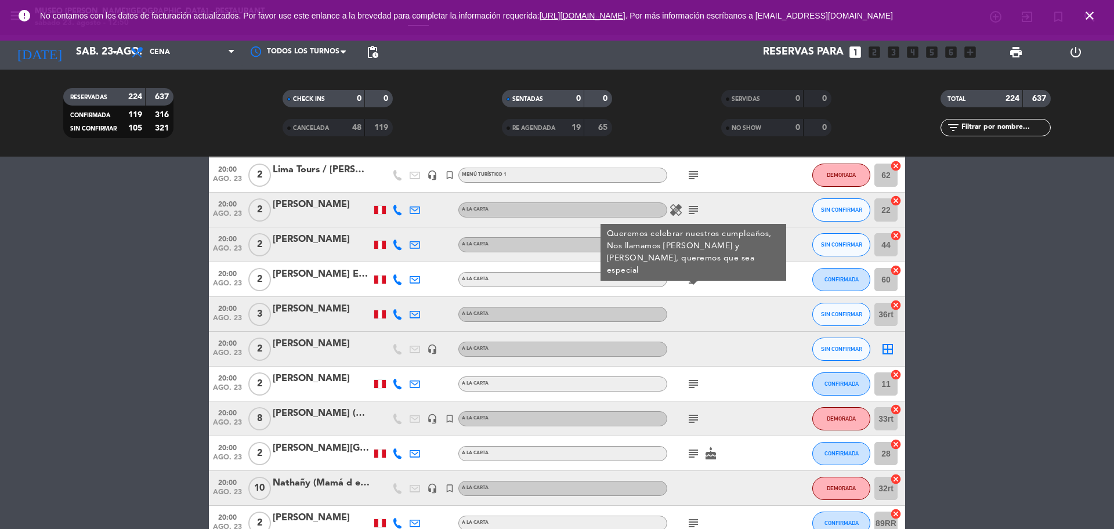
click at [686, 390] on span "subject" at bounding box center [693, 384] width 17 height 14
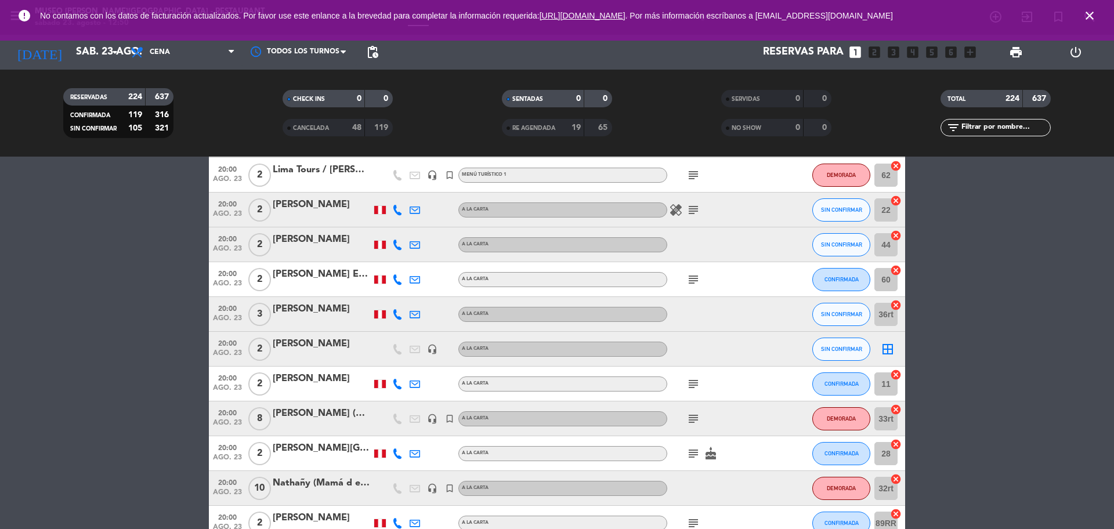
click at [692, 386] on icon "subject" at bounding box center [694, 384] width 14 height 14
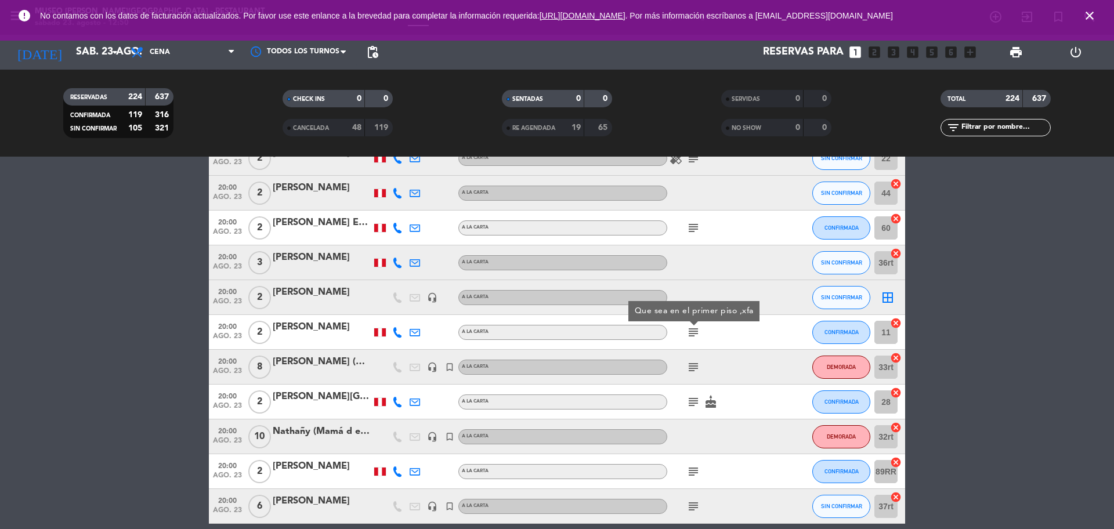
scroll to position [5662, 0]
click at [690, 368] on icon "subject" at bounding box center [694, 367] width 14 height 14
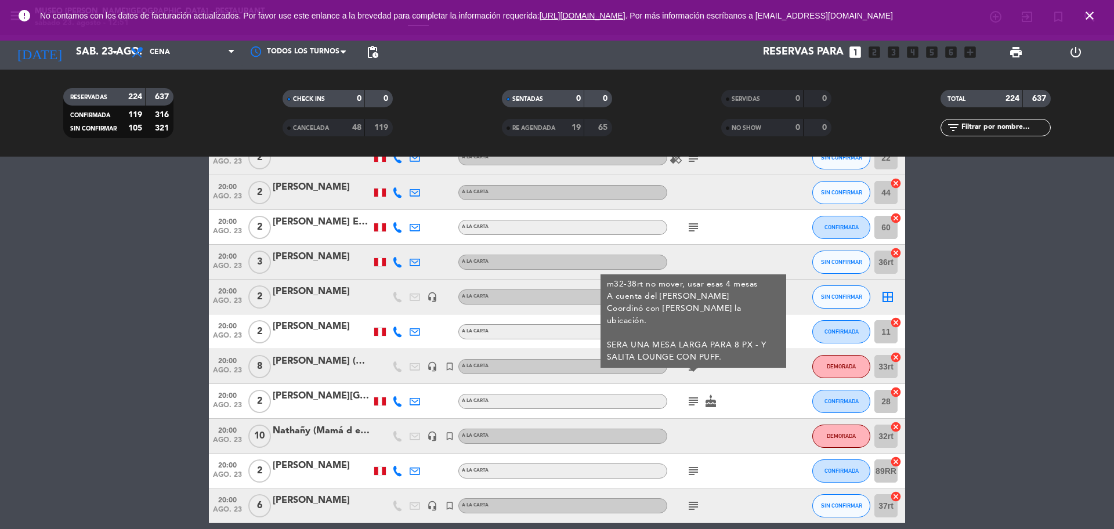
click at [732, 370] on div "subject m32-38rt no mover, usar esas 4 mesas A cuenta del [PERSON_NAME] con [PE…" at bounding box center [719, 366] width 104 height 34
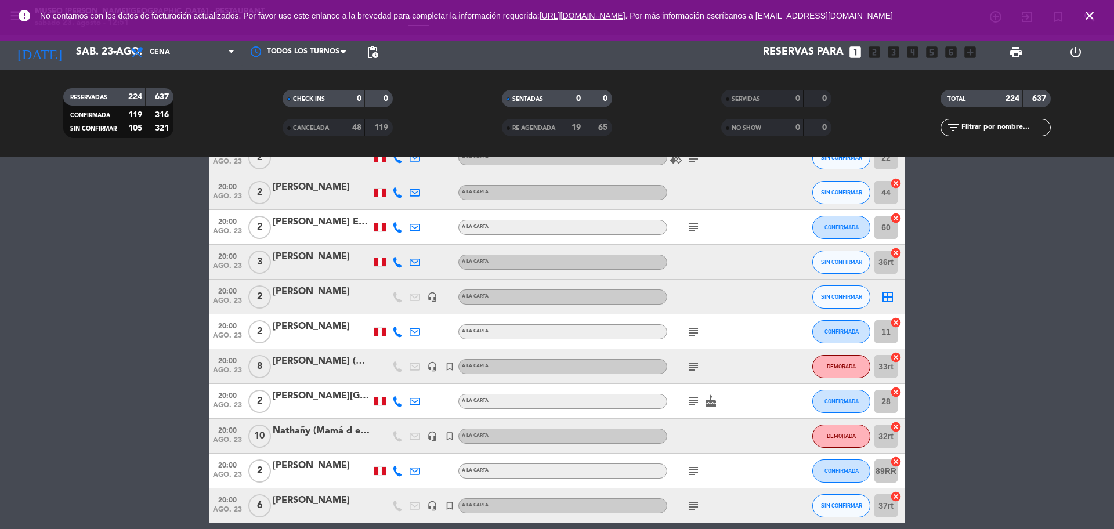
click at [696, 363] on icon "subject" at bounding box center [694, 367] width 14 height 14
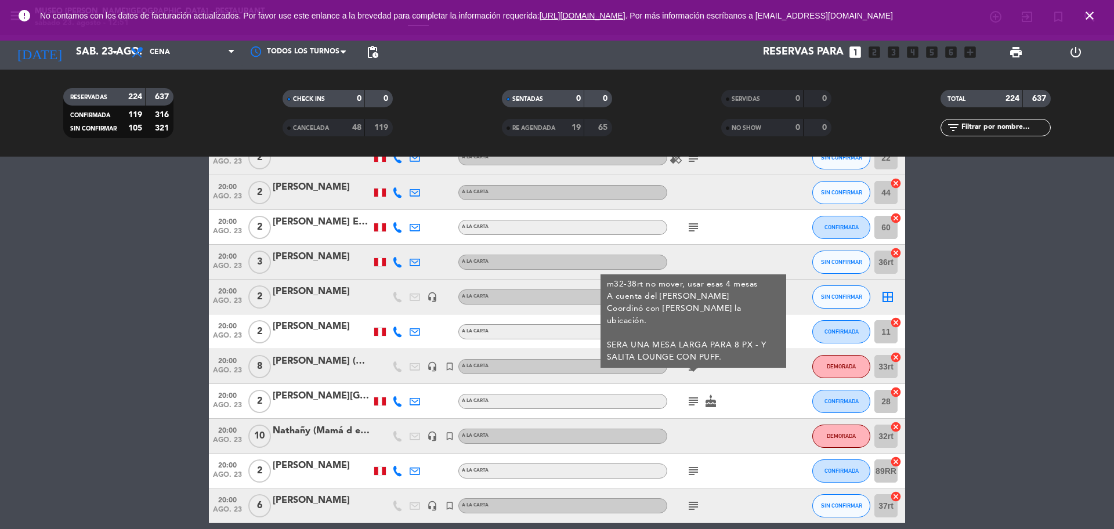
click at [309, 373] on div at bounding box center [322, 374] width 99 height 9
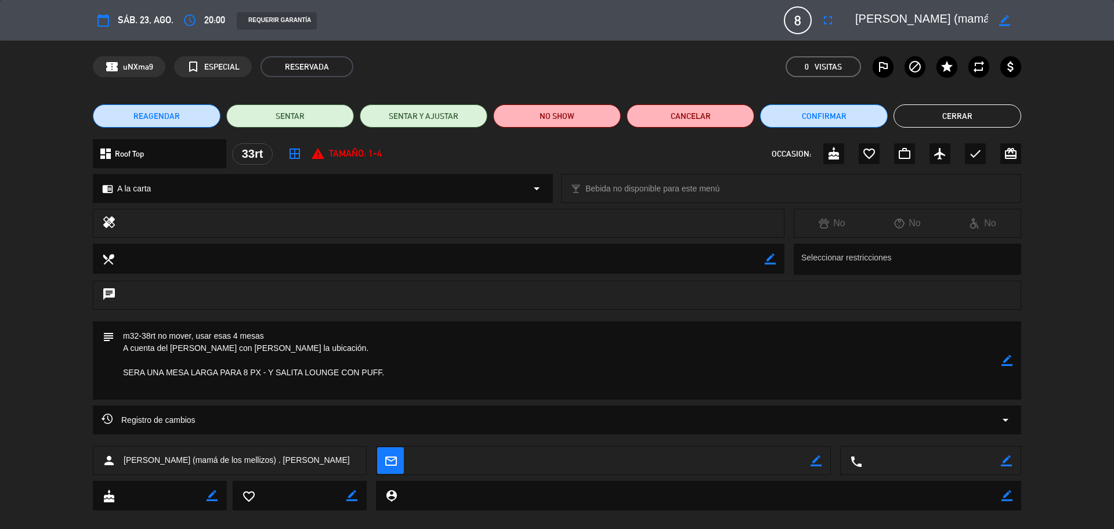
click at [697, 295] on div "chat" at bounding box center [557, 295] width 929 height 29
click at [744, 279] on div "local_dining border_color Seleccionar restricciones" at bounding box center [557, 262] width 1114 height 37
click at [684, 388] on textarea at bounding box center [557, 361] width 887 height 78
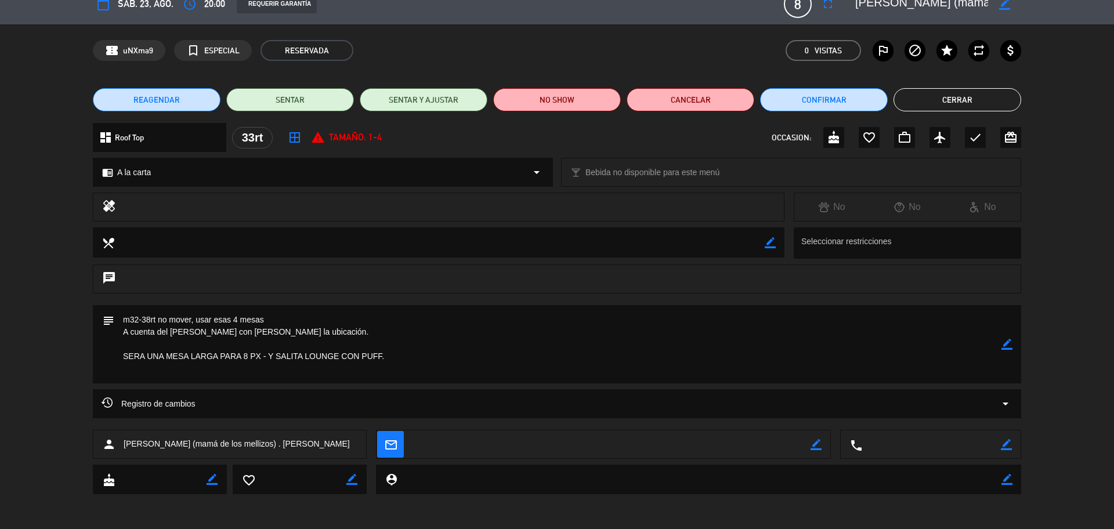
scroll to position [0, 0]
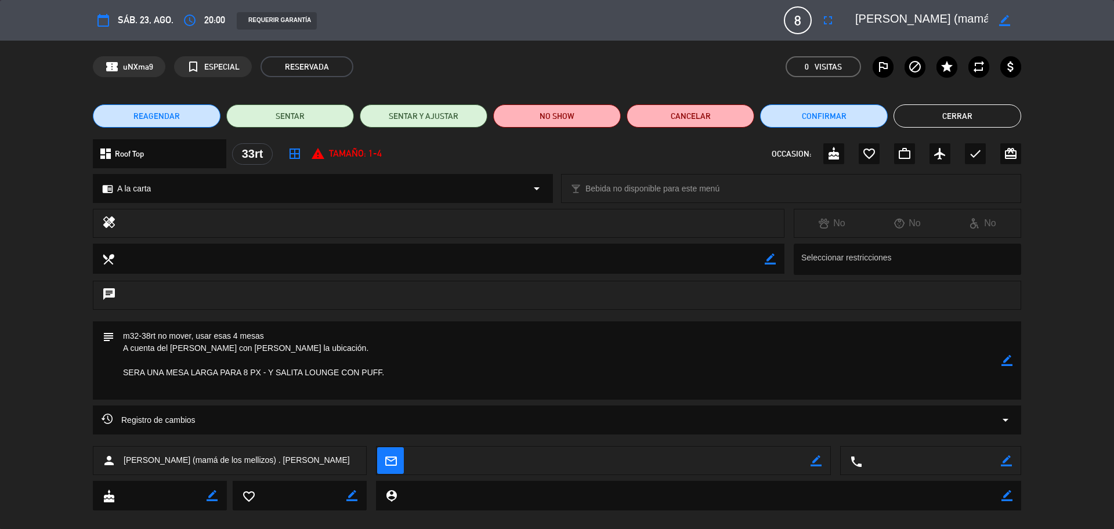
click at [931, 125] on button "Cerrar" at bounding box center [958, 115] width 128 height 23
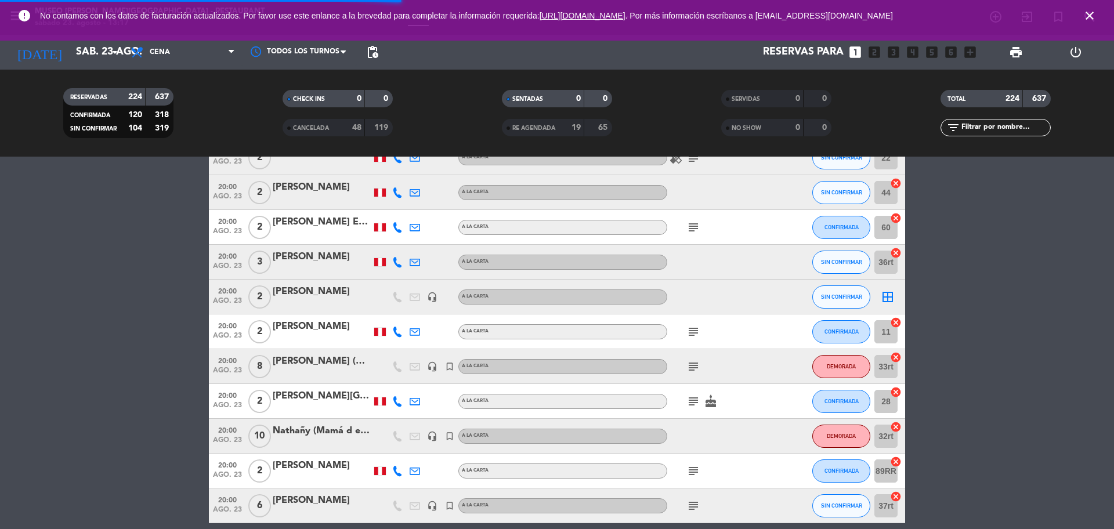
scroll to position [5688, 0]
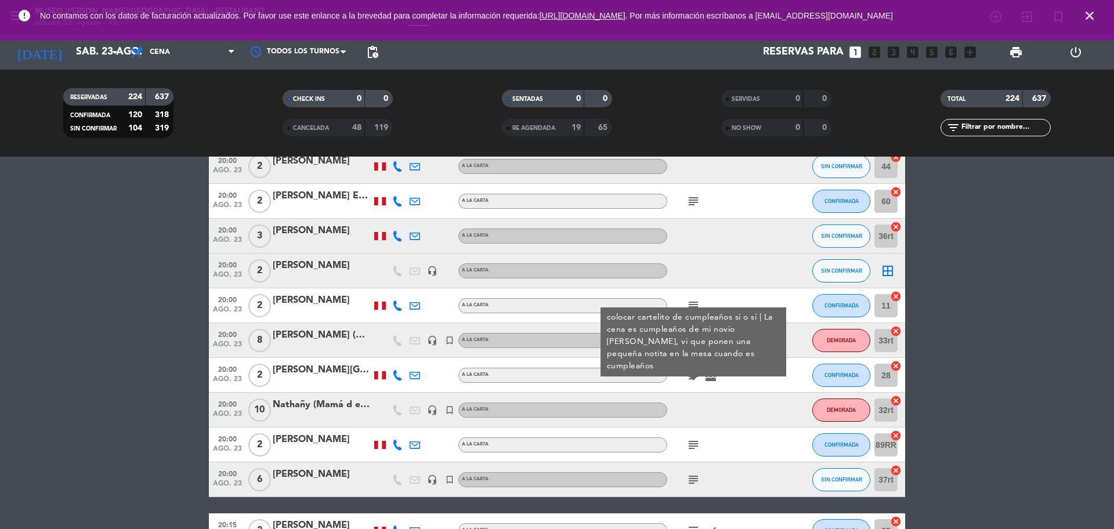
click at [761, 346] on div "colocar cartelito de cumpleaños sí o sí | La cena es cumpleaños de mi novio [PE…" at bounding box center [694, 342] width 174 height 61
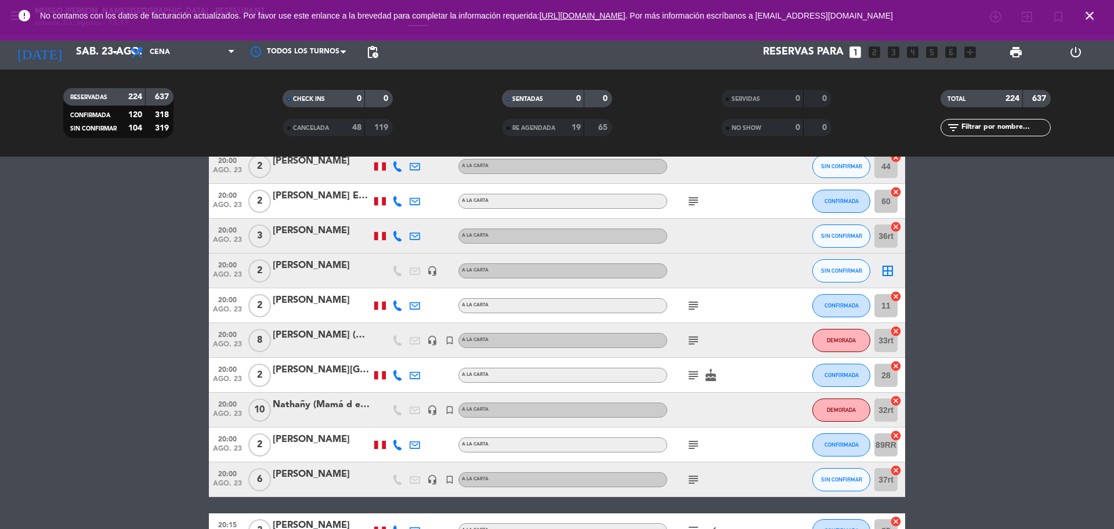
click at [695, 342] on icon "subject" at bounding box center [694, 341] width 14 height 14
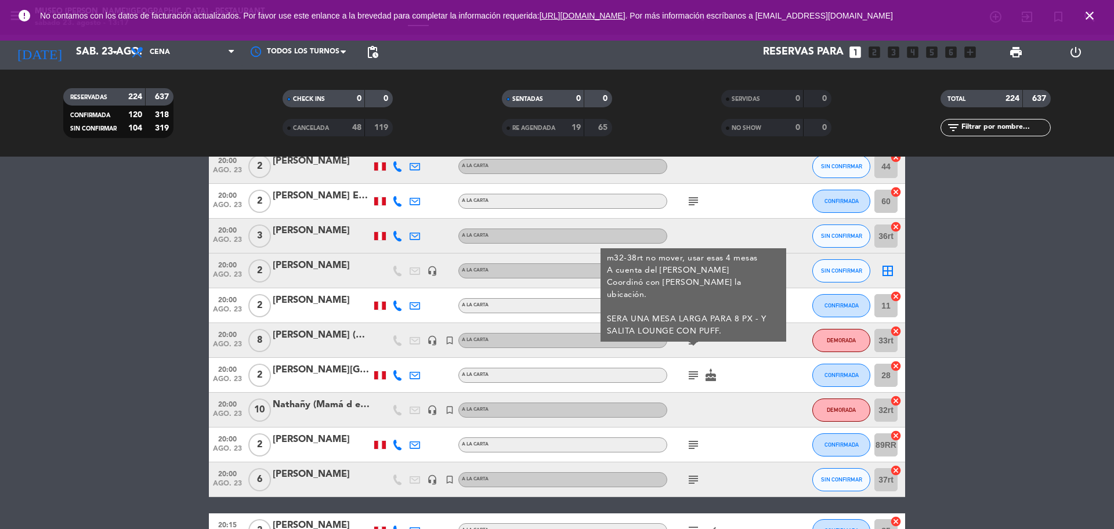
click at [334, 405] on div "Nathañy (Mamá d elos mellizos)" at bounding box center [322, 405] width 99 height 15
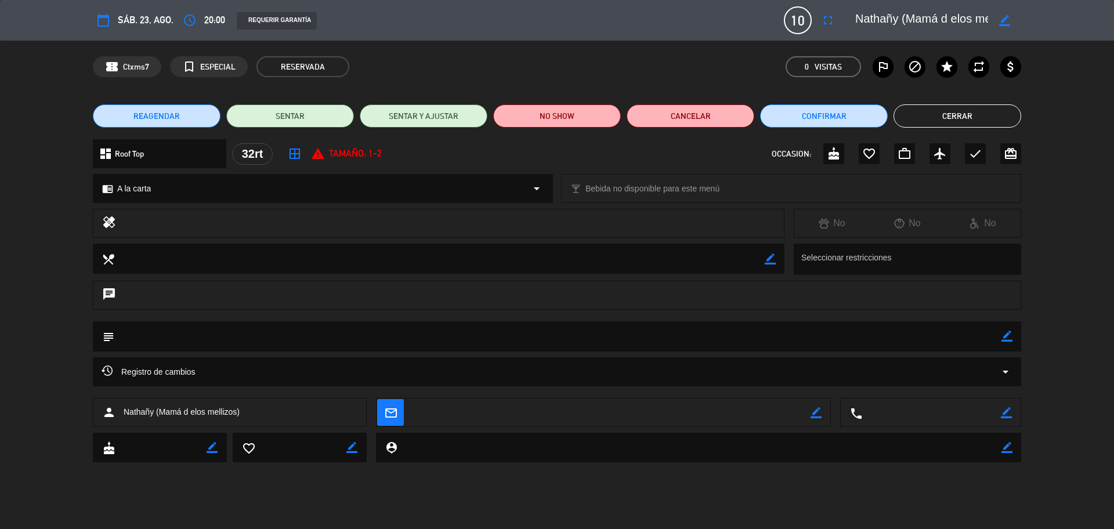
click at [962, 115] on button "Cerrar" at bounding box center [958, 115] width 128 height 23
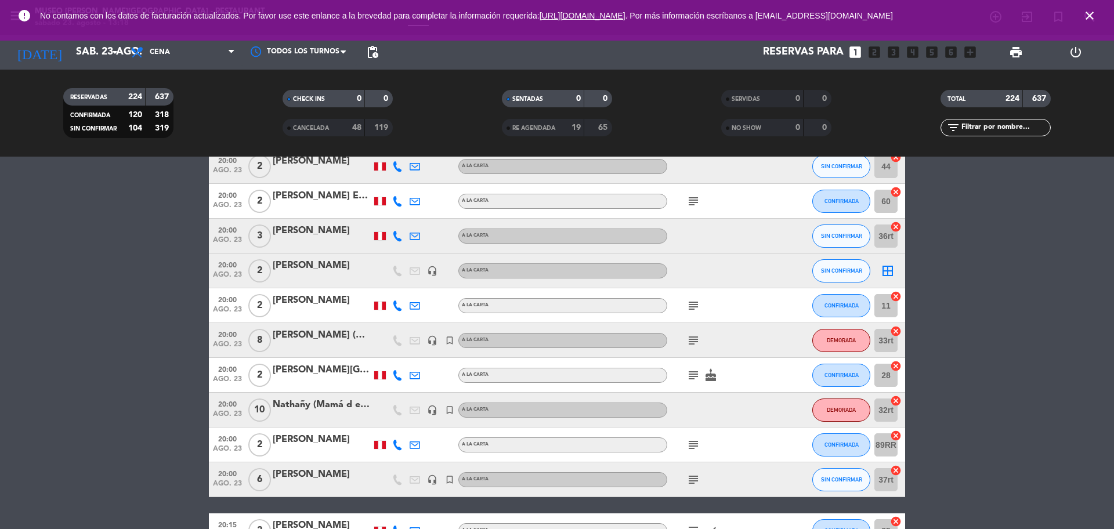
click at [695, 443] on icon "subject" at bounding box center [694, 445] width 14 height 14
click at [692, 476] on icon "subject" at bounding box center [694, 480] width 14 height 14
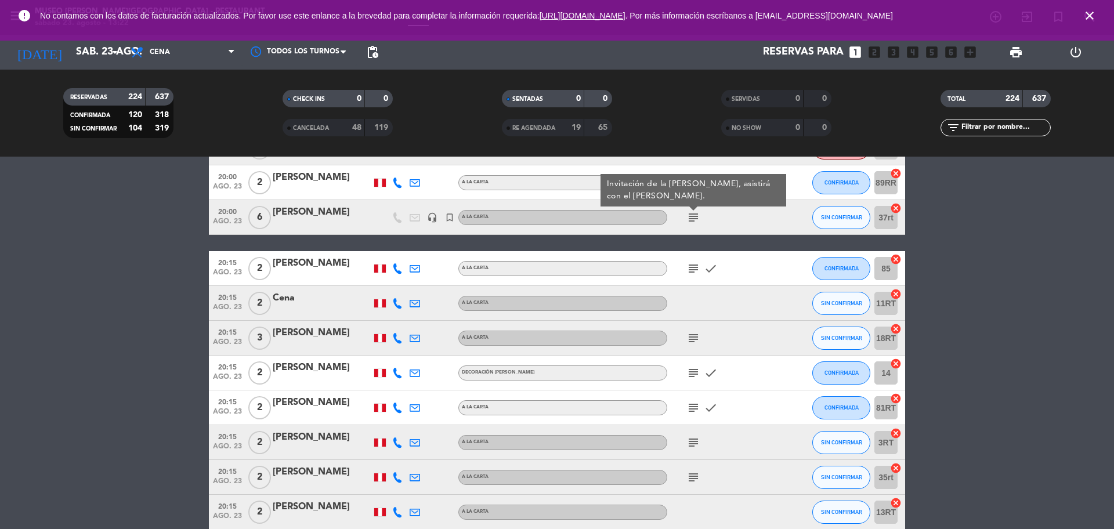
scroll to position [5964, 0]
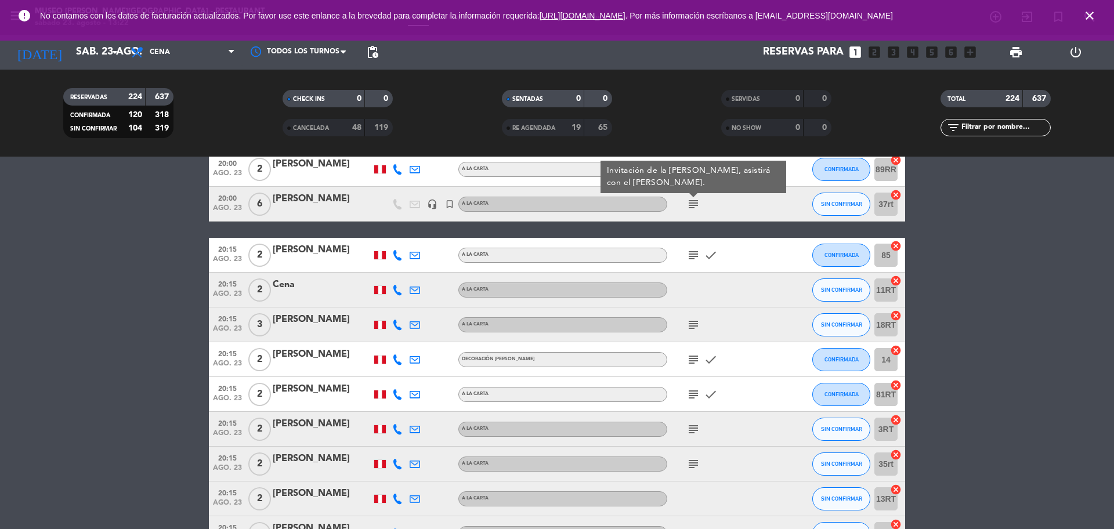
click at [694, 253] on icon "subject" at bounding box center [694, 255] width 14 height 14
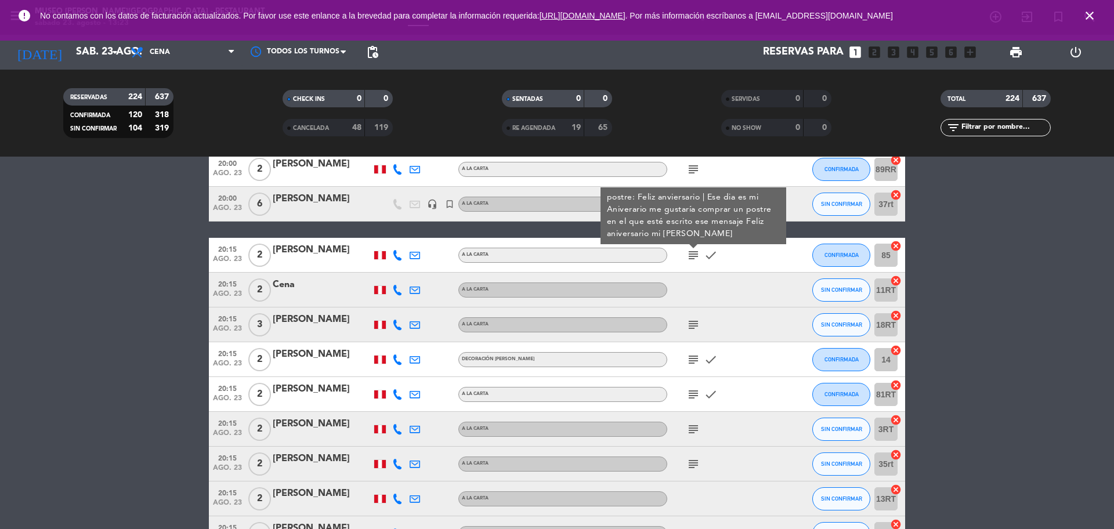
click at [692, 319] on icon "subject" at bounding box center [694, 325] width 14 height 14
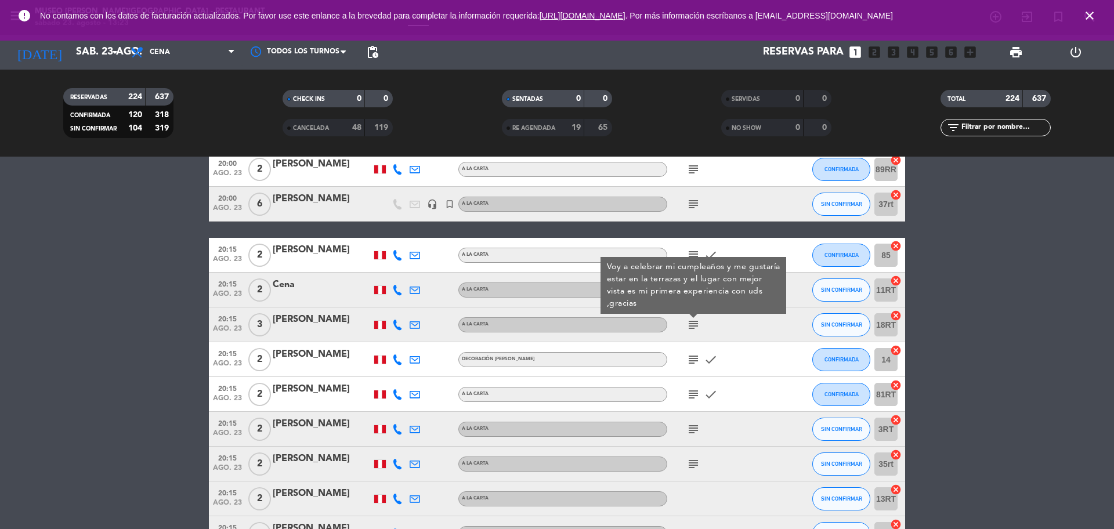
click at [695, 363] on icon "subject" at bounding box center [694, 360] width 14 height 14
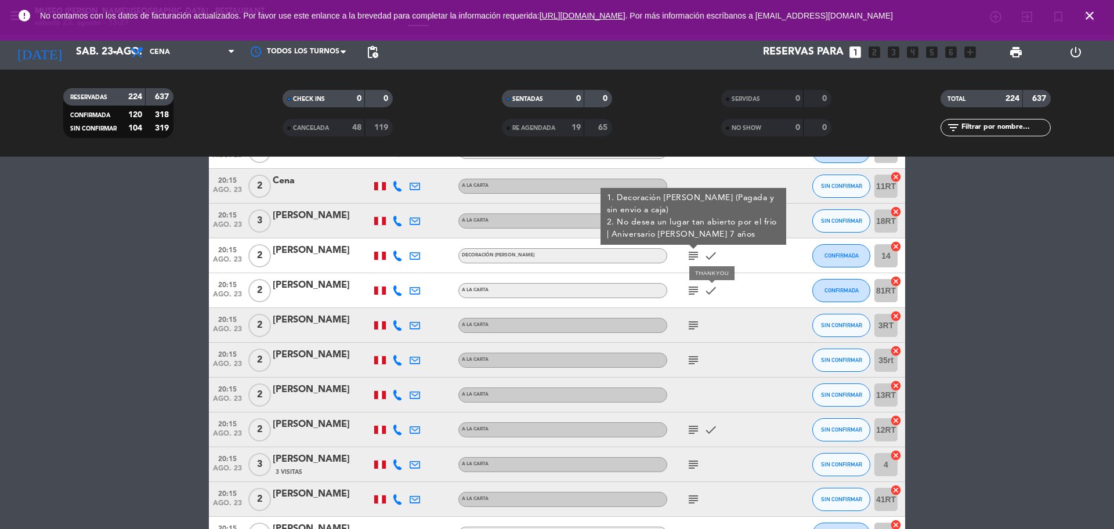
scroll to position [6068, 0]
click at [694, 291] on icon "subject" at bounding box center [694, 290] width 14 height 14
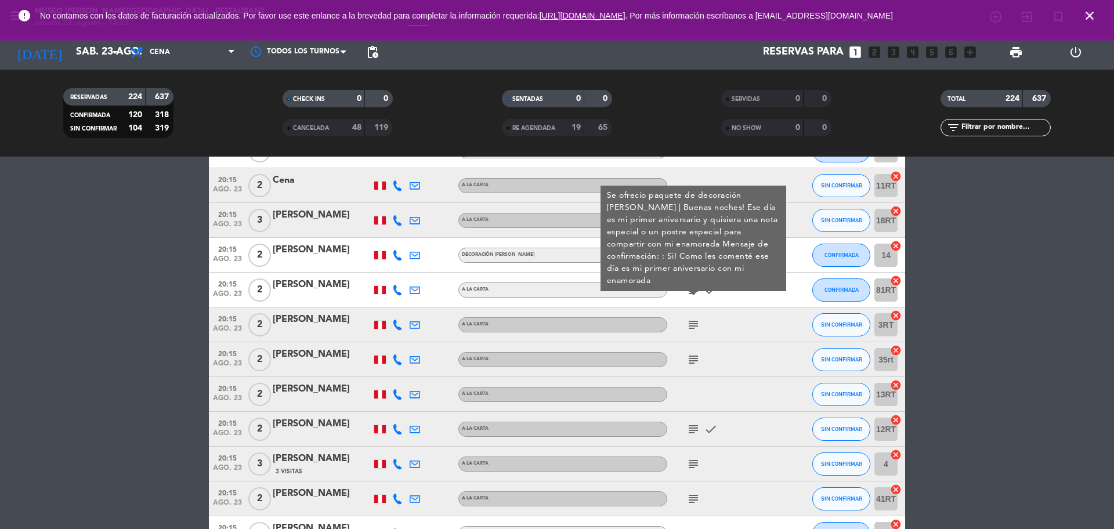
click at [695, 322] on icon "subject" at bounding box center [694, 325] width 14 height 14
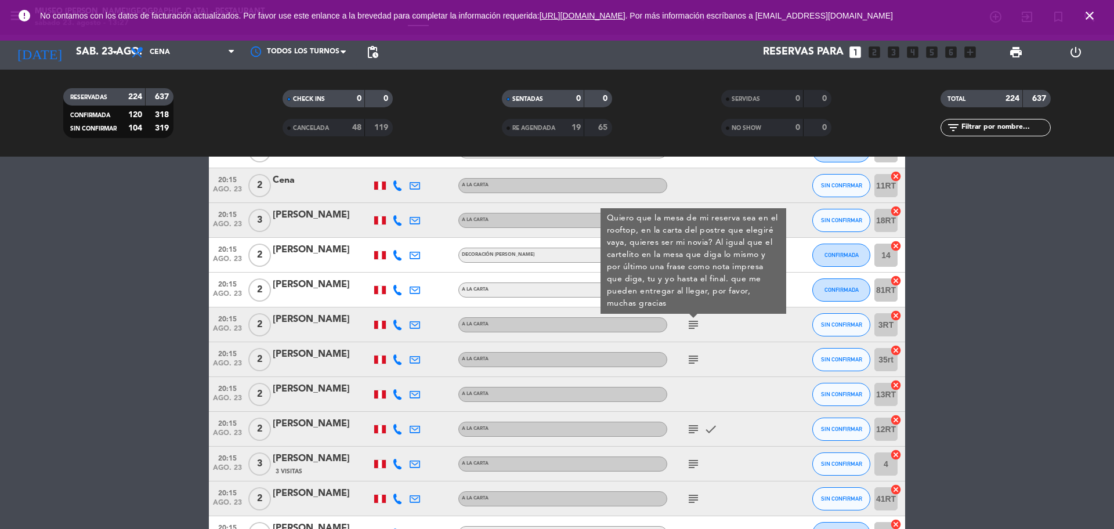
scroll to position [6085, 0]
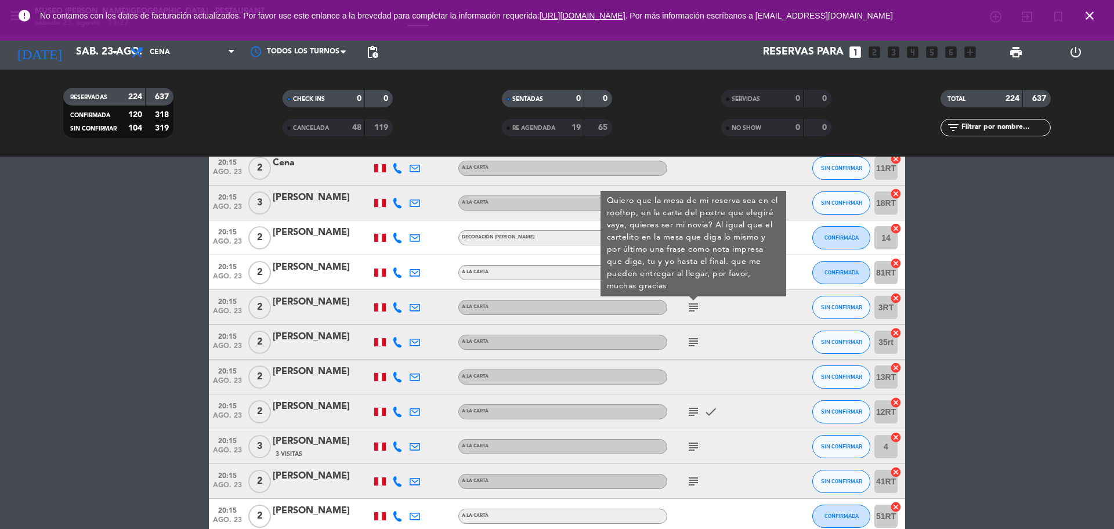
click at [696, 339] on icon "subject" at bounding box center [694, 342] width 14 height 14
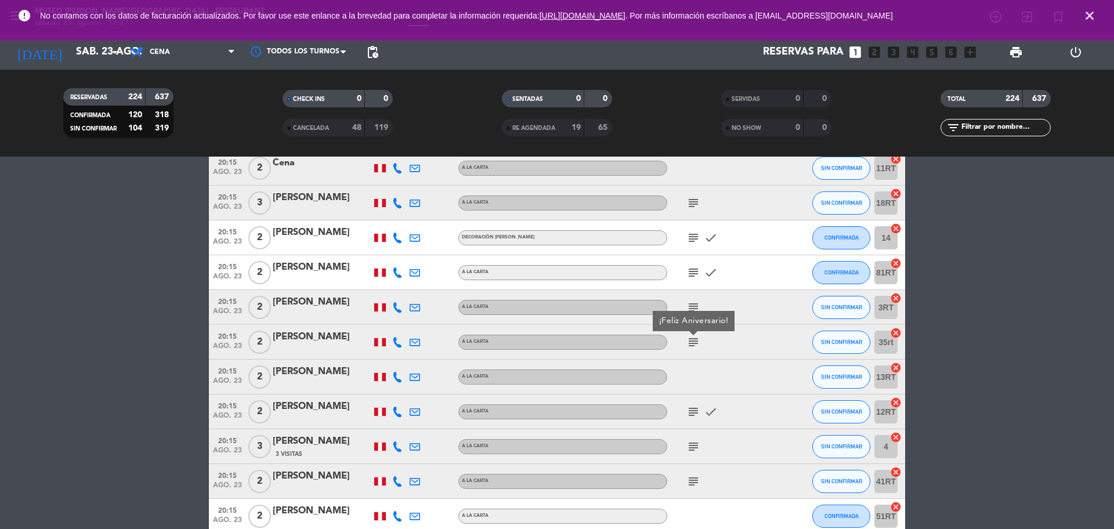
scroll to position [6131, 0]
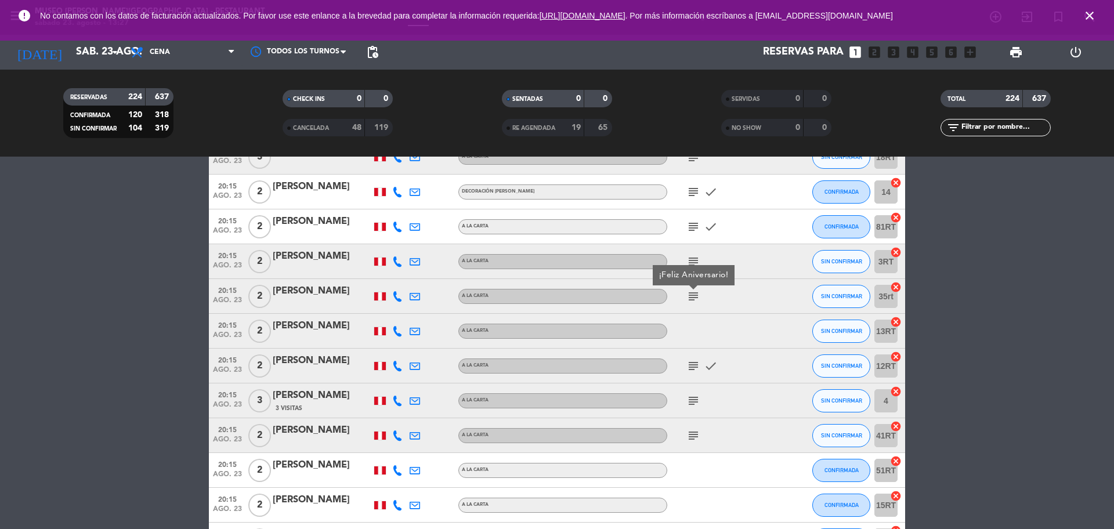
click at [698, 370] on icon "subject" at bounding box center [694, 366] width 14 height 14
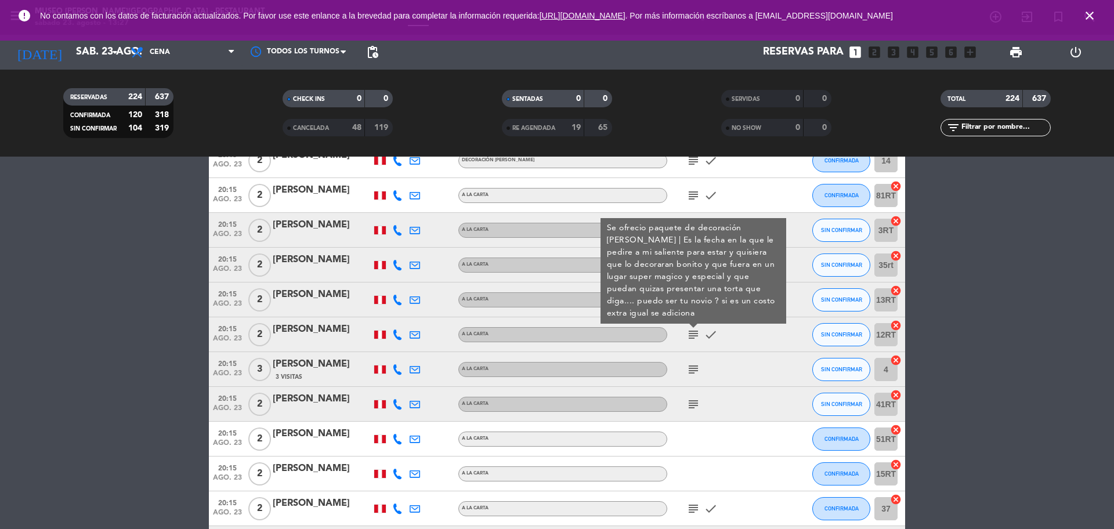
scroll to position [6163, 0]
click at [696, 374] on icon "subject" at bounding box center [694, 369] width 14 height 14
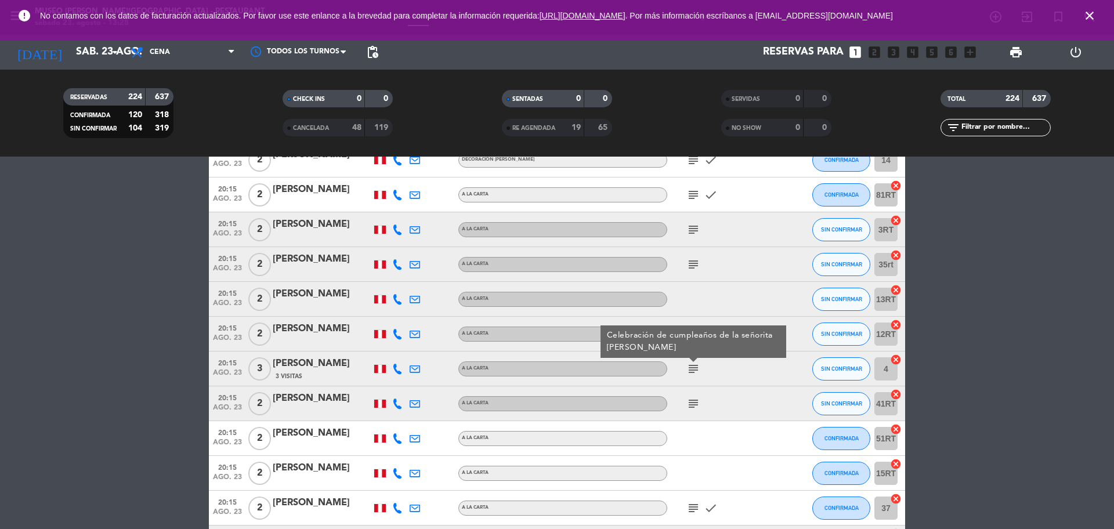
click at [699, 404] on icon "subject" at bounding box center [694, 404] width 14 height 14
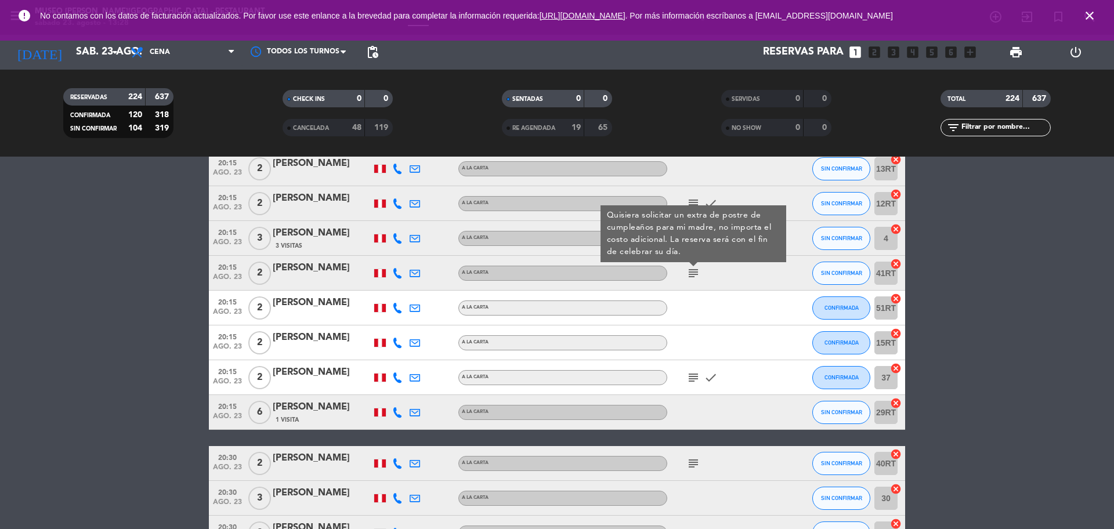
scroll to position [6297, 0]
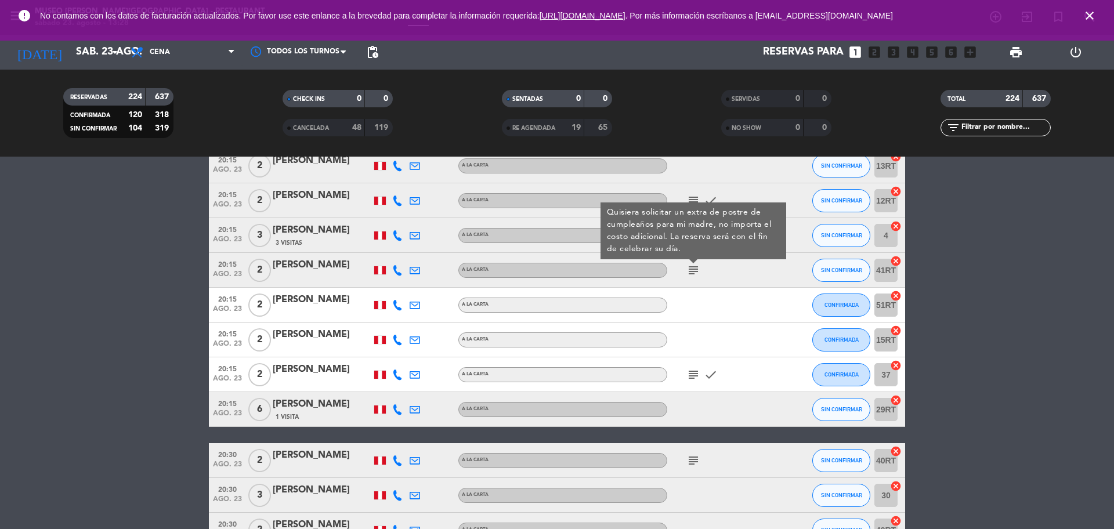
click at [691, 375] on icon "subject" at bounding box center [694, 375] width 14 height 14
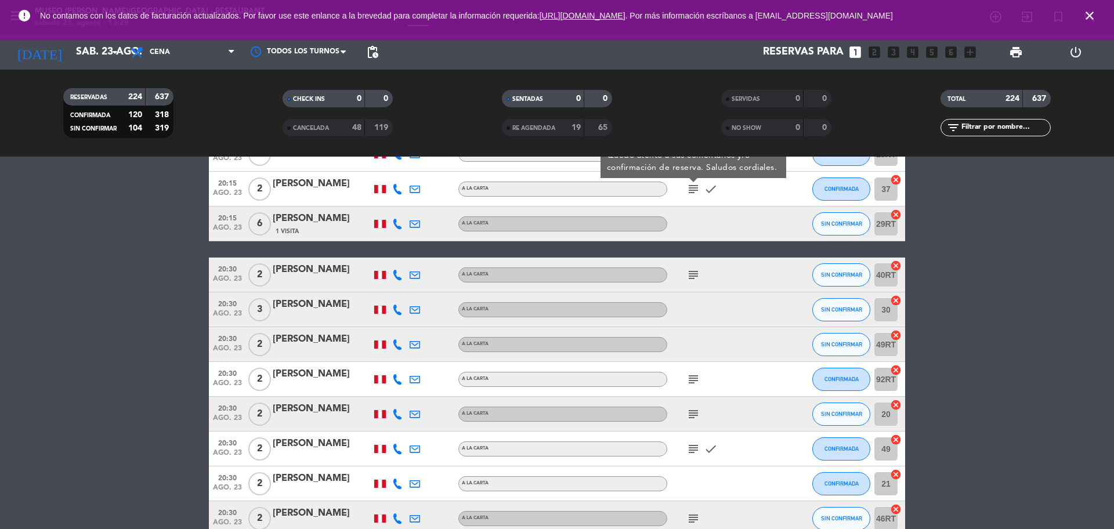
scroll to position [6483, 0]
click at [692, 272] on icon "subject" at bounding box center [694, 275] width 14 height 14
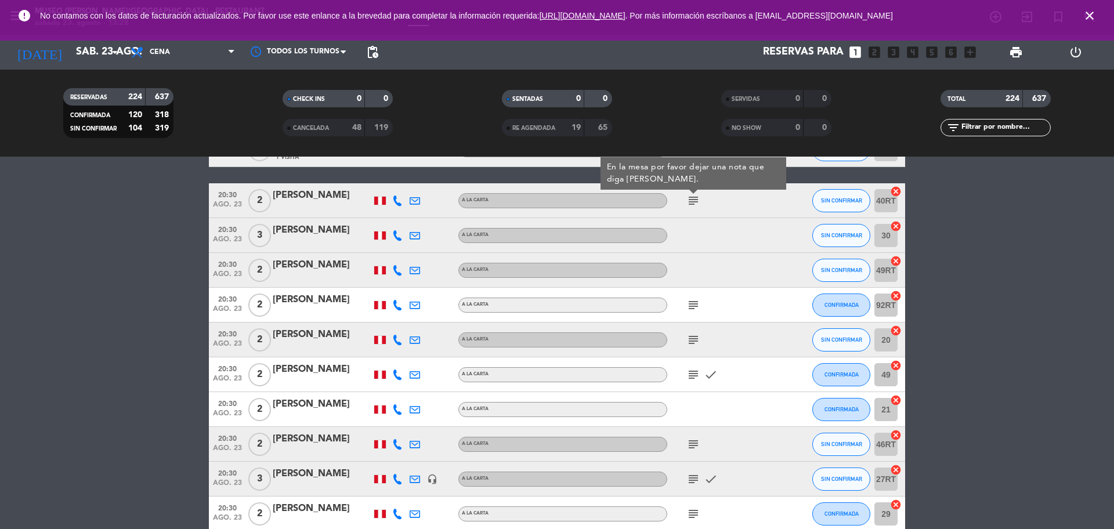
scroll to position [6557, 0]
click at [698, 307] on icon "subject" at bounding box center [694, 305] width 14 height 14
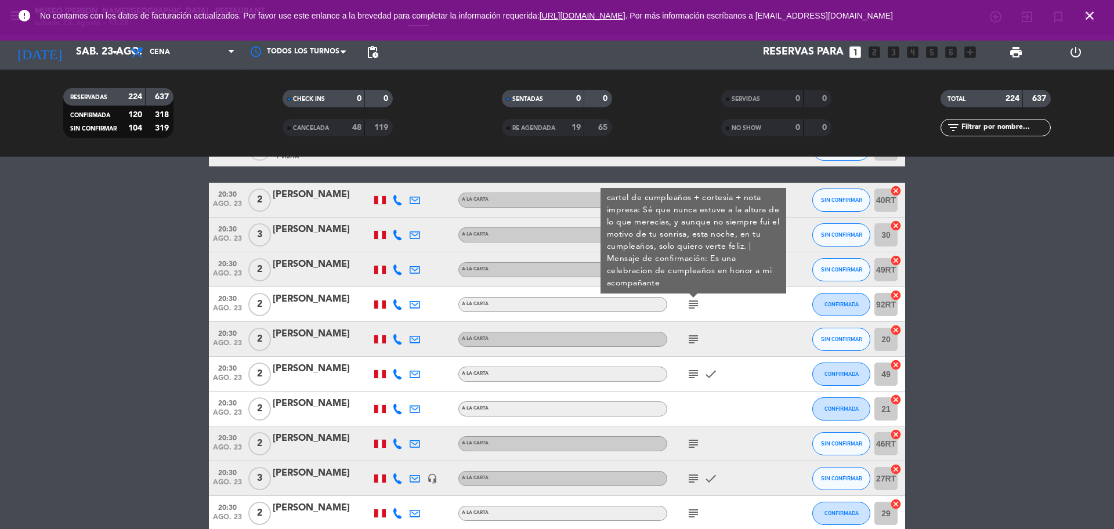
click at [286, 301] on div "[PERSON_NAME]" at bounding box center [322, 299] width 99 height 15
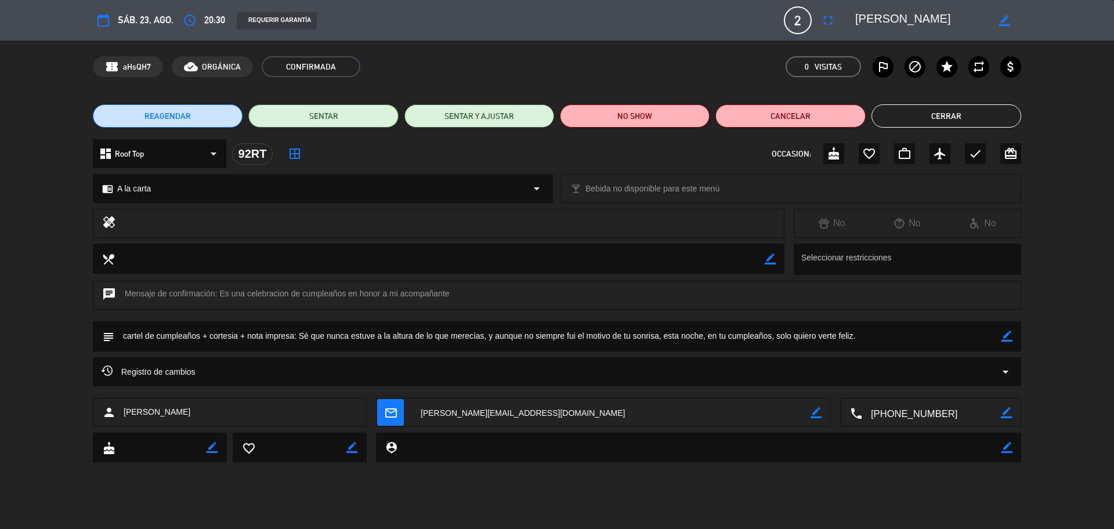
drag, startPoint x: 299, startPoint y: 334, endPoint x: 880, endPoint y: 335, distance: 580.9
click at [880, 335] on textarea at bounding box center [557, 337] width 887 height 30
click at [985, 110] on button "Cerrar" at bounding box center [947, 115] width 150 height 23
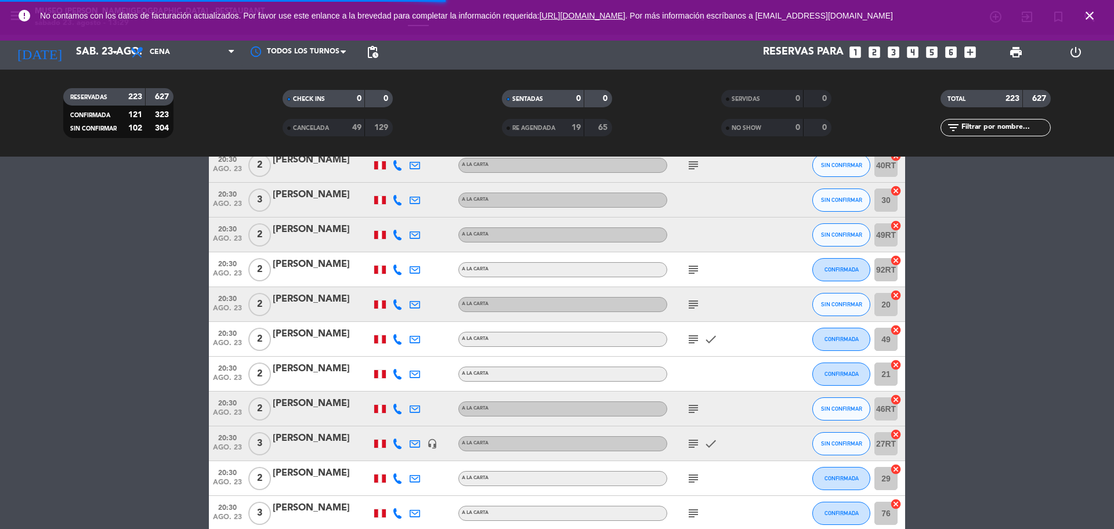
scroll to position [6589, 0]
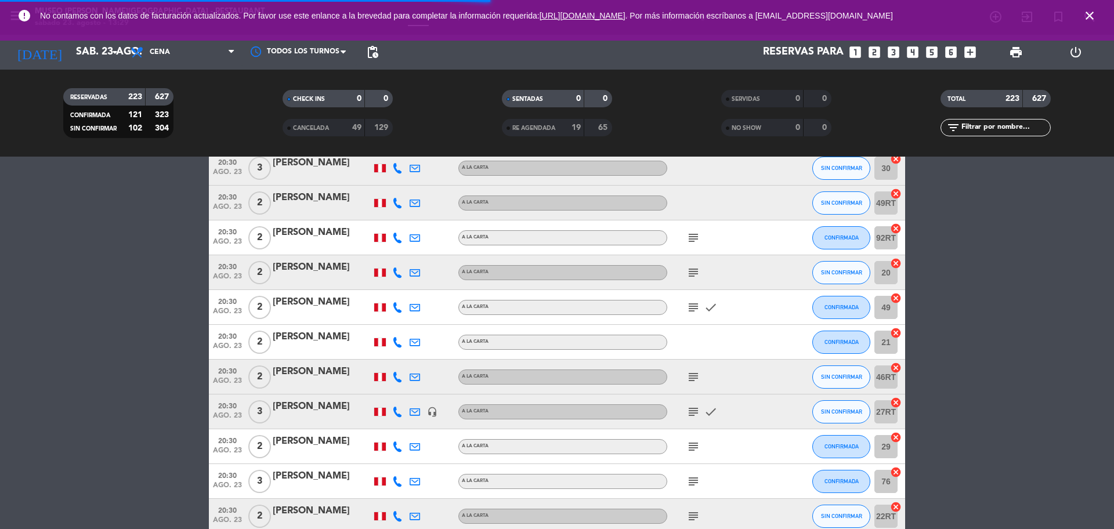
click at [697, 279] on icon "subject" at bounding box center [694, 273] width 14 height 14
click at [692, 298] on div "subject check" at bounding box center [719, 307] width 104 height 34
click at [693, 305] on icon "subject" at bounding box center [694, 308] width 14 height 14
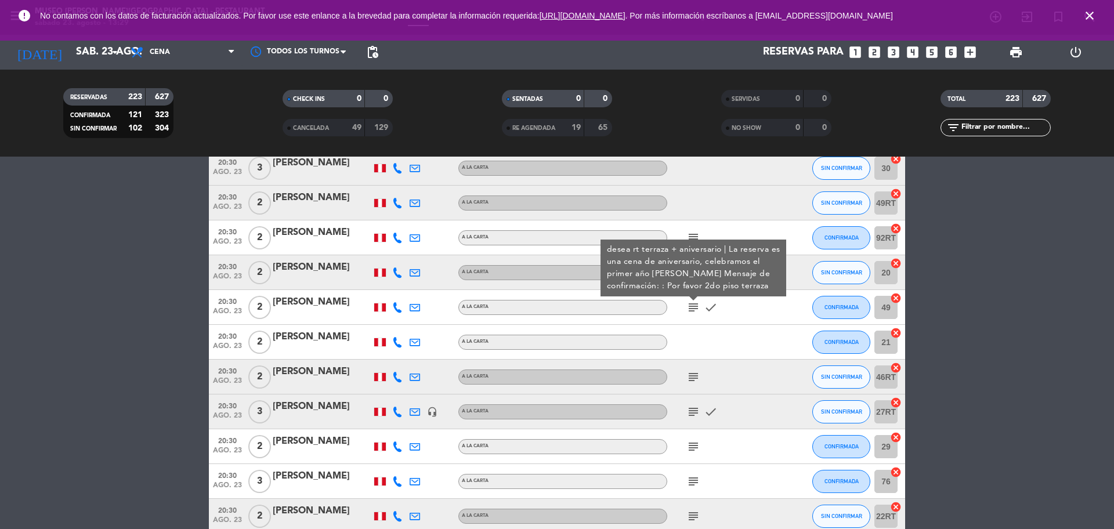
scroll to position [6633, 0]
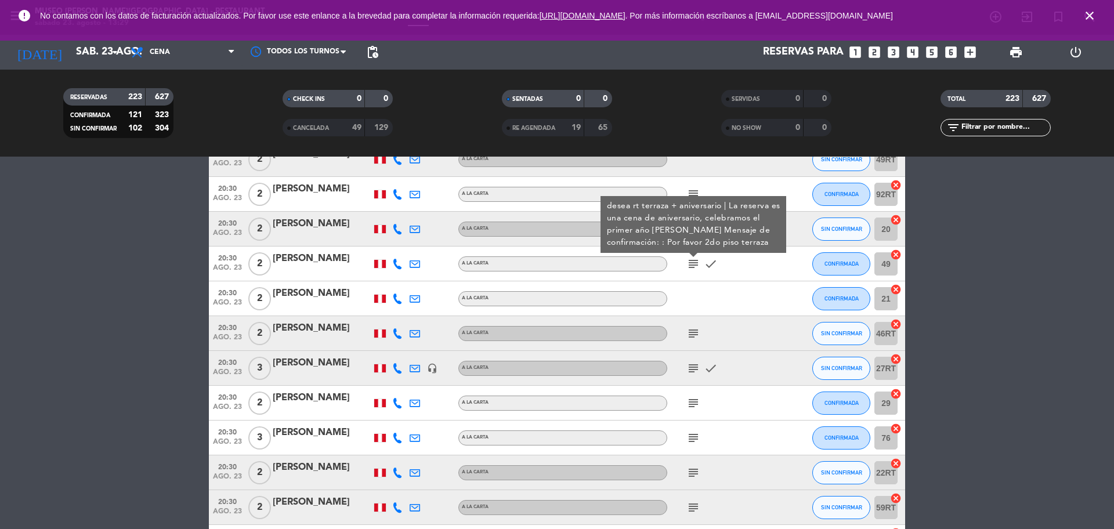
click at [695, 337] on icon "subject" at bounding box center [694, 334] width 14 height 14
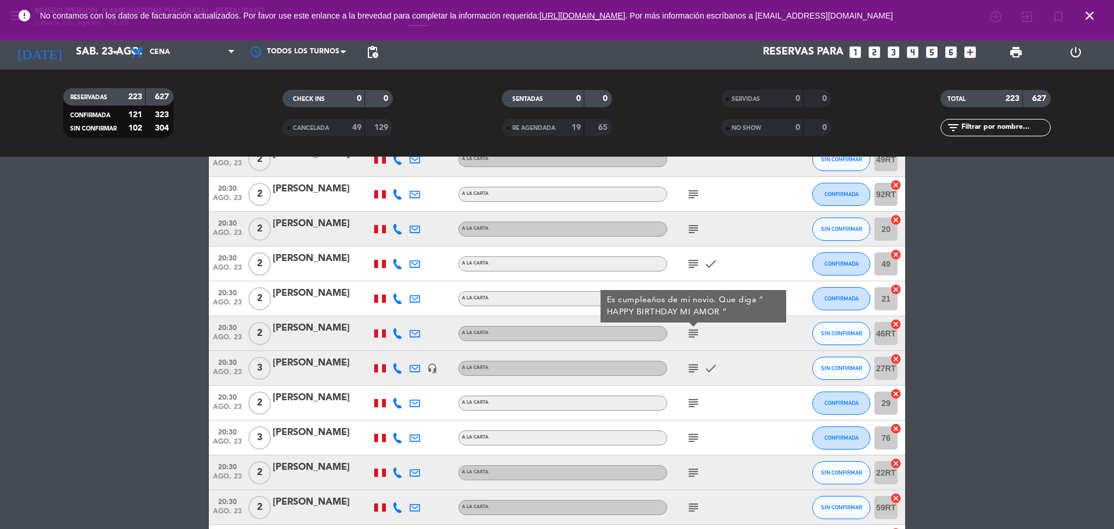
click at [315, 334] on div "[PERSON_NAME]" at bounding box center [322, 328] width 99 height 15
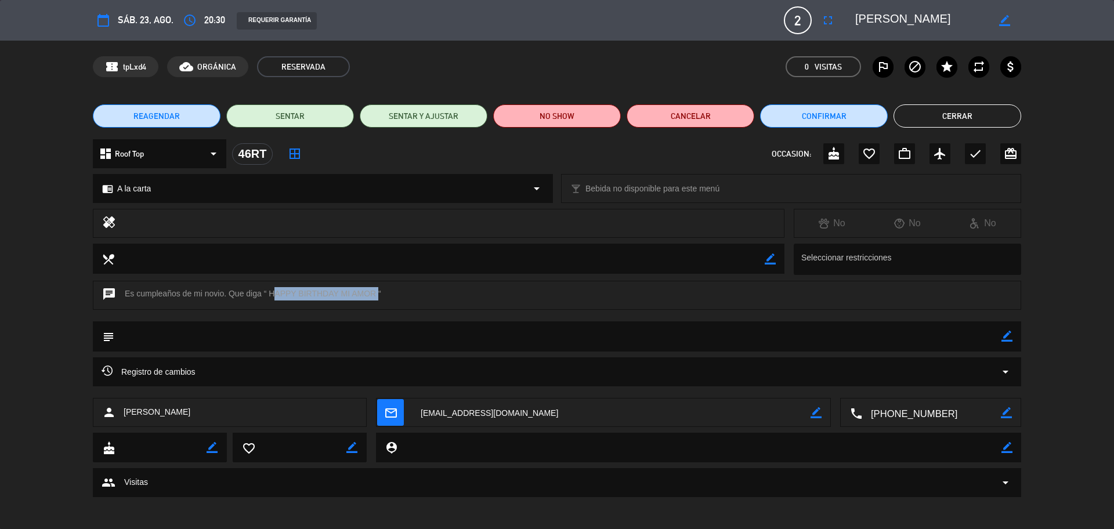
drag, startPoint x: 270, startPoint y: 294, endPoint x: 374, endPoint y: 290, distance: 104.0
click at [374, 290] on div "chat Es cumpleaños de mi novio. Que diga “ HAPPY BIRTHDAY MI AMOR “" at bounding box center [557, 295] width 929 height 29
click at [988, 115] on button "Cerrar" at bounding box center [958, 115] width 128 height 23
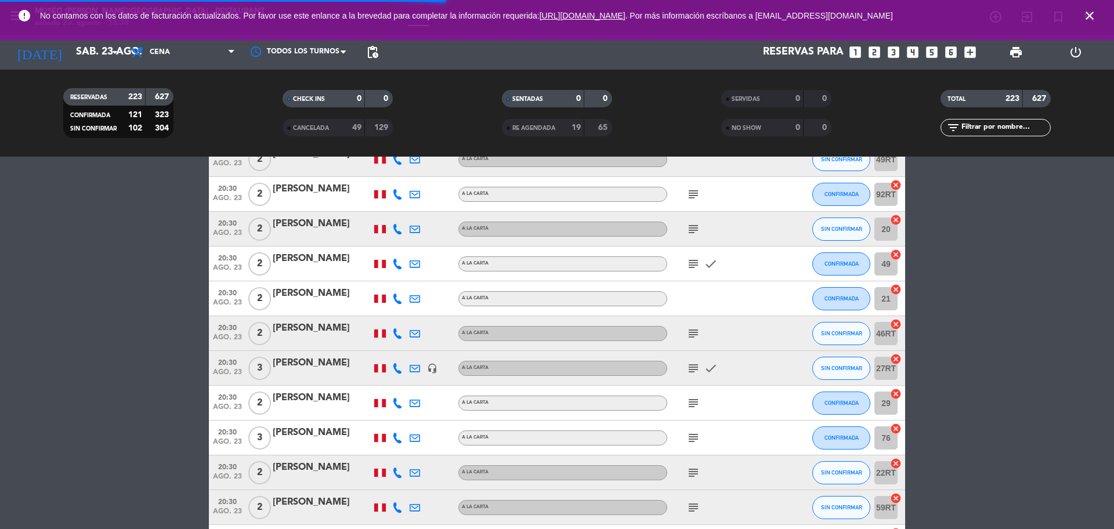
click at [692, 366] on icon "subject" at bounding box center [694, 369] width 14 height 14
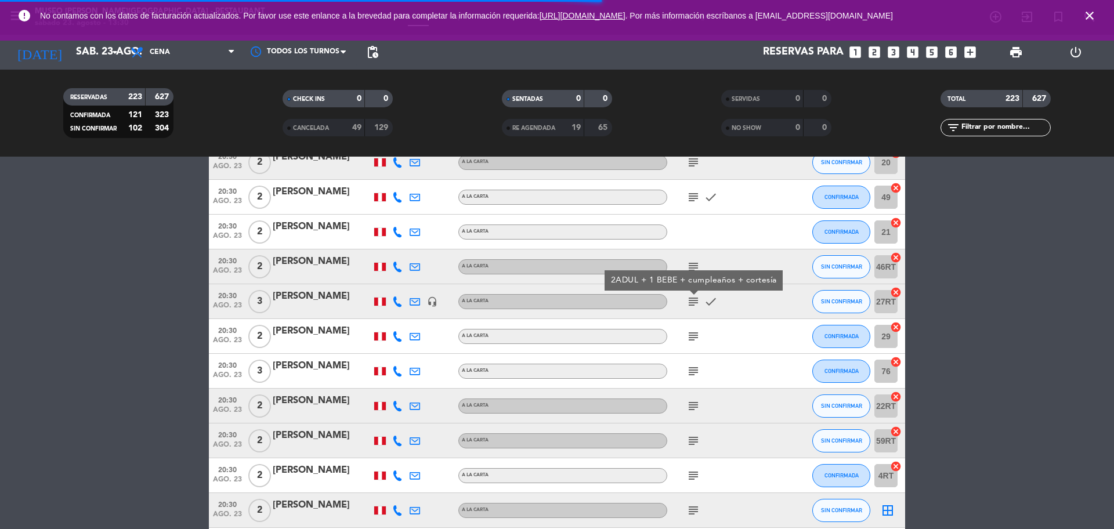
click at [689, 342] on icon "subject" at bounding box center [694, 337] width 14 height 14
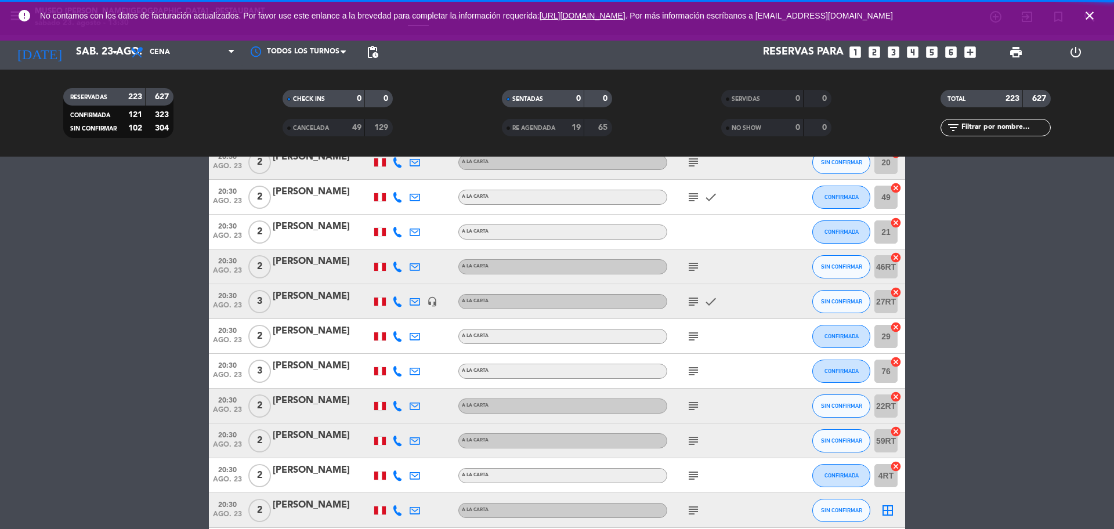
click at [693, 321] on div "subject" at bounding box center [719, 336] width 104 height 34
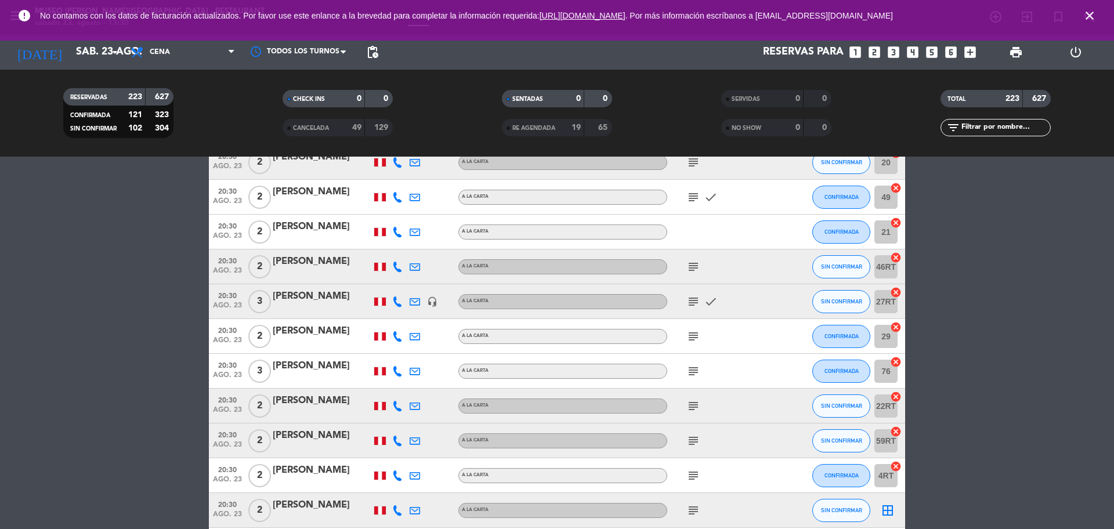
click at [693, 335] on icon "subject" at bounding box center [694, 337] width 14 height 14
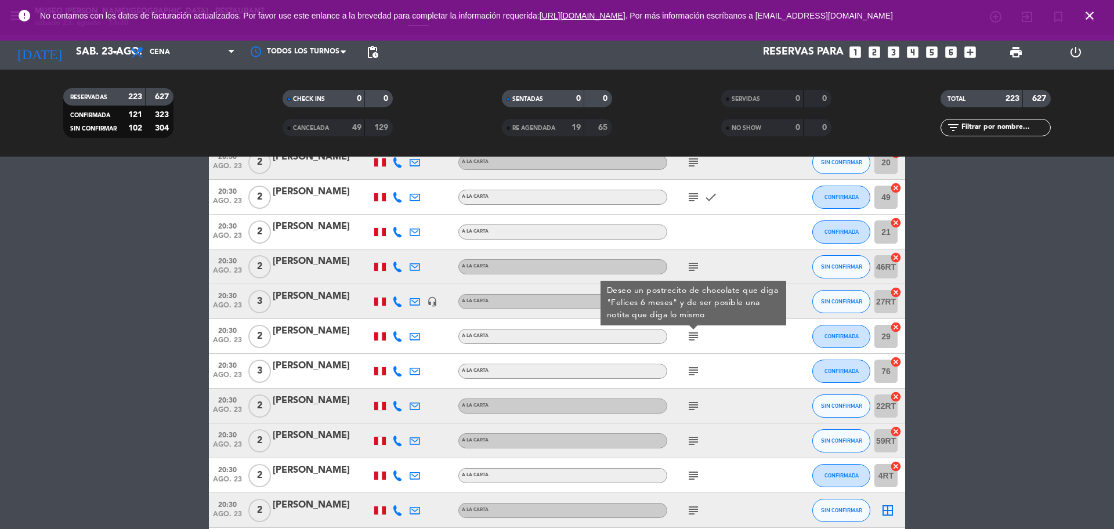
click at [322, 338] on div "[PERSON_NAME]" at bounding box center [322, 331] width 99 height 15
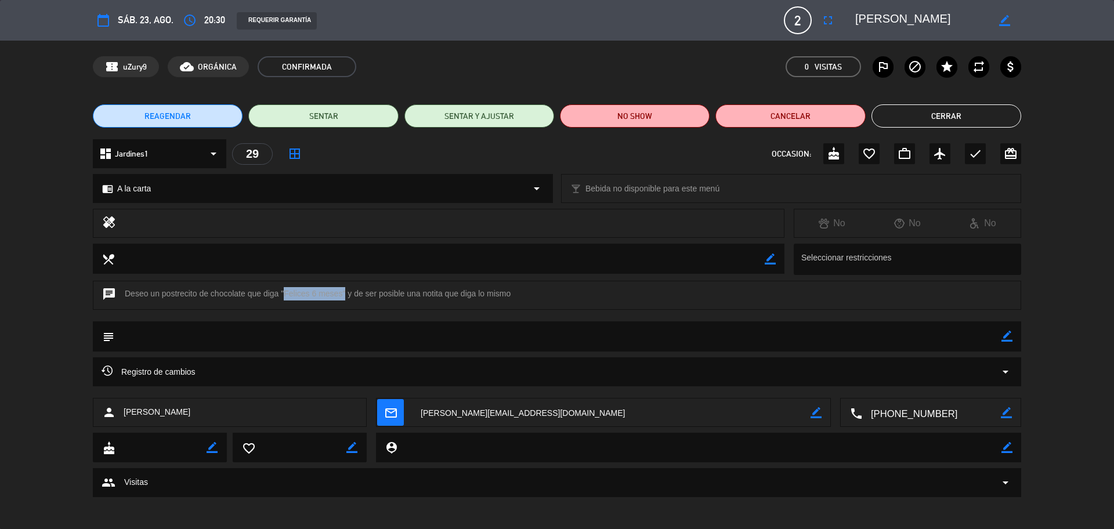
drag, startPoint x: 282, startPoint y: 292, endPoint x: 344, endPoint y: 292, distance: 61.5
click at [344, 292] on div "chat Deseo un postrecito de chocolate que diga "Felices 6 meses" y de ser posib…" at bounding box center [557, 295] width 929 height 29
click at [923, 114] on button "Cerrar" at bounding box center [947, 115] width 150 height 23
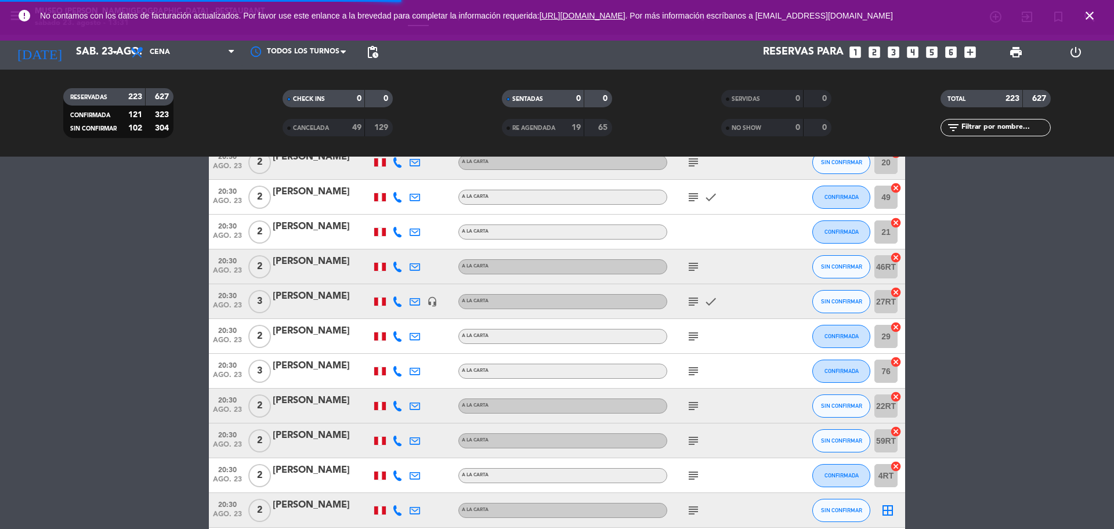
scroll to position [6749, 0]
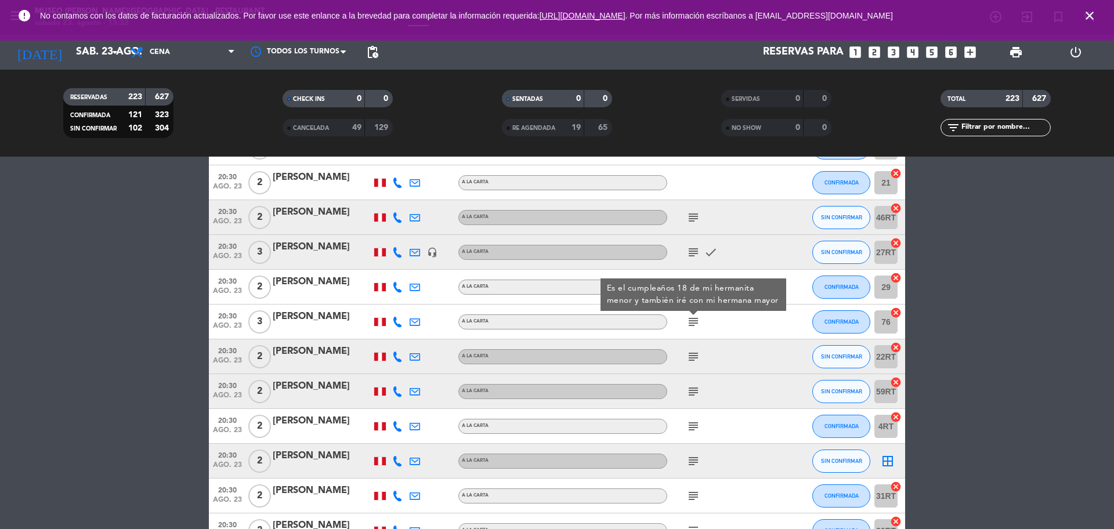
click at [691, 360] on icon "subject" at bounding box center [694, 357] width 14 height 14
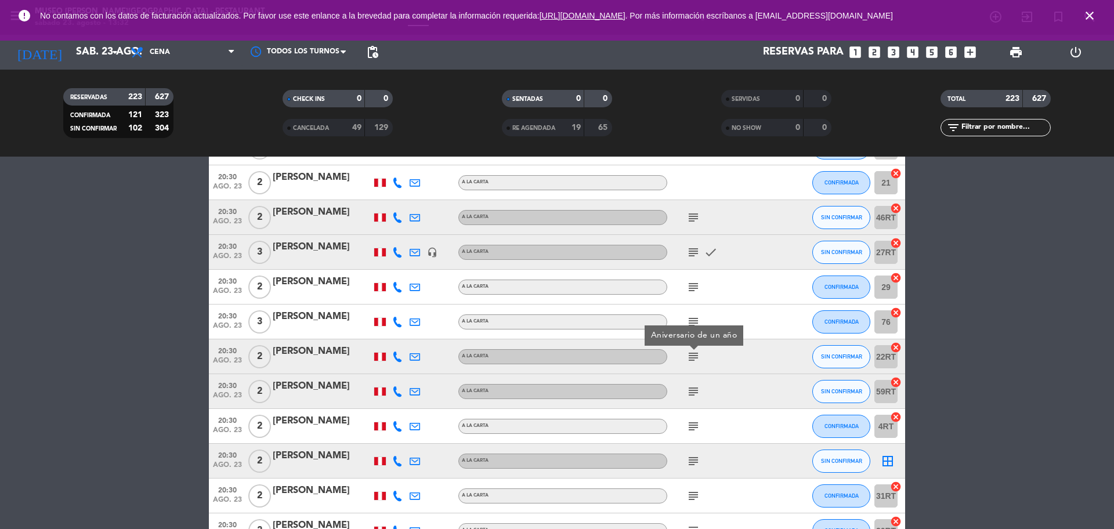
click at [692, 389] on icon "subject" at bounding box center [694, 392] width 14 height 14
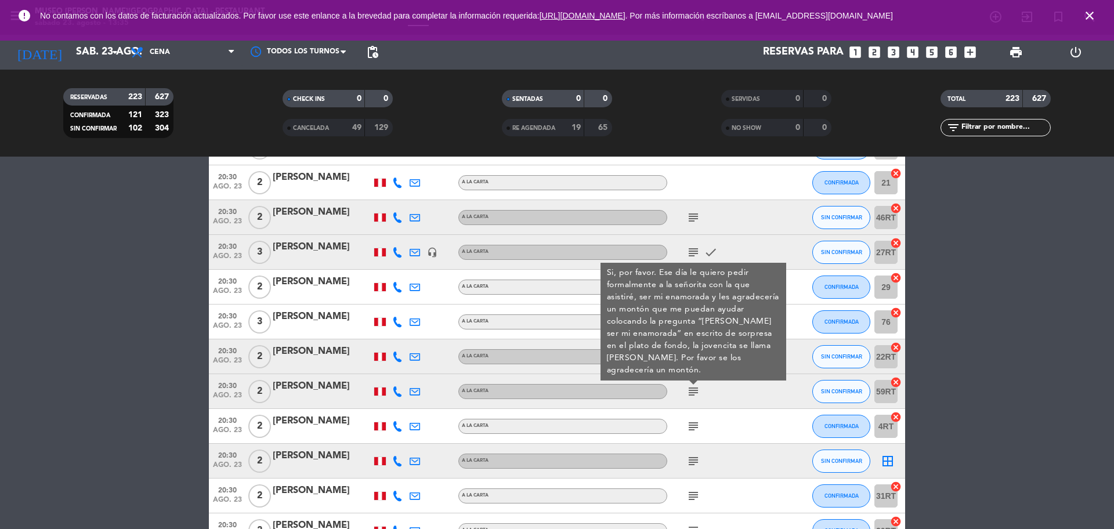
click at [319, 390] on div "[PERSON_NAME]" at bounding box center [322, 386] width 99 height 15
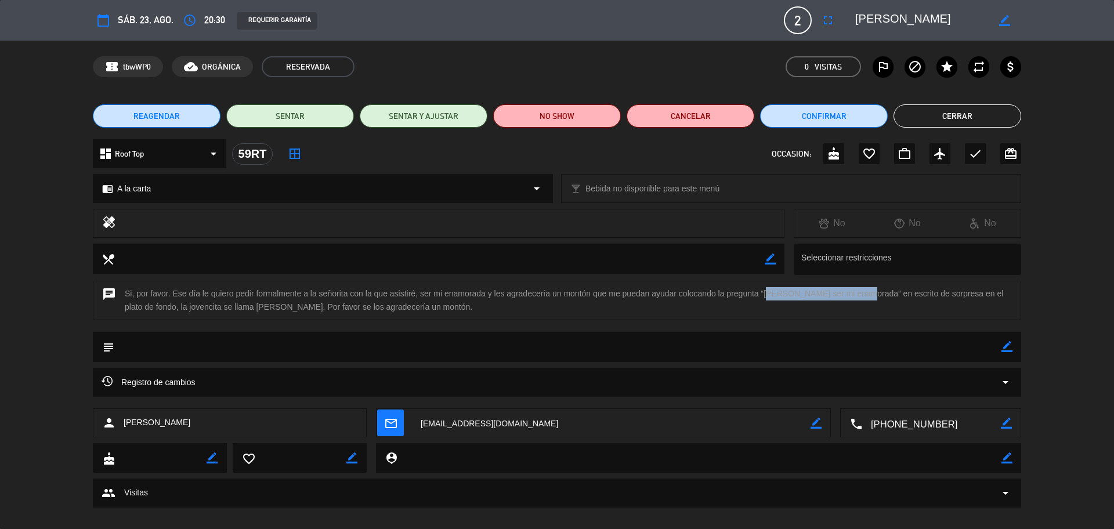
drag, startPoint x: 763, startPoint y: 294, endPoint x: 861, endPoint y: 292, distance: 97.5
click at [861, 292] on div "chat Si, por favor. Ese día le quiero pedir formalmente a la señorita con la qu…" at bounding box center [557, 300] width 929 height 39
click at [988, 115] on button "Cerrar" at bounding box center [958, 115] width 128 height 23
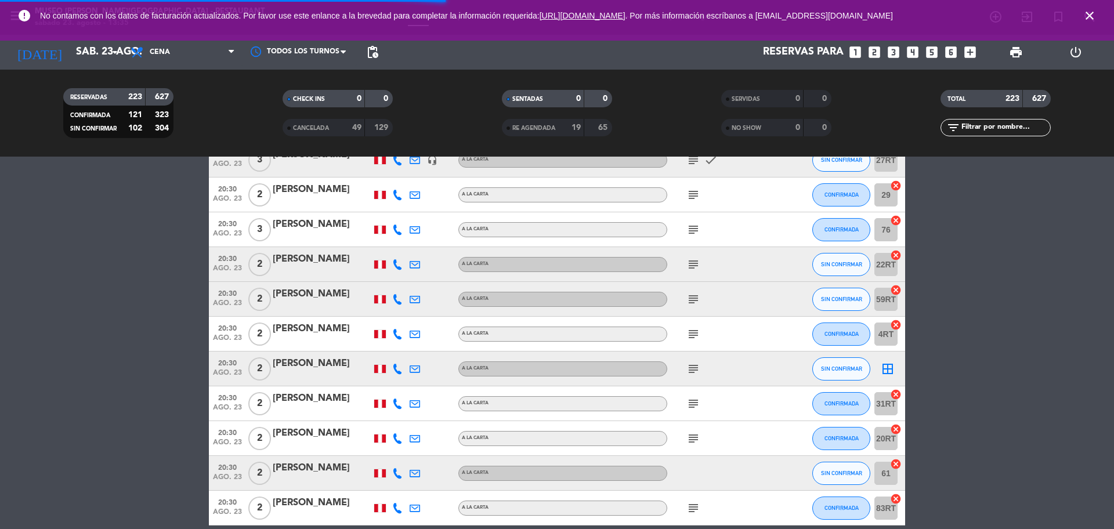
scroll to position [6842, 0]
click at [692, 335] on icon "subject" at bounding box center [694, 334] width 14 height 14
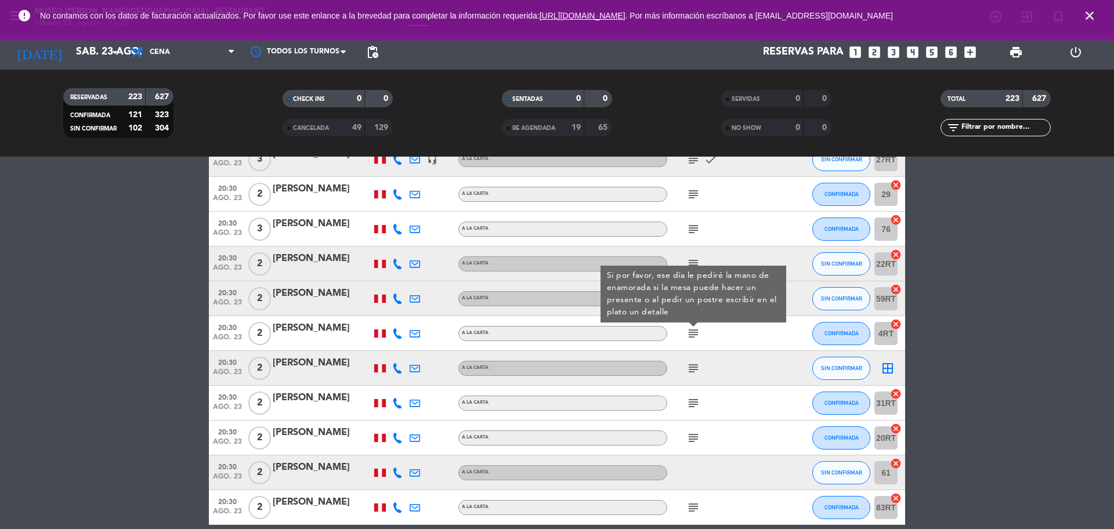
click at [689, 364] on icon "subject" at bounding box center [694, 369] width 14 height 14
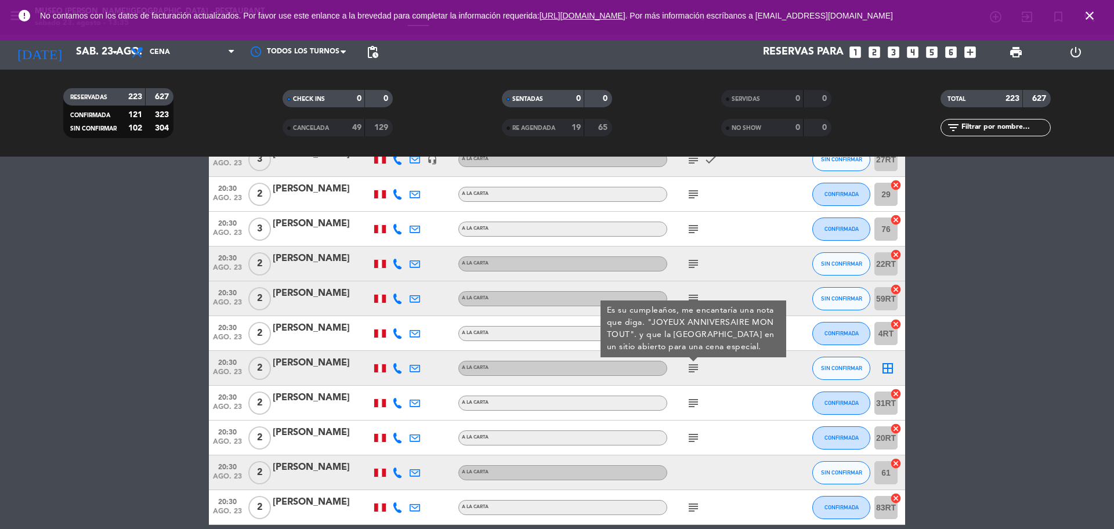
click at [291, 366] on div "[PERSON_NAME]" at bounding box center [322, 363] width 99 height 15
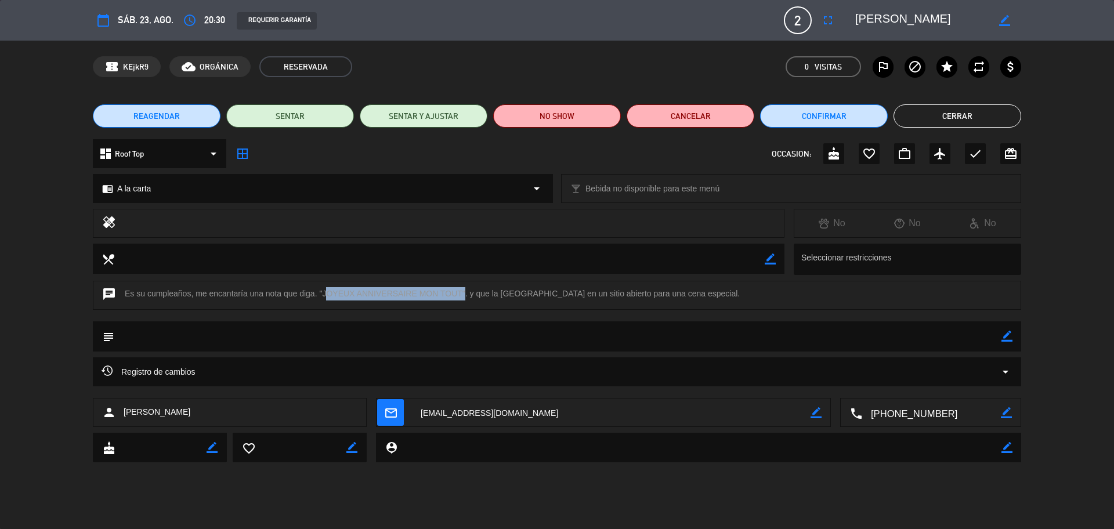
drag, startPoint x: 322, startPoint y: 291, endPoint x: 462, endPoint y: 294, distance: 140.5
click at [462, 294] on div "chat Es su cumpleaños, me encantaría una nota que diga. "JOYEUX ANNIVERSAIRE MO…" at bounding box center [557, 295] width 929 height 29
click at [969, 112] on button "Cerrar" at bounding box center [958, 115] width 128 height 23
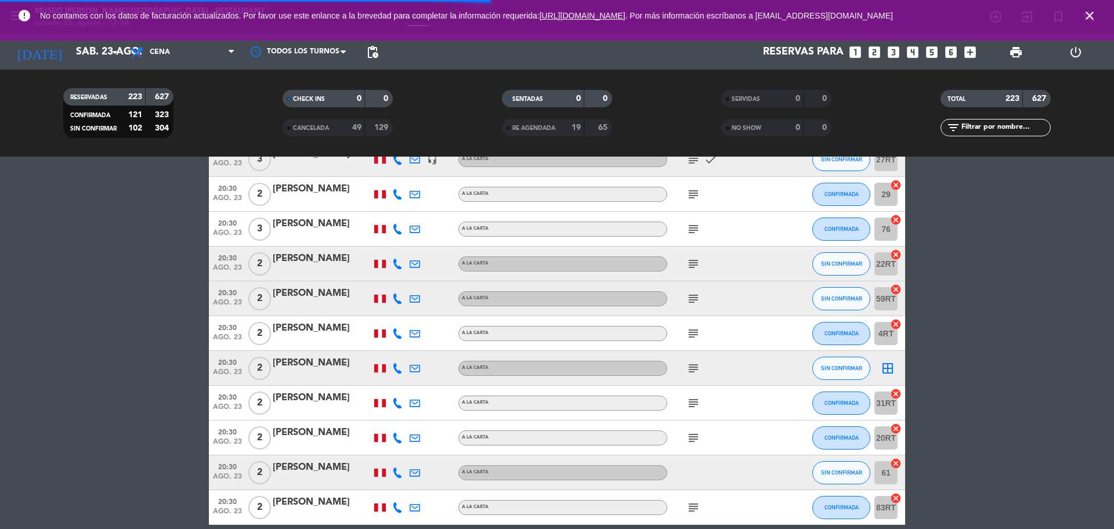
click at [699, 406] on icon "subject" at bounding box center [694, 403] width 14 height 14
click at [691, 400] on icon "subject" at bounding box center [694, 403] width 14 height 14
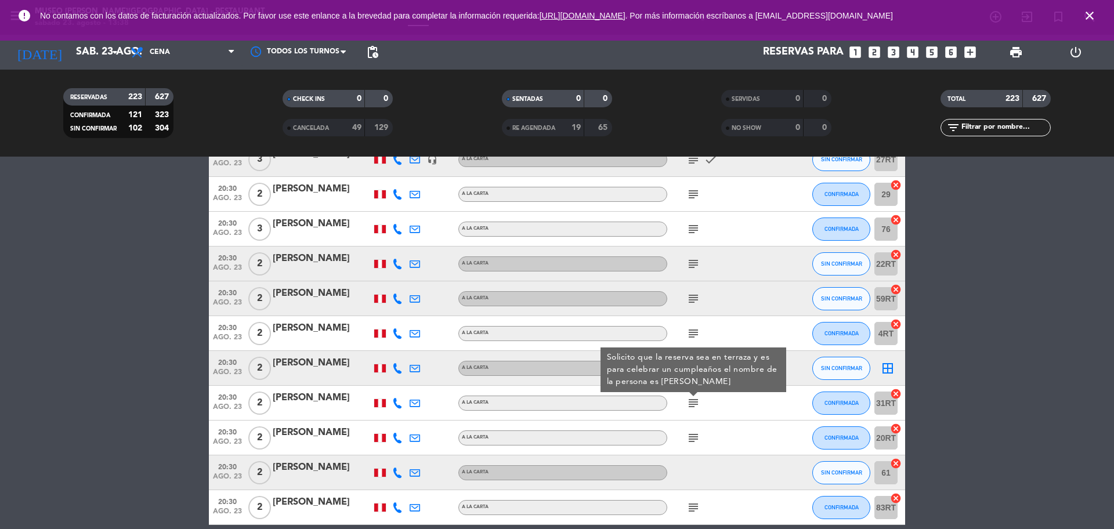
click at [692, 438] on icon "subject" at bounding box center [694, 438] width 14 height 14
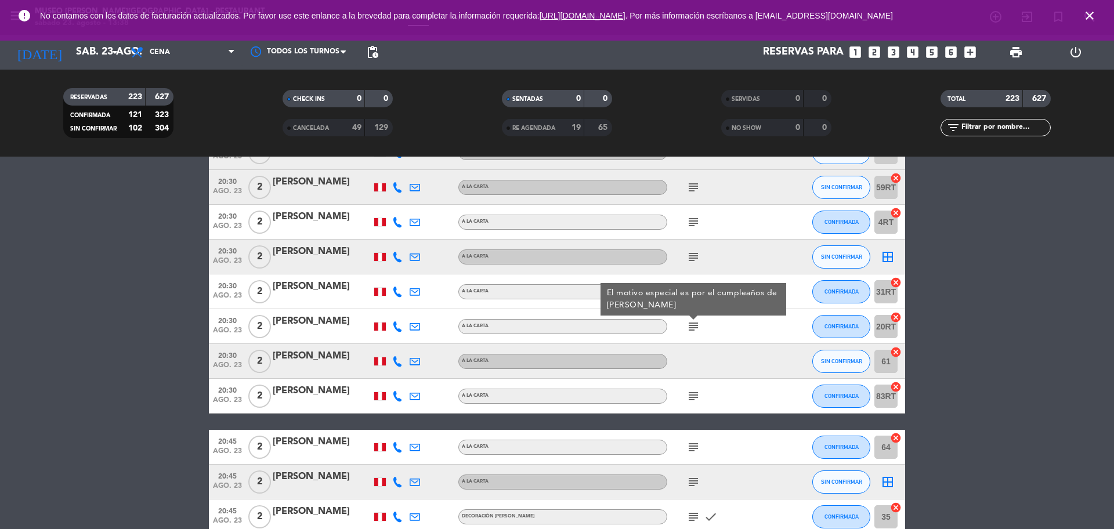
scroll to position [6955, 0]
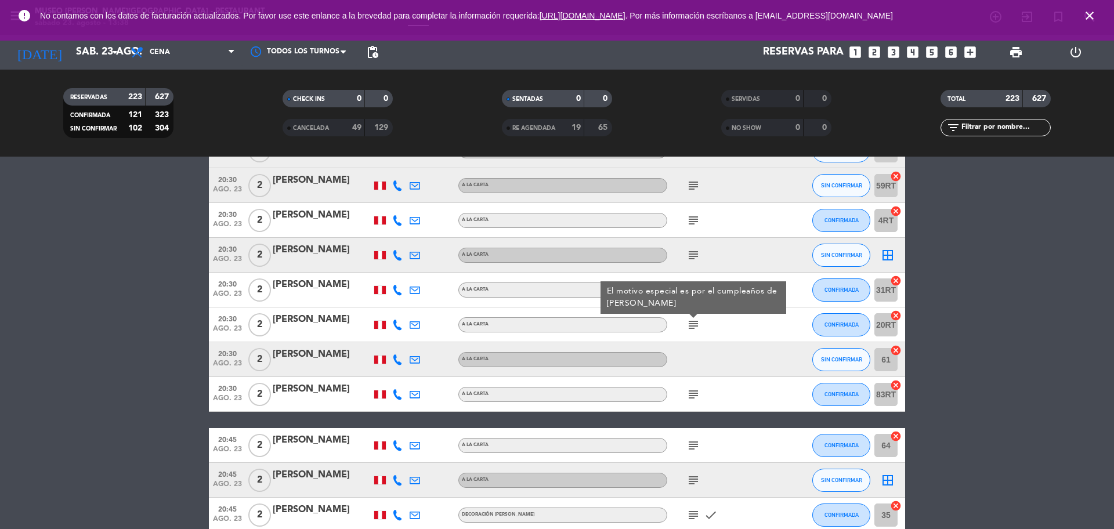
click at [697, 396] on icon "subject" at bounding box center [694, 395] width 14 height 14
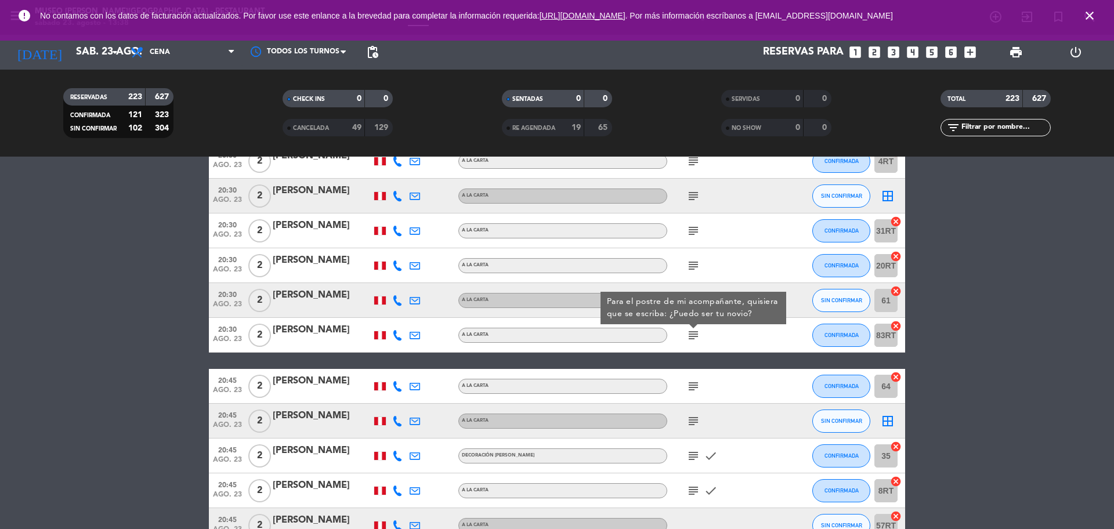
scroll to position [7015, 0]
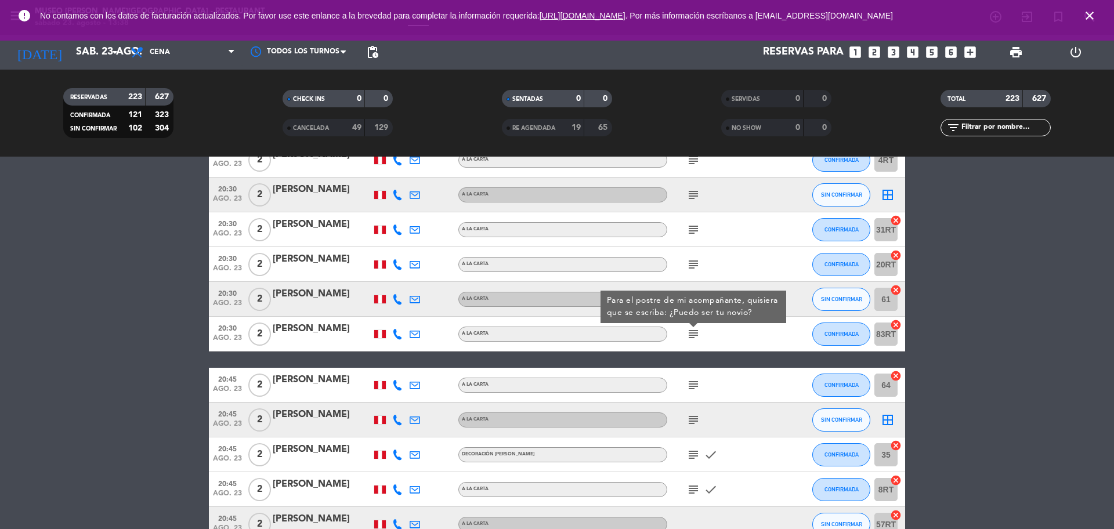
click at [323, 332] on div "[PERSON_NAME]" at bounding box center [322, 329] width 99 height 15
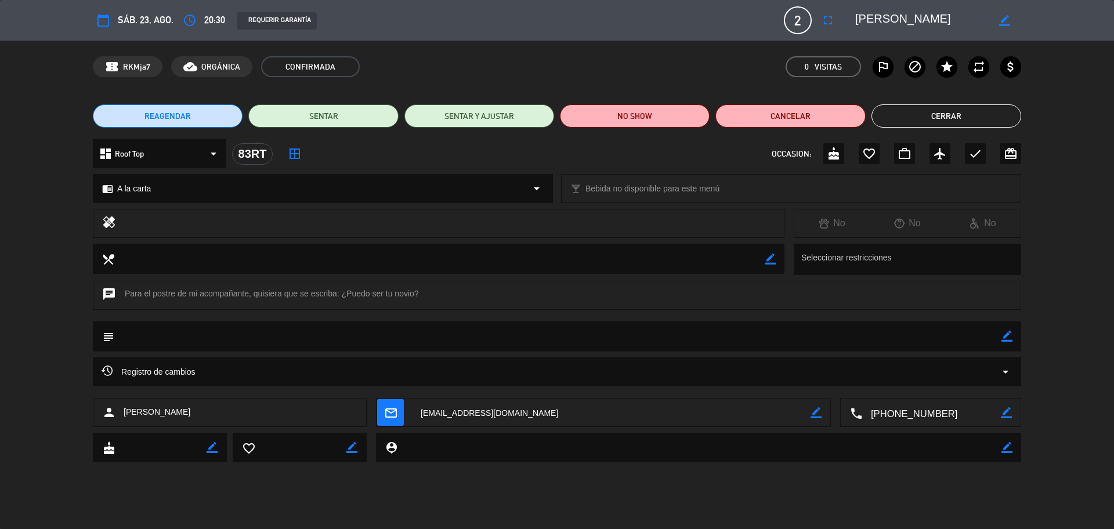
drag, startPoint x: 342, startPoint y: 293, endPoint x: 417, endPoint y: 294, distance: 74.9
click at [417, 294] on div "chat Para el postre de mi acompañante, quisiera que se escriba: ¿Puedo ser tu n…" at bounding box center [557, 295] width 929 height 29
click at [951, 121] on button "Cerrar" at bounding box center [947, 115] width 150 height 23
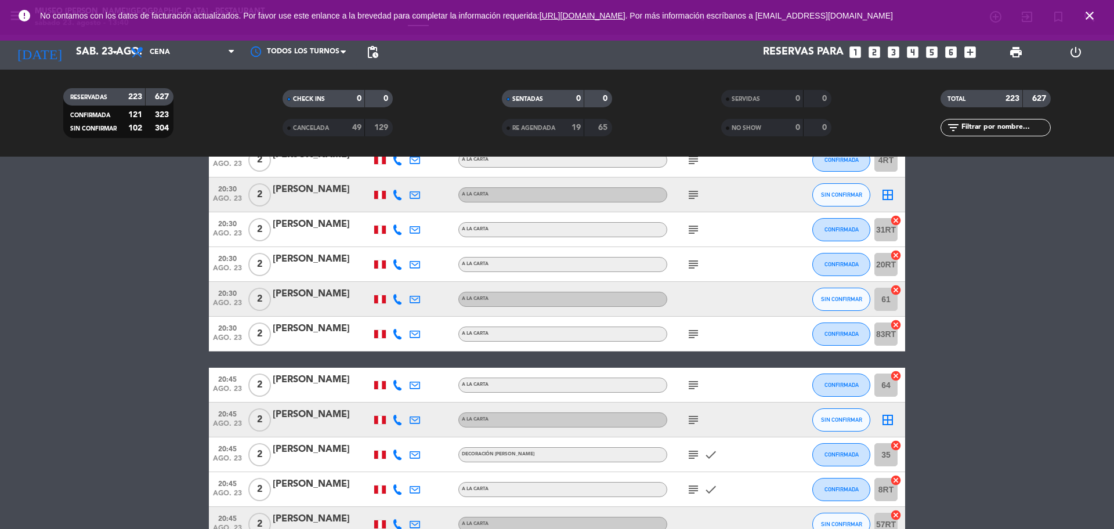
click at [695, 384] on icon "subject" at bounding box center [694, 385] width 14 height 14
click at [695, 416] on icon "subject" at bounding box center [694, 420] width 14 height 14
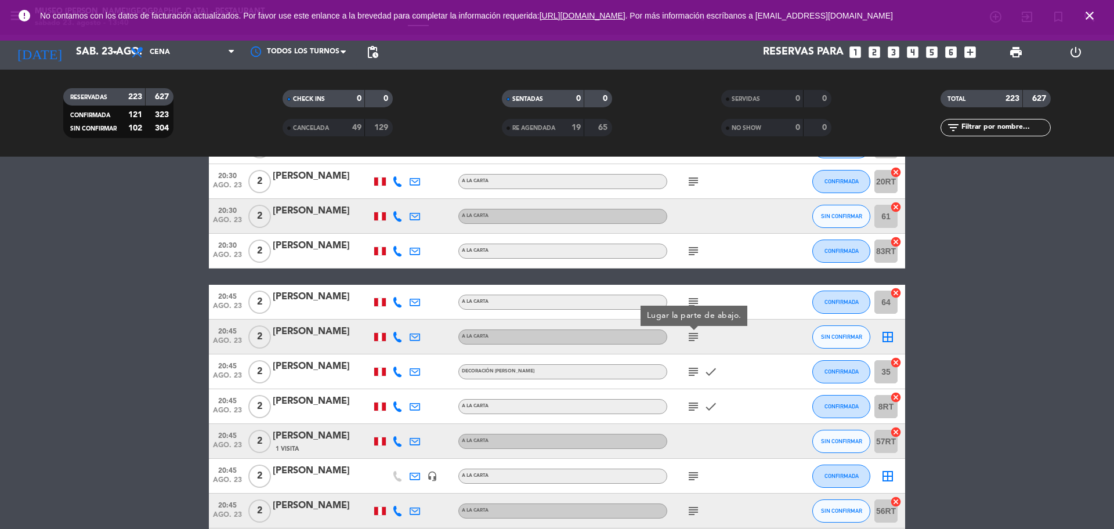
click at [695, 364] on div "subject check" at bounding box center [719, 372] width 104 height 34
click at [692, 373] on icon "subject" at bounding box center [694, 372] width 14 height 14
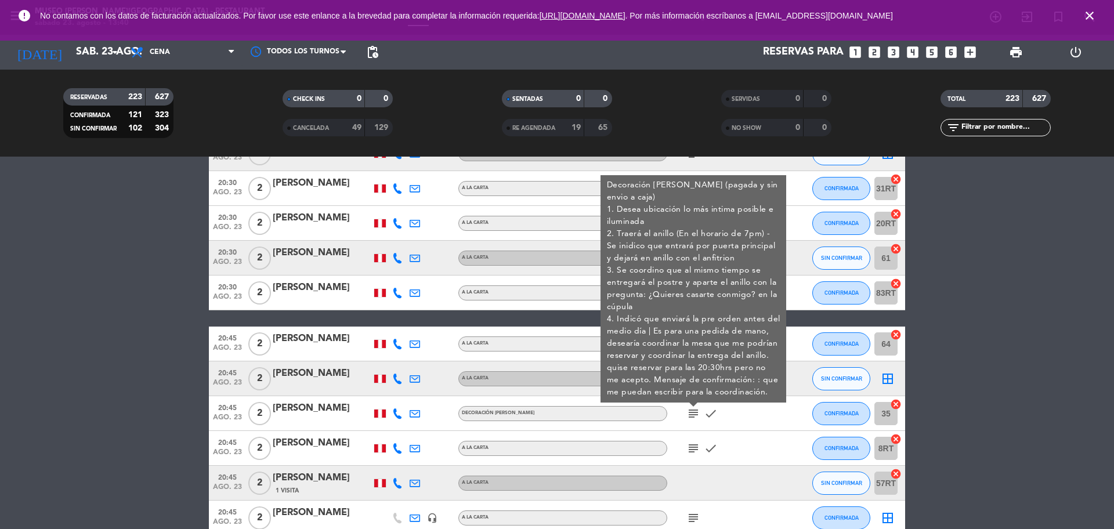
scroll to position [7052, 0]
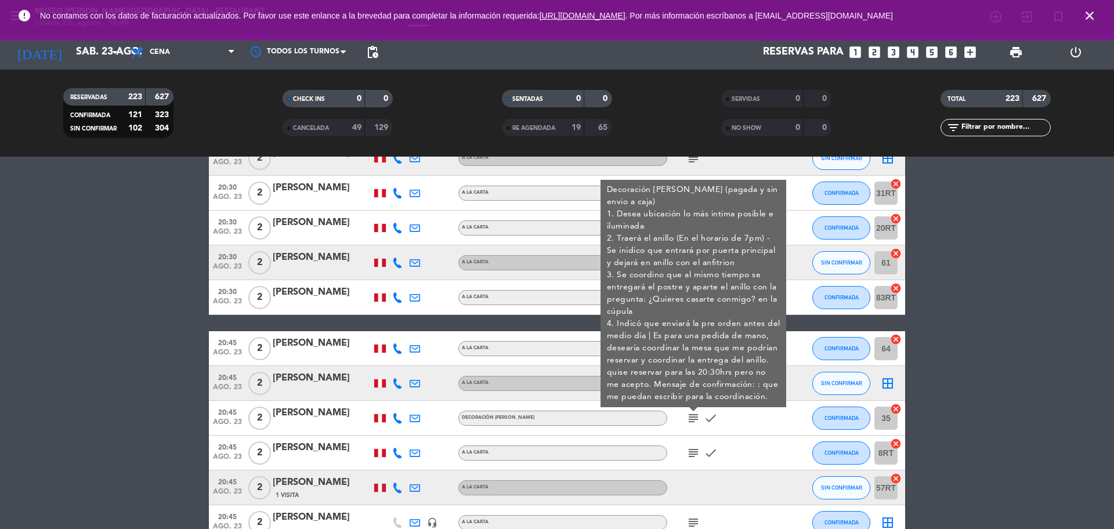
click at [692, 373] on div "Decoración [PERSON_NAME] (pagada y sin envio a caja) 1. Desea ubicación lo más …" at bounding box center [694, 293] width 174 height 219
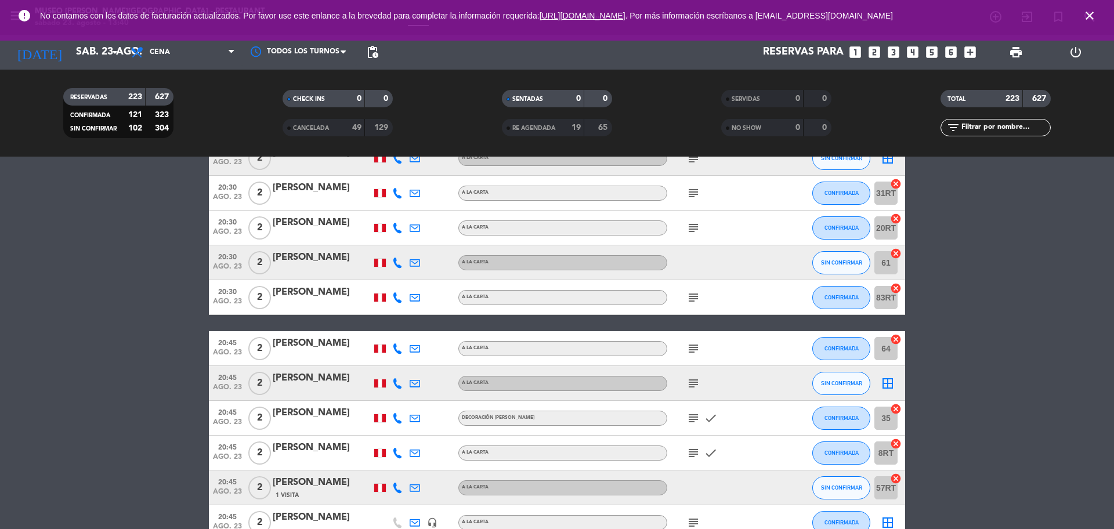
click at [692, 410] on div "subject check" at bounding box center [719, 418] width 104 height 34
click at [692, 387] on icon "subject" at bounding box center [694, 384] width 14 height 14
click at [692, 422] on icon "subject" at bounding box center [694, 418] width 14 height 14
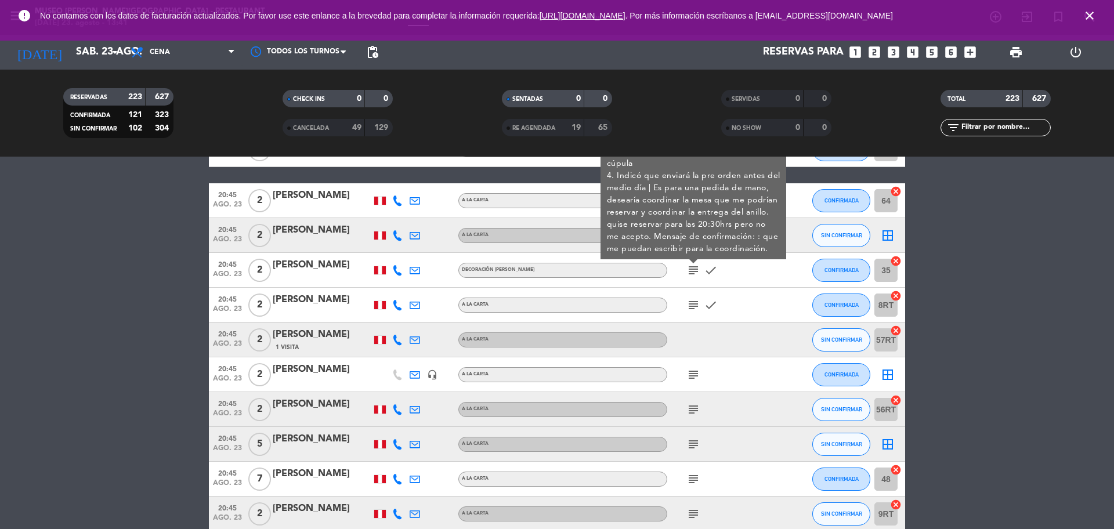
scroll to position [7103, 0]
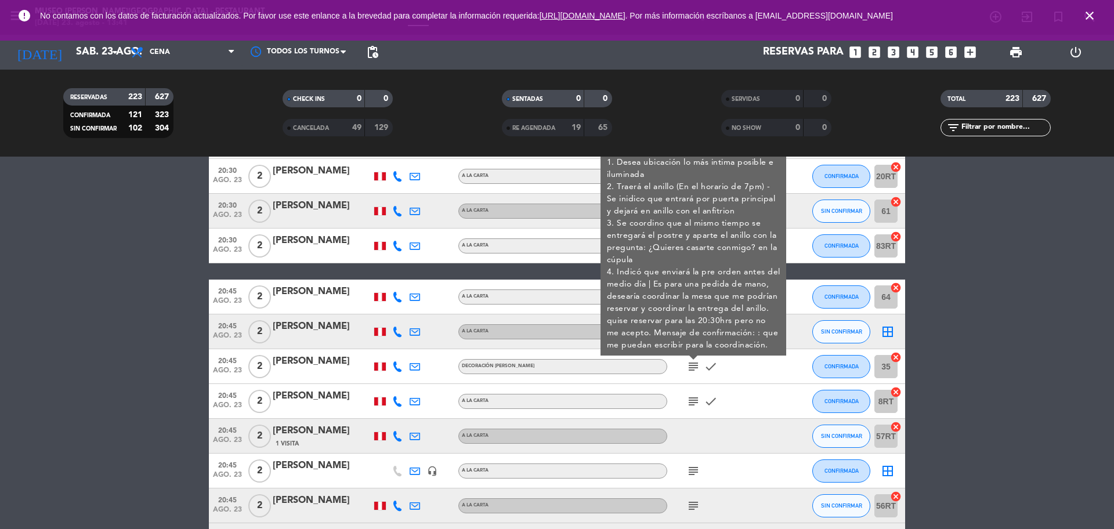
click at [720, 377] on div "subject Decoración [PERSON_NAME] (pagada y sin envio a caja) 1. Desea ubicación…" at bounding box center [719, 366] width 104 height 34
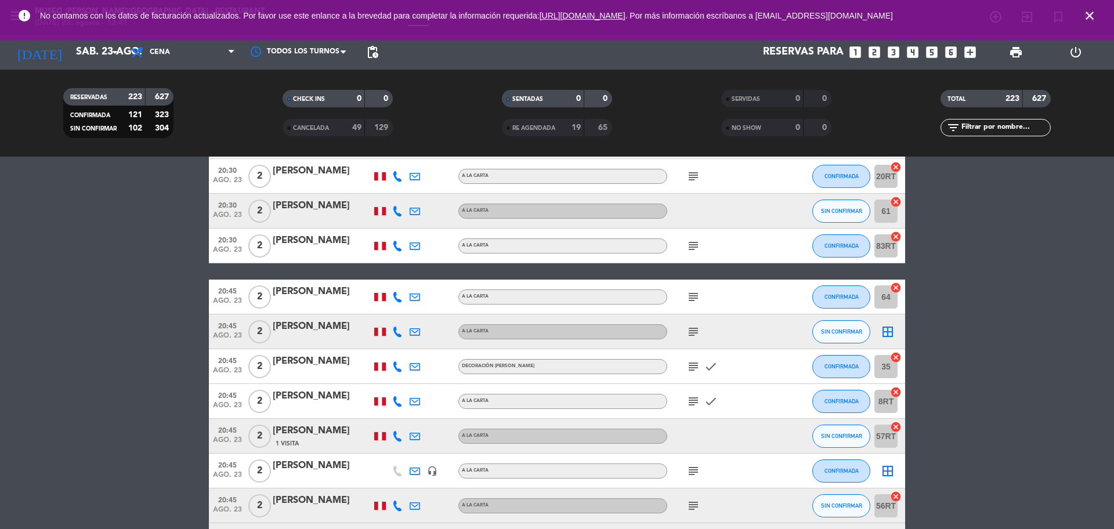
click at [694, 368] on icon "subject" at bounding box center [694, 367] width 14 height 14
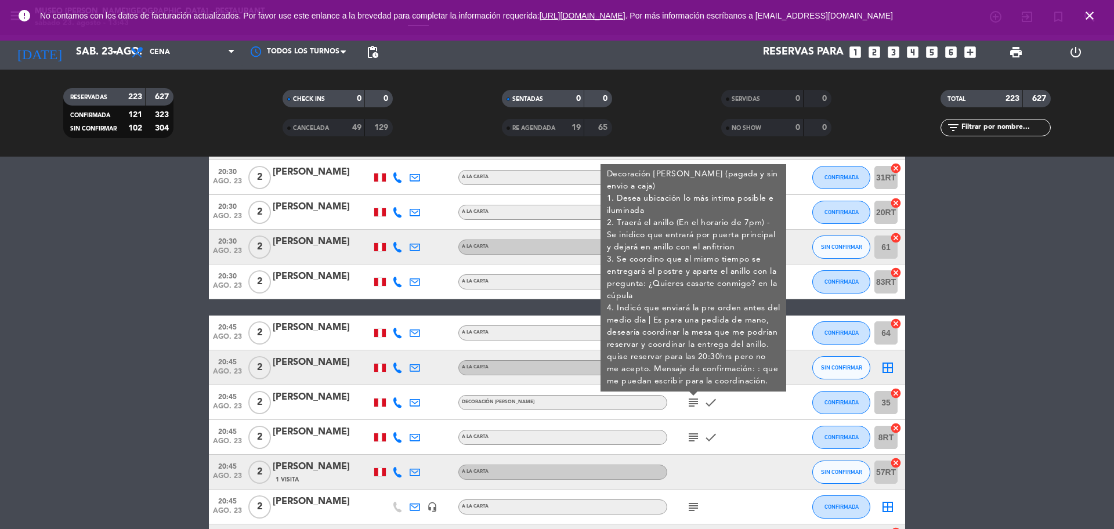
scroll to position [7131, 0]
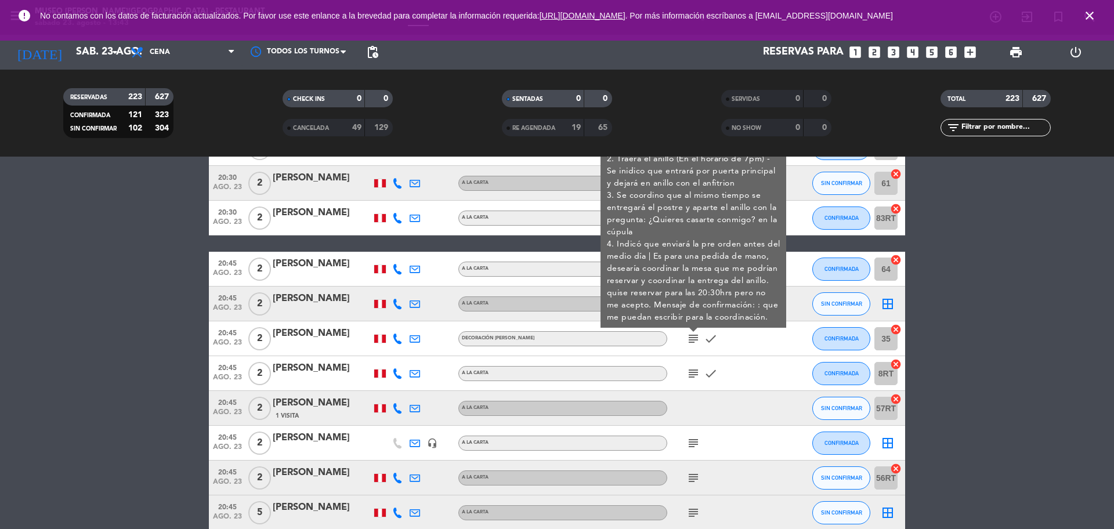
click at [696, 376] on icon "subject" at bounding box center [694, 374] width 14 height 14
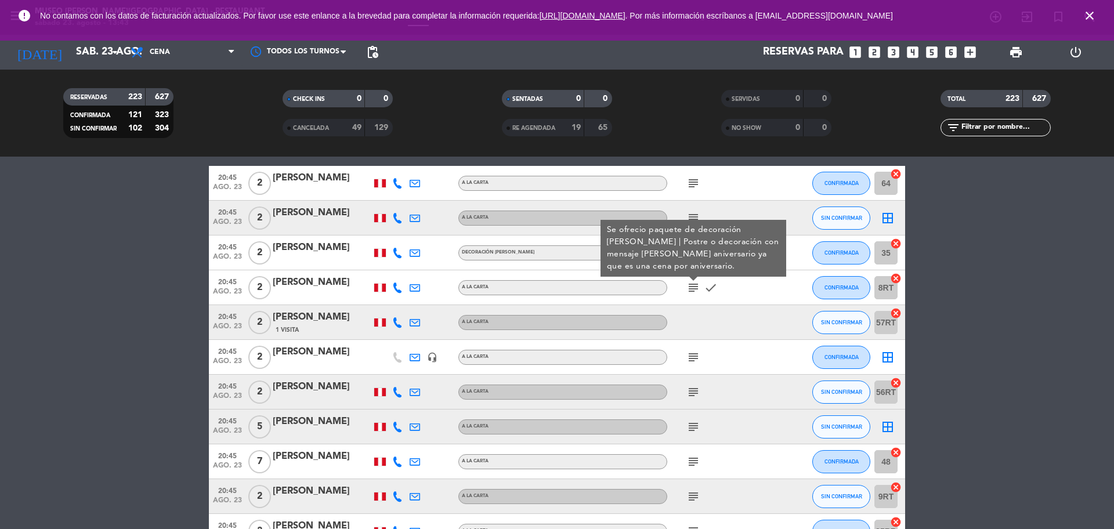
scroll to position [7275, 0]
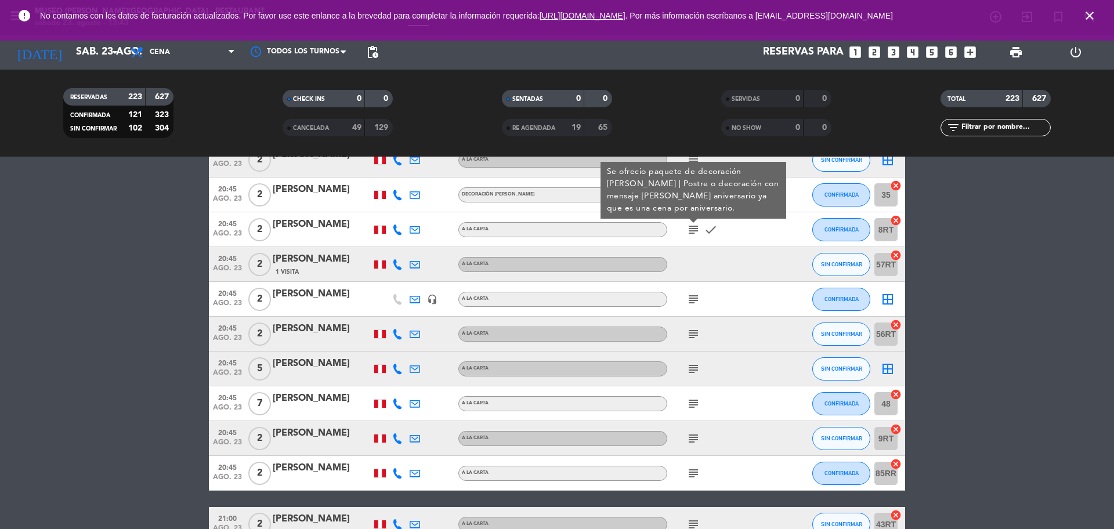
click at [688, 298] on icon "subject" at bounding box center [694, 299] width 14 height 14
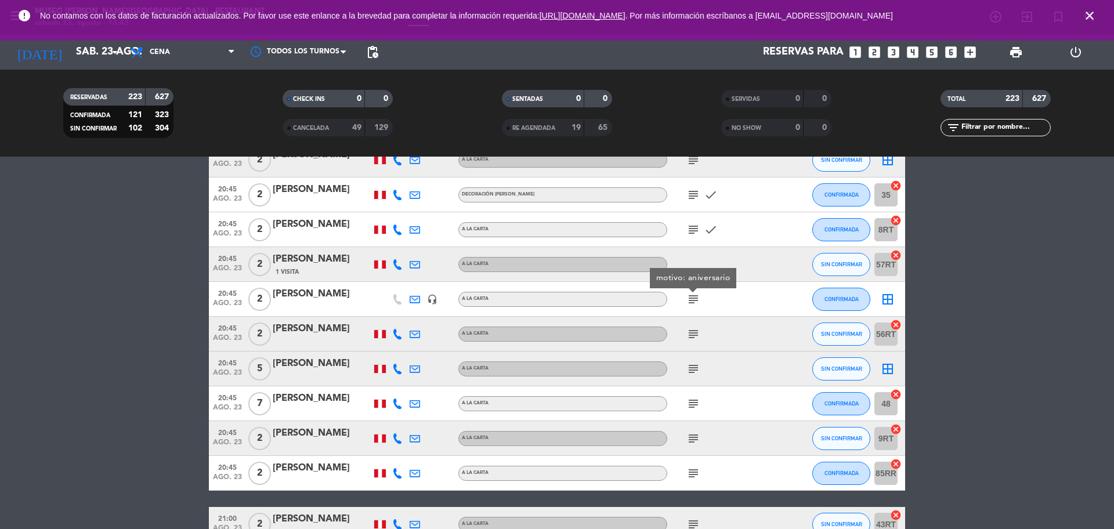
click at [694, 331] on icon "subject" at bounding box center [694, 334] width 14 height 14
click at [696, 371] on icon "subject" at bounding box center [694, 369] width 14 height 14
click at [694, 410] on icon "subject" at bounding box center [694, 404] width 14 height 14
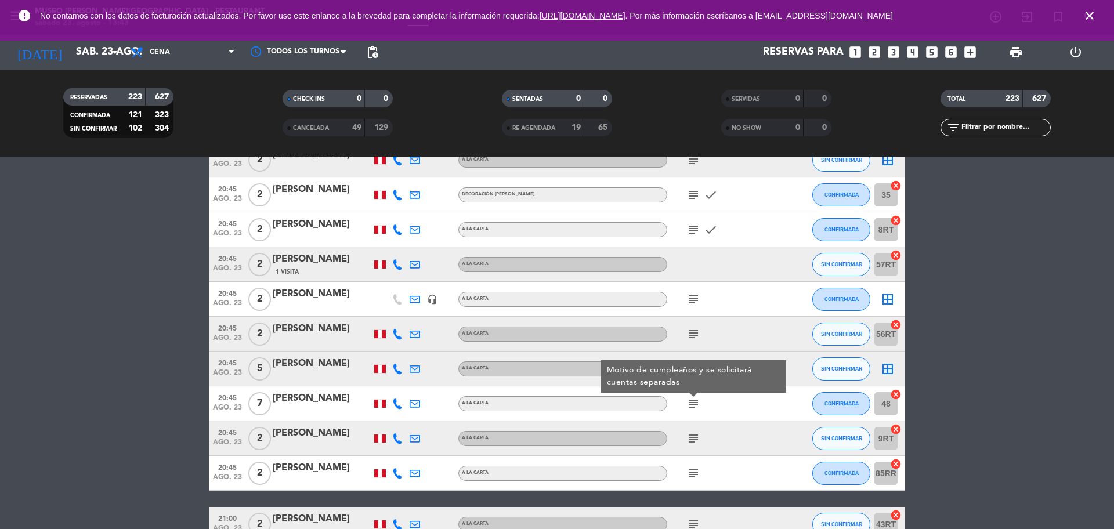
click at [691, 442] on icon "subject" at bounding box center [694, 439] width 14 height 14
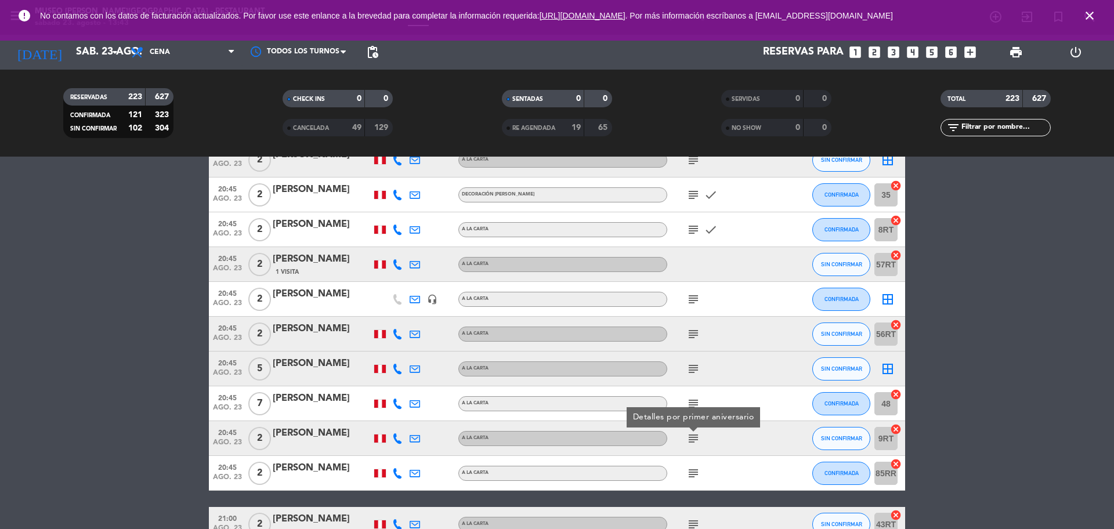
click at [691, 477] on icon "subject" at bounding box center [694, 474] width 14 height 14
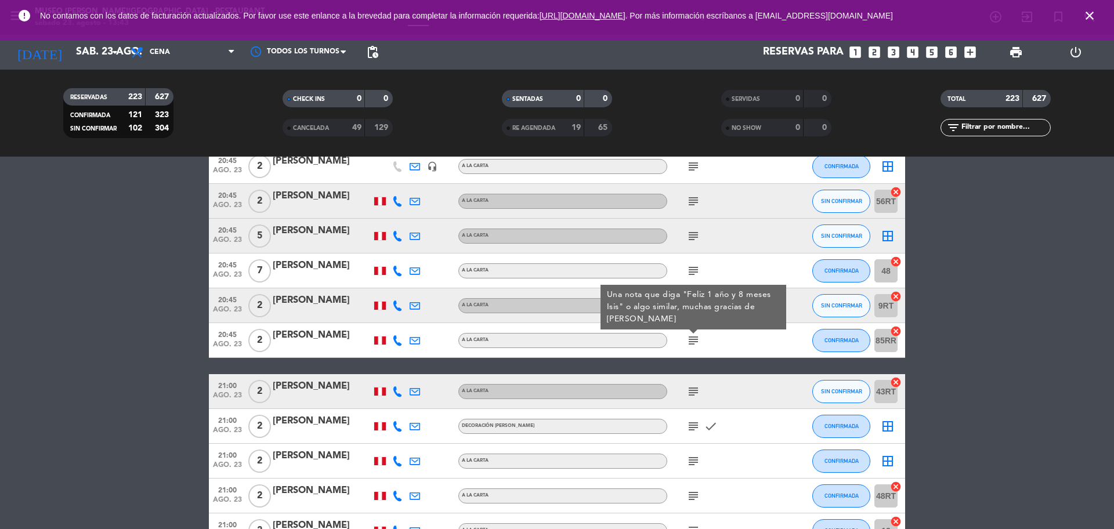
scroll to position [7409, 0]
click at [281, 323] on div "20:45 [DATE] 2 [PERSON_NAME] A la carta subject Una nota que diga "Feliz 1 año …" at bounding box center [557, 340] width 696 height 35
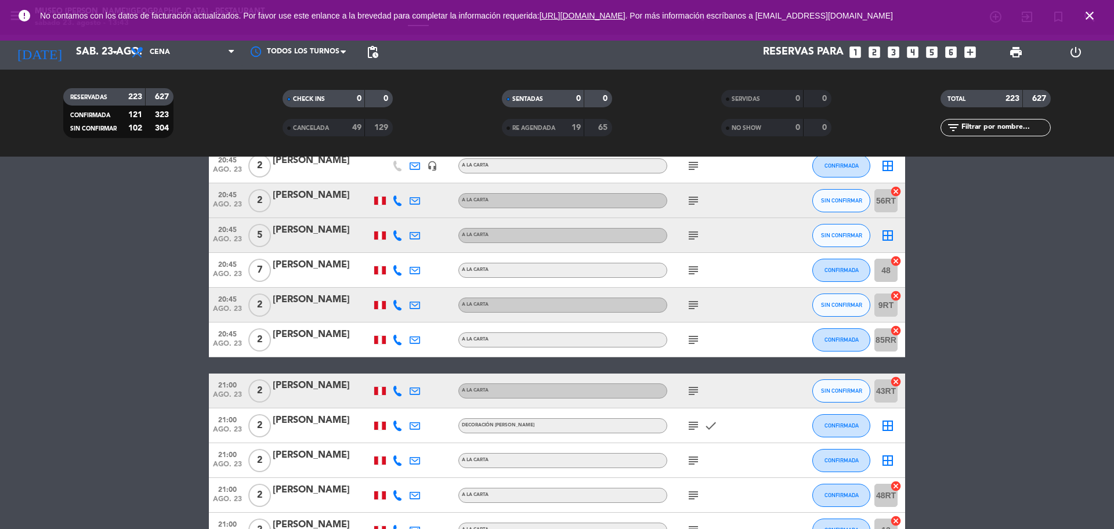
click at [286, 338] on div "[PERSON_NAME]" at bounding box center [322, 334] width 99 height 15
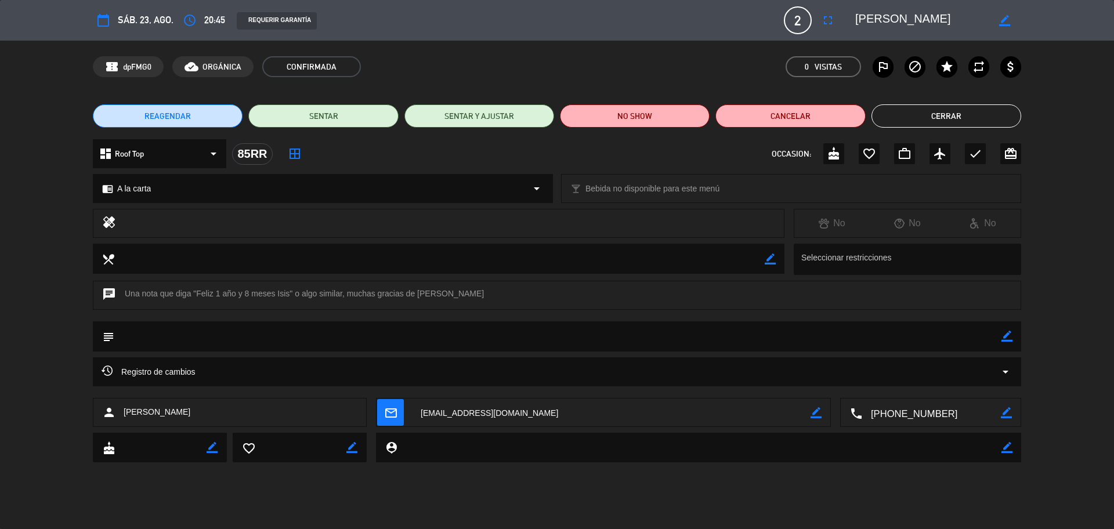
click at [204, 293] on div "chat Una nota que diga "Feliz 1 año y 8 meses [PERSON_NAME]" o algo similar, mu…" at bounding box center [557, 295] width 929 height 29
drag, startPoint x: 193, startPoint y: 294, endPoint x: 291, endPoint y: 291, distance: 98.1
click at [291, 291] on div "chat Una nota que diga "Feliz 1 año y 8 meses [PERSON_NAME]" o algo similar, mu…" at bounding box center [557, 295] width 929 height 29
click at [951, 118] on button "Cerrar" at bounding box center [947, 115] width 150 height 23
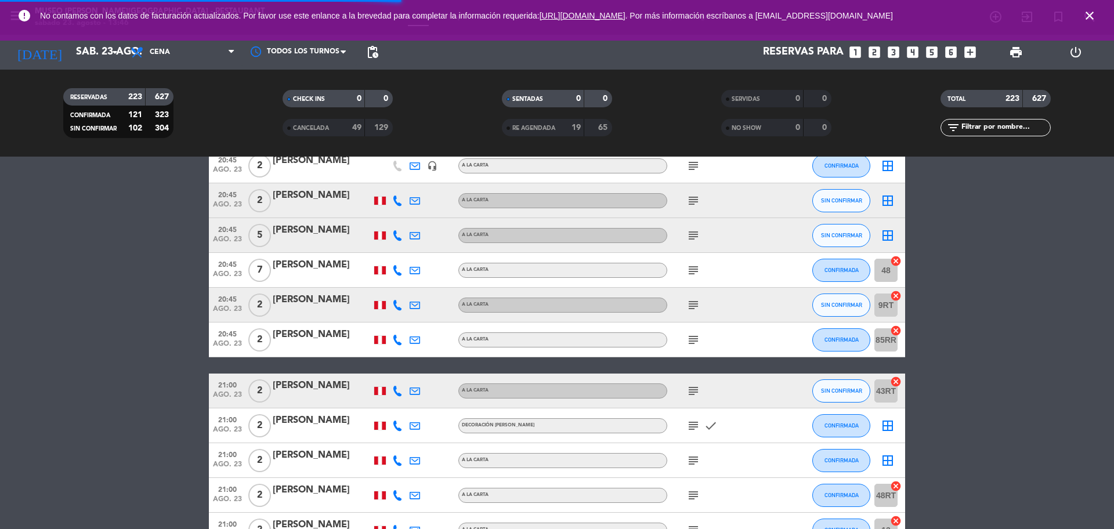
scroll to position [7468, 0]
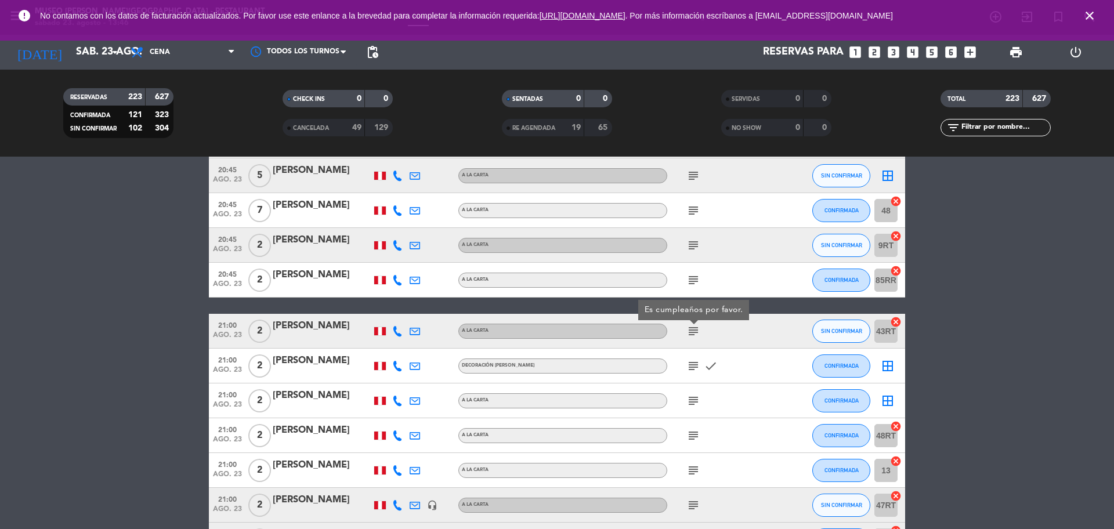
click at [694, 368] on icon "subject" at bounding box center [694, 366] width 14 height 14
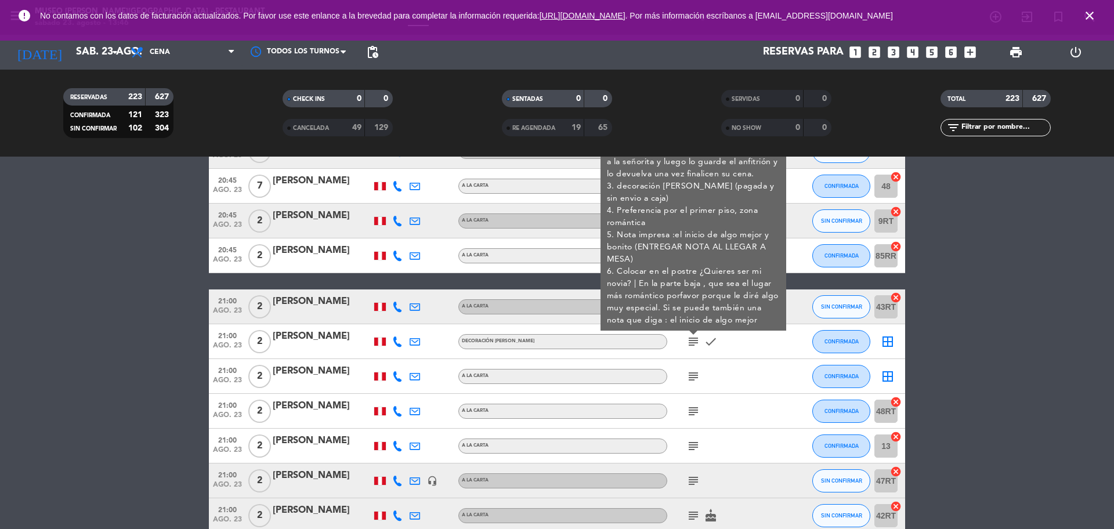
scroll to position [7416, 0]
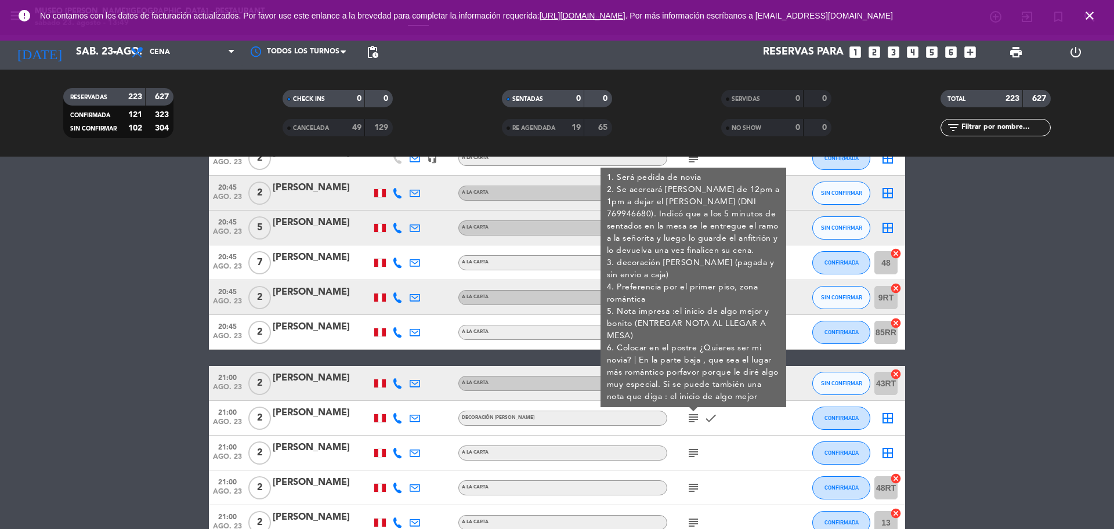
click at [320, 413] on div "[PERSON_NAME]" at bounding box center [322, 413] width 99 height 15
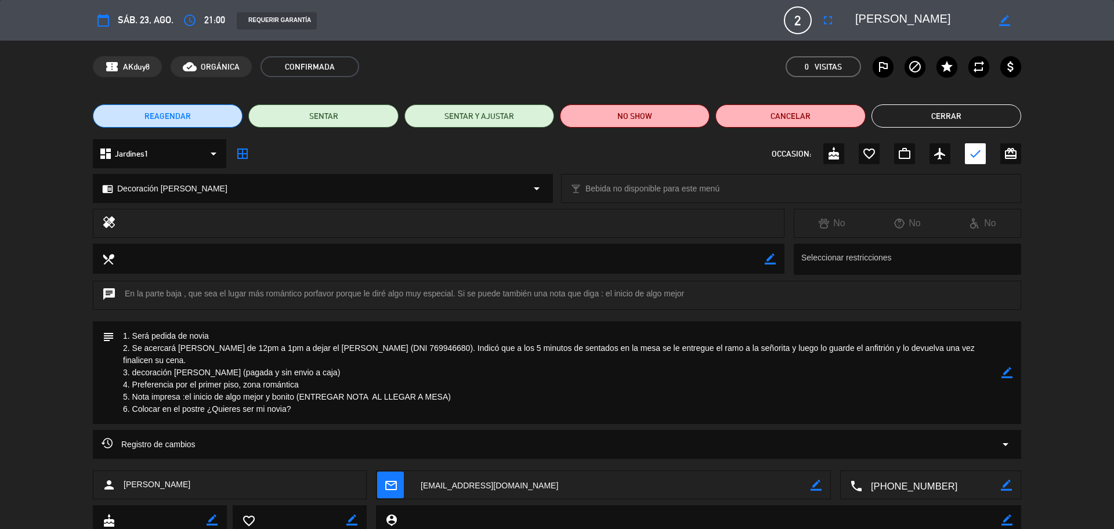
drag, startPoint x: 185, startPoint y: 398, endPoint x: 294, endPoint y: 393, distance: 109.2
click at [294, 393] on textarea at bounding box center [557, 373] width 887 height 103
click at [970, 123] on button "Cerrar" at bounding box center [947, 115] width 150 height 23
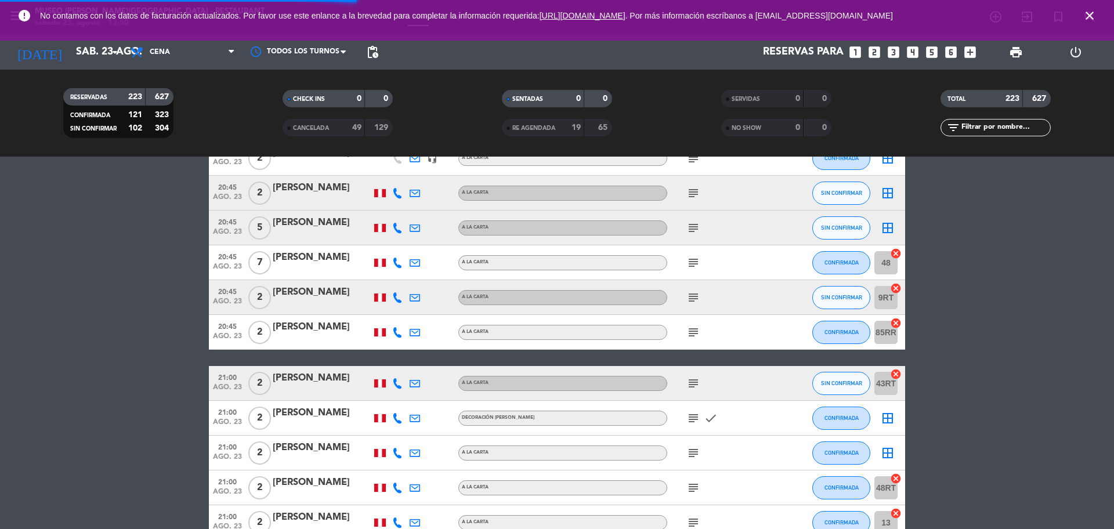
scroll to position [7489, 0]
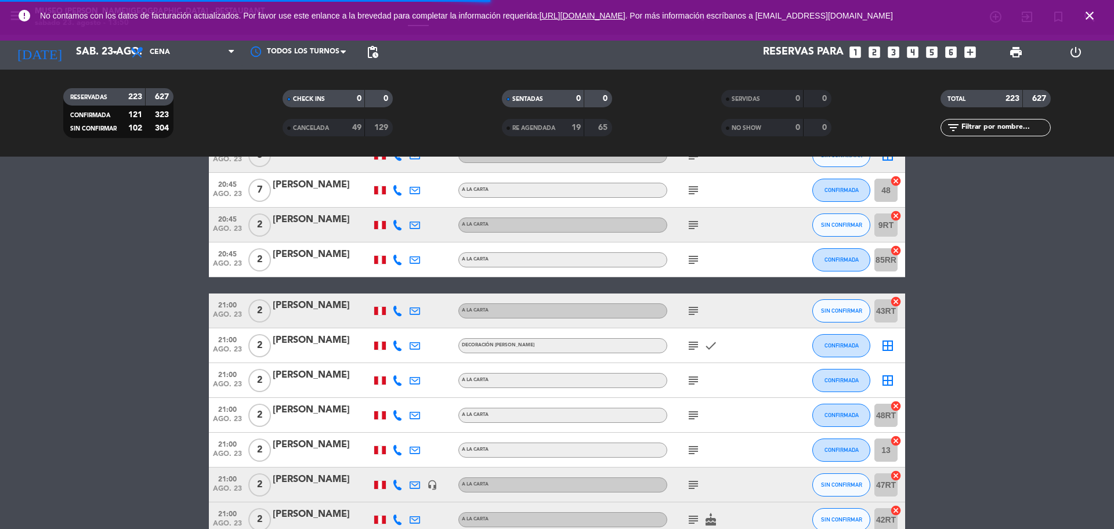
click at [694, 374] on icon "subject" at bounding box center [694, 381] width 14 height 14
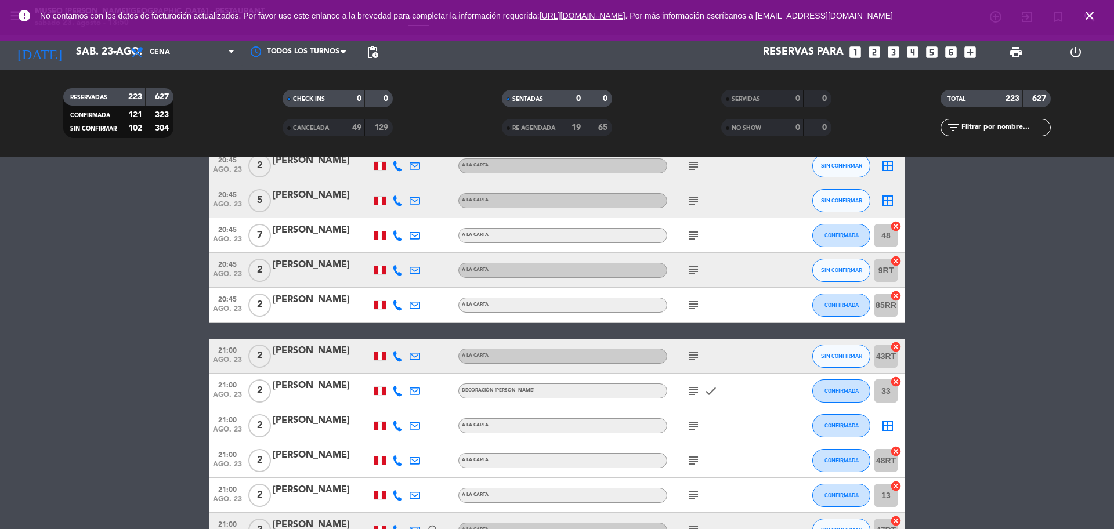
click at [694, 420] on icon "subject" at bounding box center [694, 426] width 14 height 14
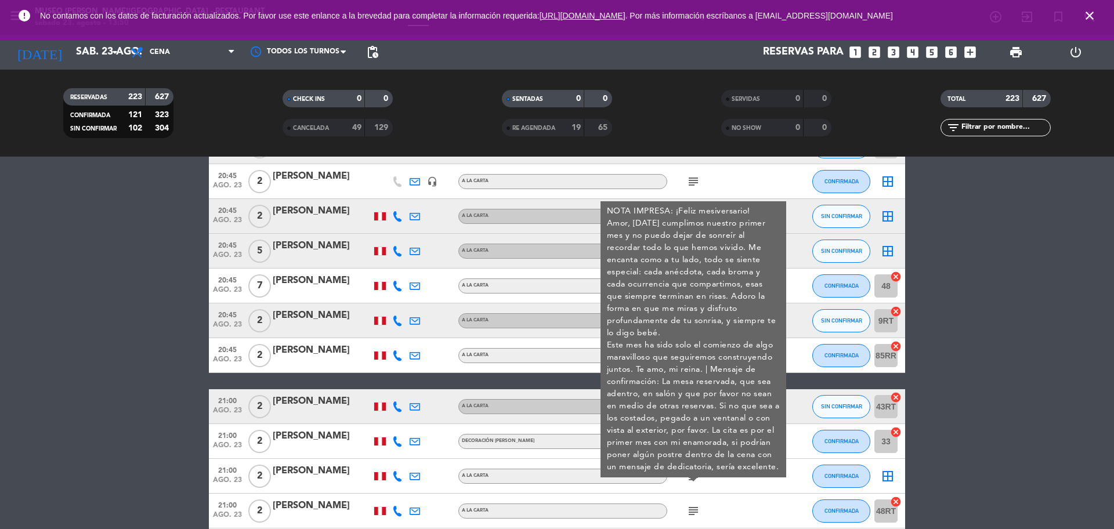
scroll to position [7482, 0]
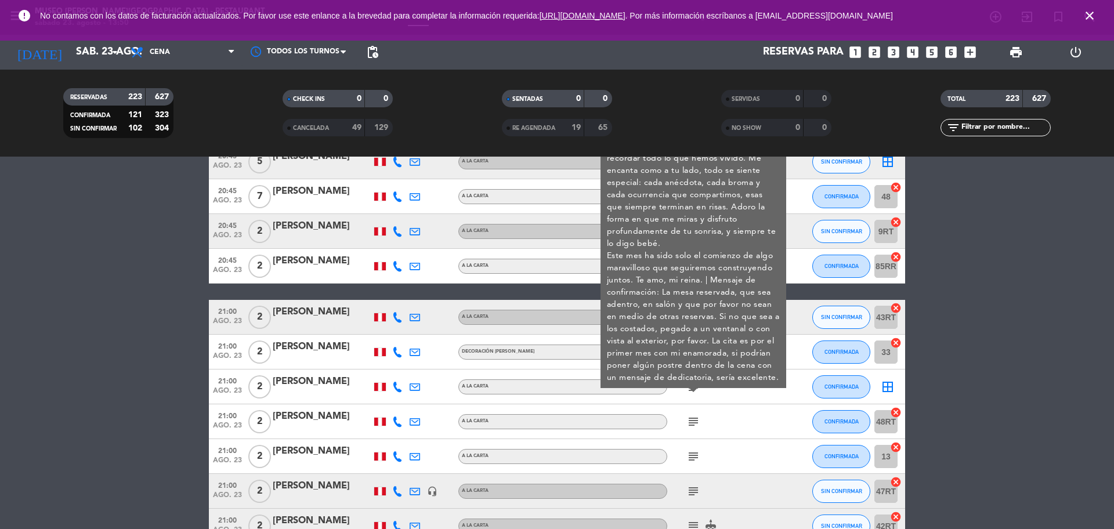
click at [359, 385] on div "[PERSON_NAME]" at bounding box center [322, 381] width 99 height 15
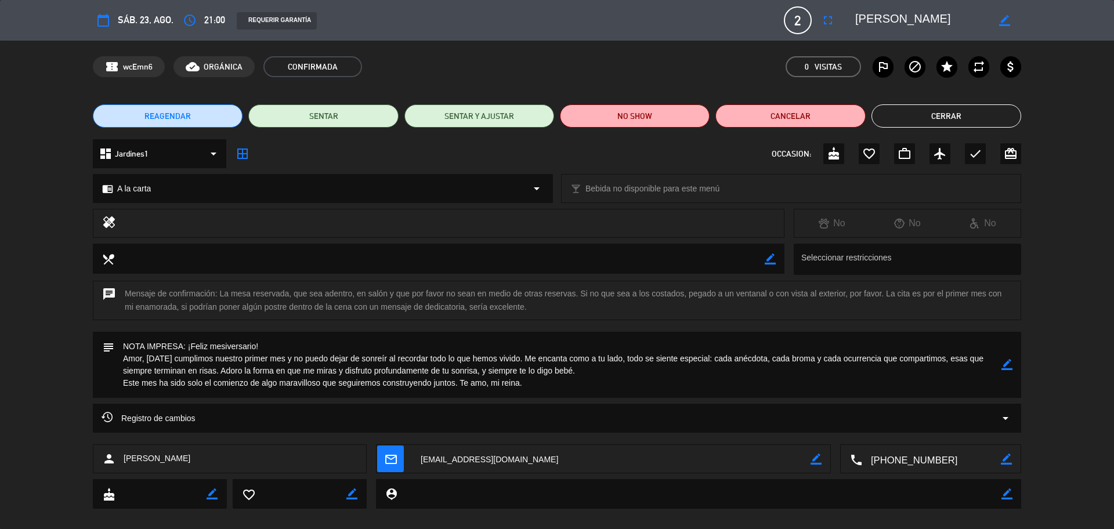
click at [191, 348] on textarea at bounding box center [557, 365] width 887 height 66
drag, startPoint x: 189, startPoint y: 348, endPoint x: 551, endPoint y: 393, distance: 364.9
click at [551, 393] on textarea at bounding box center [557, 365] width 887 height 66
click at [951, 115] on button "Cerrar" at bounding box center [947, 115] width 150 height 23
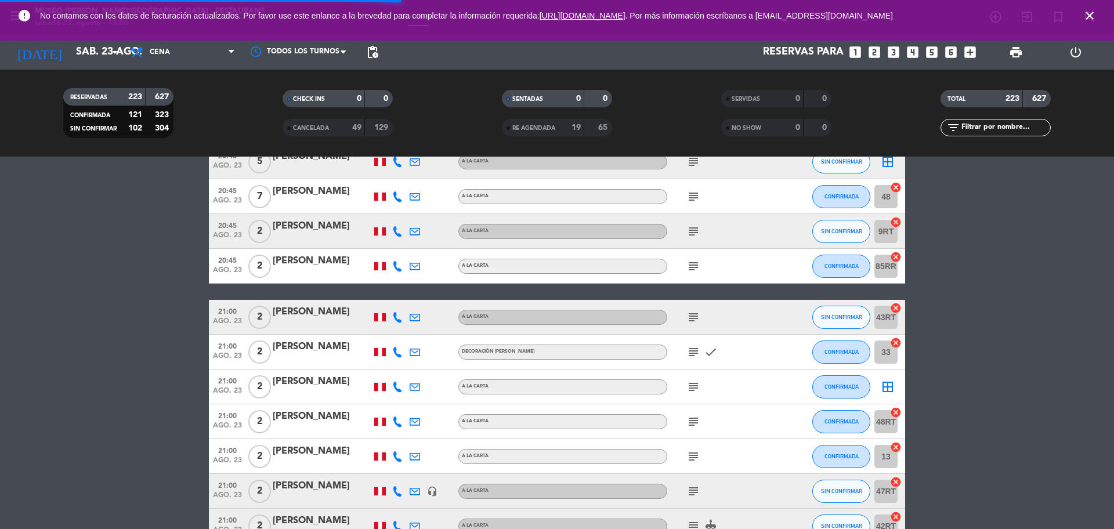
scroll to position [7557, 0]
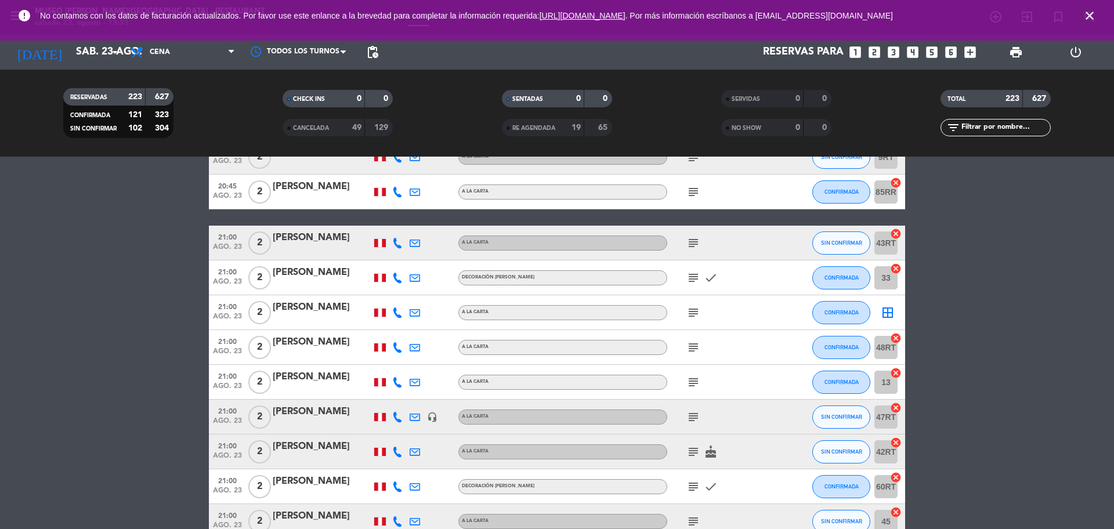
click at [696, 343] on icon "subject" at bounding box center [694, 348] width 14 height 14
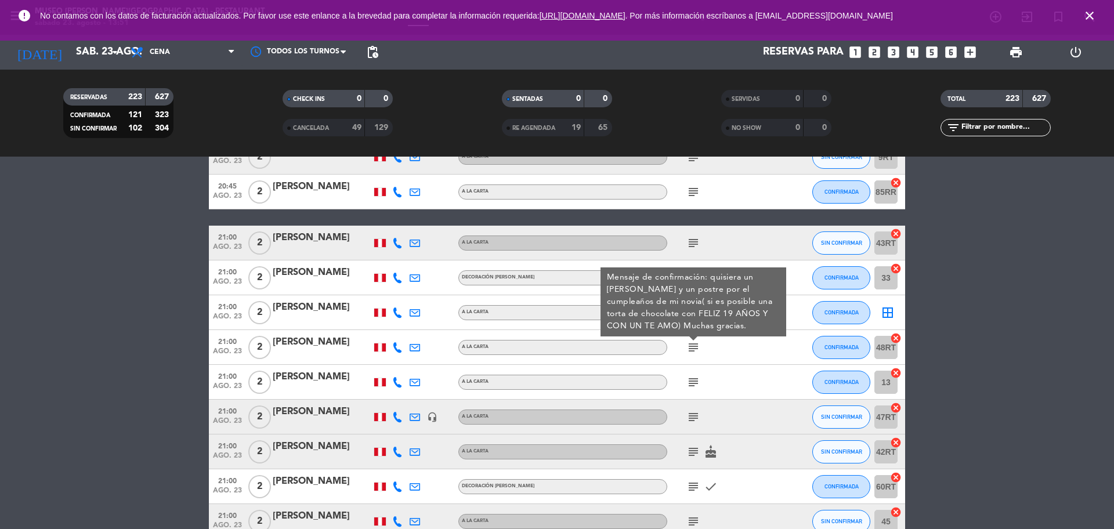
click at [308, 335] on div "[PERSON_NAME]" at bounding box center [322, 342] width 99 height 15
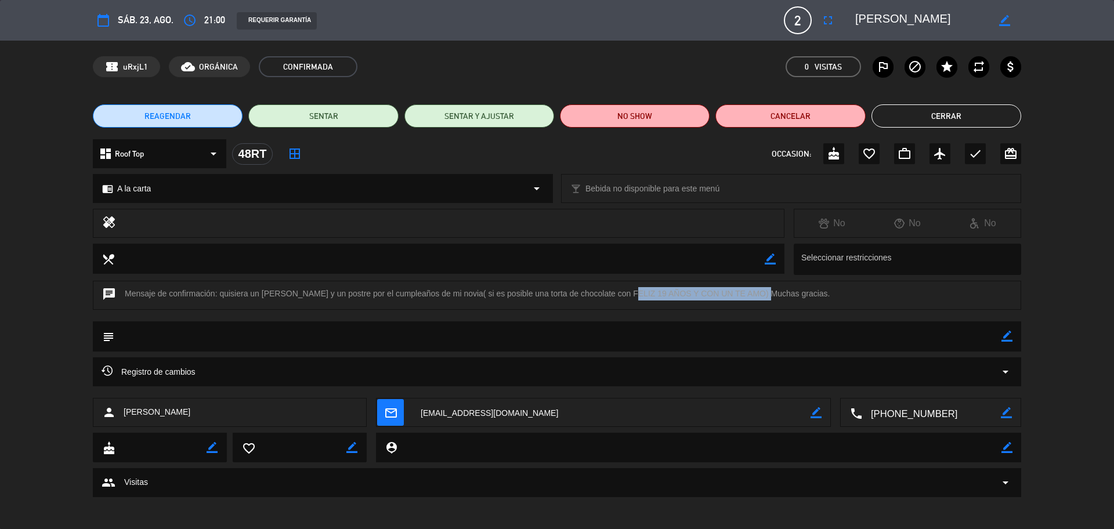
drag, startPoint x: 616, startPoint y: 297, endPoint x: 753, endPoint y: 293, distance: 137.6
click at [753, 293] on div "chat Mensaje de confirmación: quisiera un [PERSON_NAME] y un postre por el cump…" at bounding box center [557, 295] width 929 height 29
click at [985, 121] on button "Cerrar" at bounding box center [947, 115] width 150 height 23
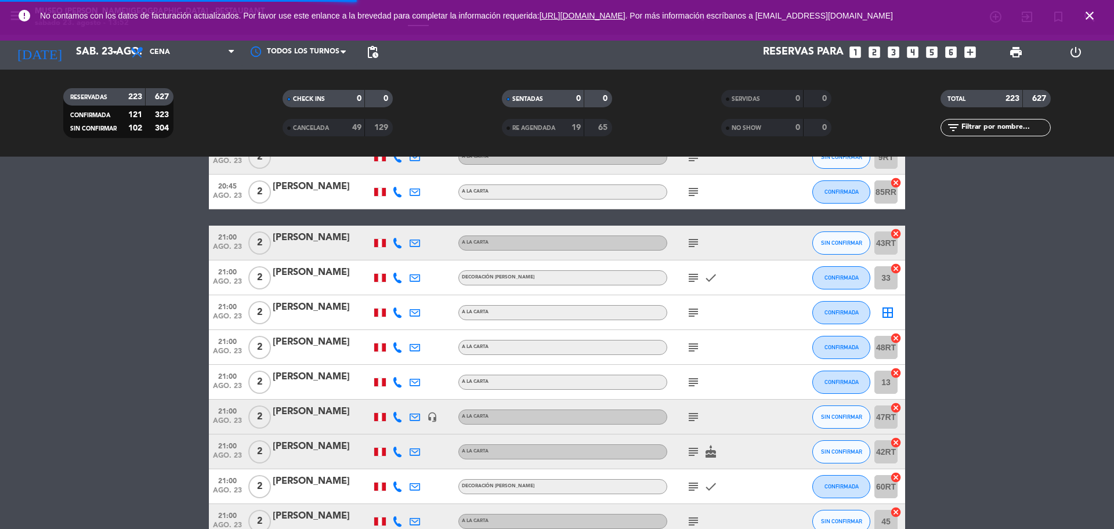
scroll to position [7626, 0]
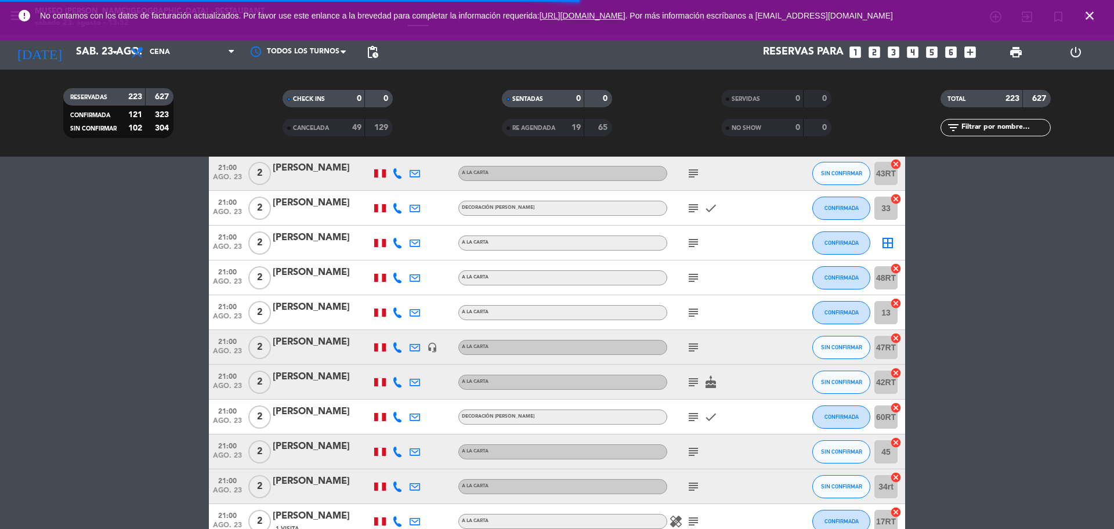
click at [693, 317] on icon "subject" at bounding box center [694, 313] width 14 height 14
click at [693, 315] on icon "subject" at bounding box center [694, 313] width 14 height 14
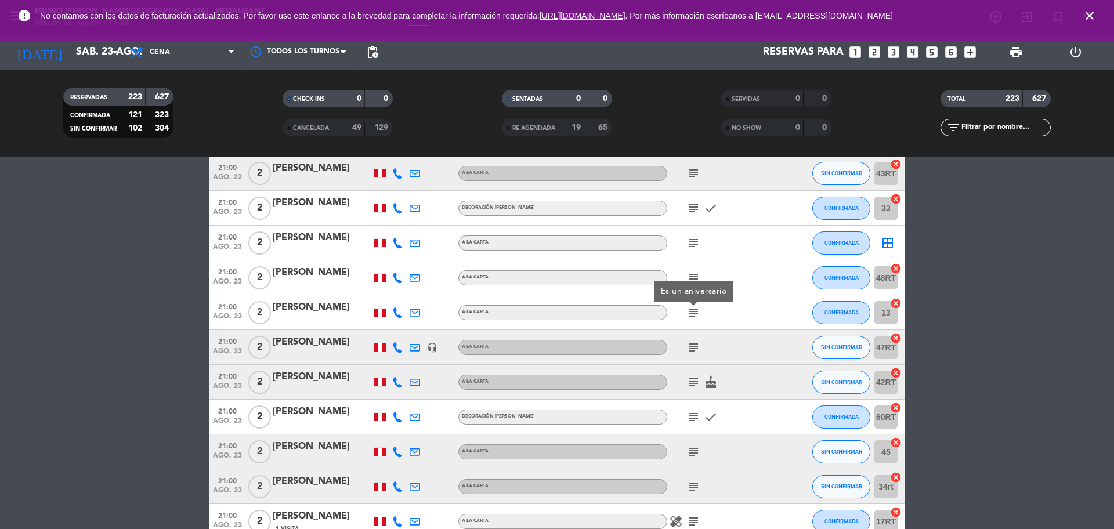
click at [689, 356] on div "subject" at bounding box center [719, 347] width 104 height 34
click at [692, 345] on icon "subject" at bounding box center [694, 348] width 14 height 14
click at [696, 381] on icon "subject" at bounding box center [694, 382] width 14 height 14
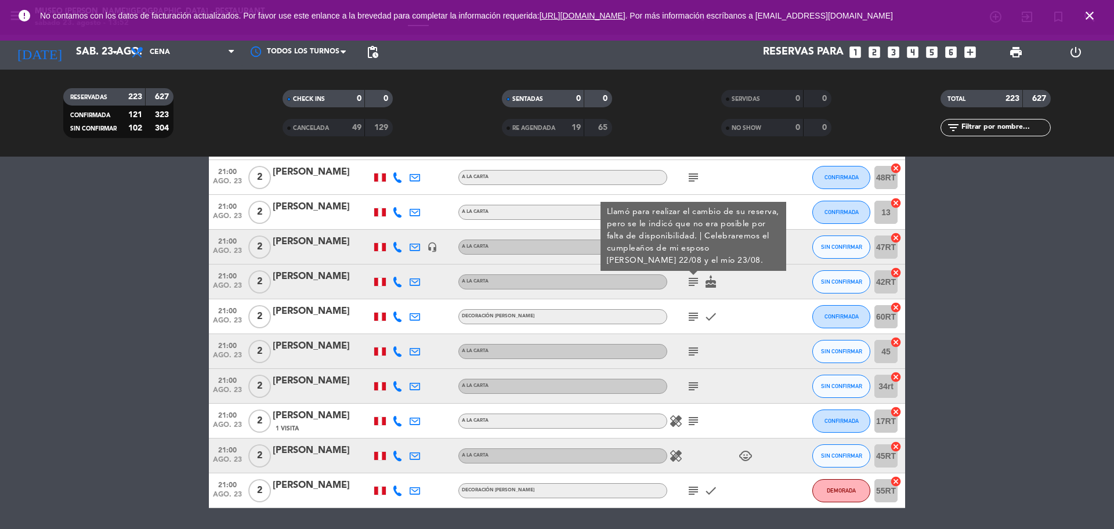
scroll to position [7735, 0]
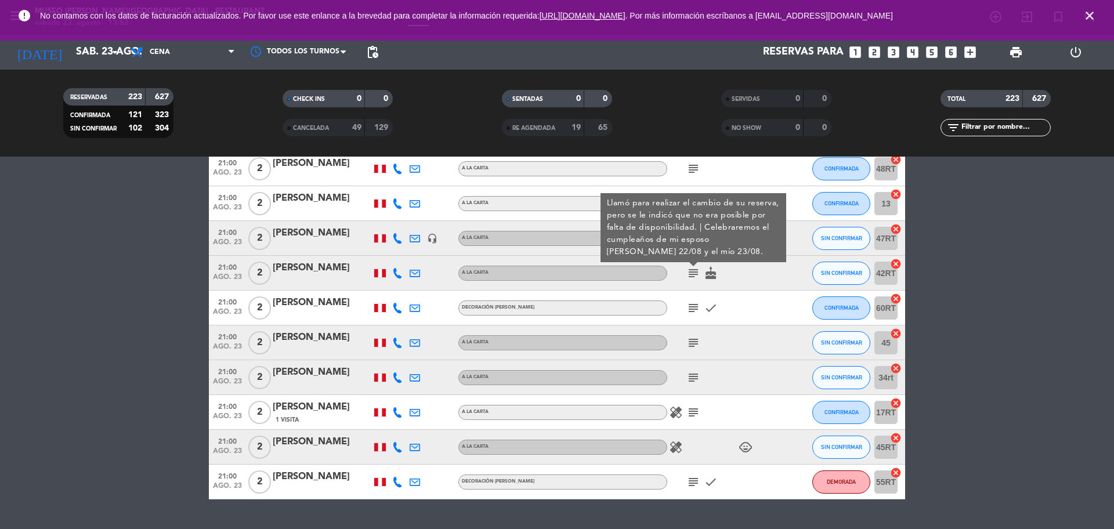
click at [689, 304] on icon "subject" at bounding box center [694, 308] width 14 height 14
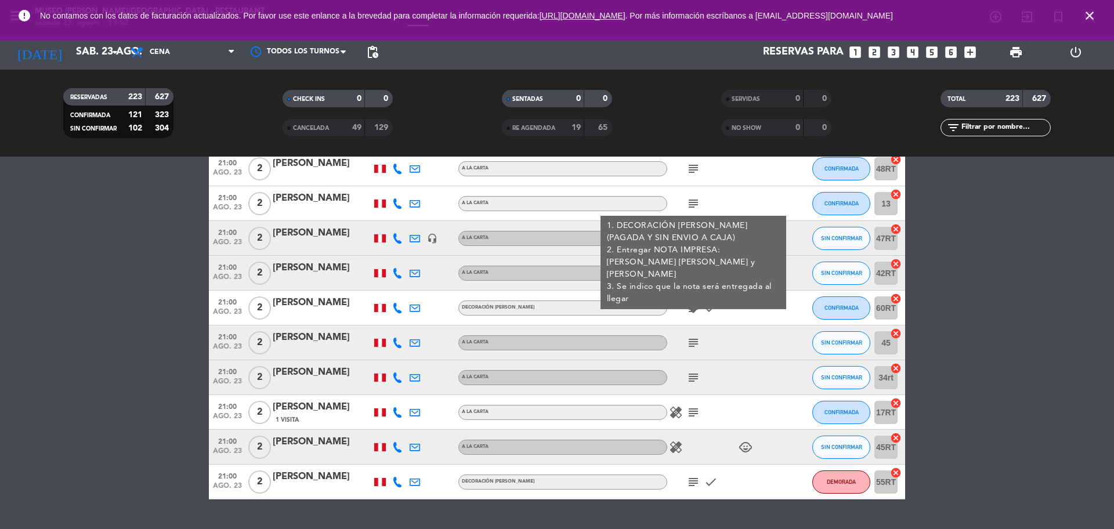
click at [335, 305] on div "[PERSON_NAME]" at bounding box center [322, 302] width 99 height 15
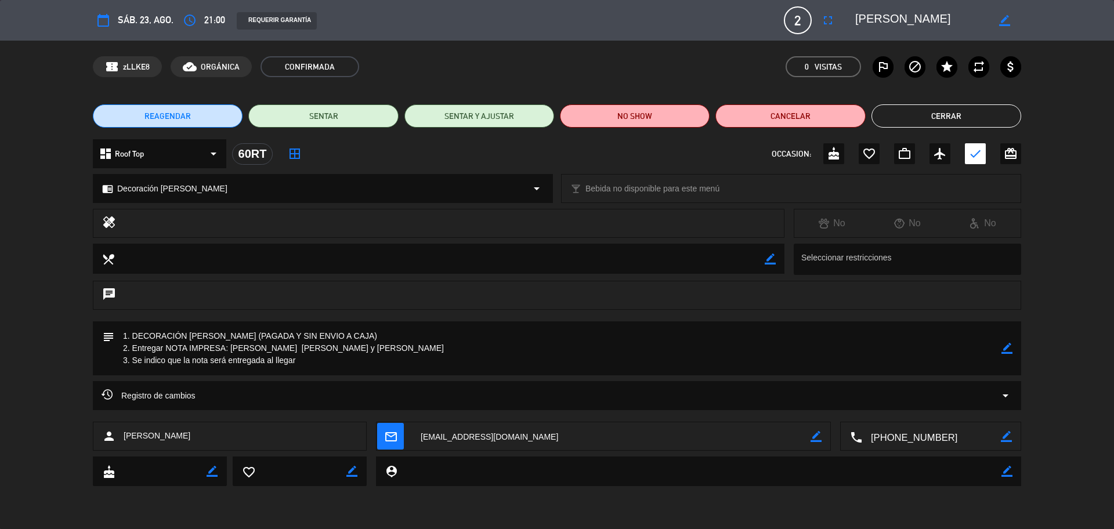
drag, startPoint x: 230, startPoint y: 346, endPoint x: 352, endPoint y: 348, distance: 122.5
click at [352, 348] on textarea at bounding box center [557, 349] width 887 height 54
click at [673, 302] on div "chat" at bounding box center [557, 295] width 929 height 29
drag, startPoint x: 229, startPoint y: 346, endPoint x: 369, endPoint y: 341, distance: 140.0
click at [369, 341] on textarea at bounding box center [557, 349] width 887 height 54
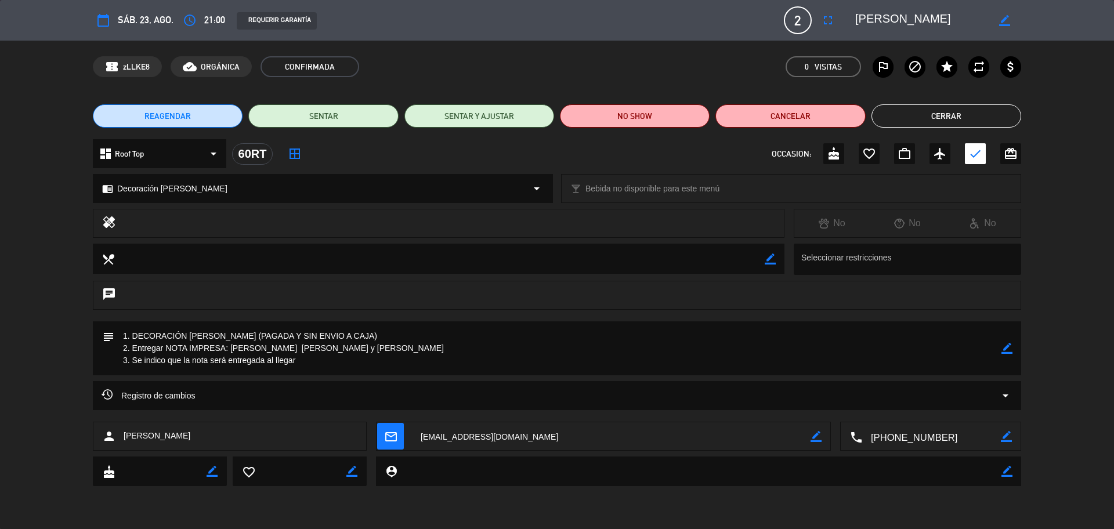
drag, startPoint x: 345, startPoint y: 349, endPoint x: 299, endPoint y: 355, distance: 46.2
click at [299, 355] on textarea at bounding box center [557, 349] width 887 height 54
drag, startPoint x: 232, startPoint y: 348, endPoint x: 353, endPoint y: 348, distance: 121.9
click at [353, 348] on textarea at bounding box center [557, 349] width 887 height 54
click at [915, 132] on div "REAGENDAR SENTAR SENTAR Y AJUSTAR NO SHOW Cancelar Cerrar" at bounding box center [557, 116] width 1114 height 46
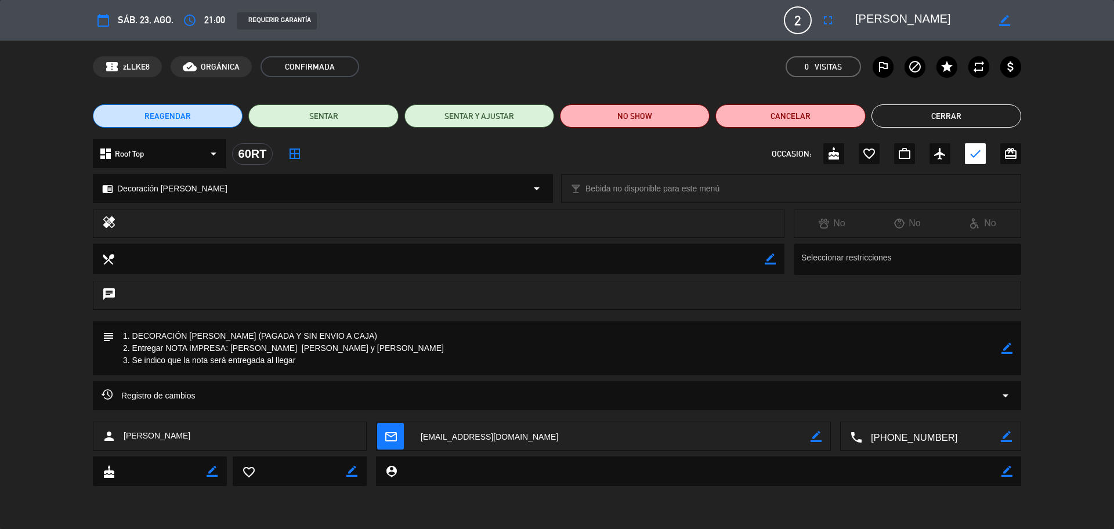
click at [910, 121] on button "Cerrar" at bounding box center [947, 115] width 150 height 23
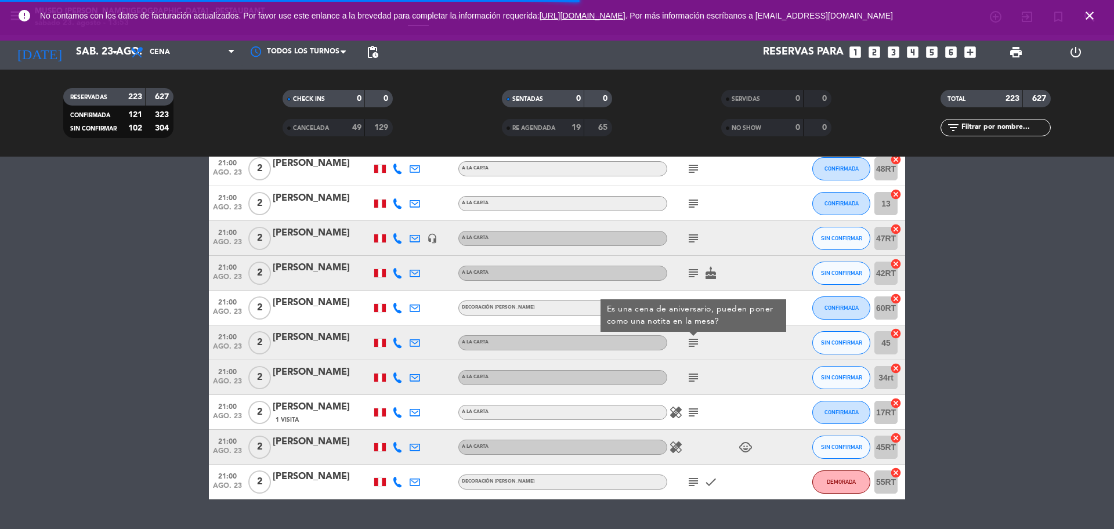
click at [694, 344] on icon "subject" at bounding box center [694, 343] width 14 height 14
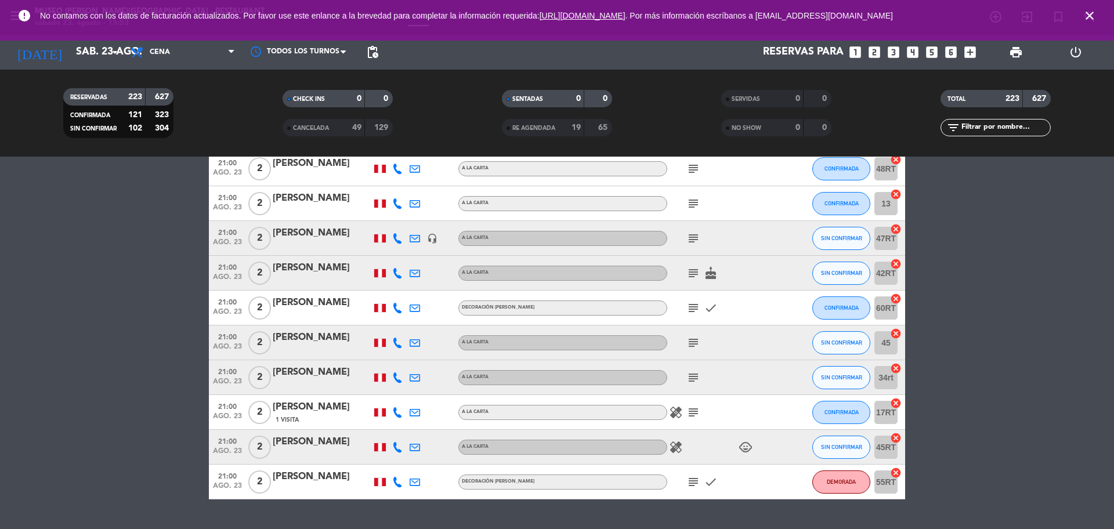
click at [692, 353] on div "subject" at bounding box center [719, 343] width 104 height 34
click at [692, 346] on icon "subject" at bounding box center [694, 343] width 14 height 14
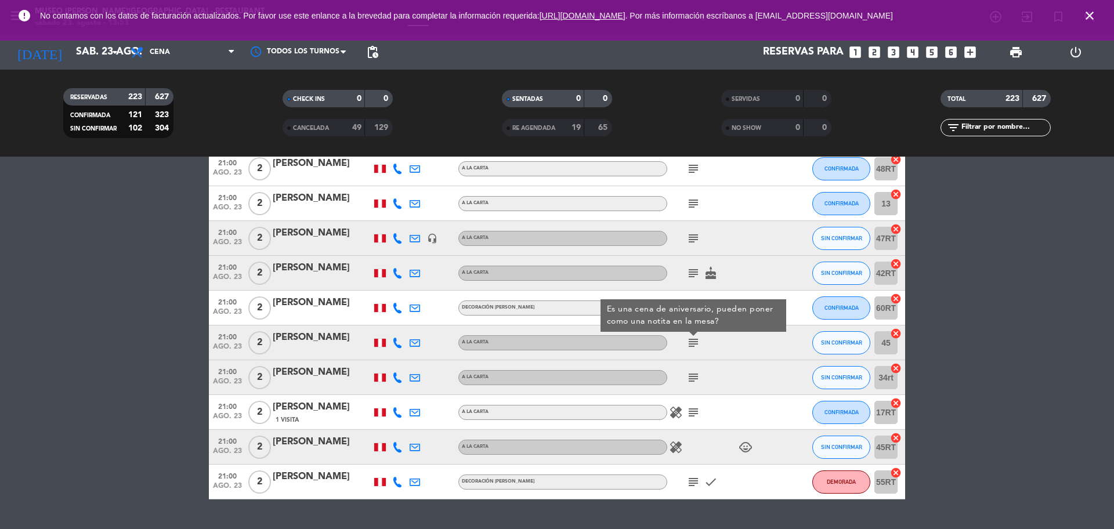
click at [694, 384] on icon "subject" at bounding box center [694, 378] width 14 height 14
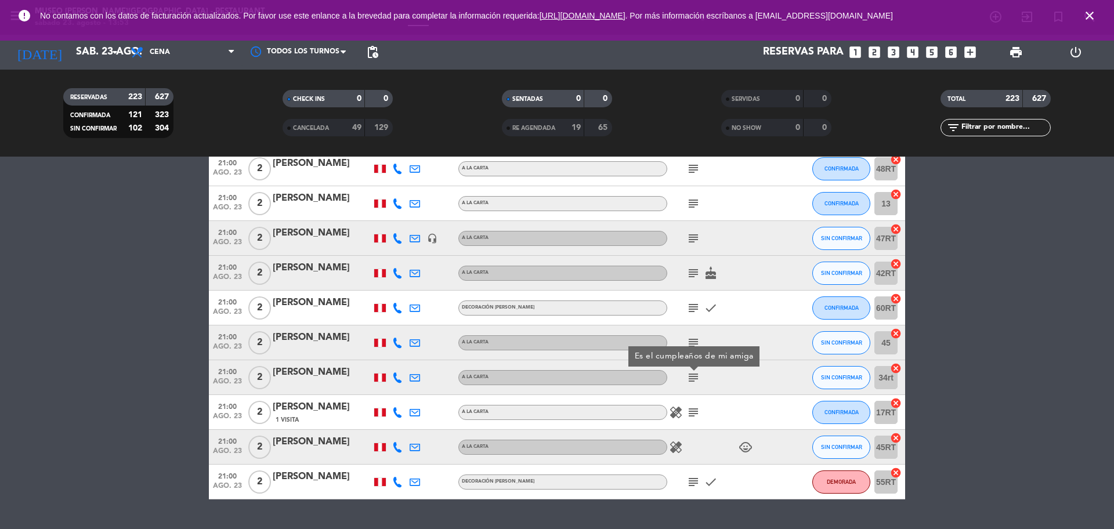
click at [695, 410] on icon "subject" at bounding box center [694, 413] width 14 height 14
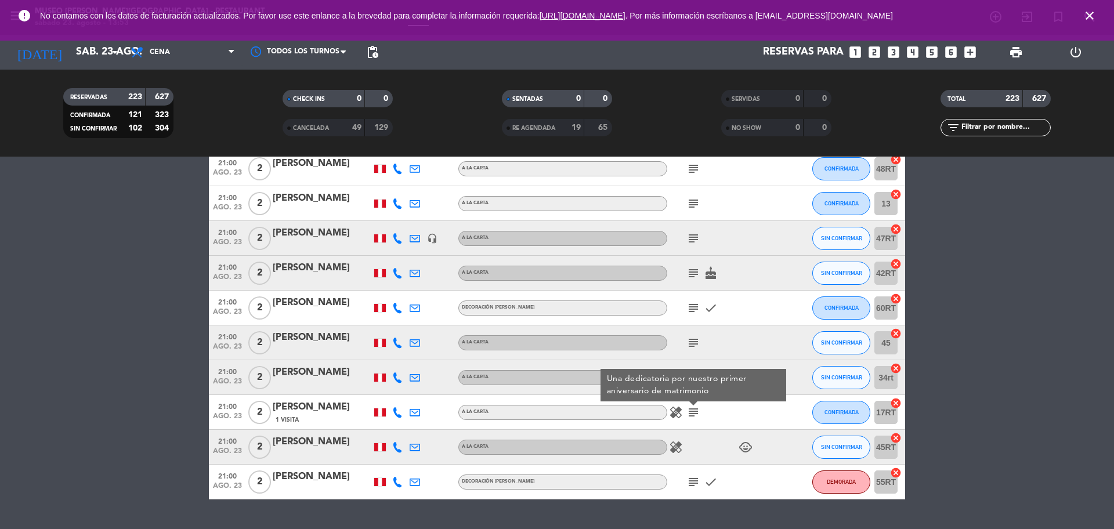
scroll to position [7764, 0]
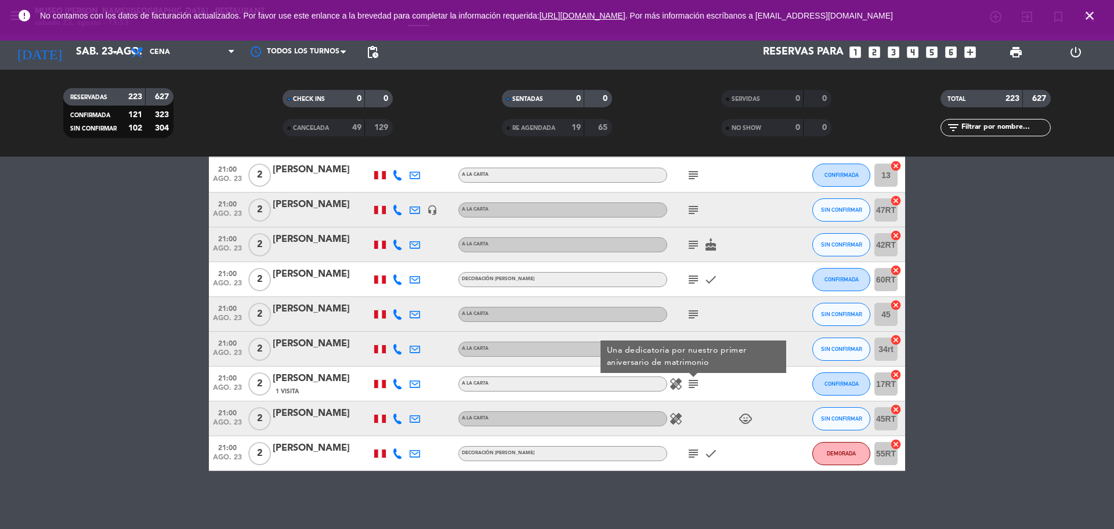
click at [698, 463] on div "subject check" at bounding box center [719, 453] width 104 height 34
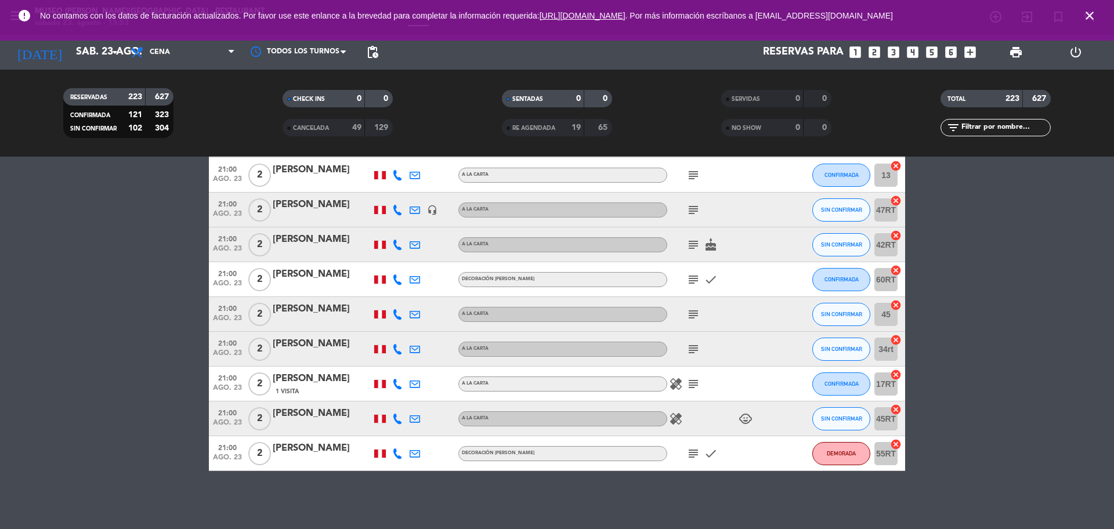
click at [692, 457] on icon "subject" at bounding box center [694, 454] width 14 height 14
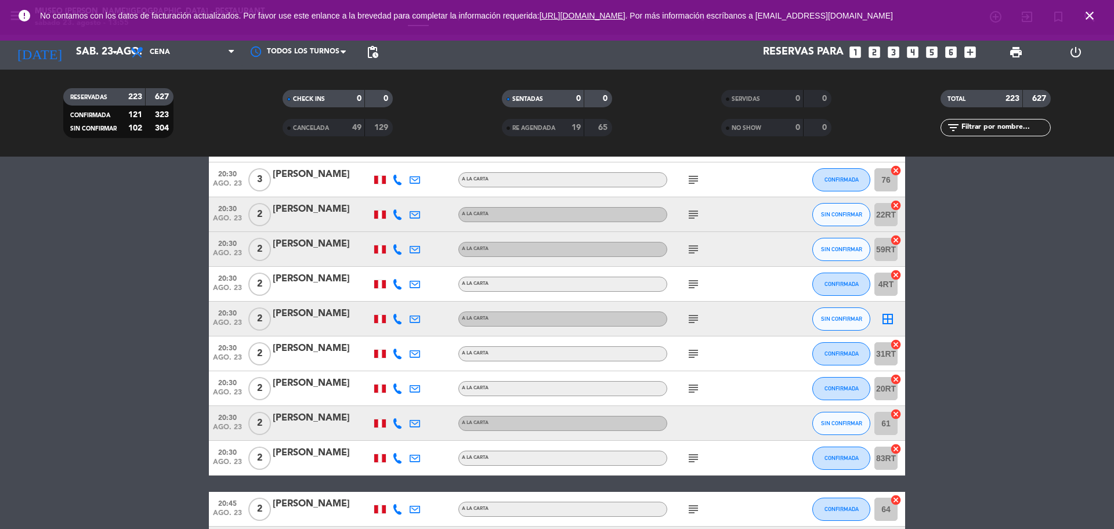
scroll to position [6670, 0]
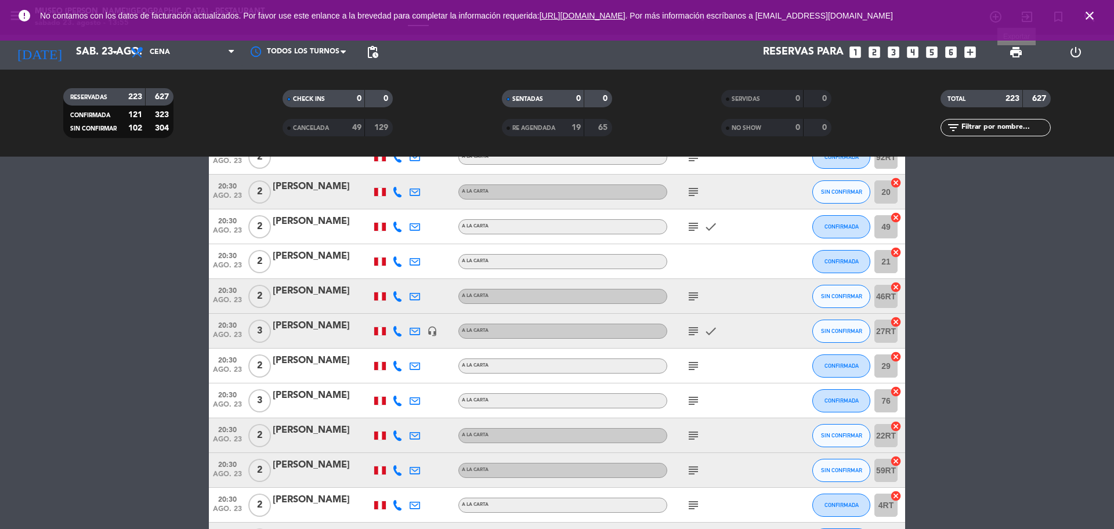
click at [1009, 51] on span "print" at bounding box center [1016, 52] width 14 height 14
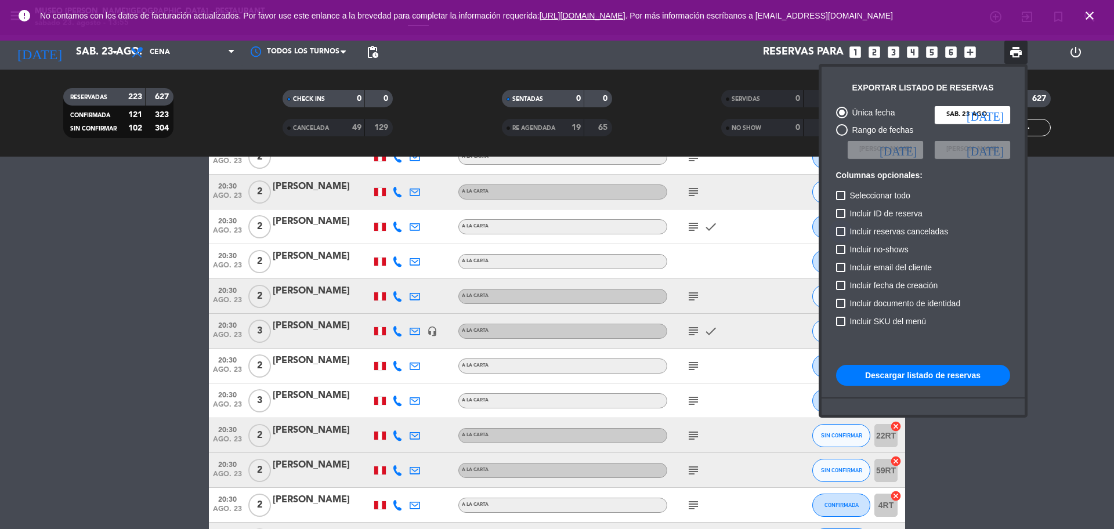
click at [840, 230] on div at bounding box center [840, 231] width 9 height 9
click at [840, 236] on input "Incluir reservas canceladas" at bounding box center [840, 236] width 1 height 1
checkbox input "true"
click at [936, 377] on button "Descargar listado de reservas" at bounding box center [923, 375] width 174 height 21
